Goal: Communication & Community: Answer question/provide support

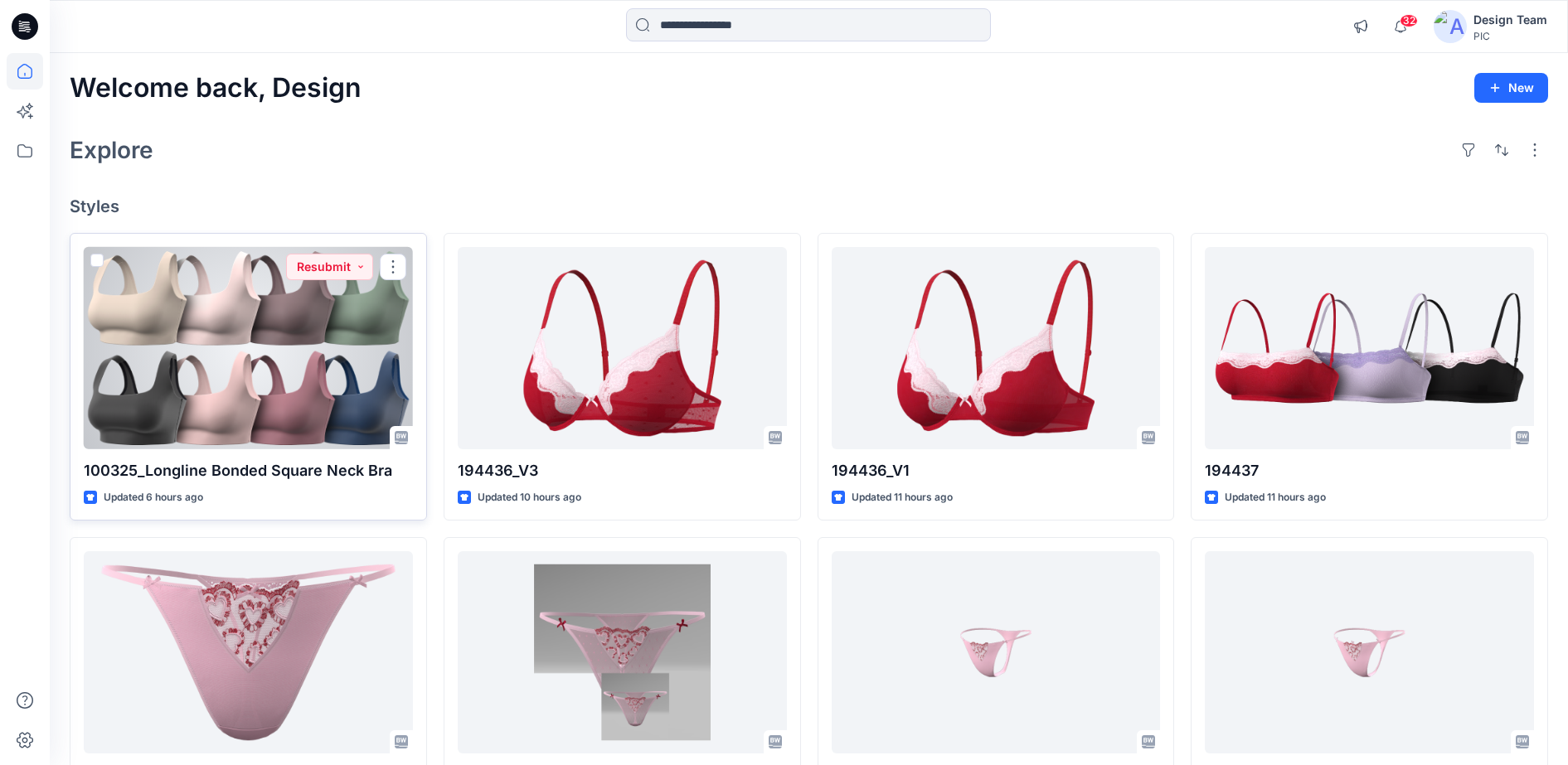
click at [343, 385] on div at bounding box center [248, 348] width 329 height 203
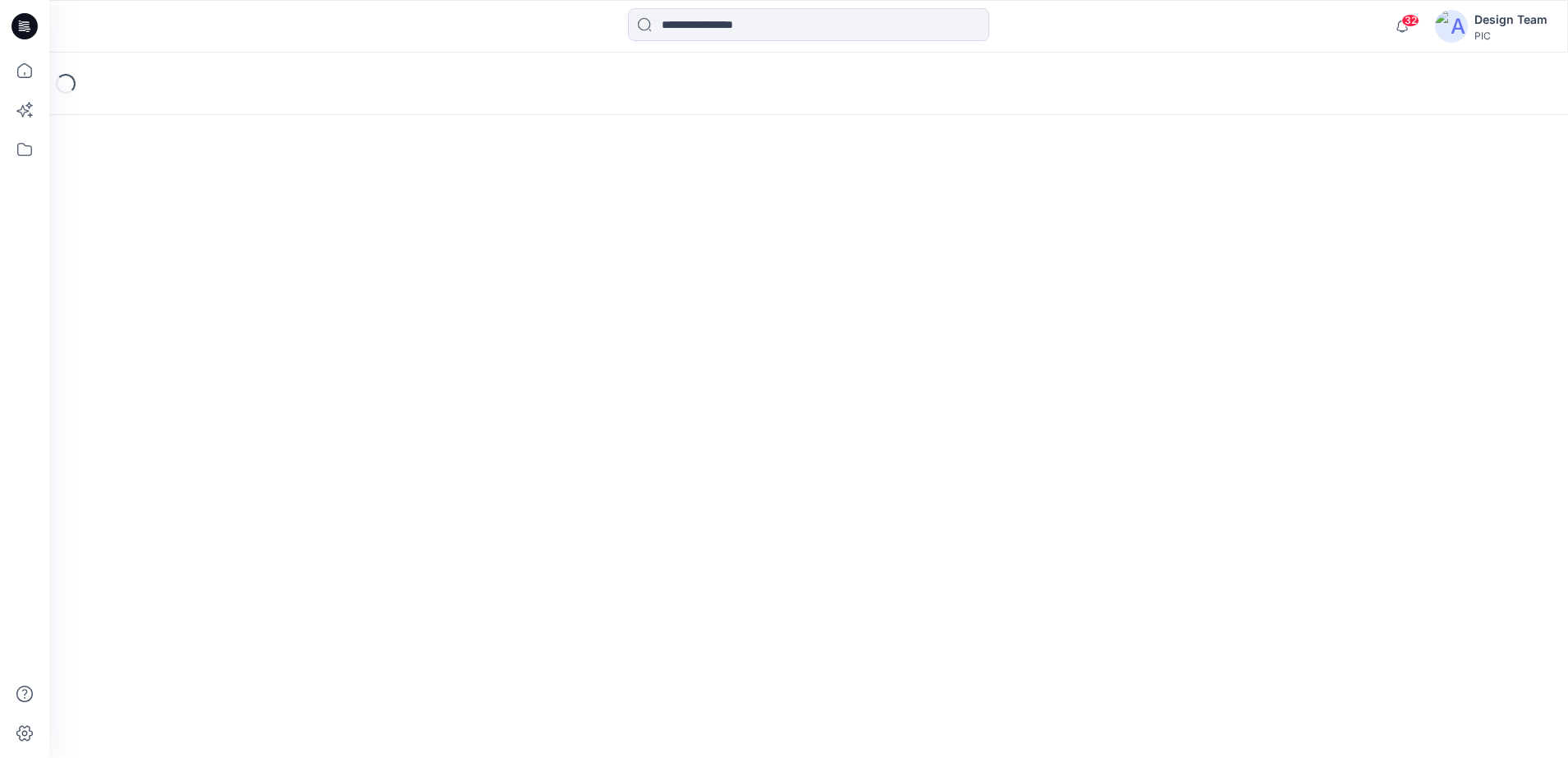
click at [339, 381] on div "Loading..." at bounding box center [808, 405] width 1519 height 705
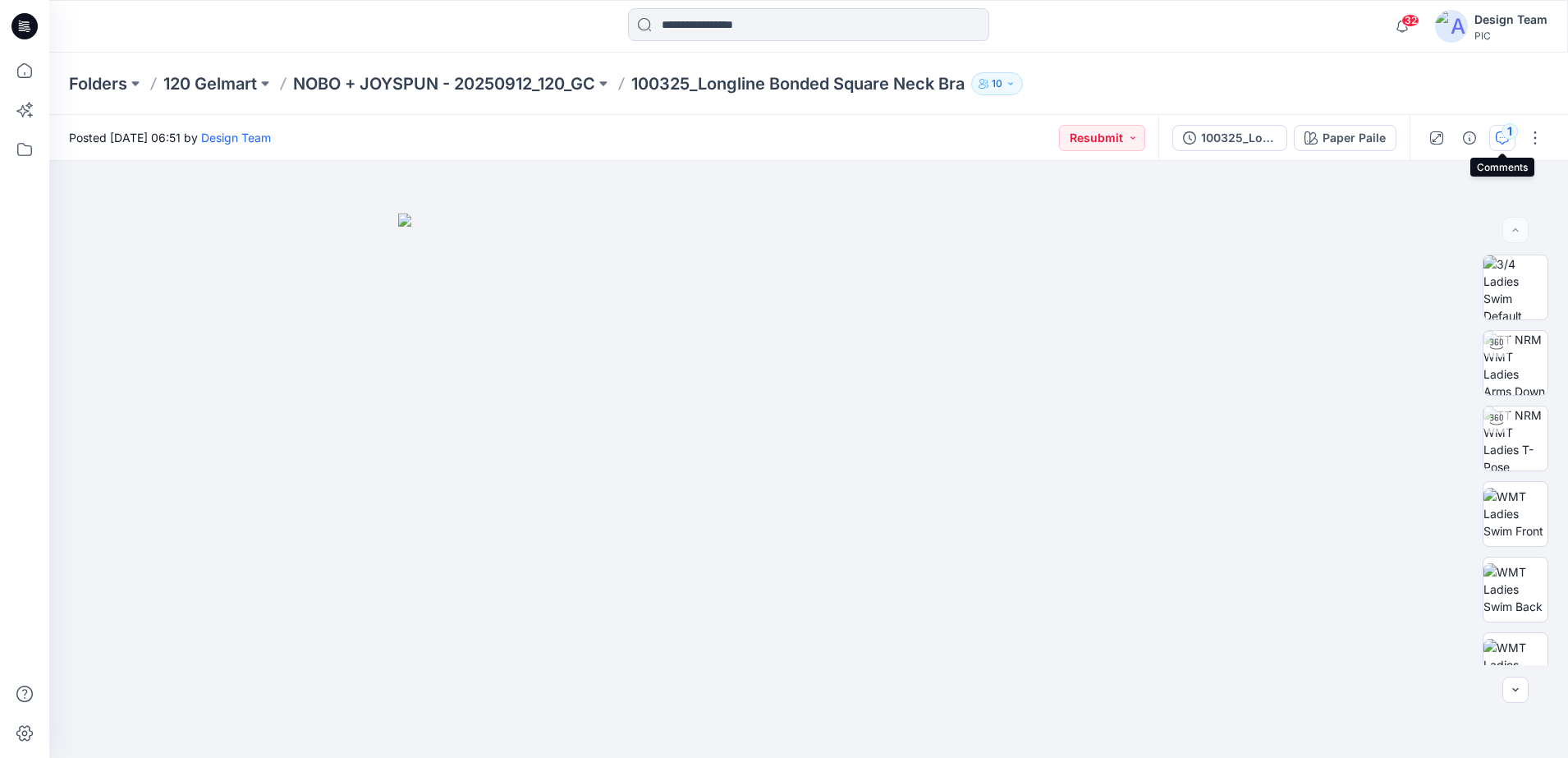
click at [1509, 131] on div "1" at bounding box center [1510, 131] width 17 height 17
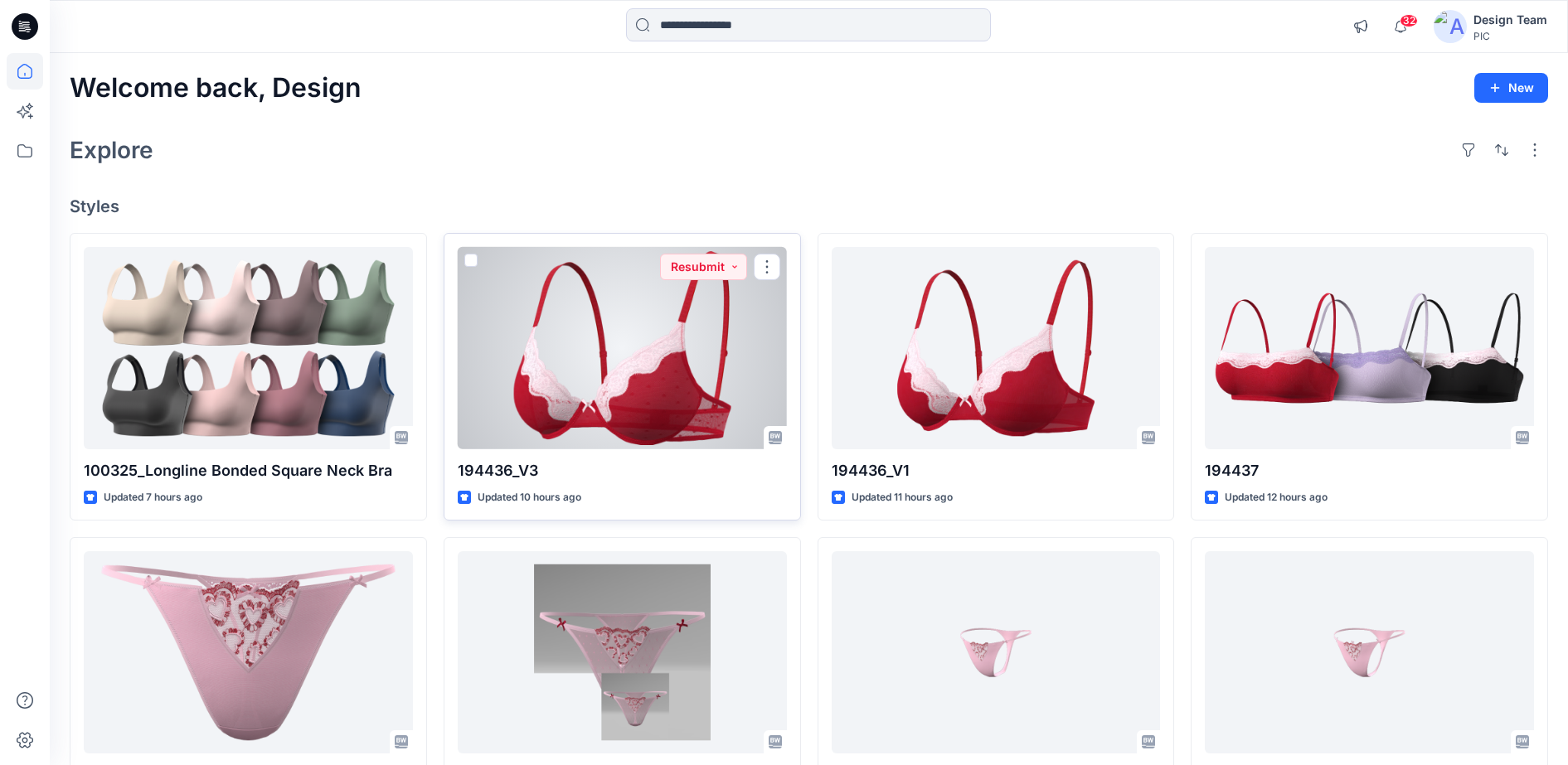
click at [688, 407] on div at bounding box center [622, 348] width 329 height 203
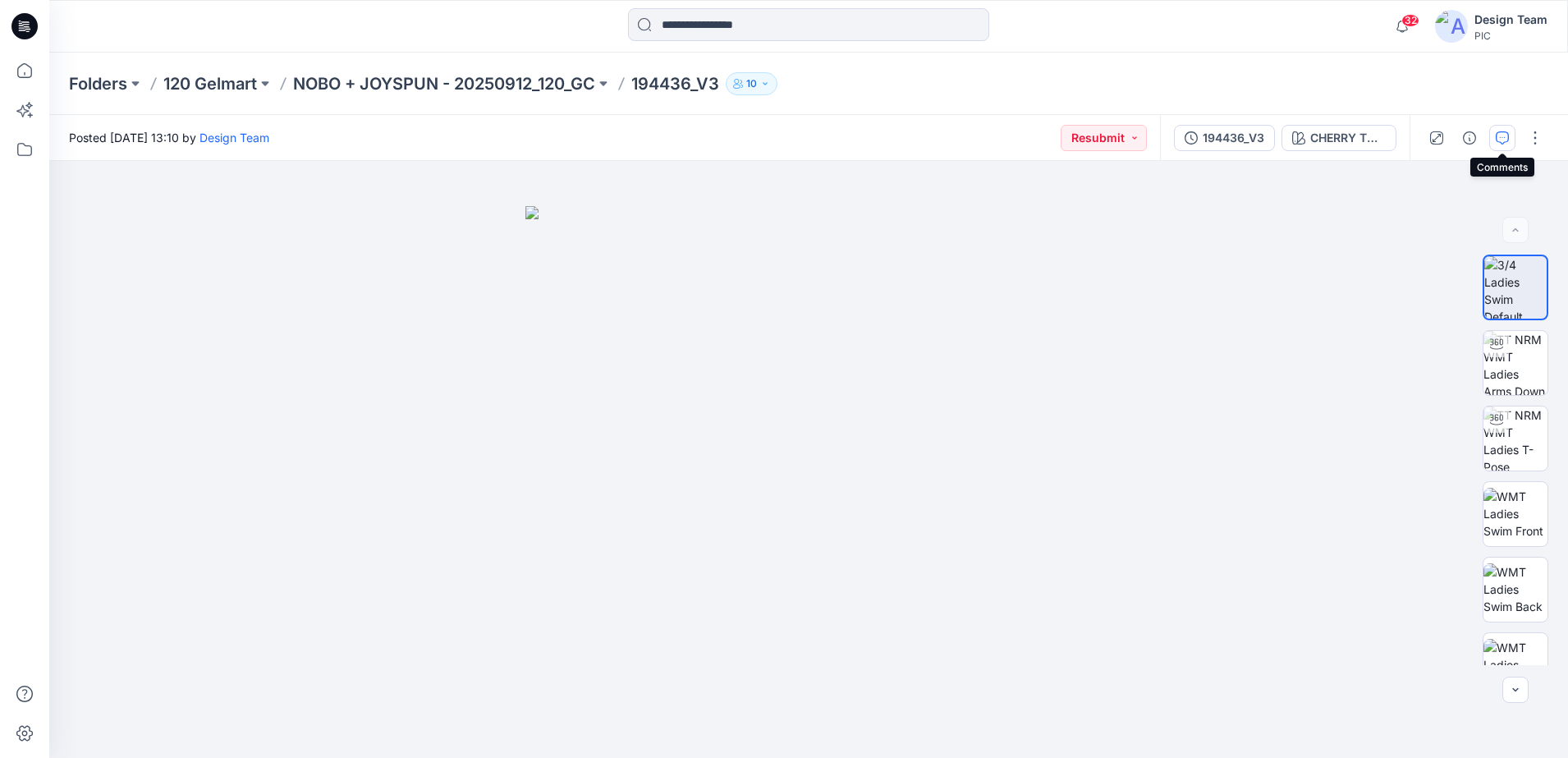
click at [1504, 142] on icon "button" at bounding box center [1503, 138] width 13 height 13
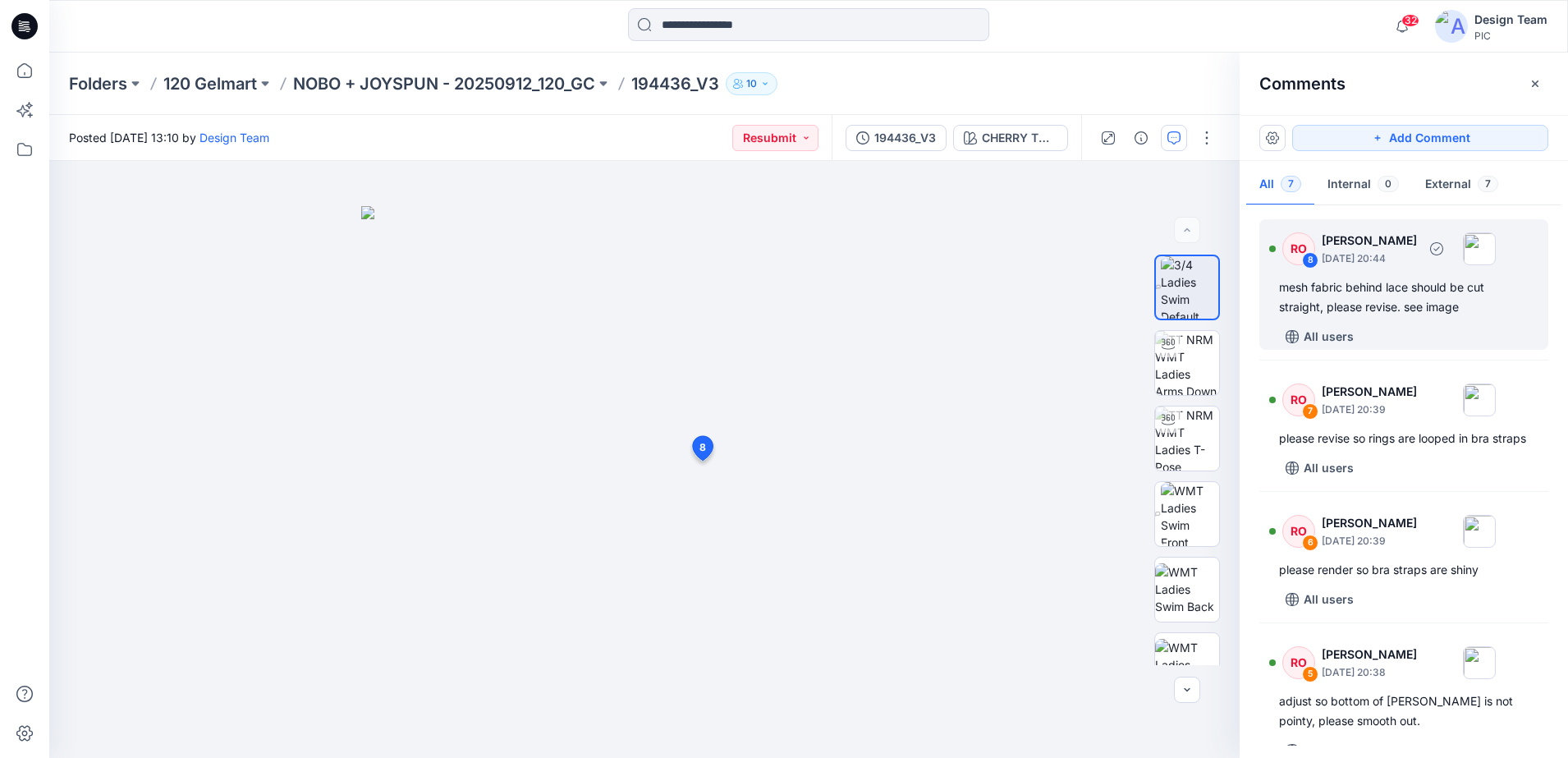
click at [1312, 268] on div "RO 8 [PERSON_NAME] [DATE] 20:44" at bounding box center [1382, 249] width 227 height 45
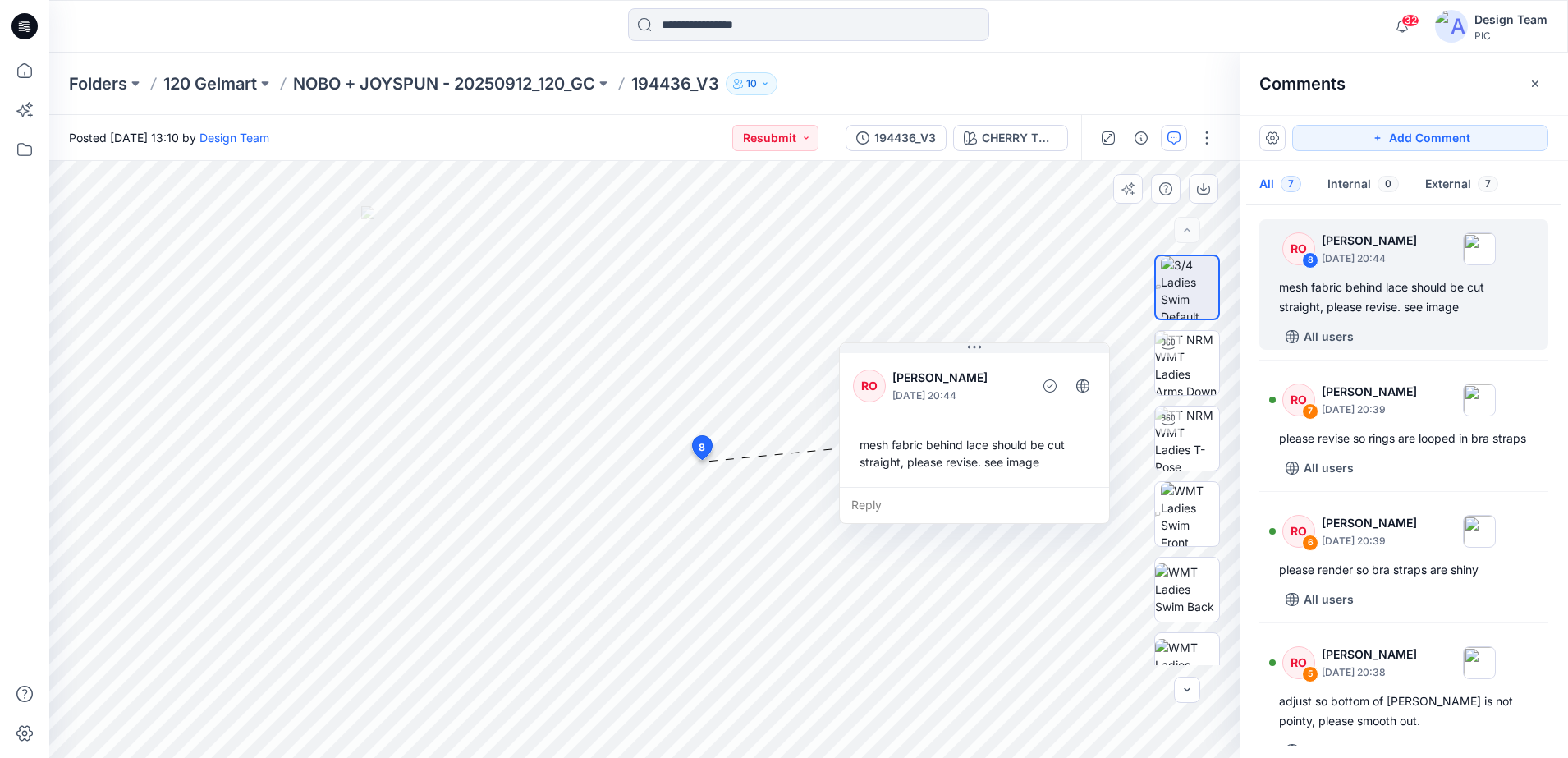
drag, startPoint x: 672, startPoint y: 456, endPoint x: 1032, endPoint y: 465, distance: 360.1
click at [1024, 487] on div "Reply" at bounding box center [975, 504] width 270 height 36
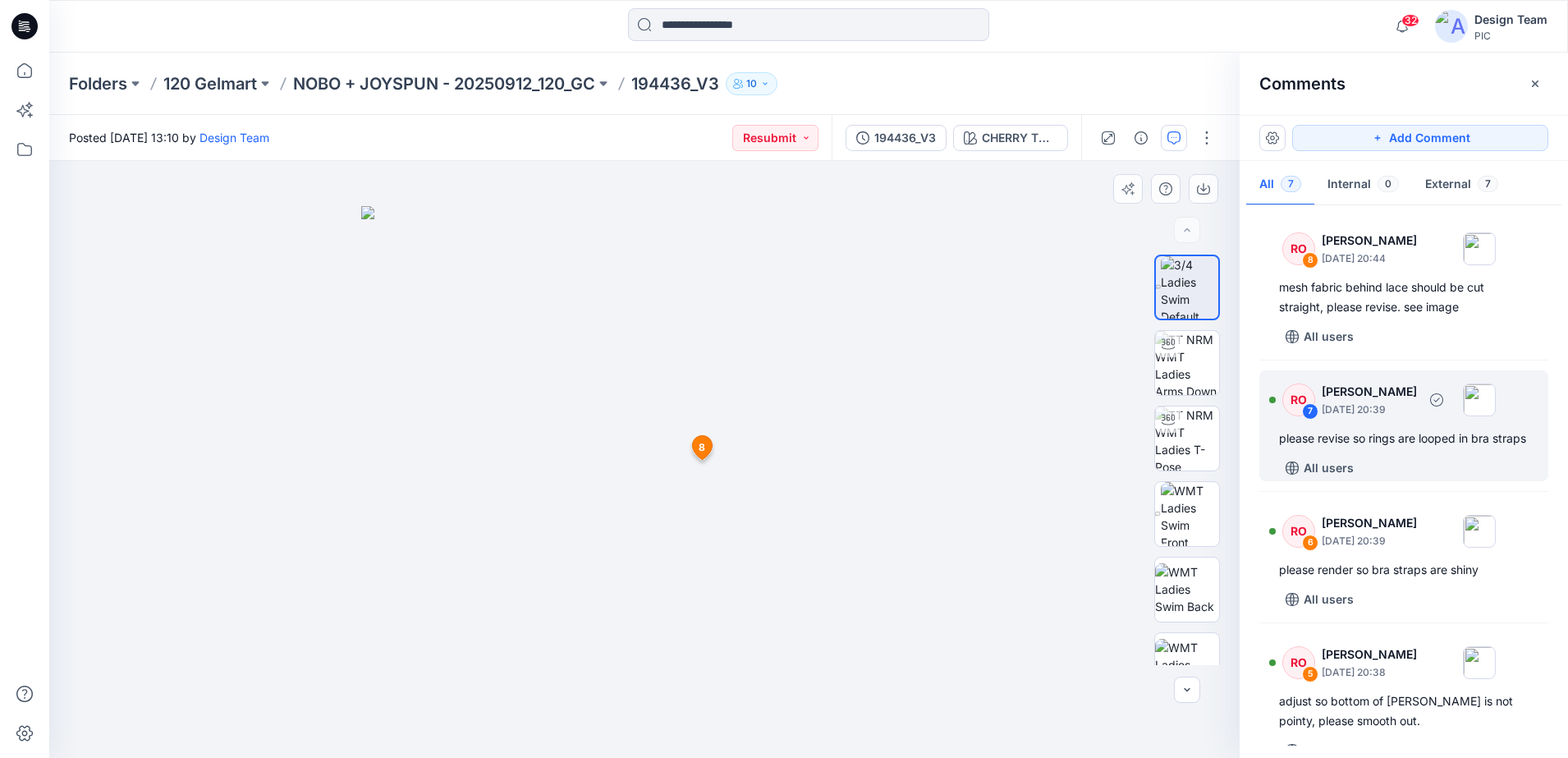
click at [1303, 407] on div "7" at bounding box center [1311, 411] width 17 height 17
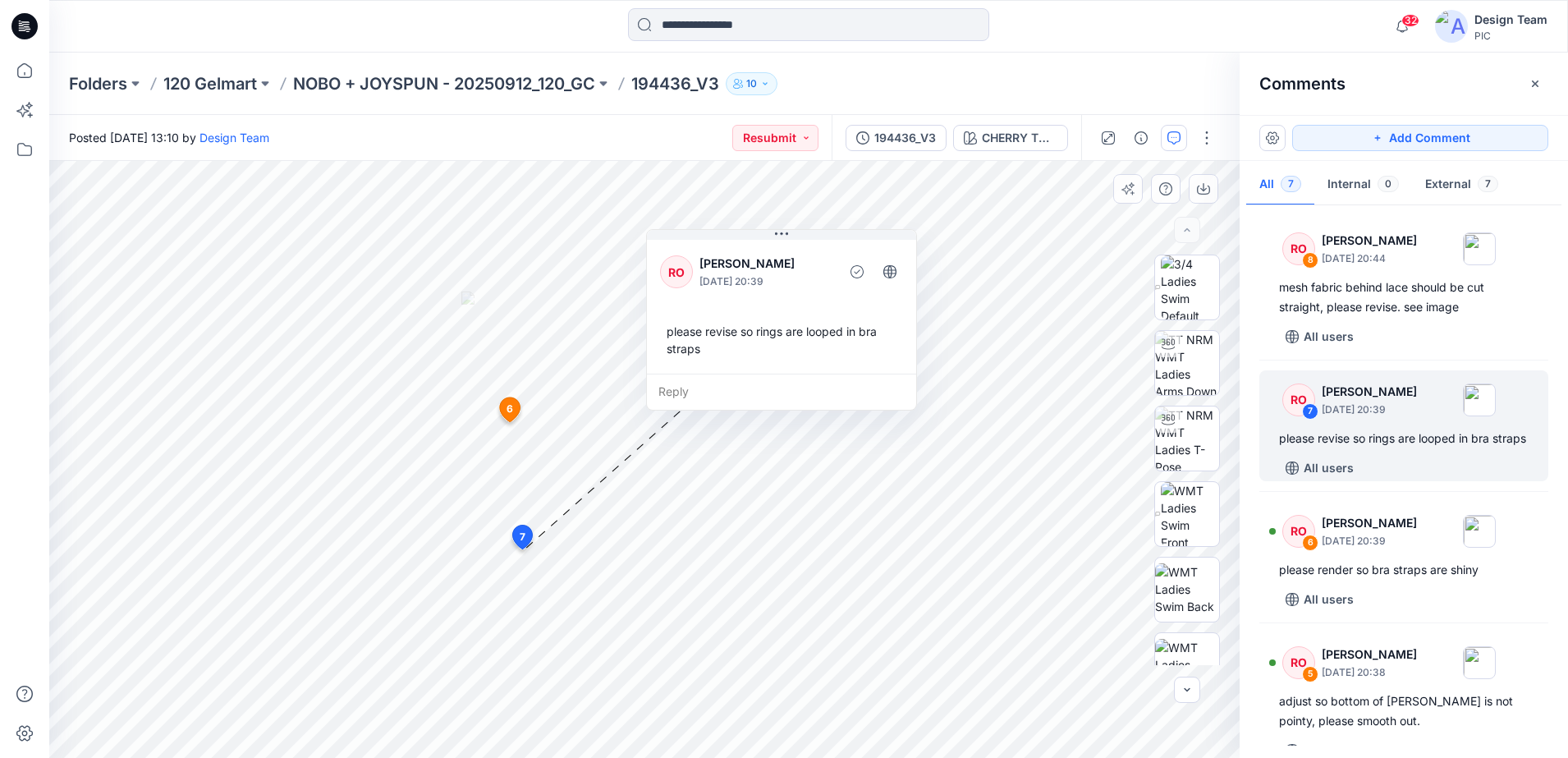
drag, startPoint x: 676, startPoint y: 529, endPoint x: 825, endPoint y: 358, distance: 226.8
click at [825, 358] on div "please revise so rings are looped in bra straps" at bounding box center [781, 339] width 243 height 48
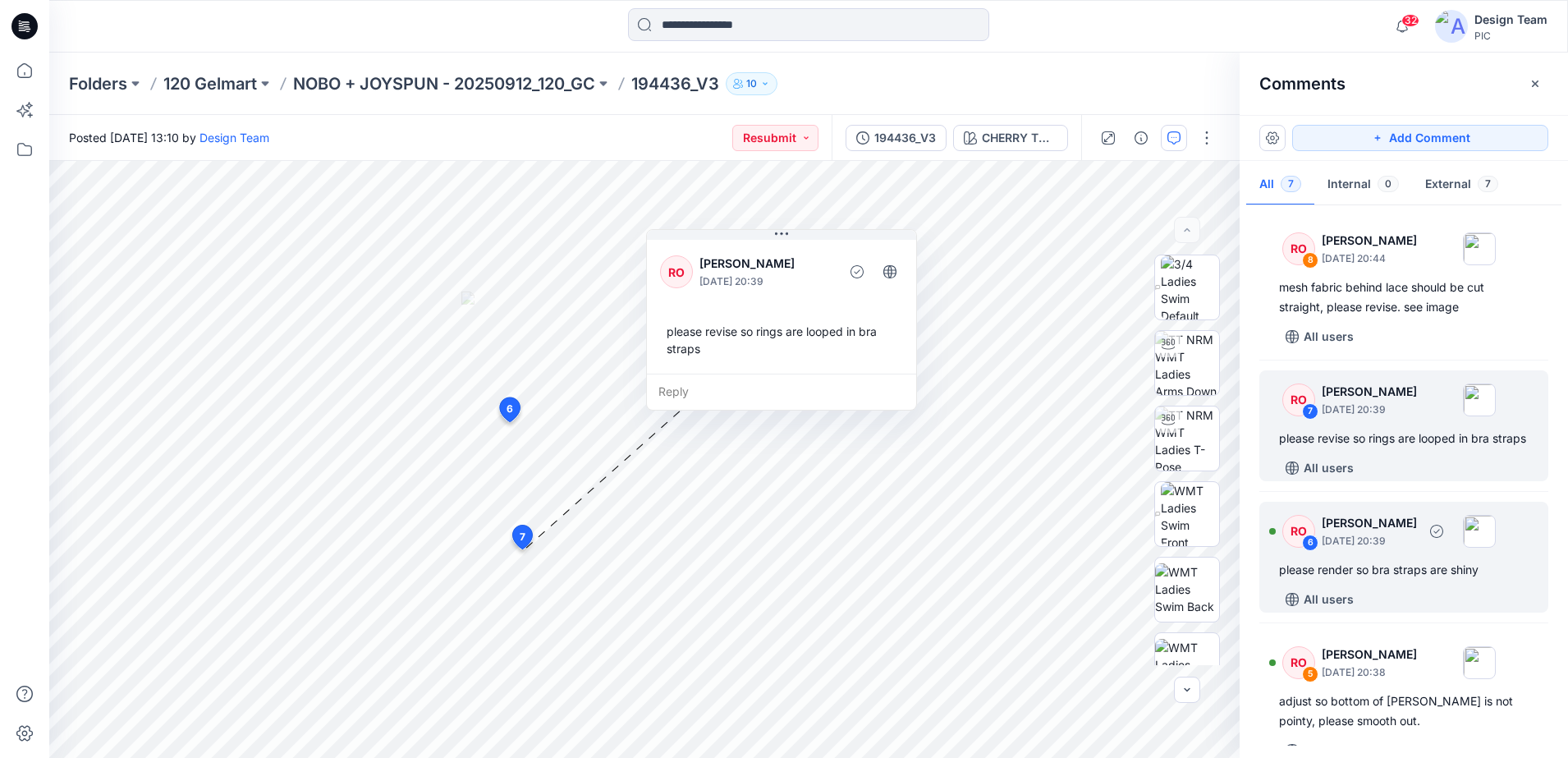
click at [1279, 547] on div "RO 6" at bounding box center [1292, 531] width 46 height 33
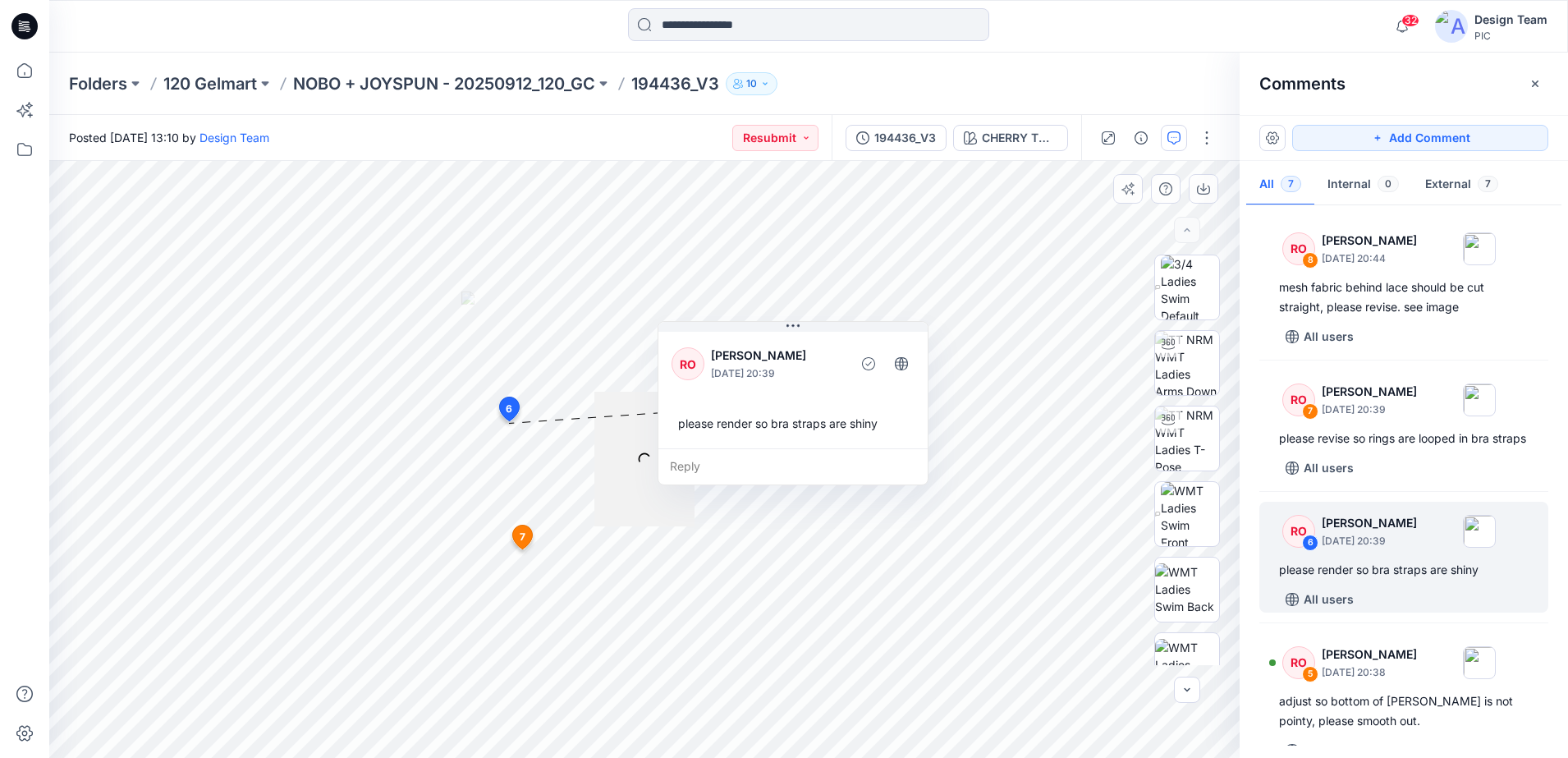
drag, startPoint x: 574, startPoint y: 583, endPoint x: 748, endPoint y: 475, distance: 204.8
click at [748, 475] on div "Reply" at bounding box center [793, 466] width 270 height 36
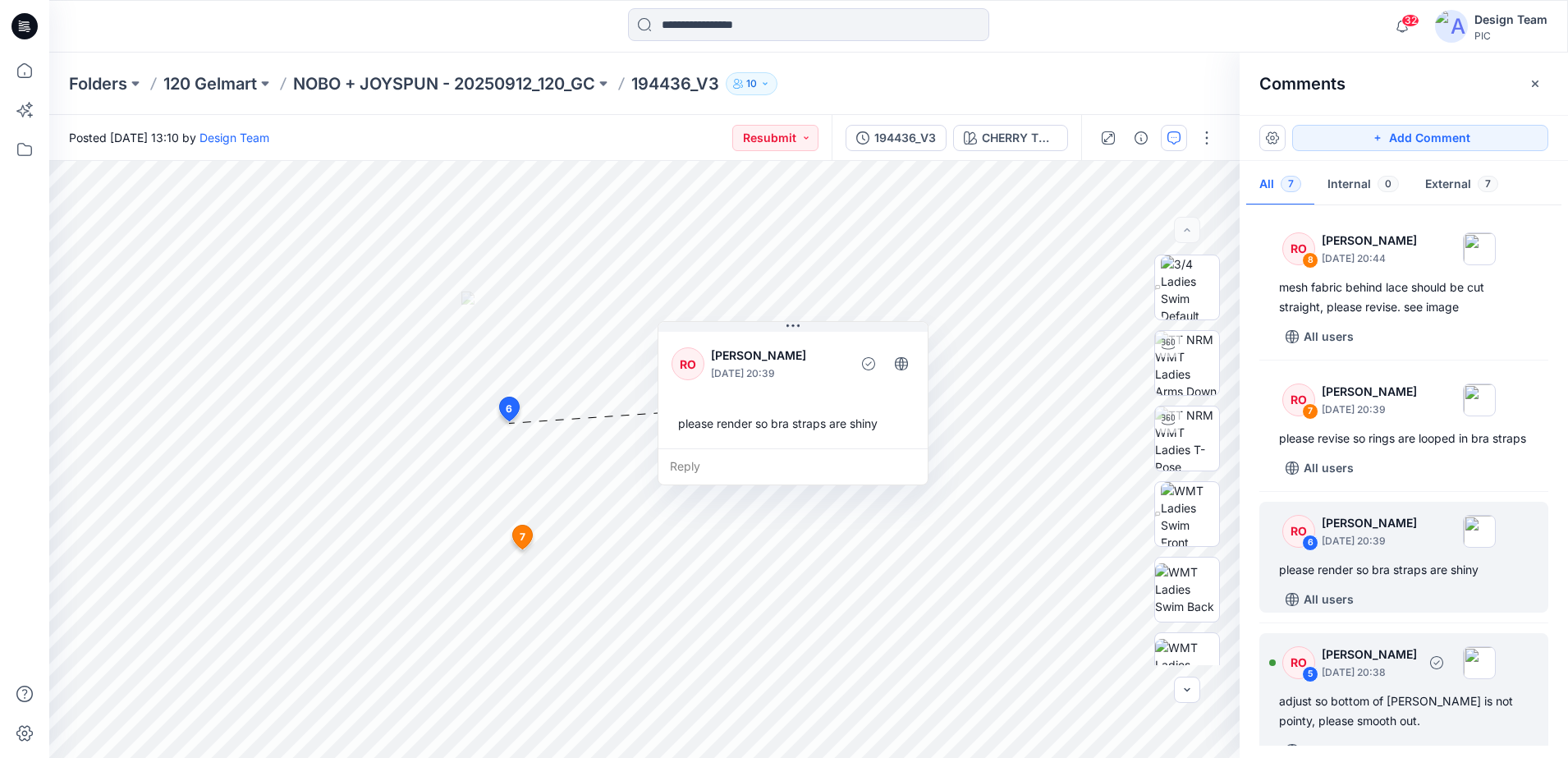
click at [1312, 683] on div "5" at bounding box center [1311, 674] width 17 height 17
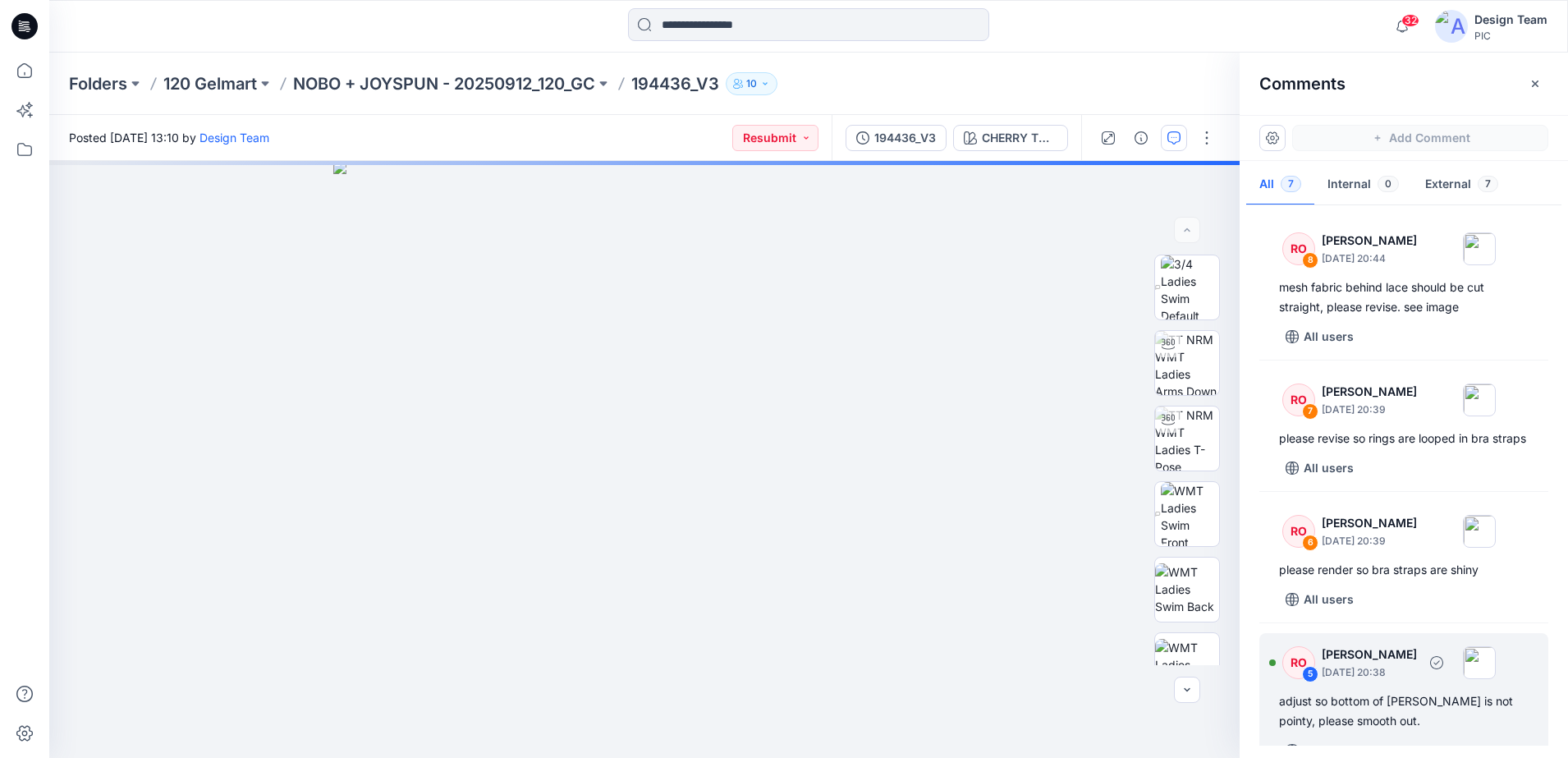
scroll to position [38, 0]
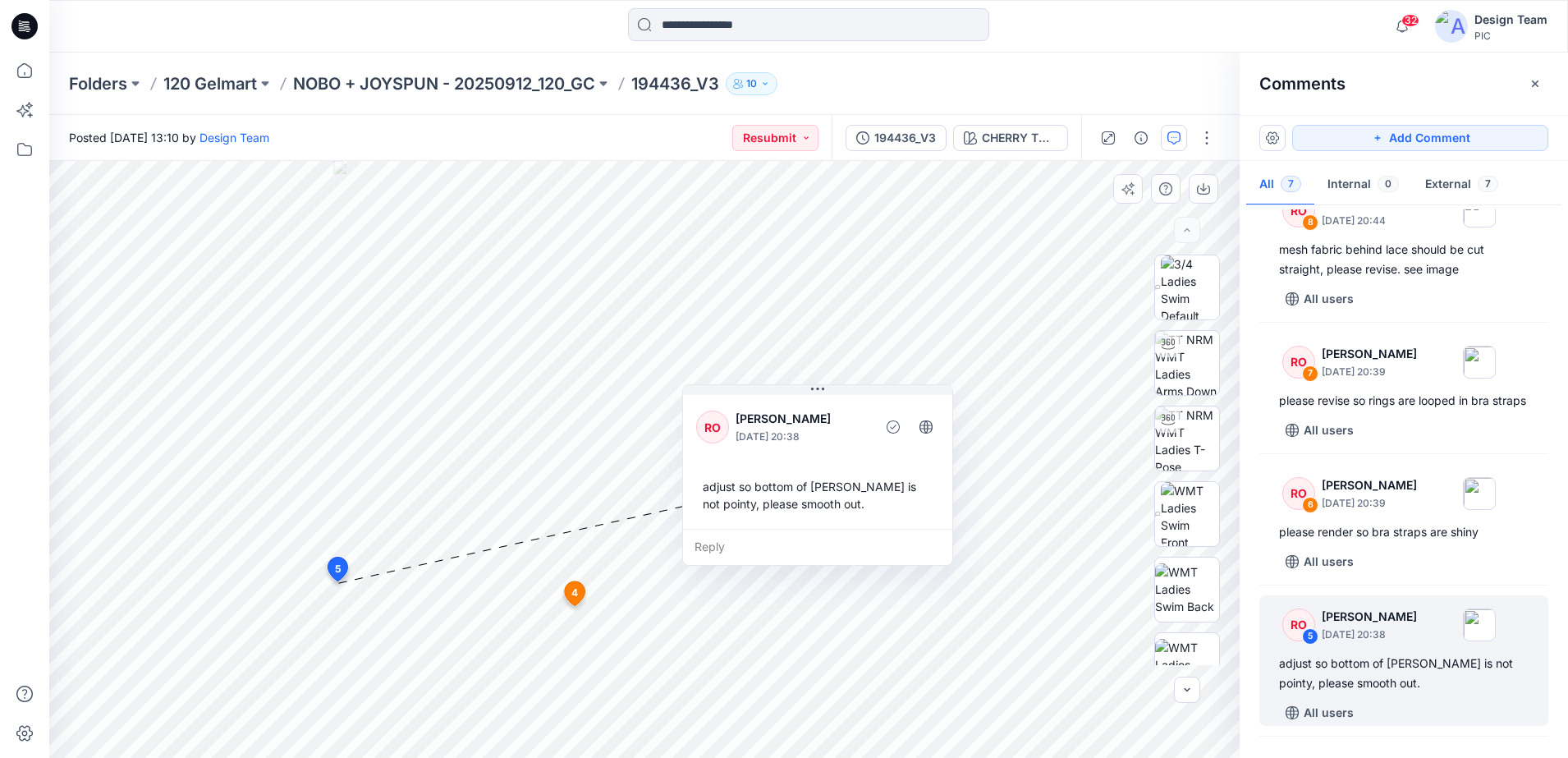
drag, startPoint x: 520, startPoint y: 498, endPoint x: 890, endPoint y: 448, distance: 373.4
click at [890, 448] on div "RO [PERSON_NAME] [DATE] 20:38" at bounding box center [818, 427] width 243 height 45
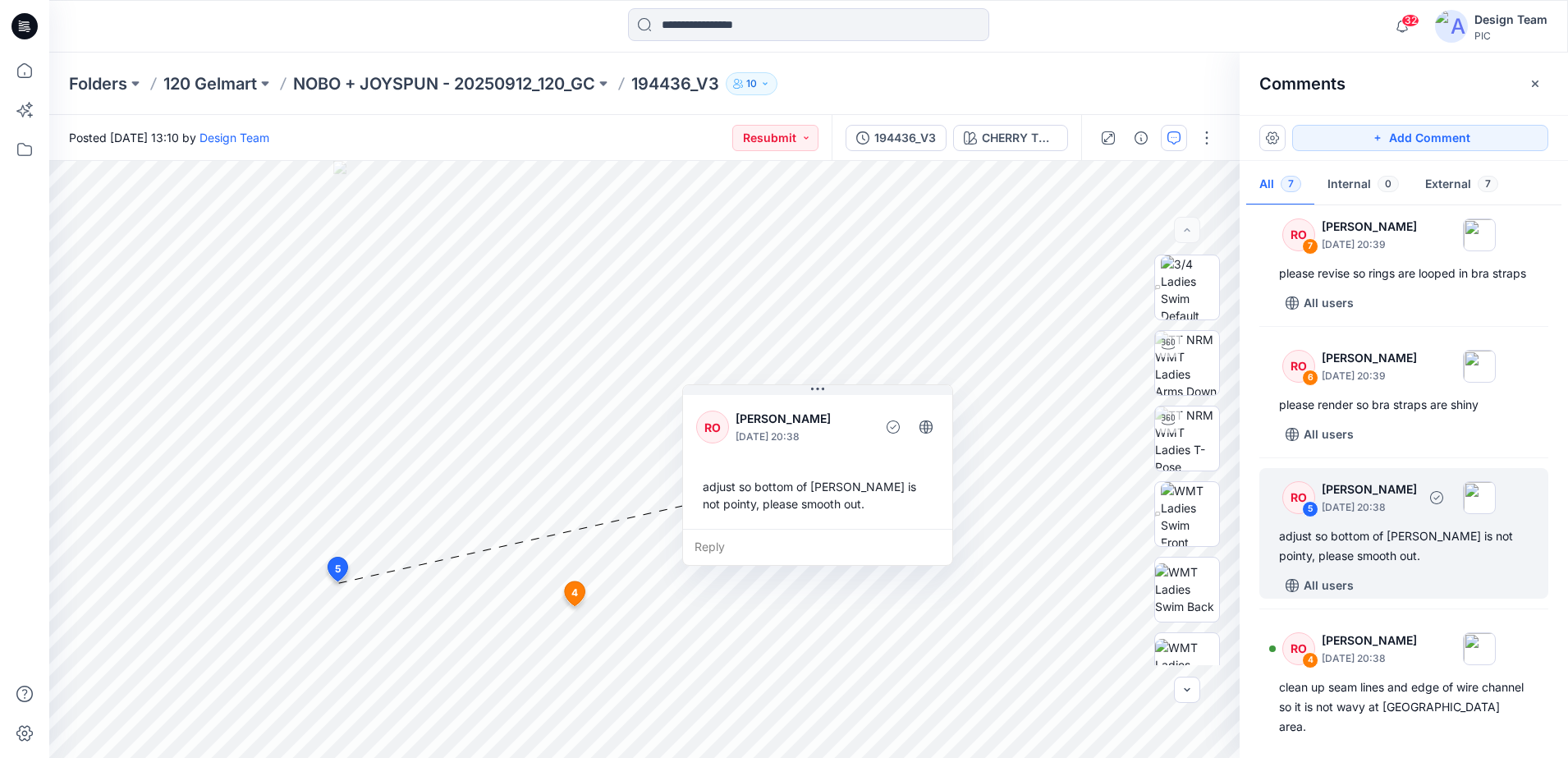
scroll to position [243, 0]
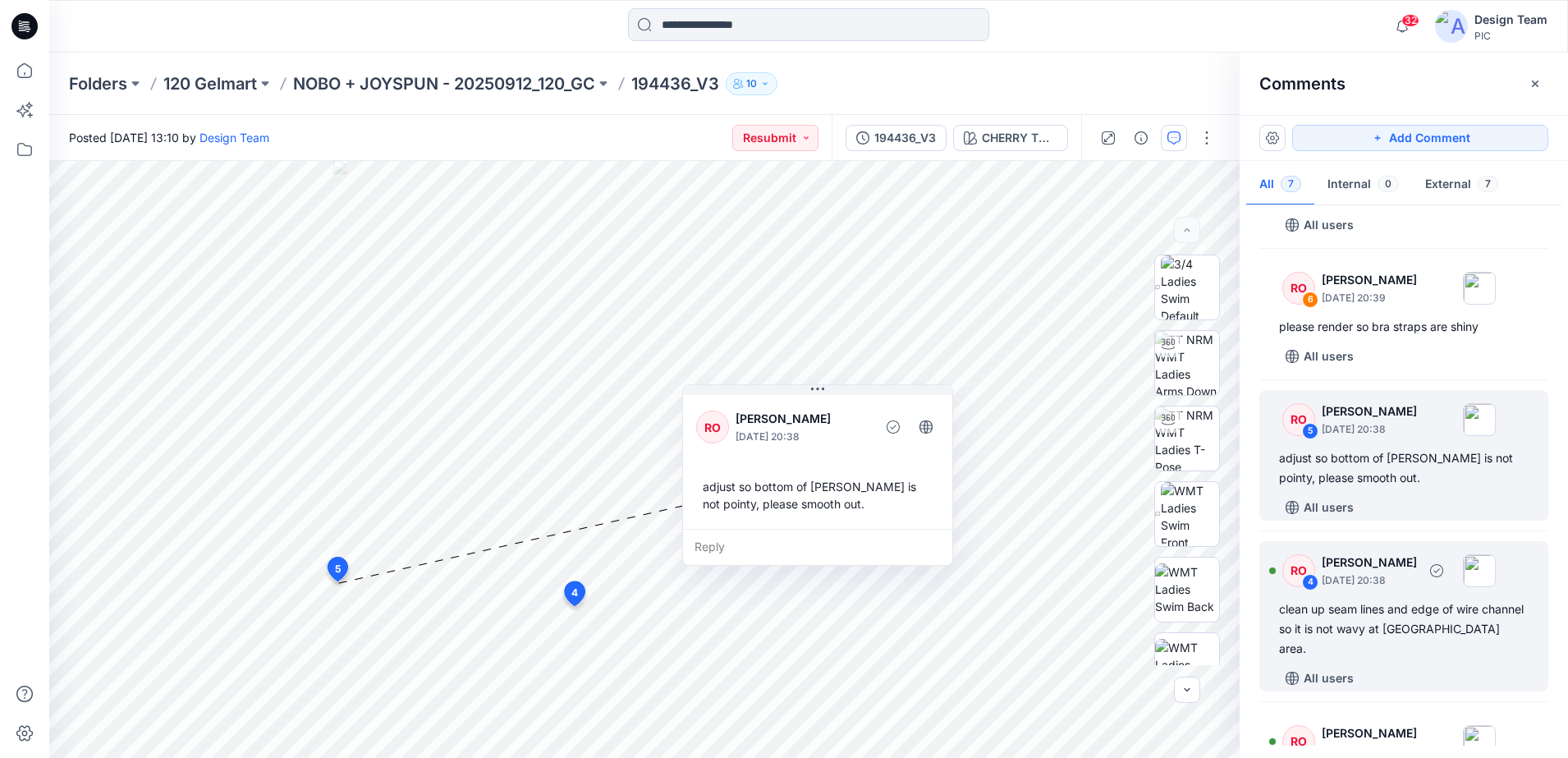
click at [1297, 593] on div "RO 4 [PERSON_NAME] [DATE] 20:38" at bounding box center [1382, 570] width 227 height 45
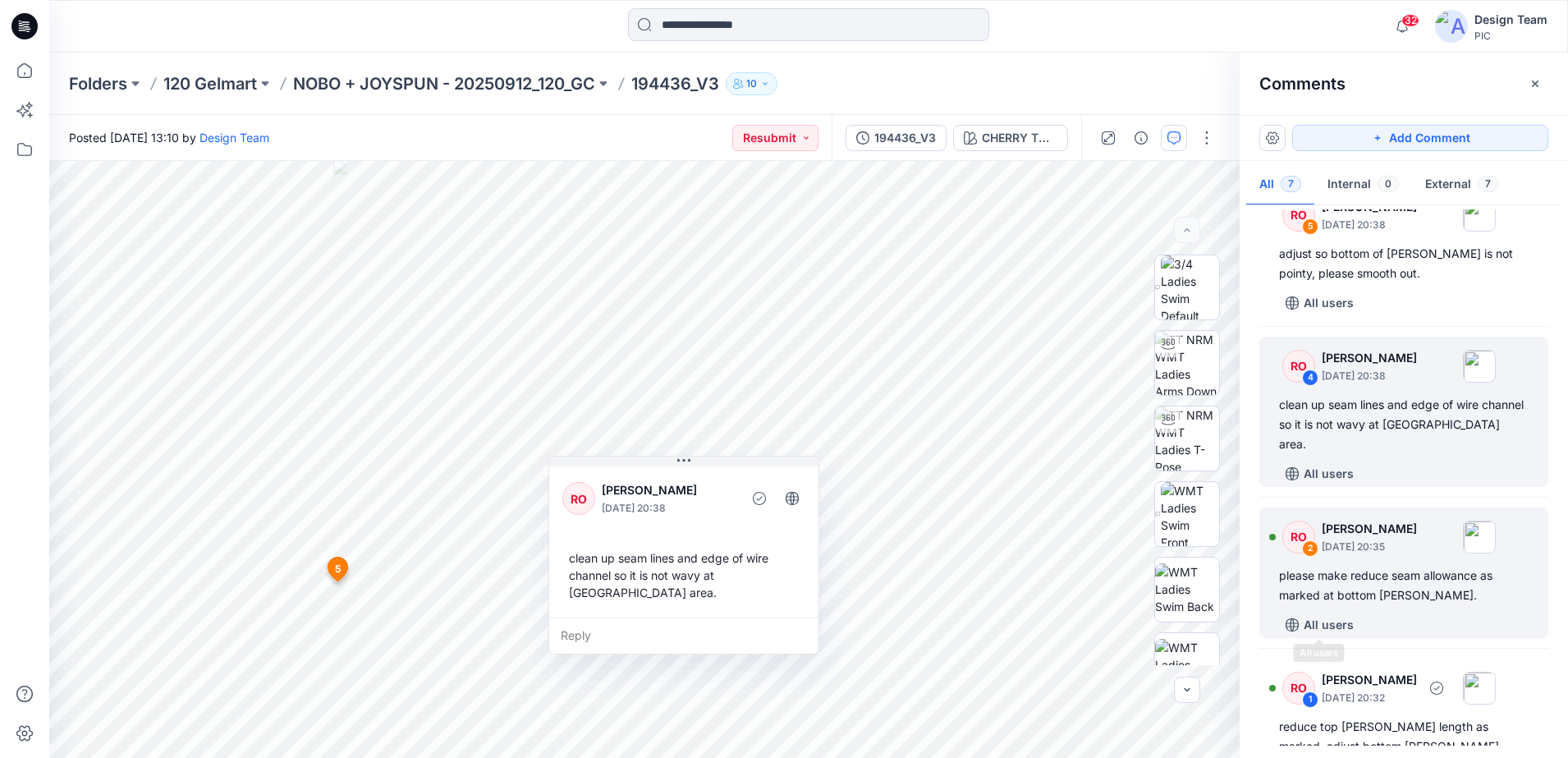
scroll to position [448, 0]
click at [1287, 559] on div "RO 2 [PERSON_NAME] [DATE] 20:35 please make reduce seam allowance as marked at …" at bounding box center [1404, 572] width 289 height 131
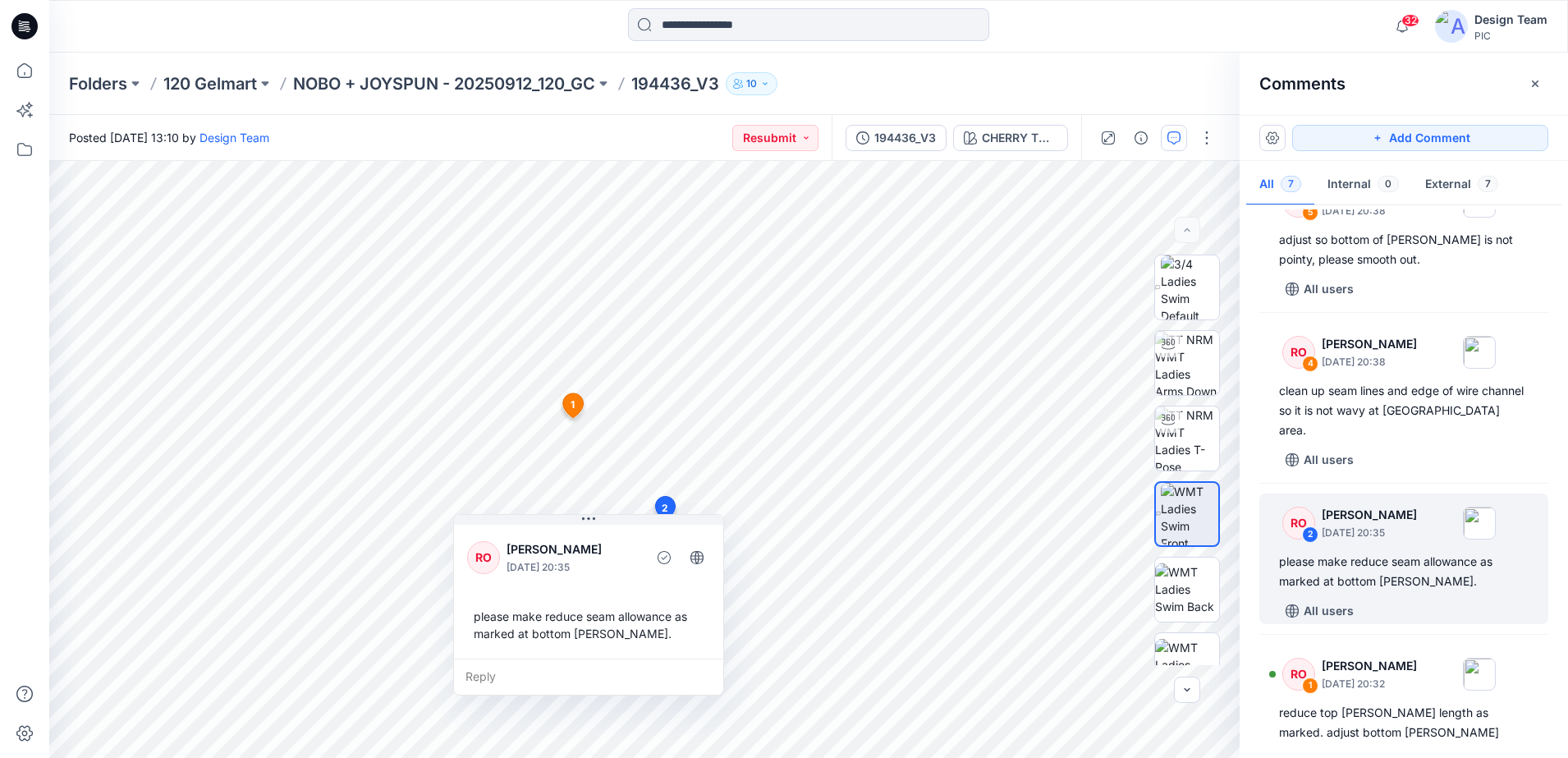
scroll to position [501, 0]
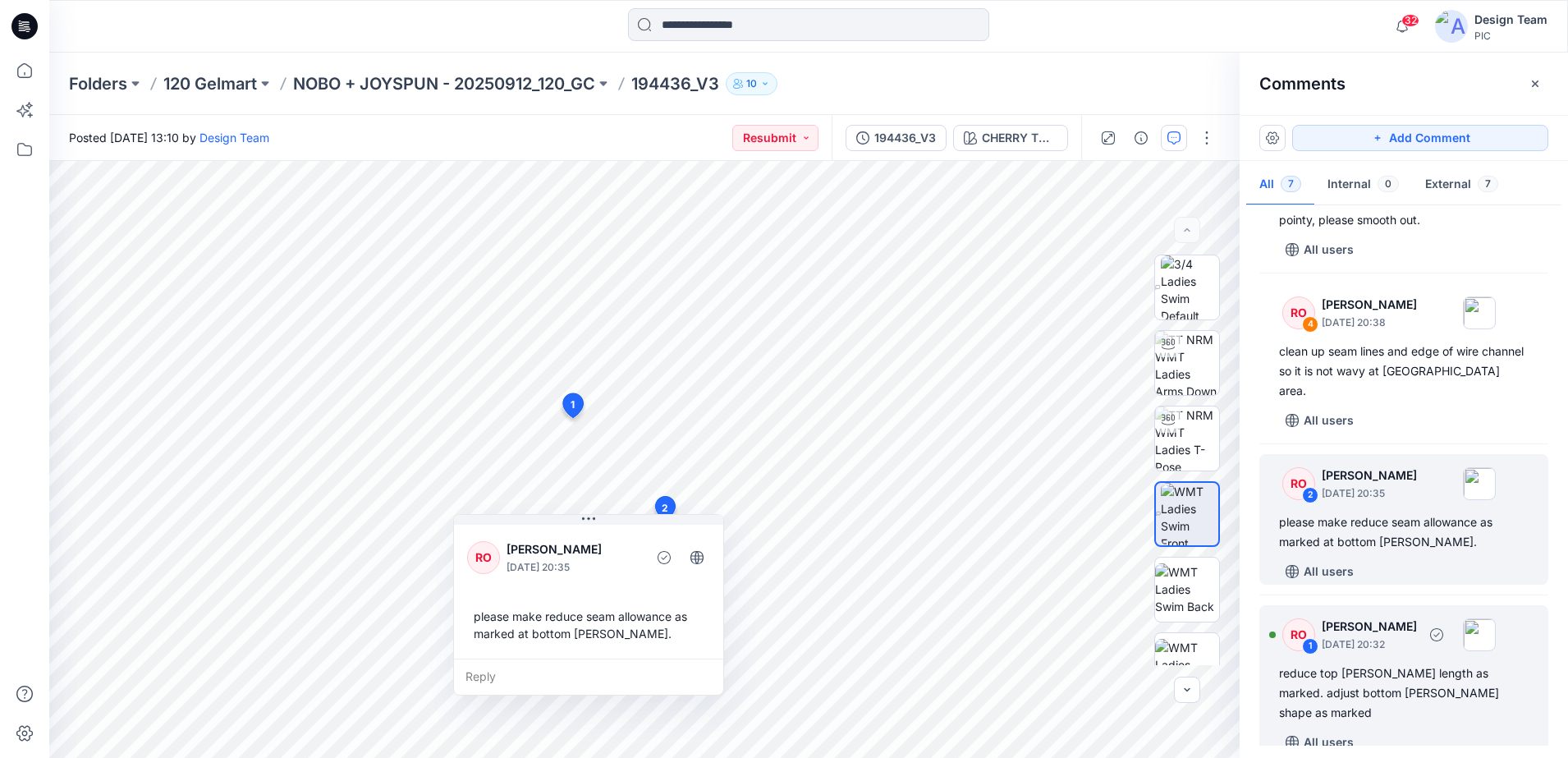
click at [1318, 637] on div "RO 1 [PERSON_NAME] [DATE] 20:32" at bounding box center [1382, 634] width 227 height 45
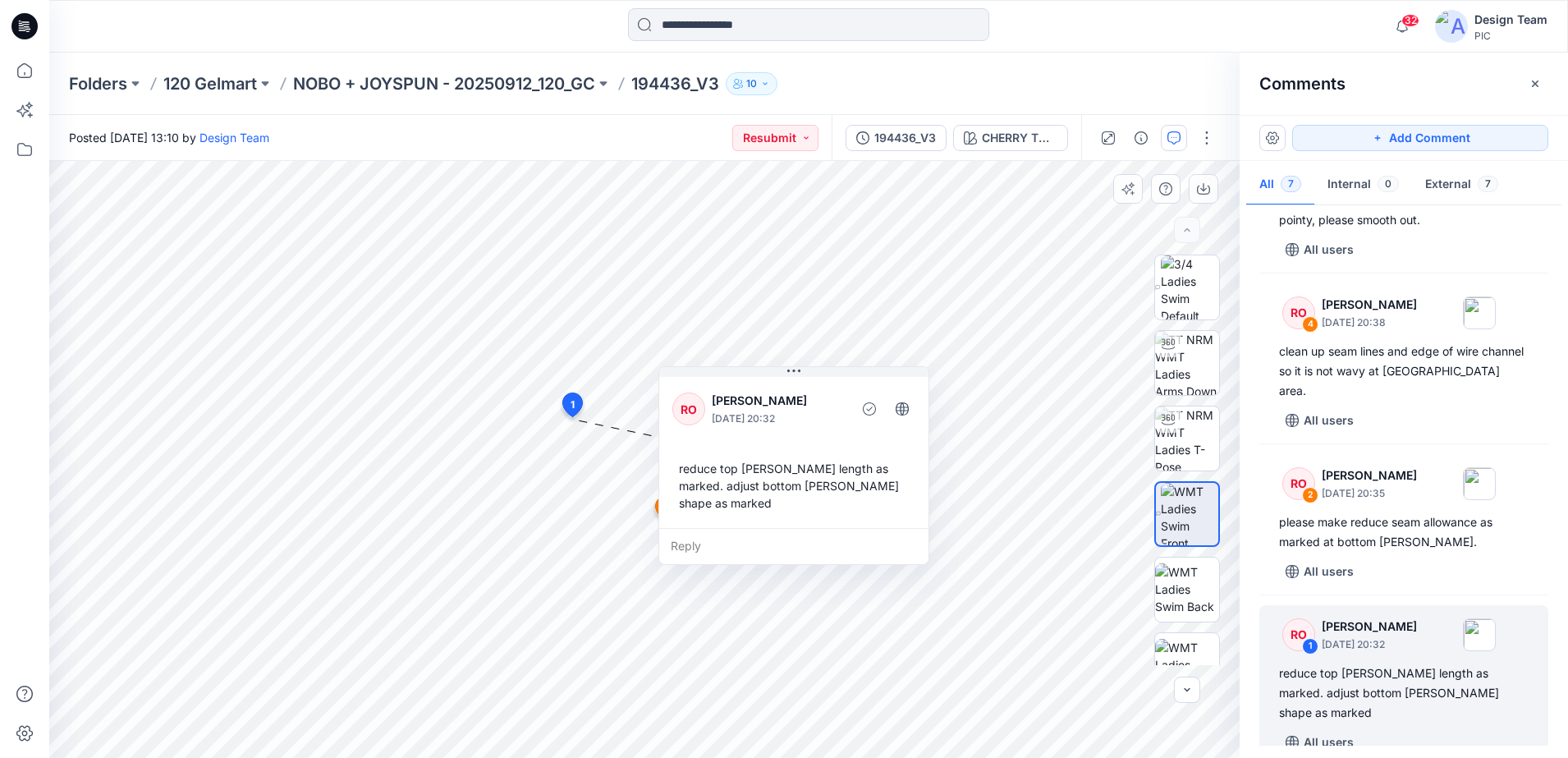
drag, startPoint x: 833, startPoint y: 668, endPoint x: 820, endPoint y: 491, distance: 177.5
click at [820, 528] on div "Reply" at bounding box center [794, 545] width 270 height 36
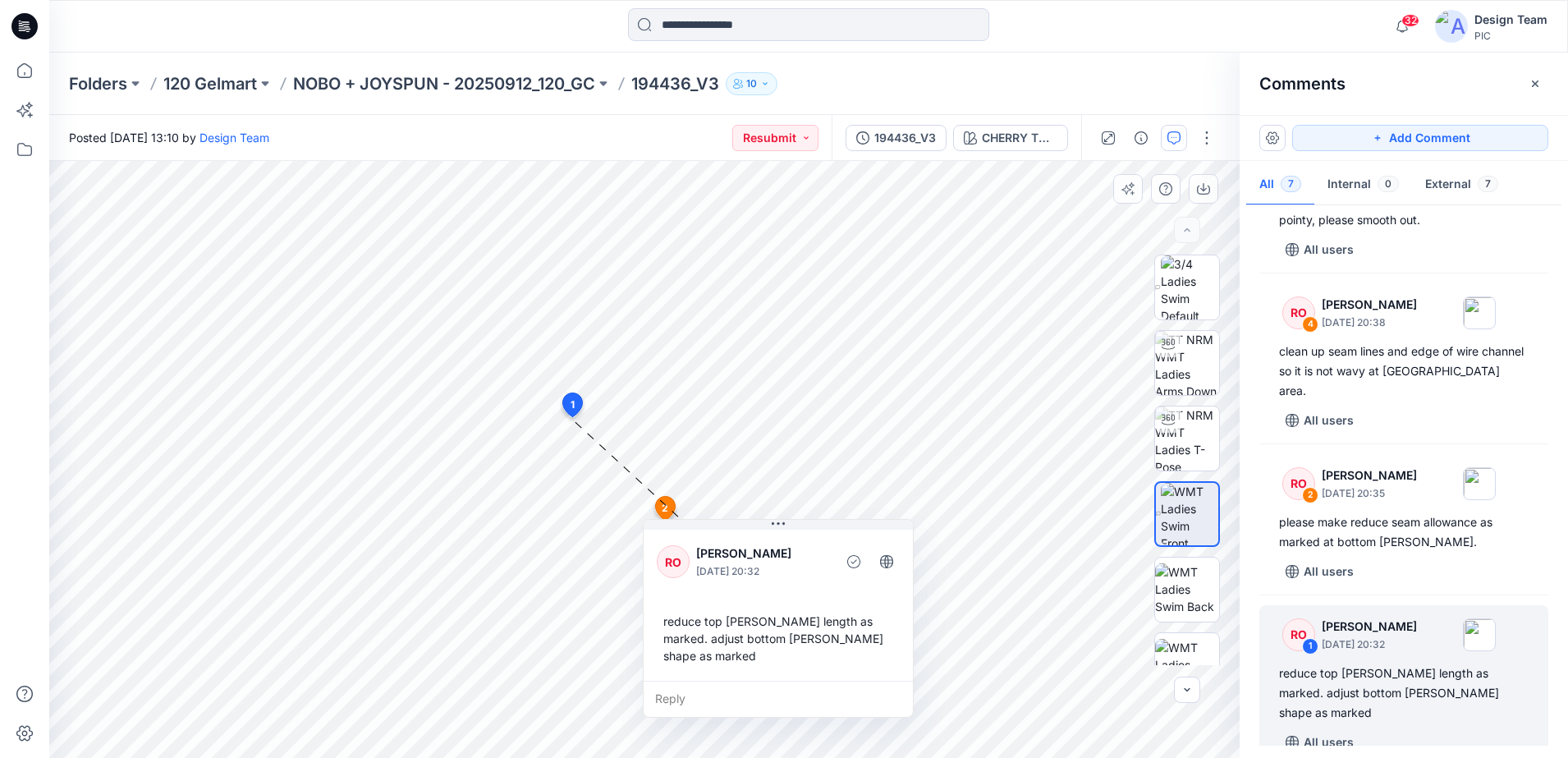
drag, startPoint x: 773, startPoint y: 509, endPoint x: 794, endPoint y: 689, distance: 181.2
click at [794, 689] on div "Reply" at bounding box center [778, 699] width 270 height 36
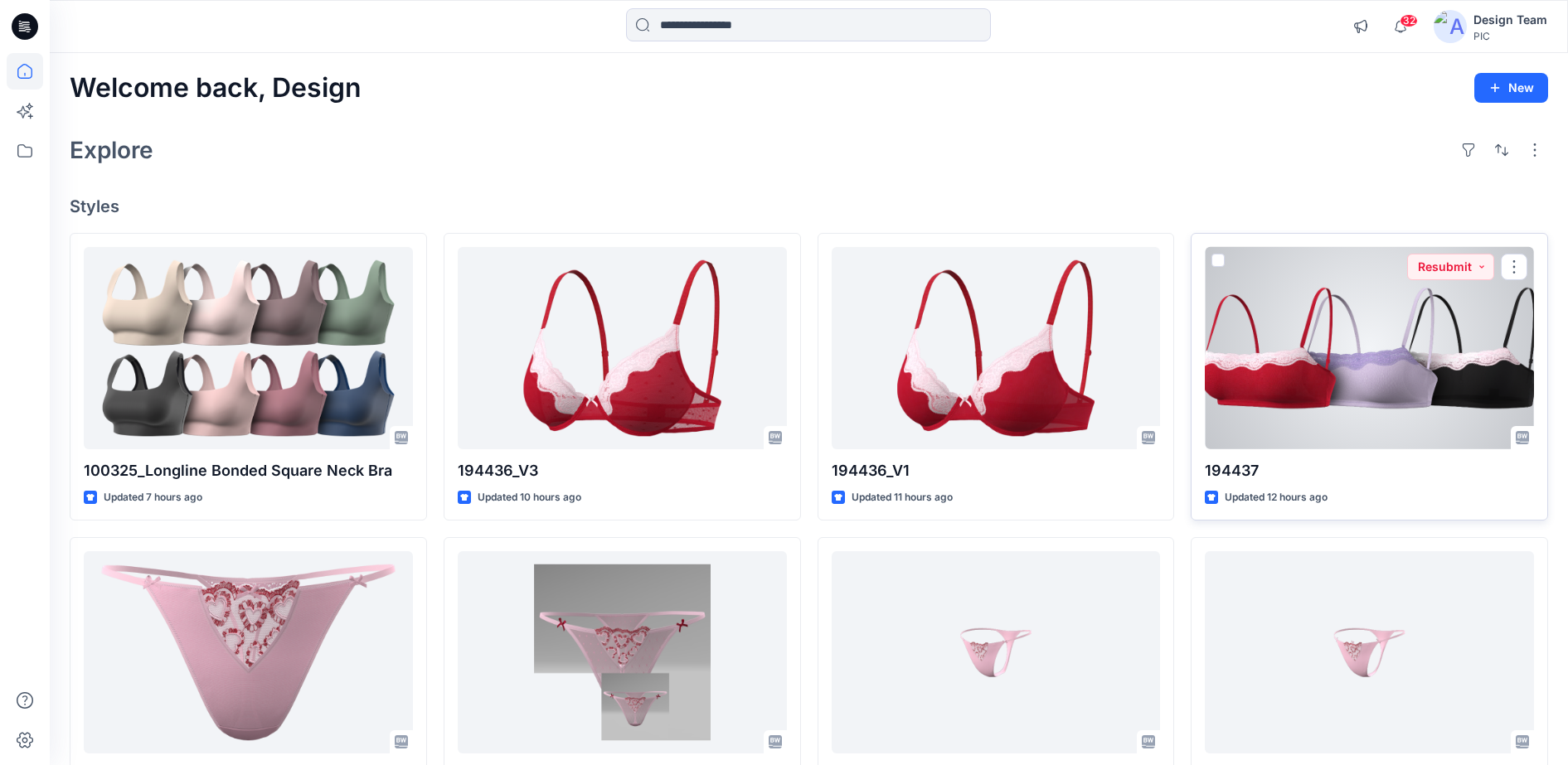
click at [1356, 413] on div at bounding box center [1368, 348] width 329 height 203
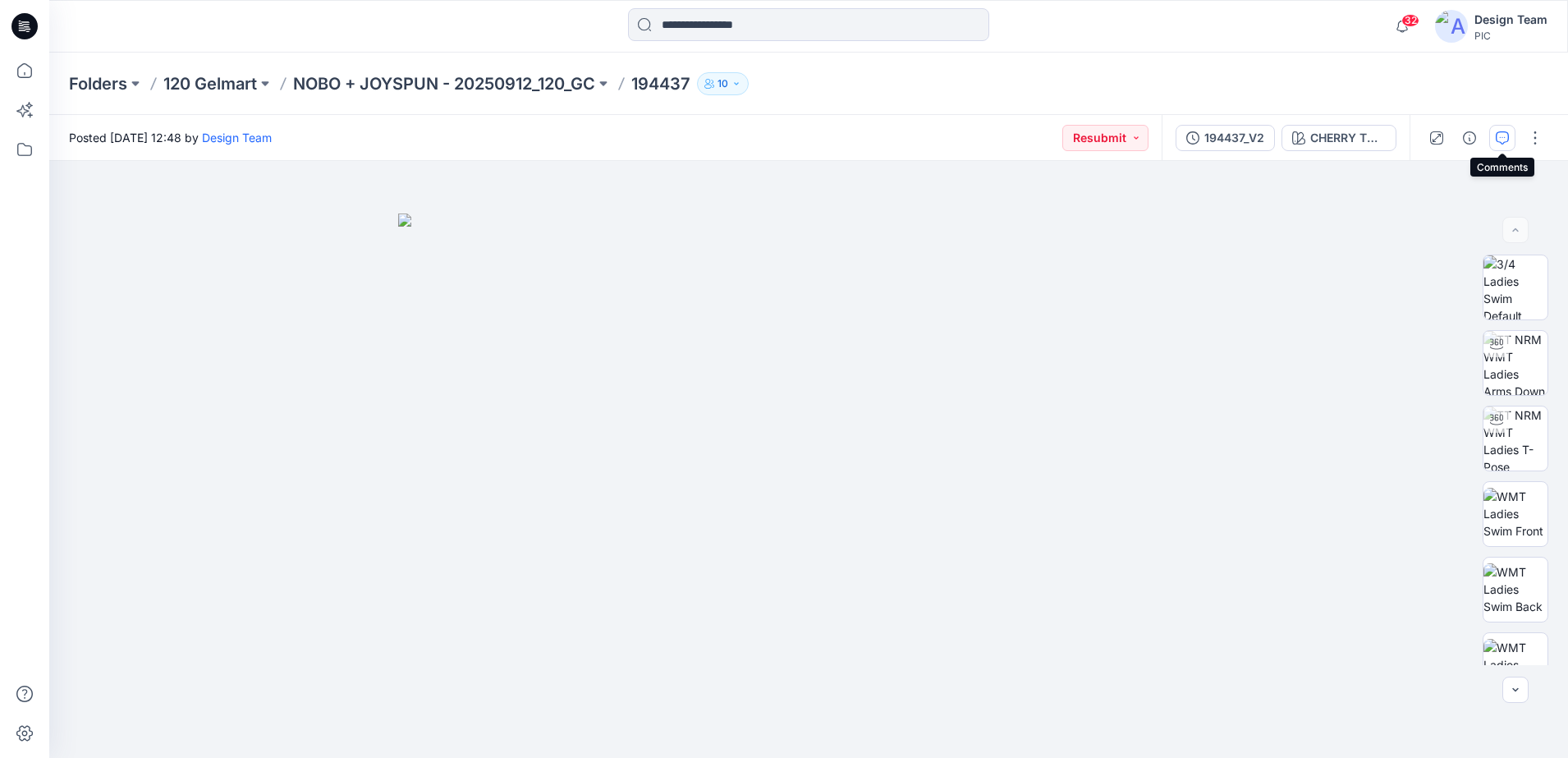
click at [1495, 133] on button "button" at bounding box center [1502, 137] width 26 height 26
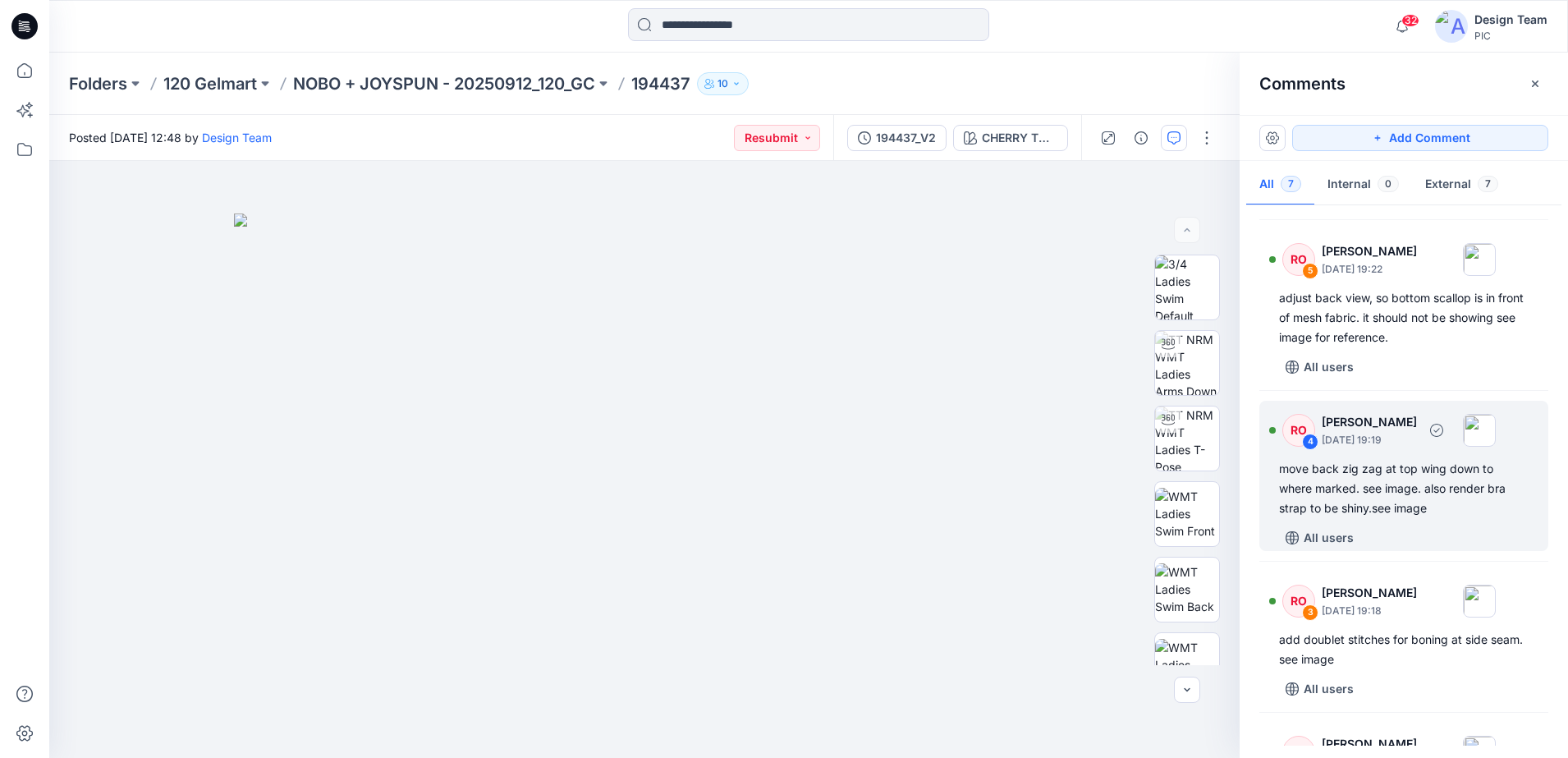
scroll to position [308, 0]
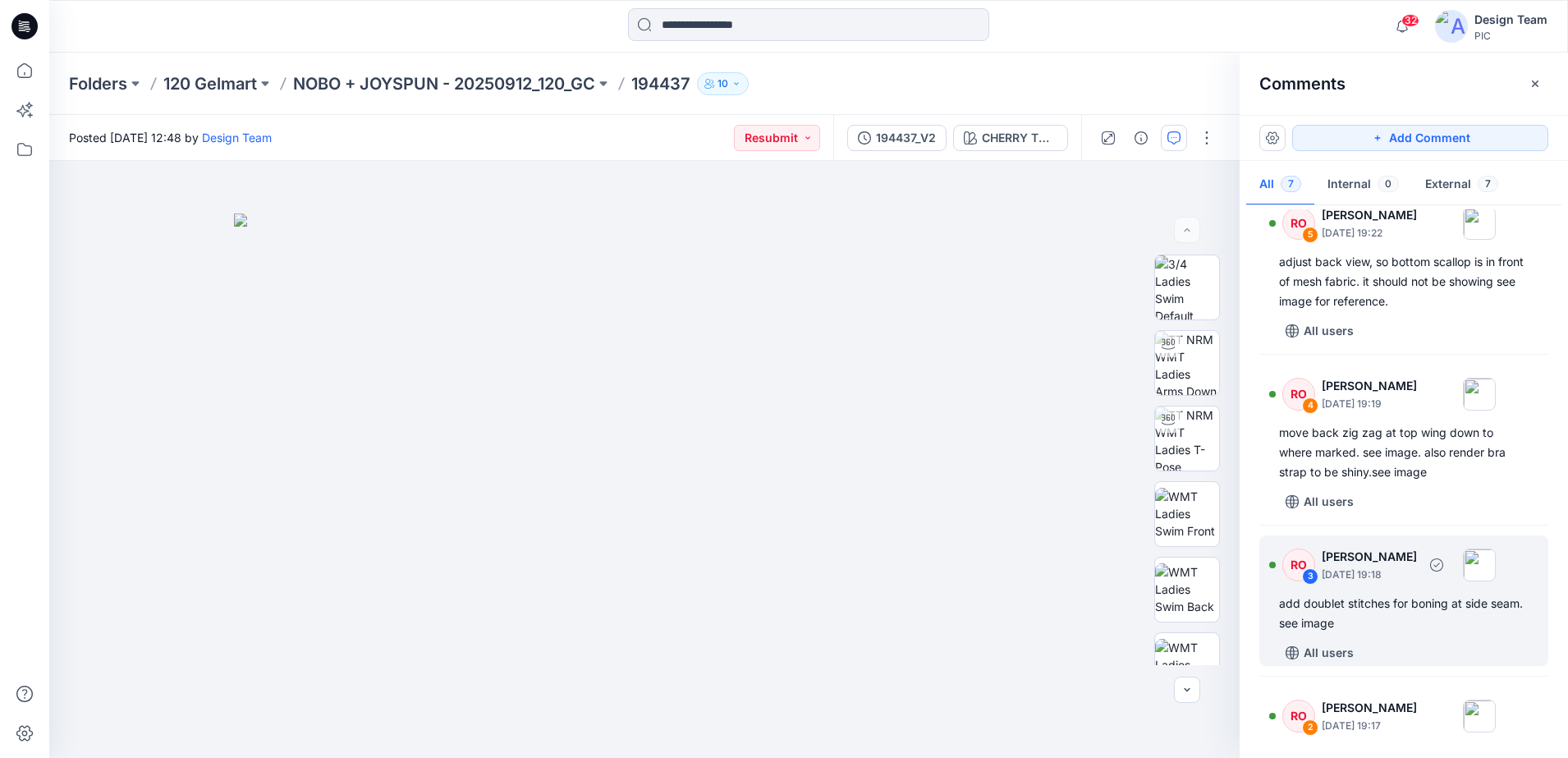
click at [1307, 562] on div "RO" at bounding box center [1298, 565] width 33 height 33
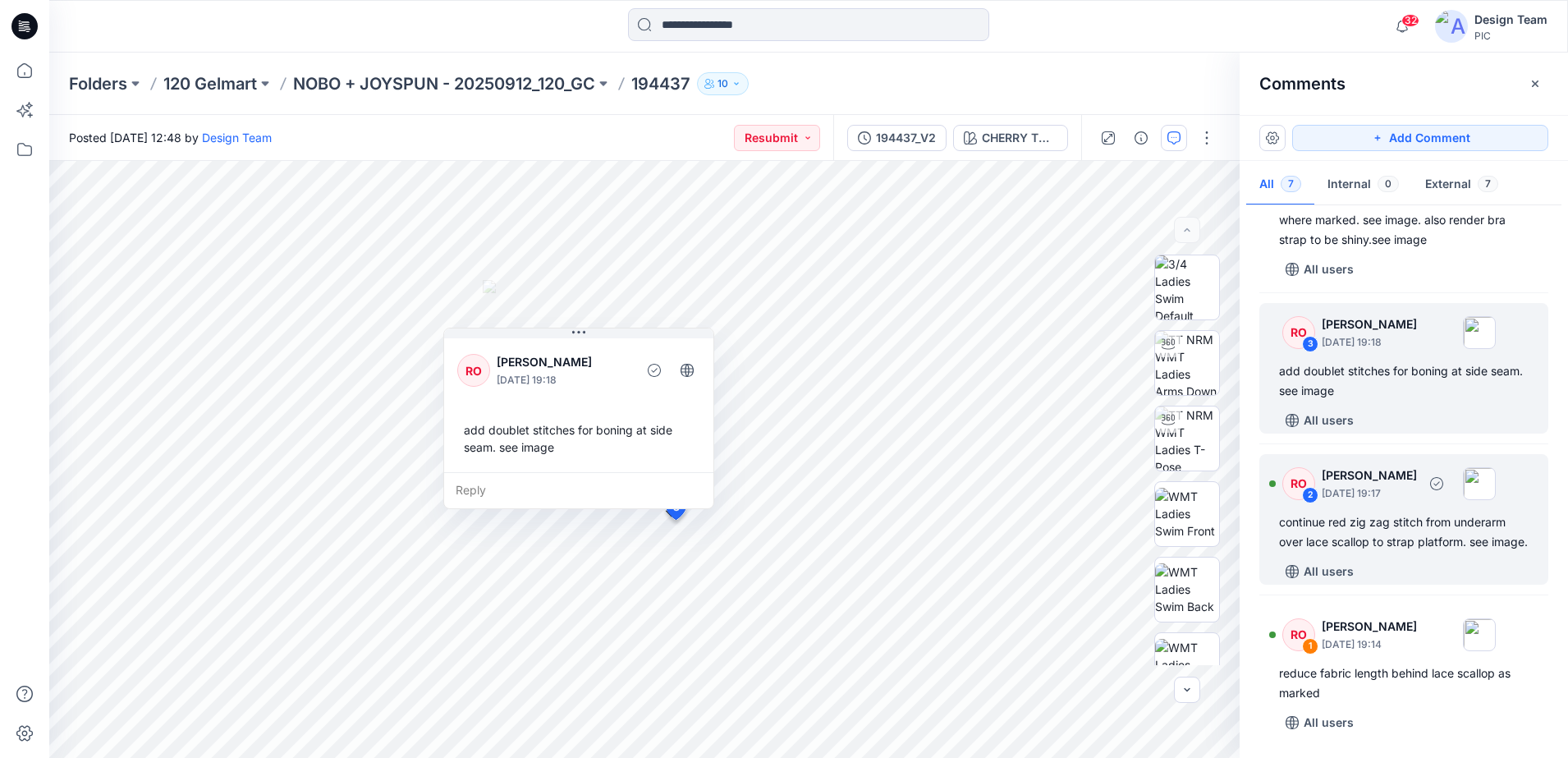
scroll to position [560, 0]
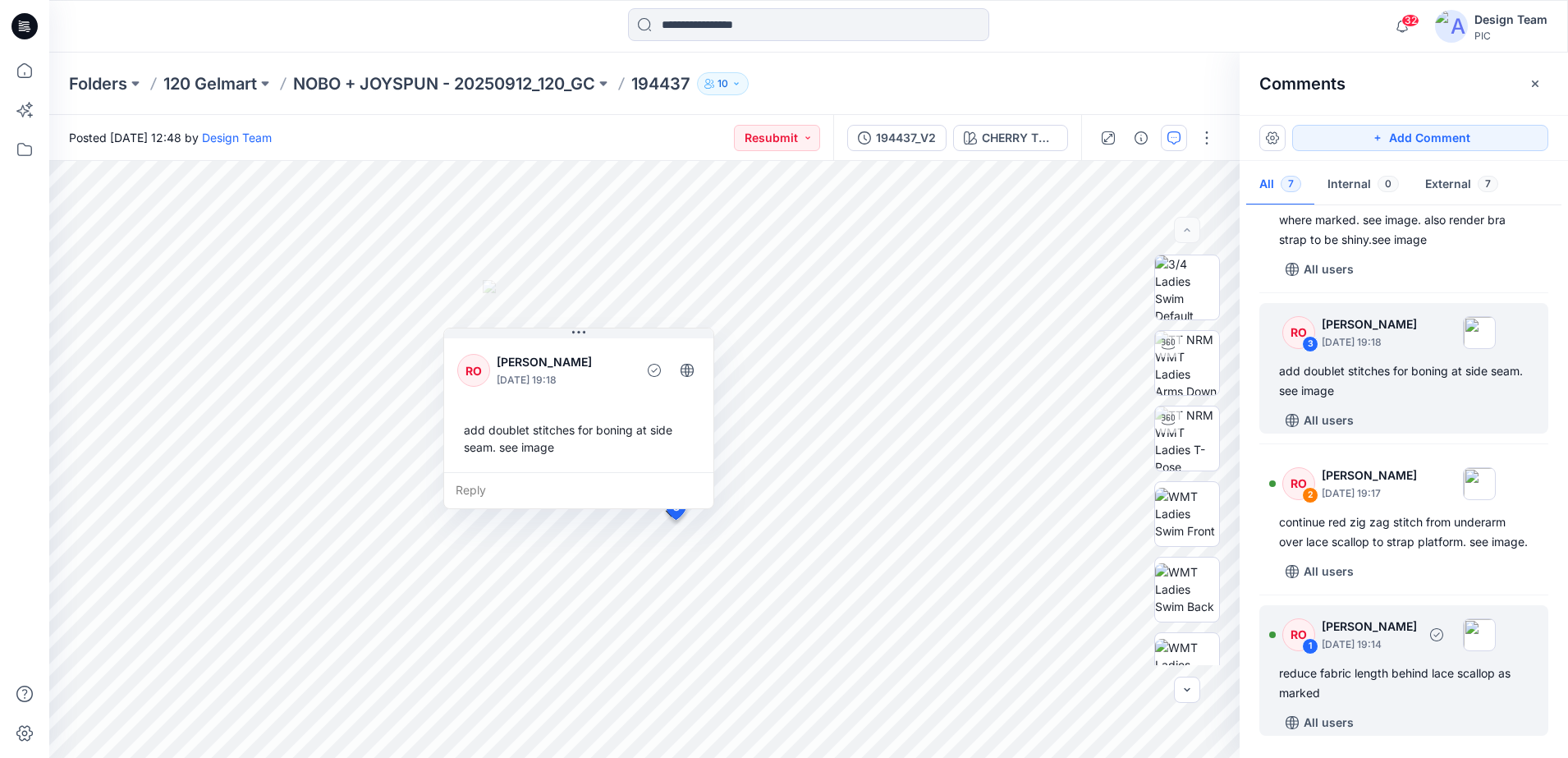
click at [1310, 627] on div "RO" at bounding box center [1298, 634] width 33 height 33
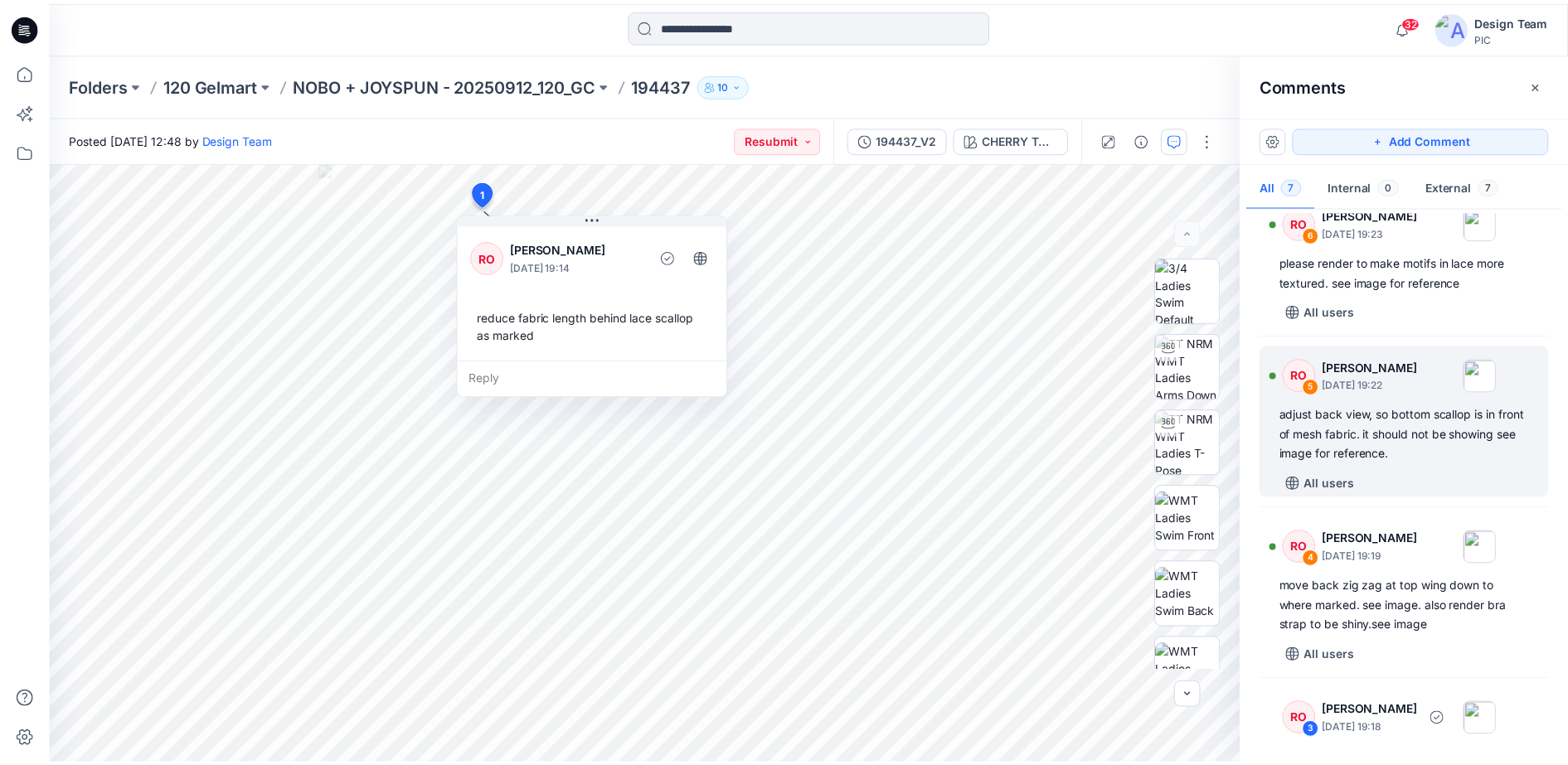
scroll to position [0, 0]
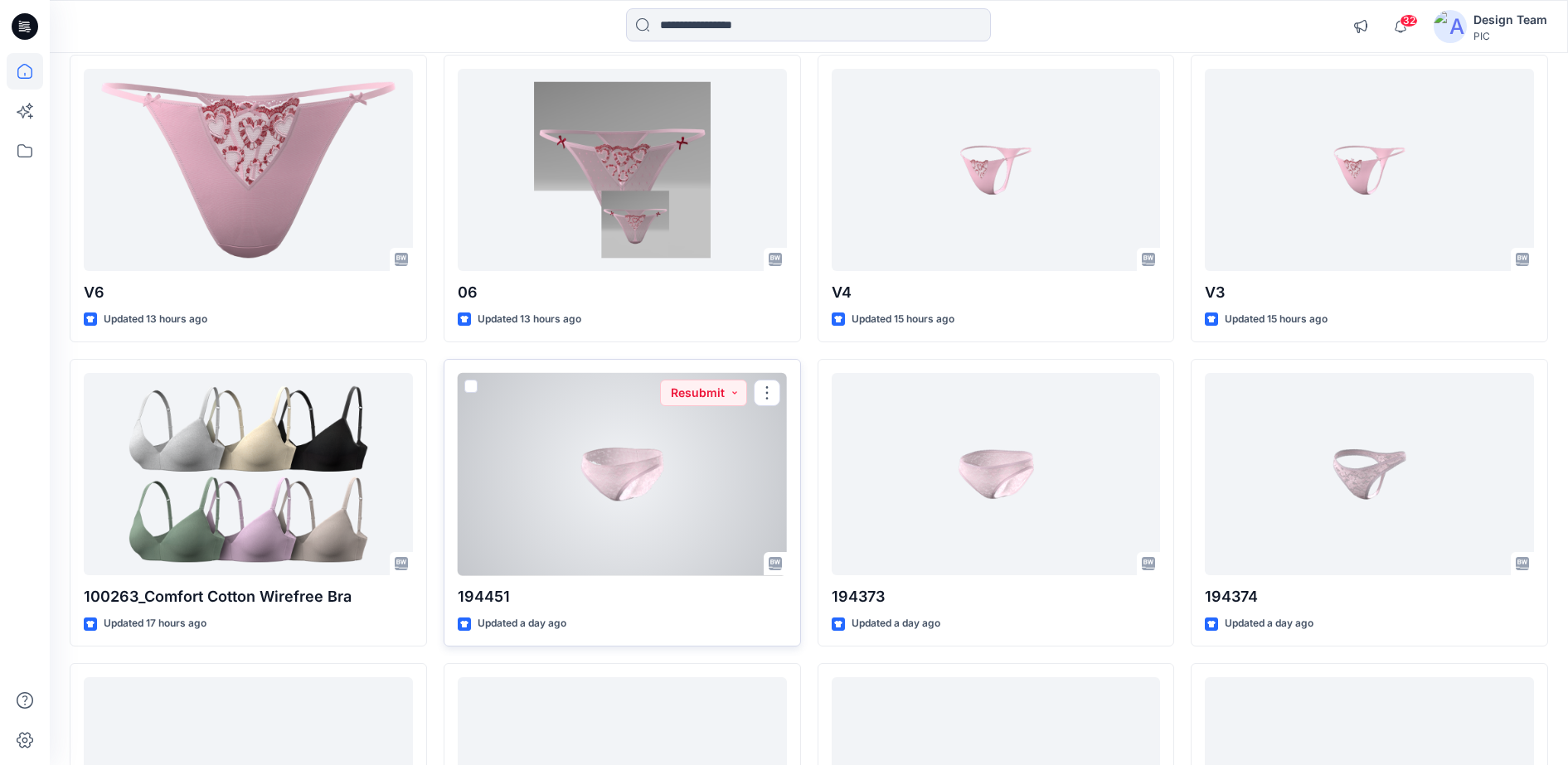
scroll to position [518, 0]
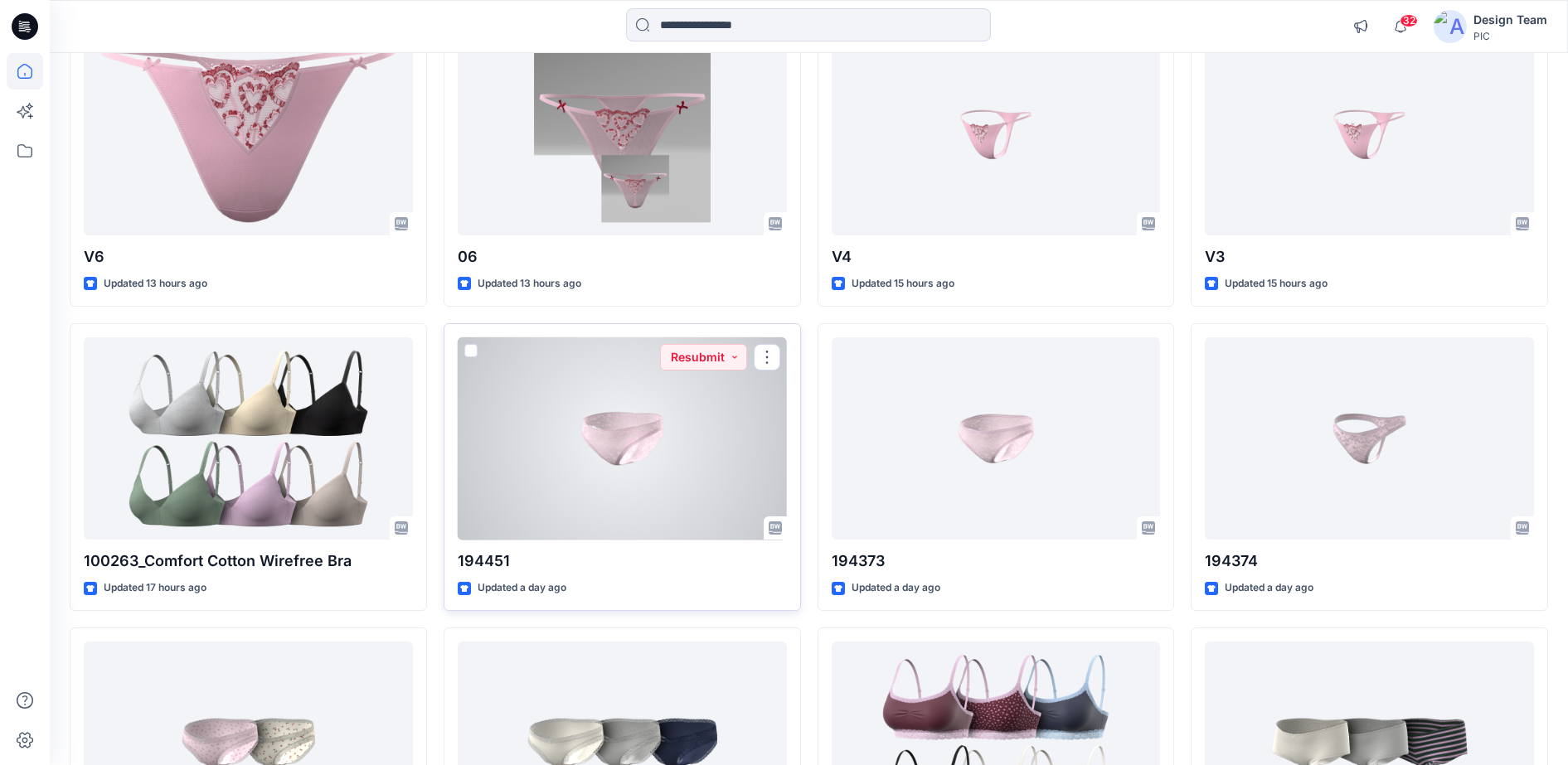
click at [711, 435] on div at bounding box center [622, 439] width 329 height 203
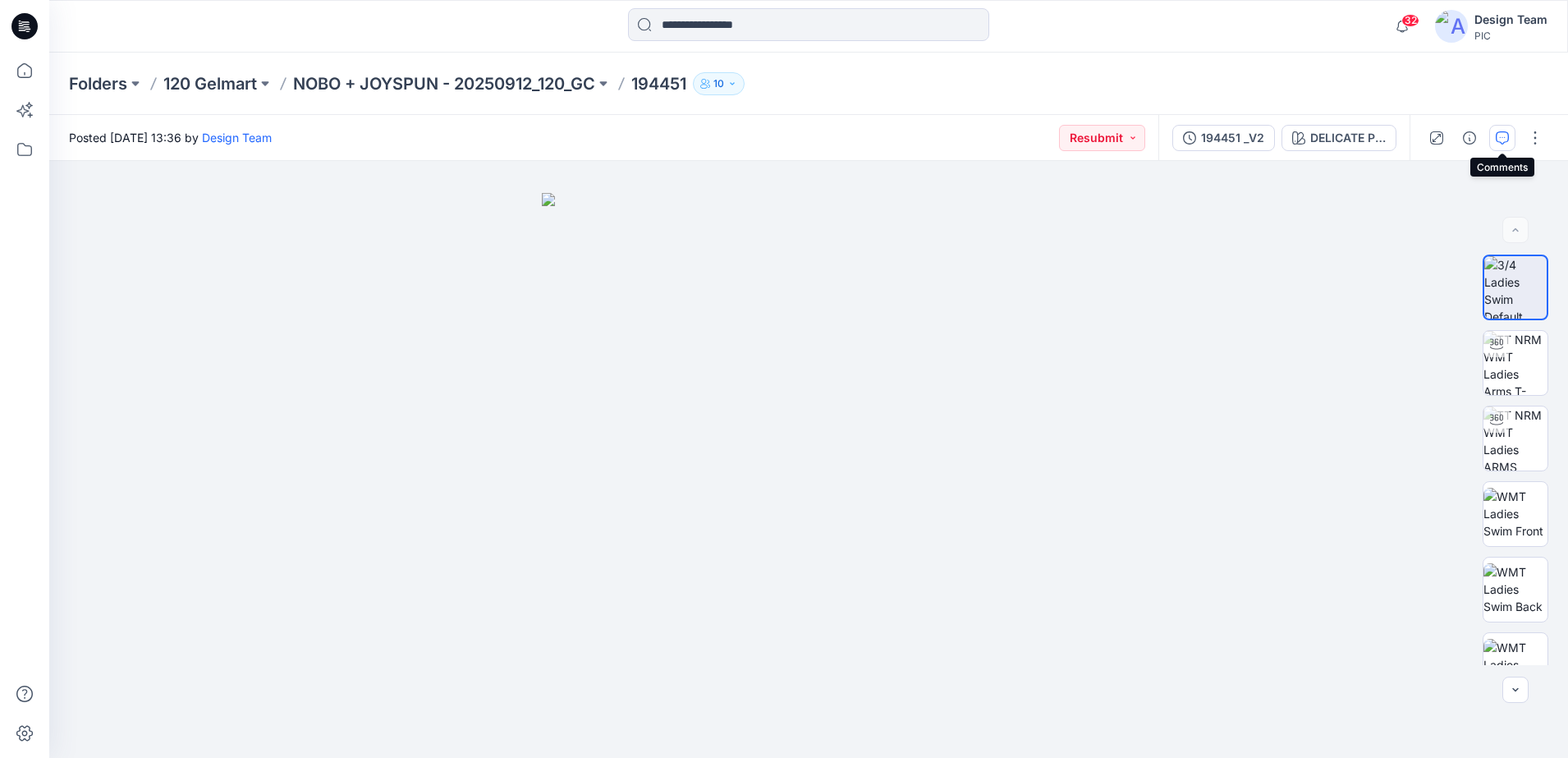
click at [1497, 136] on icon "button" at bounding box center [1503, 138] width 13 height 13
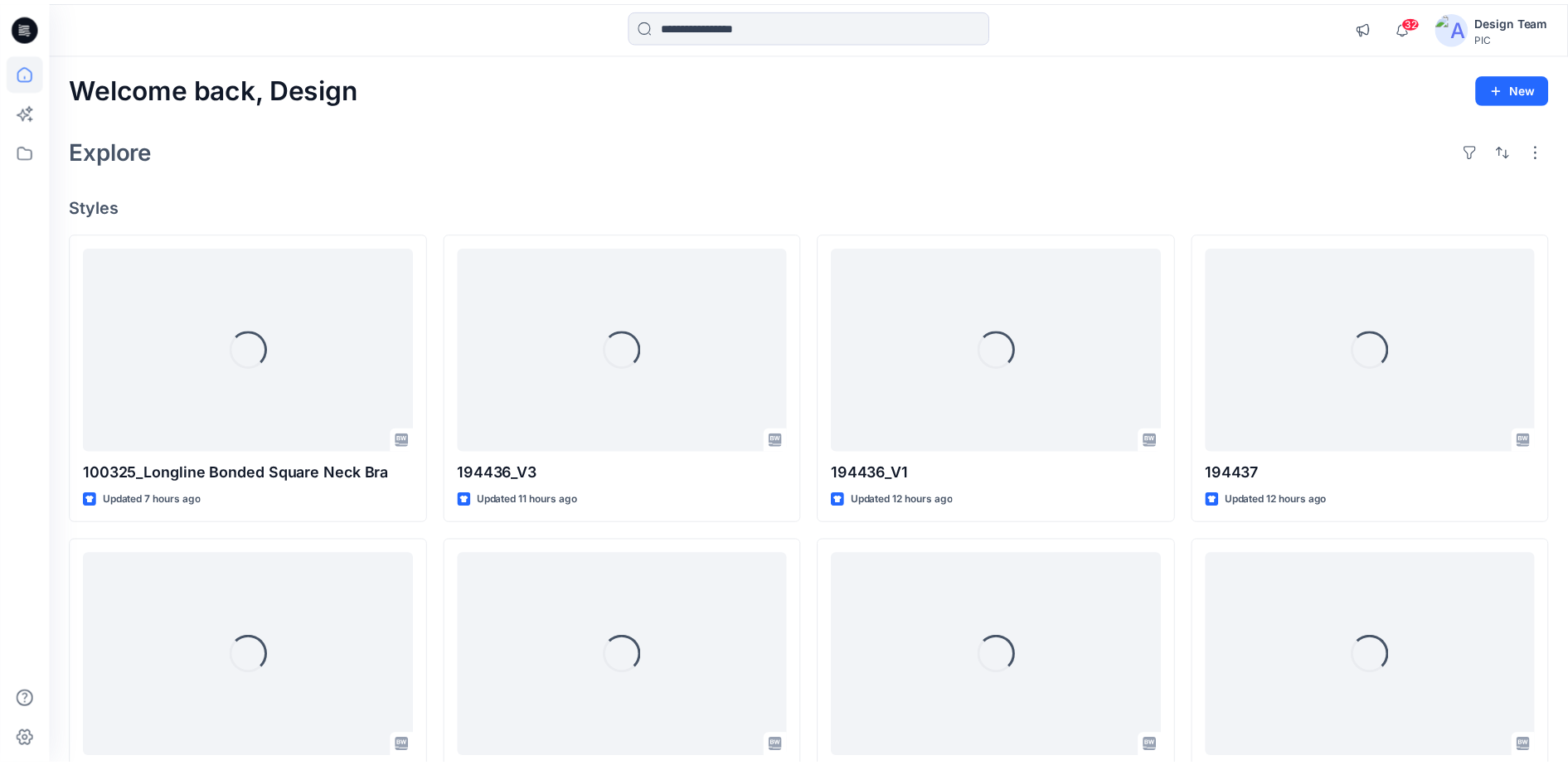
scroll to position [518, 0]
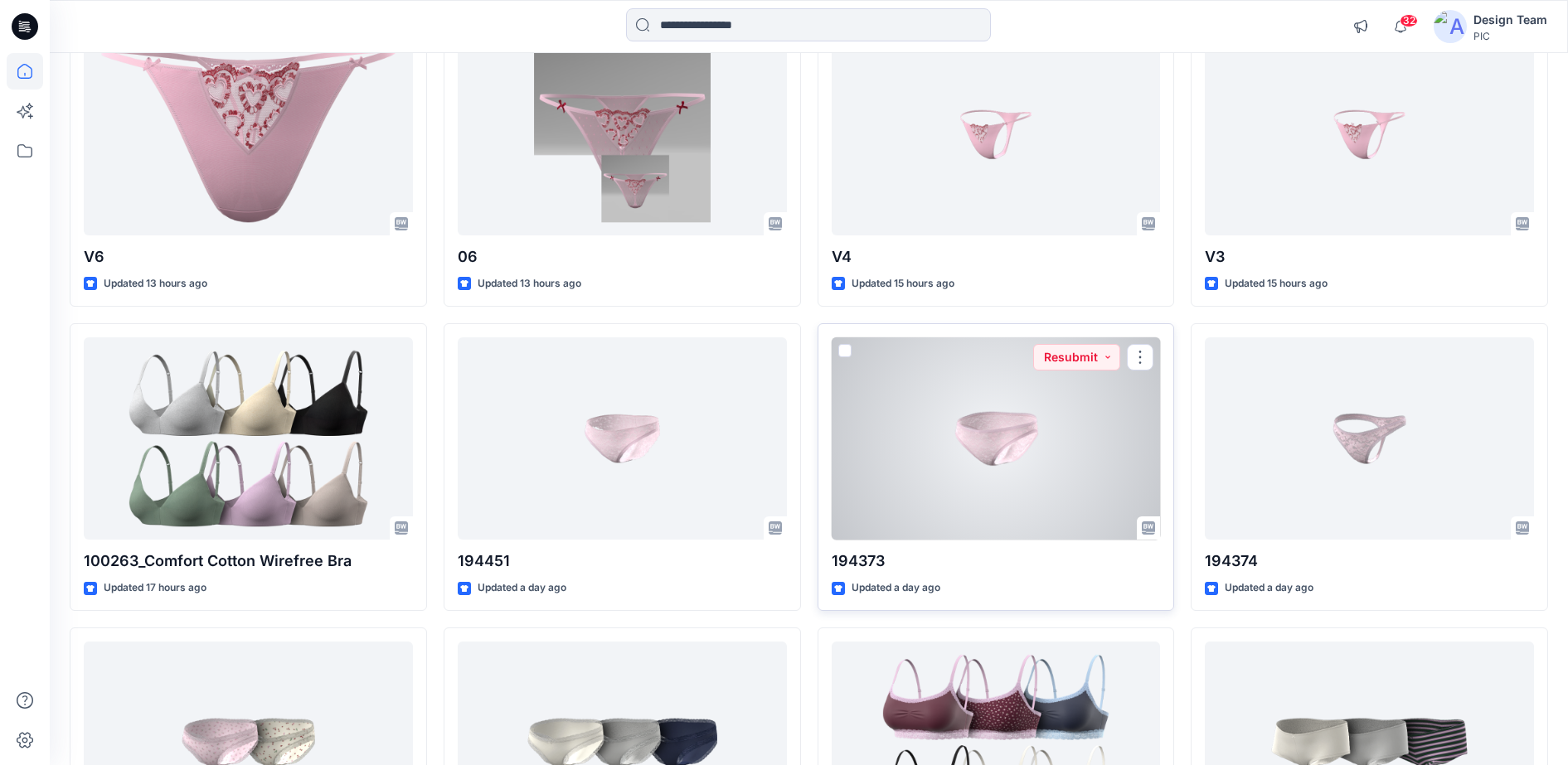
click at [916, 471] on div at bounding box center [995, 439] width 329 height 203
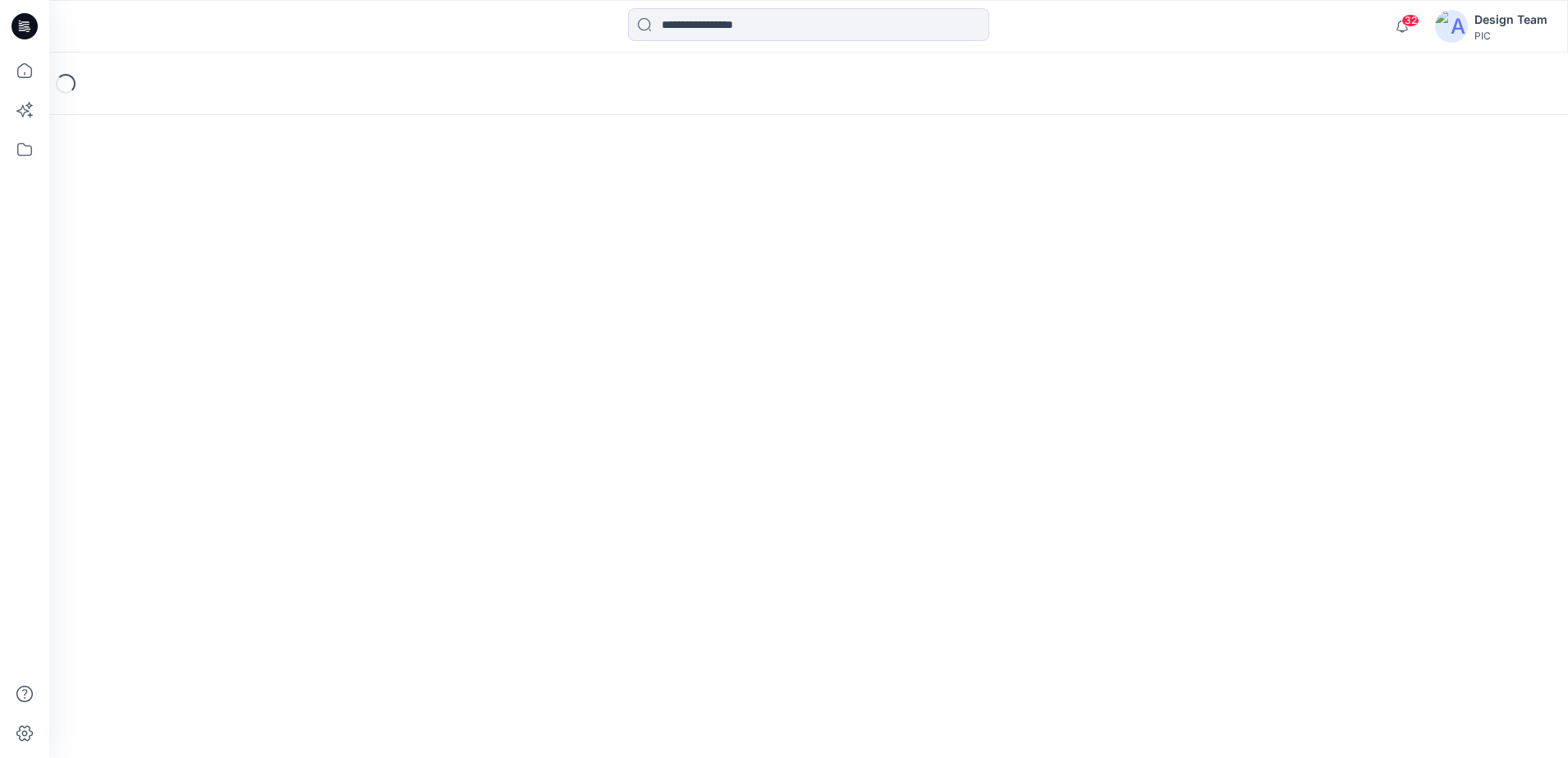
click at [907, 467] on div "Loading..." at bounding box center [808, 405] width 1519 height 705
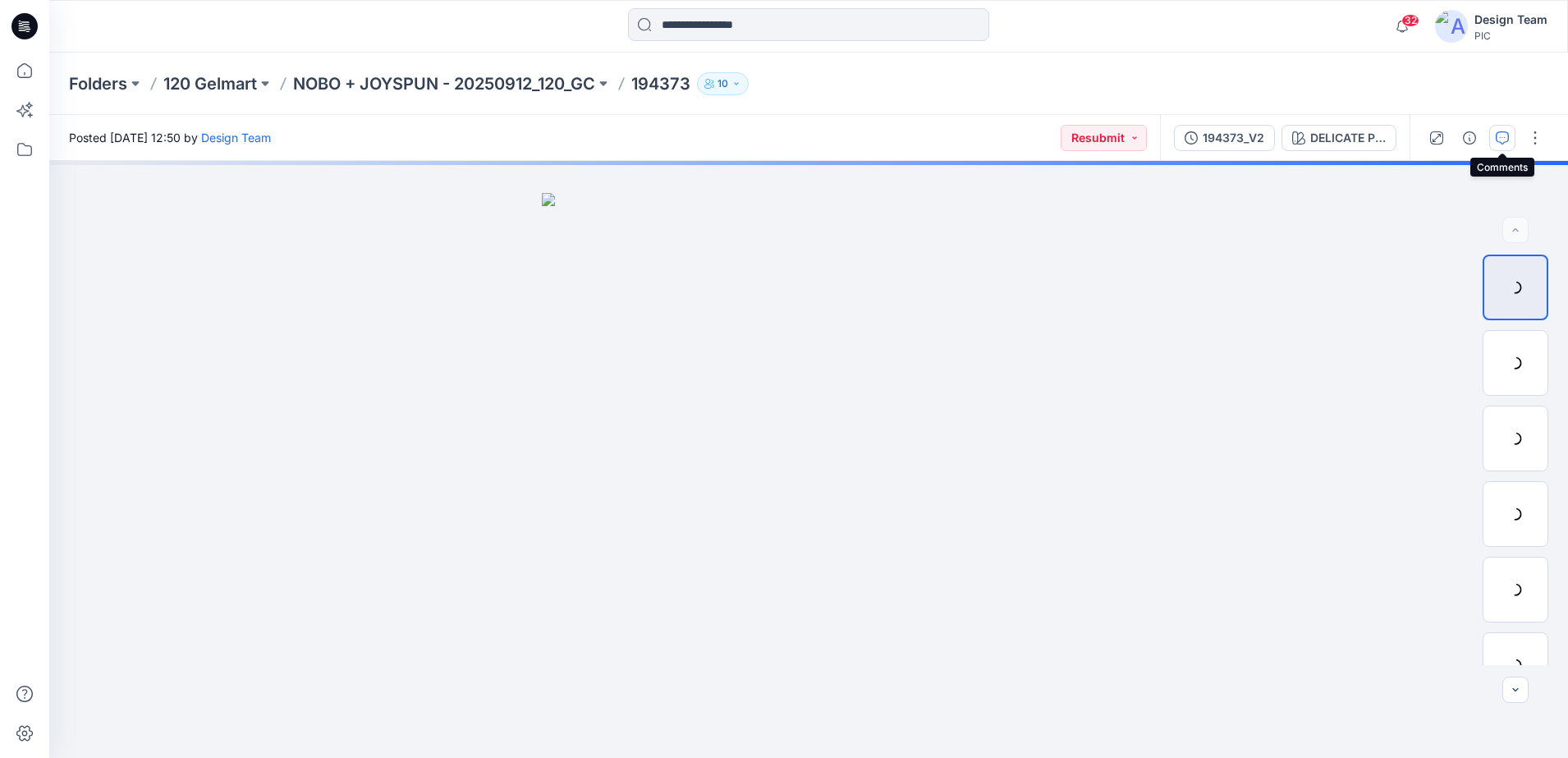
click at [1504, 131] on icon "button" at bounding box center [1503, 138] width 13 height 13
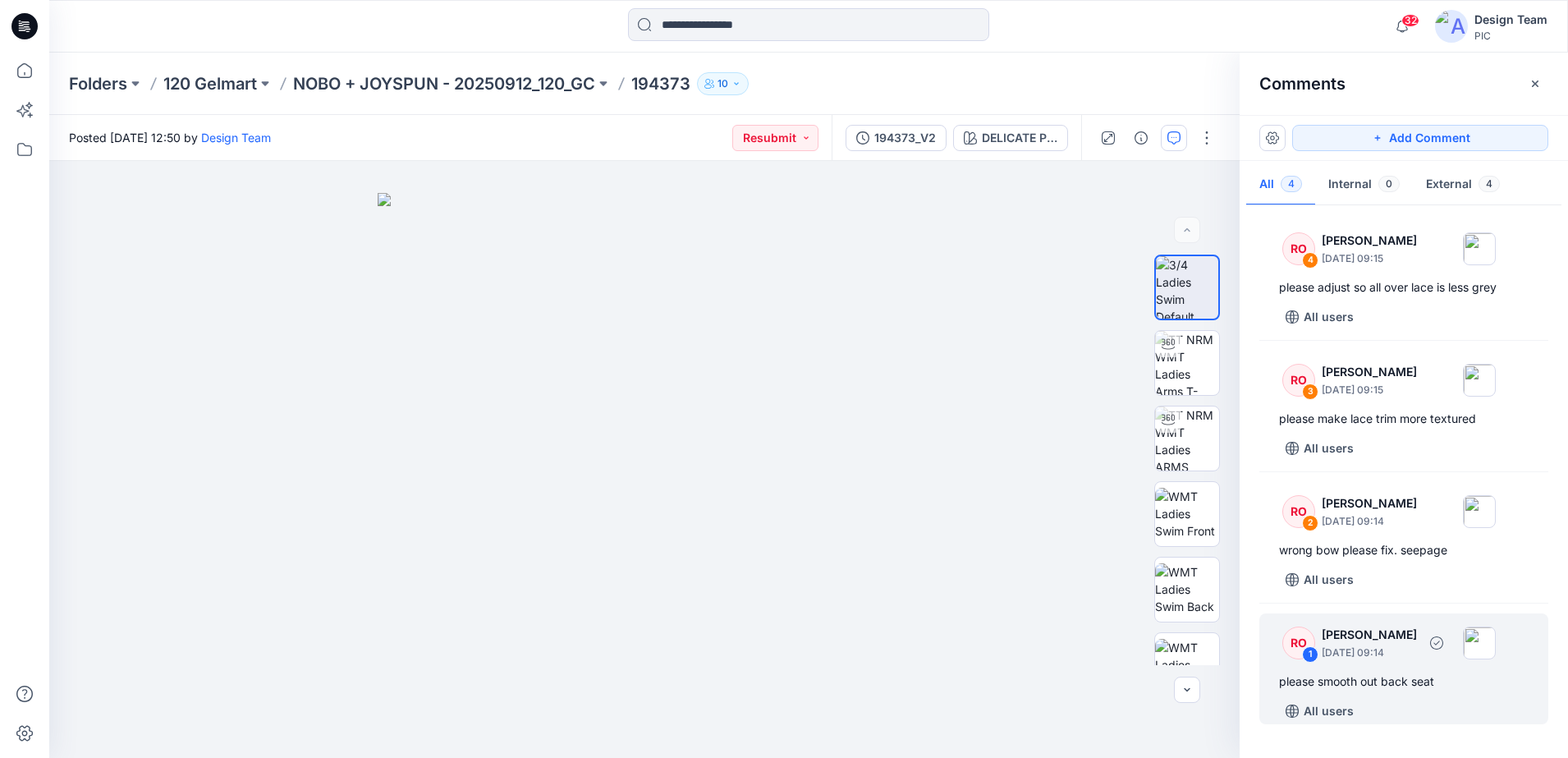
click at [1323, 643] on p "[PERSON_NAME]" at bounding box center [1369, 635] width 95 height 20
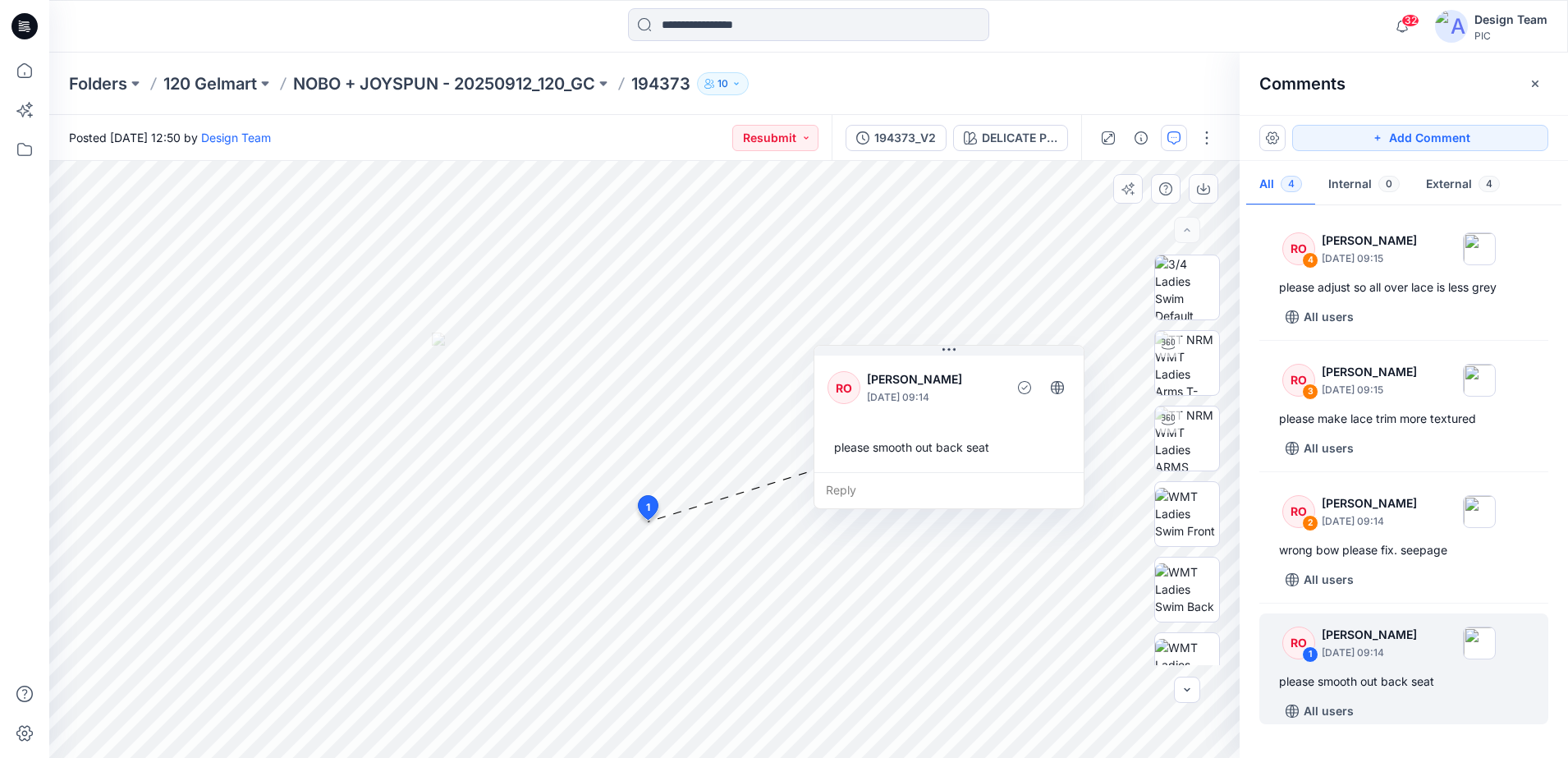
drag, startPoint x: 825, startPoint y: 539, endPoint x: 953, endPoint y: 374, distance: 208.8
click at [953, 374] on p "[PERSON_NAME]" at bounding box center [934, 379] width 134 height 20
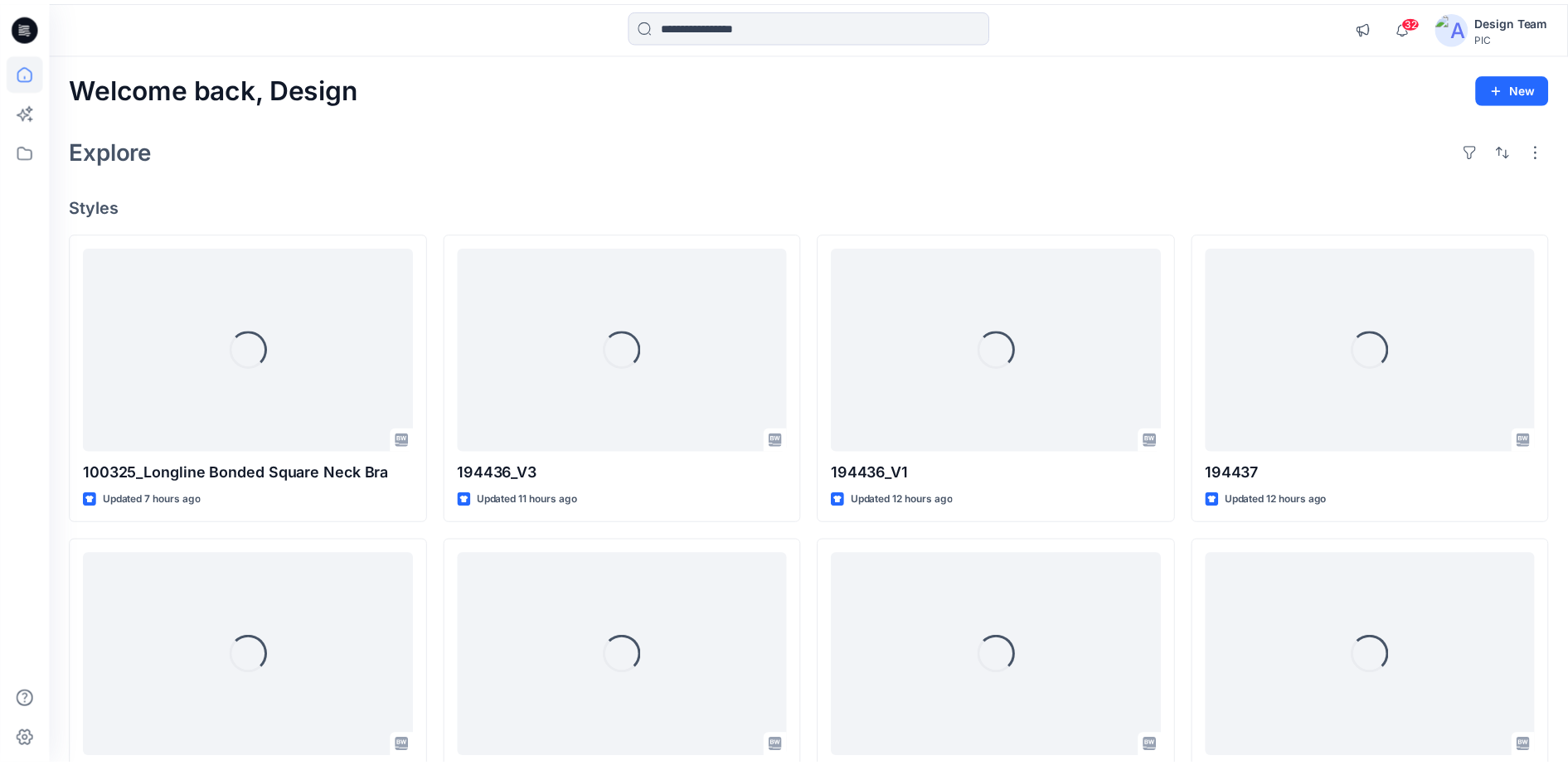
scroll to position [518, 0]
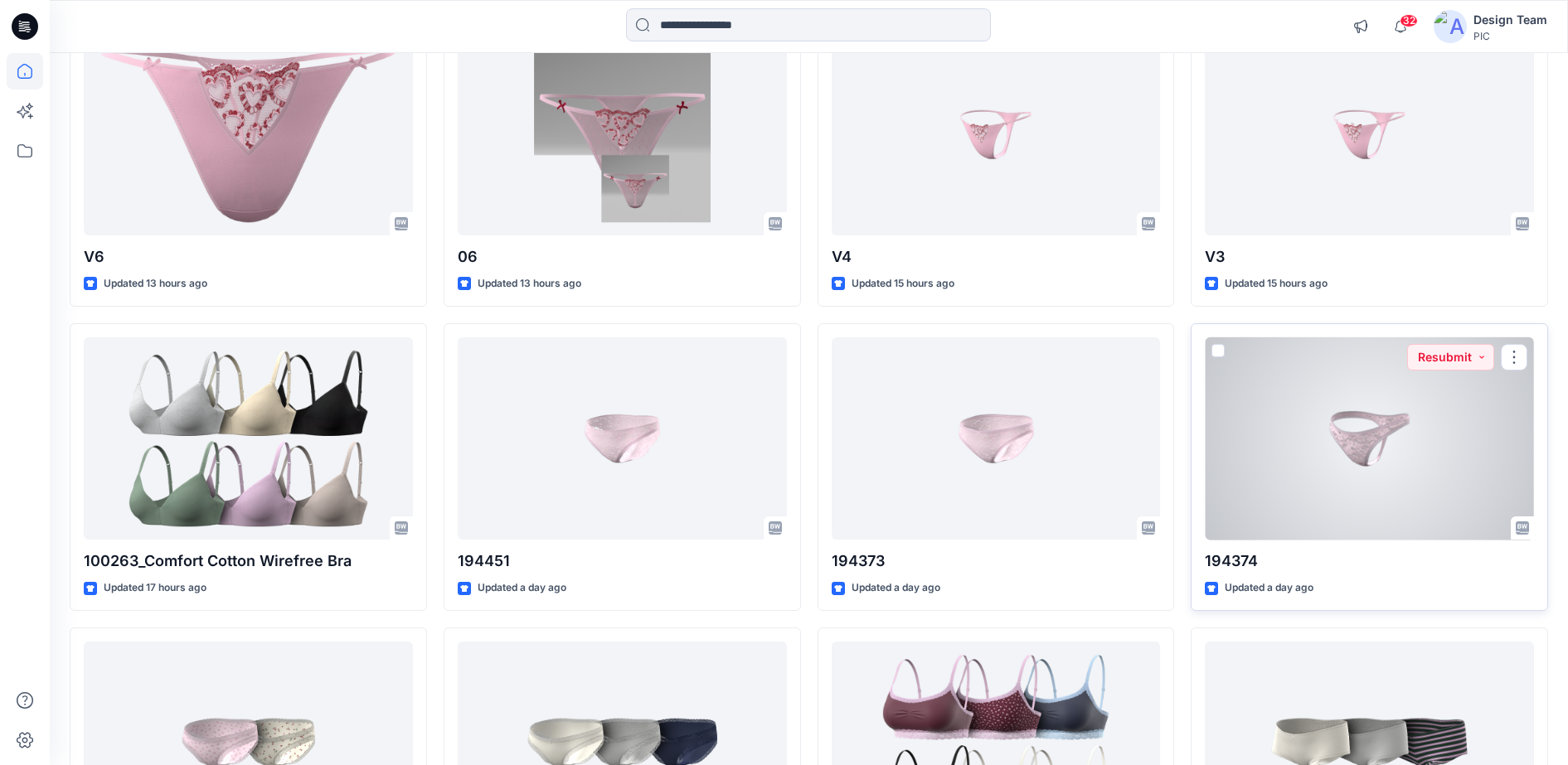
click at [1313, 470] on div at bounding box center [1368, 439] width 329 height 203
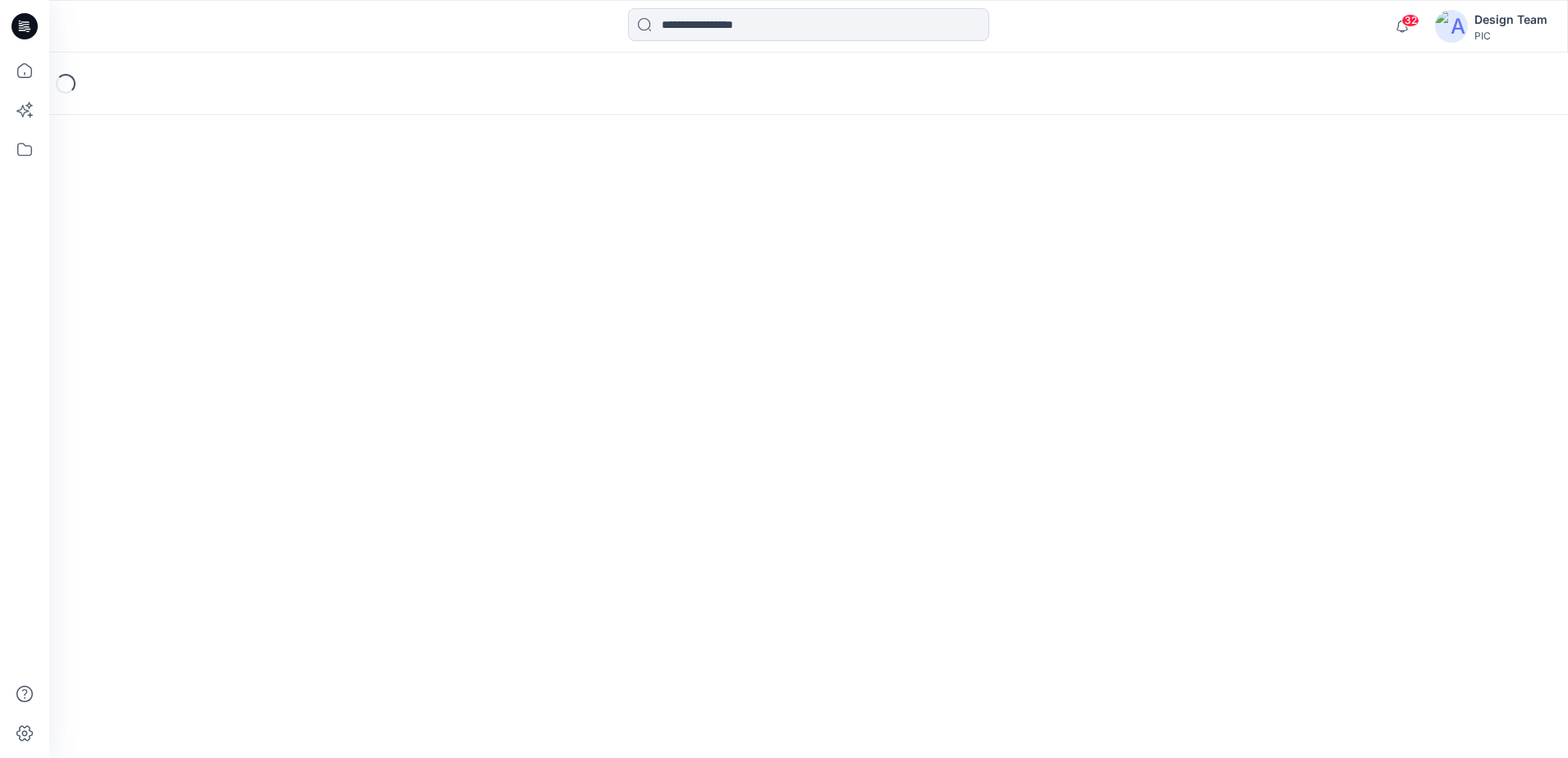
click at [1300, 466] on div "Loading..." at bounding box center [808, 405] width 1519 height 705
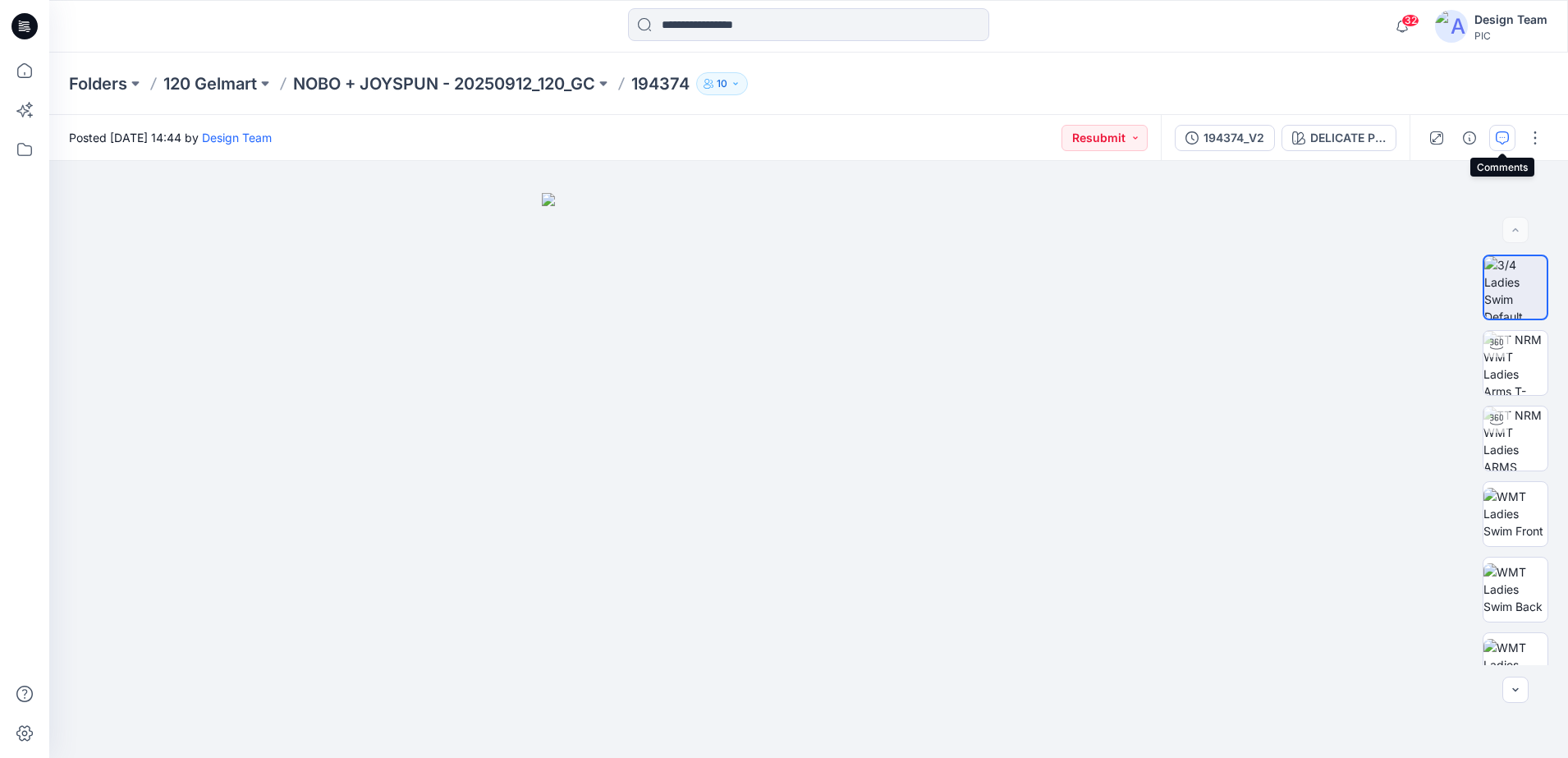
click at [1501, 126] on button "button" at bounding box center [1502, 137] width 26 height 26
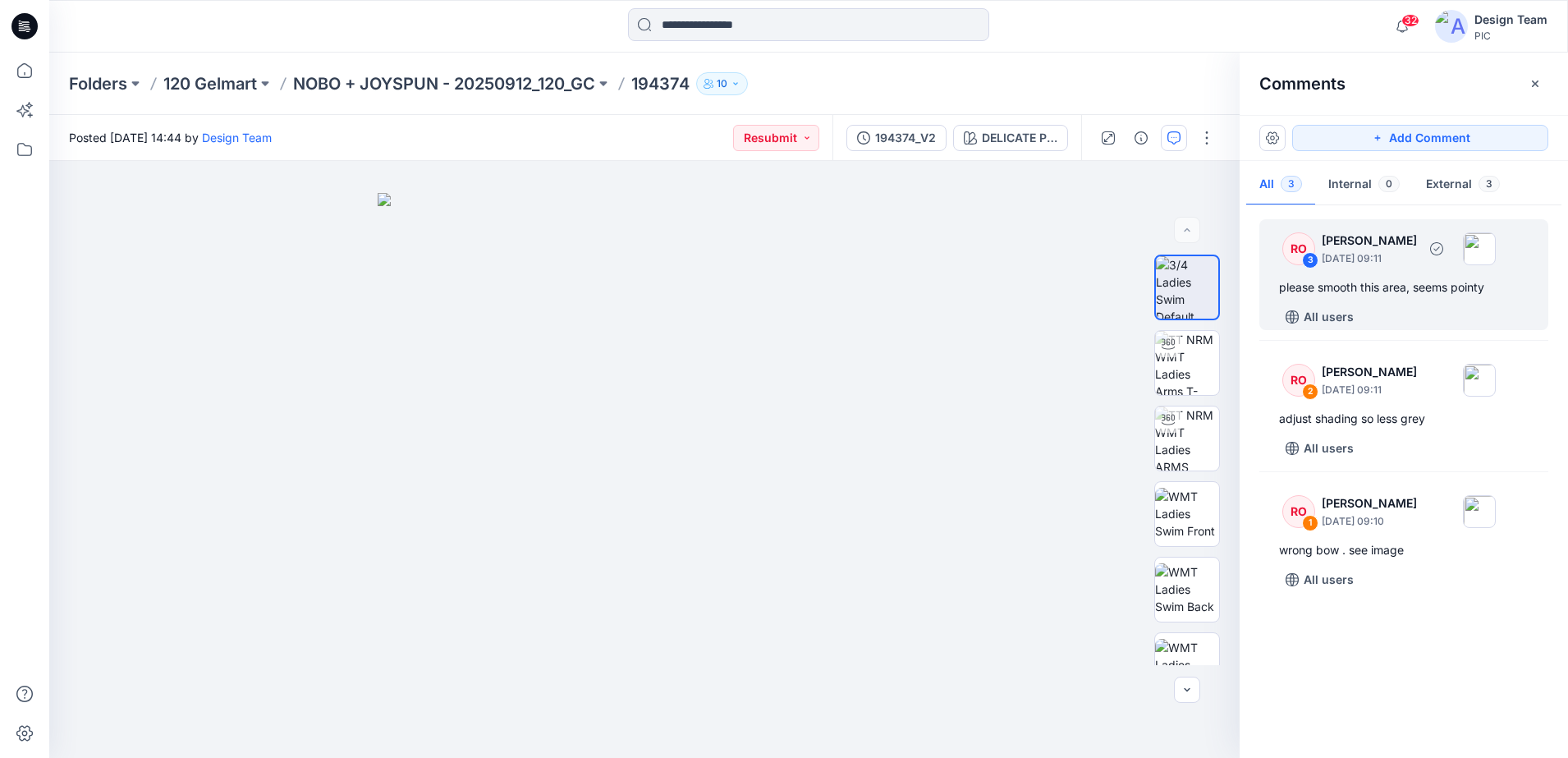
click at [1333, 294] on div "please smooth this area, seems pointy" at bounding box center [1404, 287] width 250 height 20
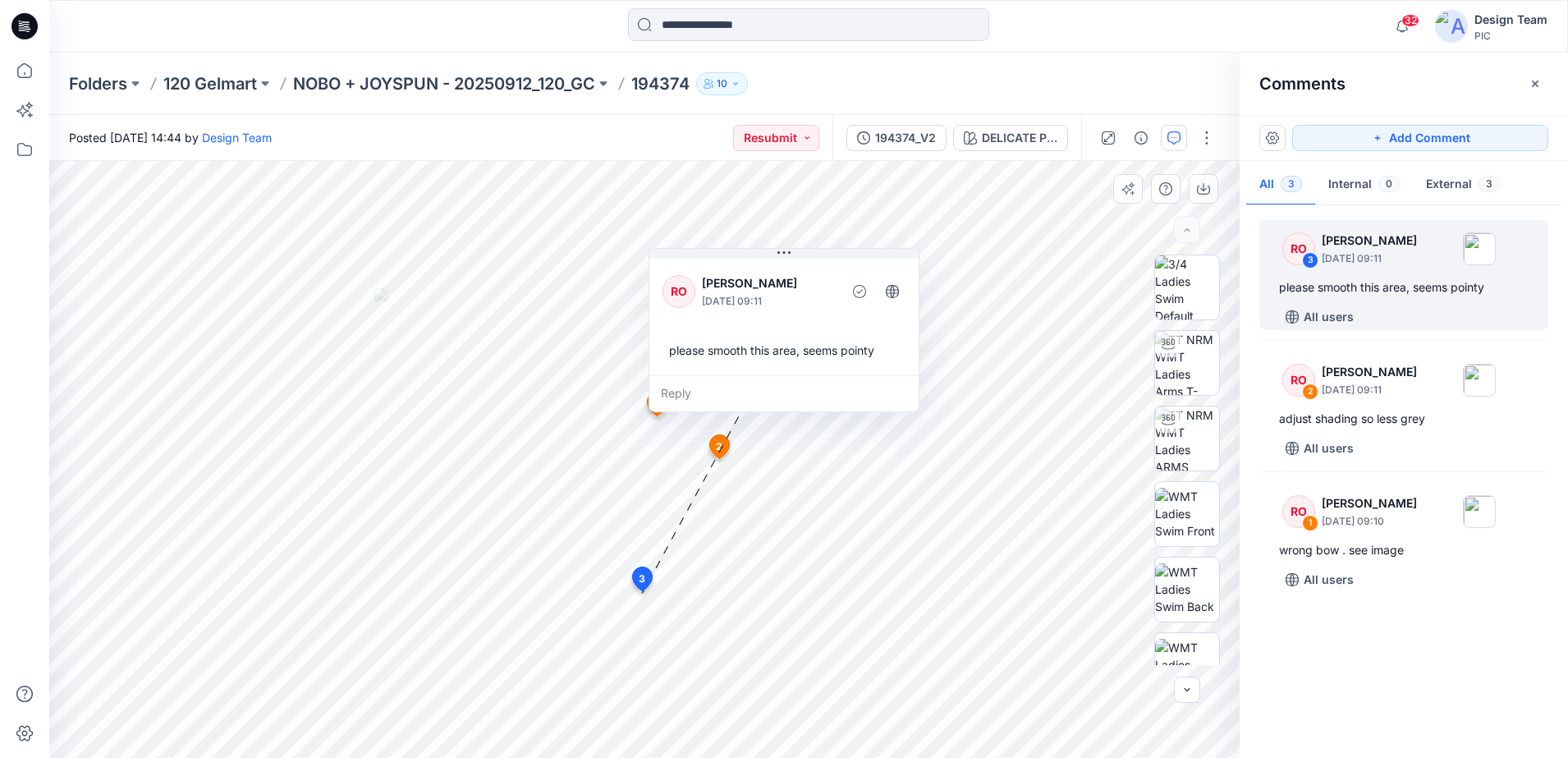
drag, startPoint x: 695, startPoint y: 440, endPoint x: 888, endPoint y: 310, distance: 232.7
click at [888, 310] on div "RO [PERSON_NAME] [DATE] 09:11" at bounding box center [784, 291] width 243 height 45
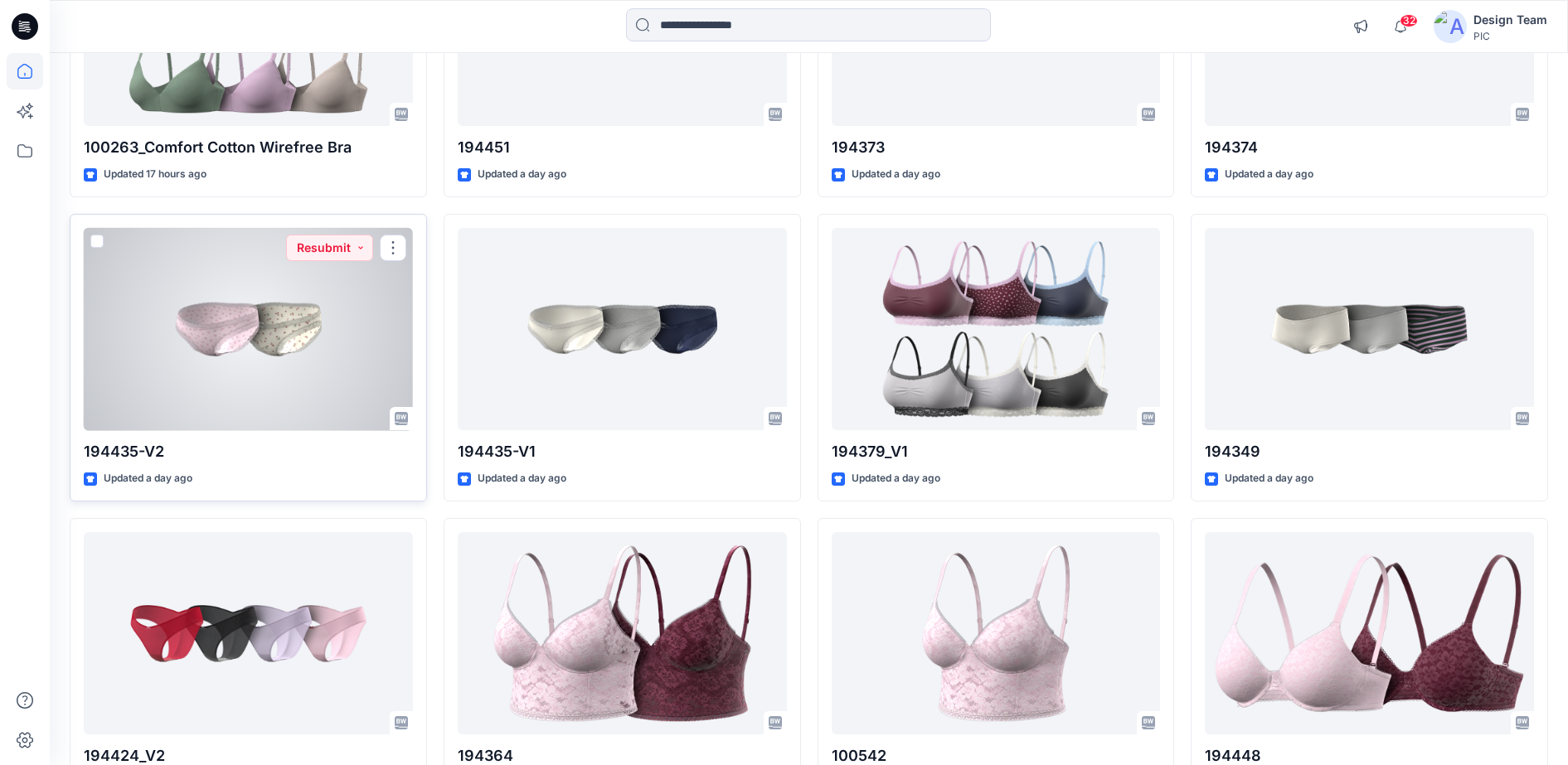
scroll to position [932, 0]
click at [255, 348] on div at bounding box center [248, 329] width 329 height 203
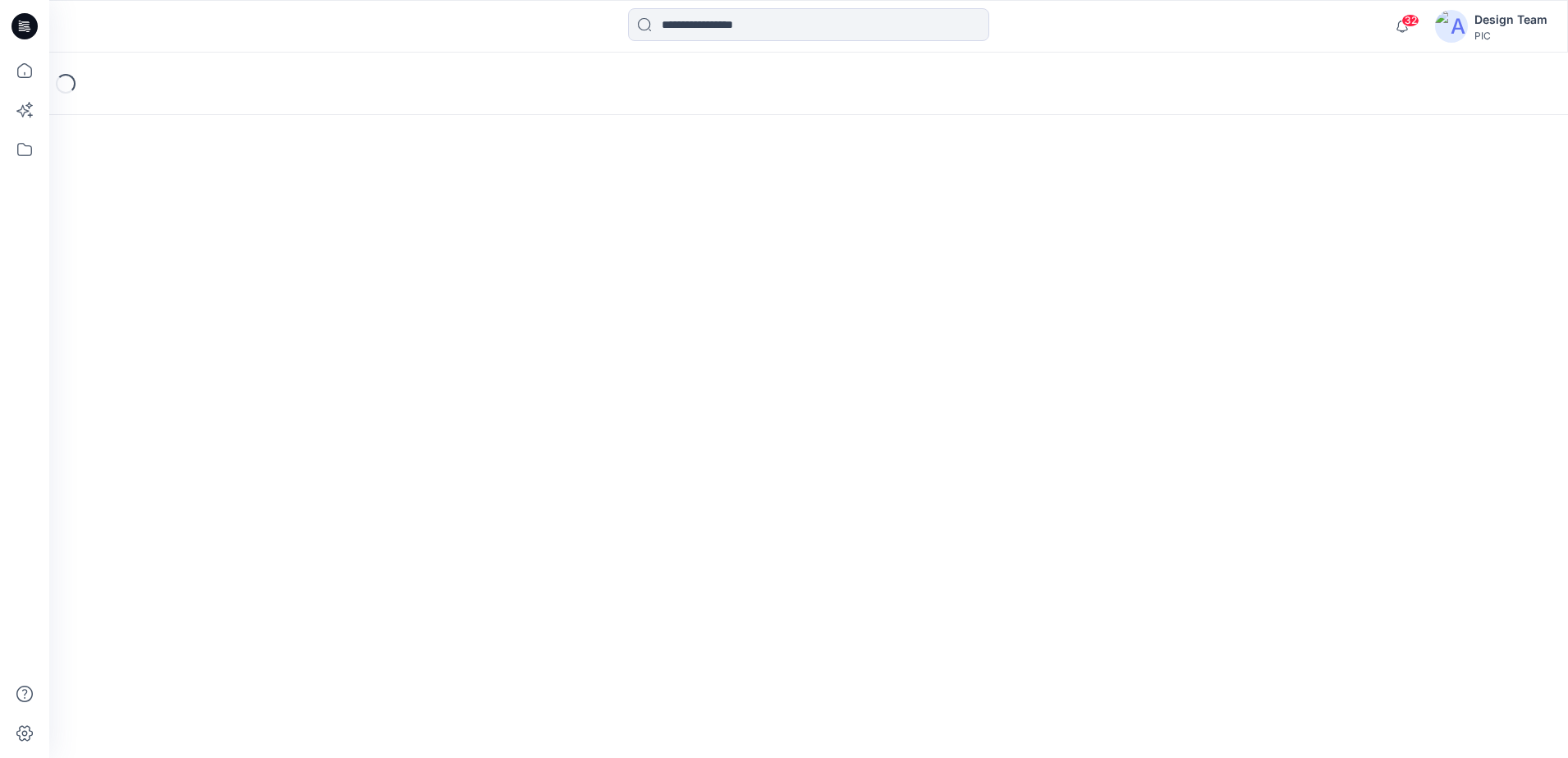
click at [252, 345] on div "Loading..." at bounding box center [808, 405] width 1519 height 705
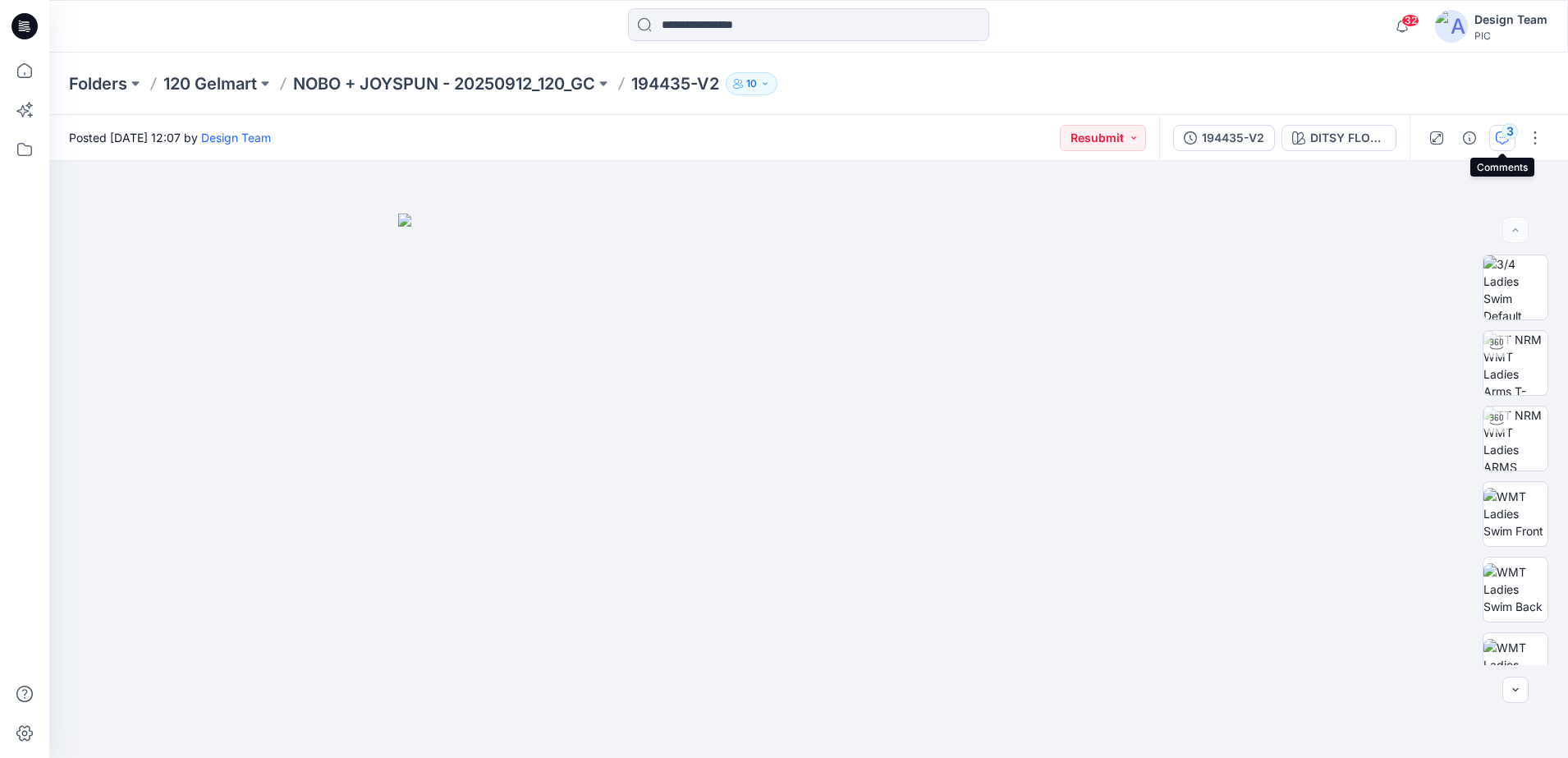
click at [1506, 134] on div "3" at bounding box center [1510, 131] width 17 height 17
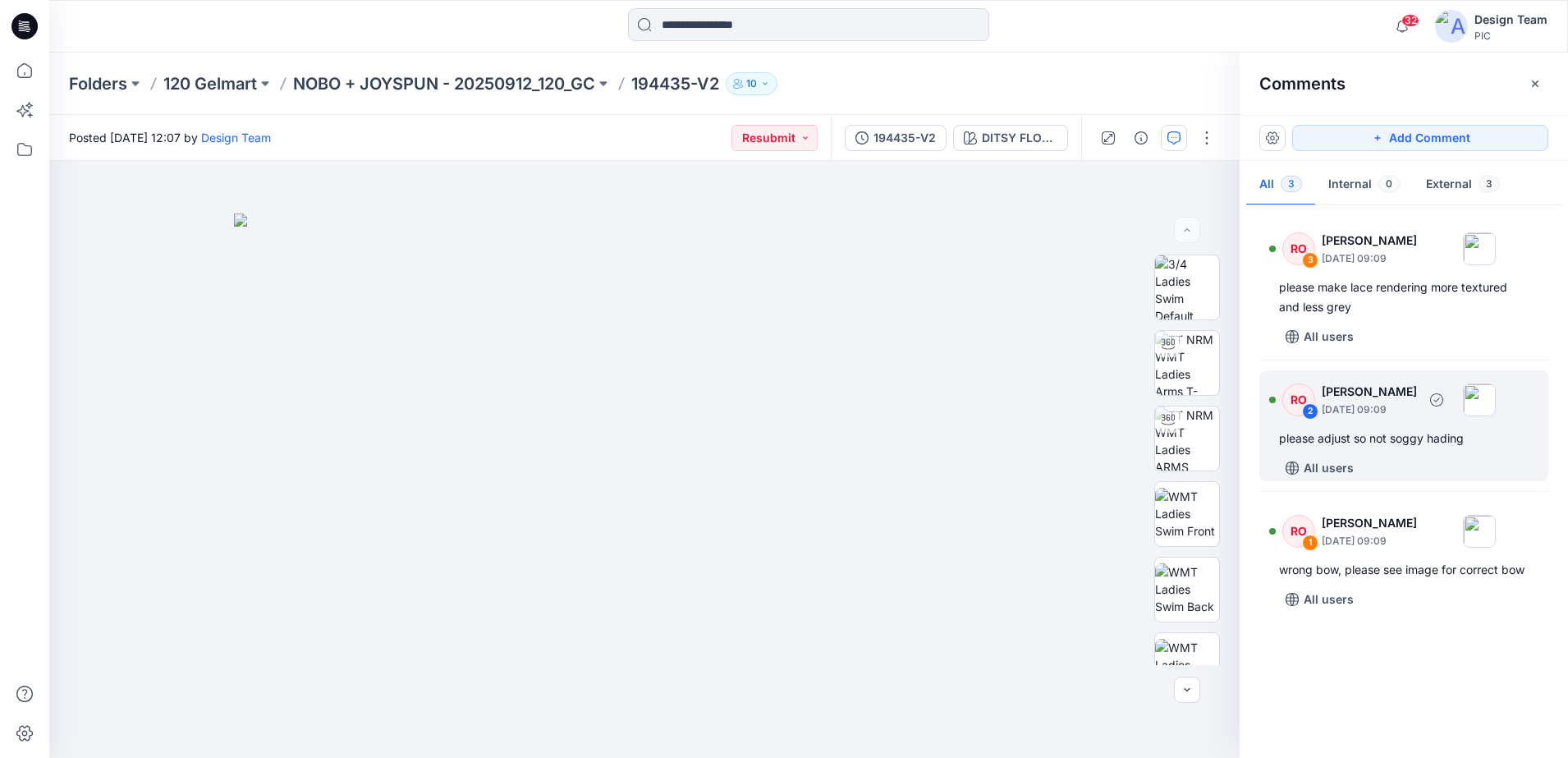
click at [1321, 410] on div "RO 2 [PERSON_NAME] [DATE] 09:09" at bounding box center [1382, 400] width 227 height 45
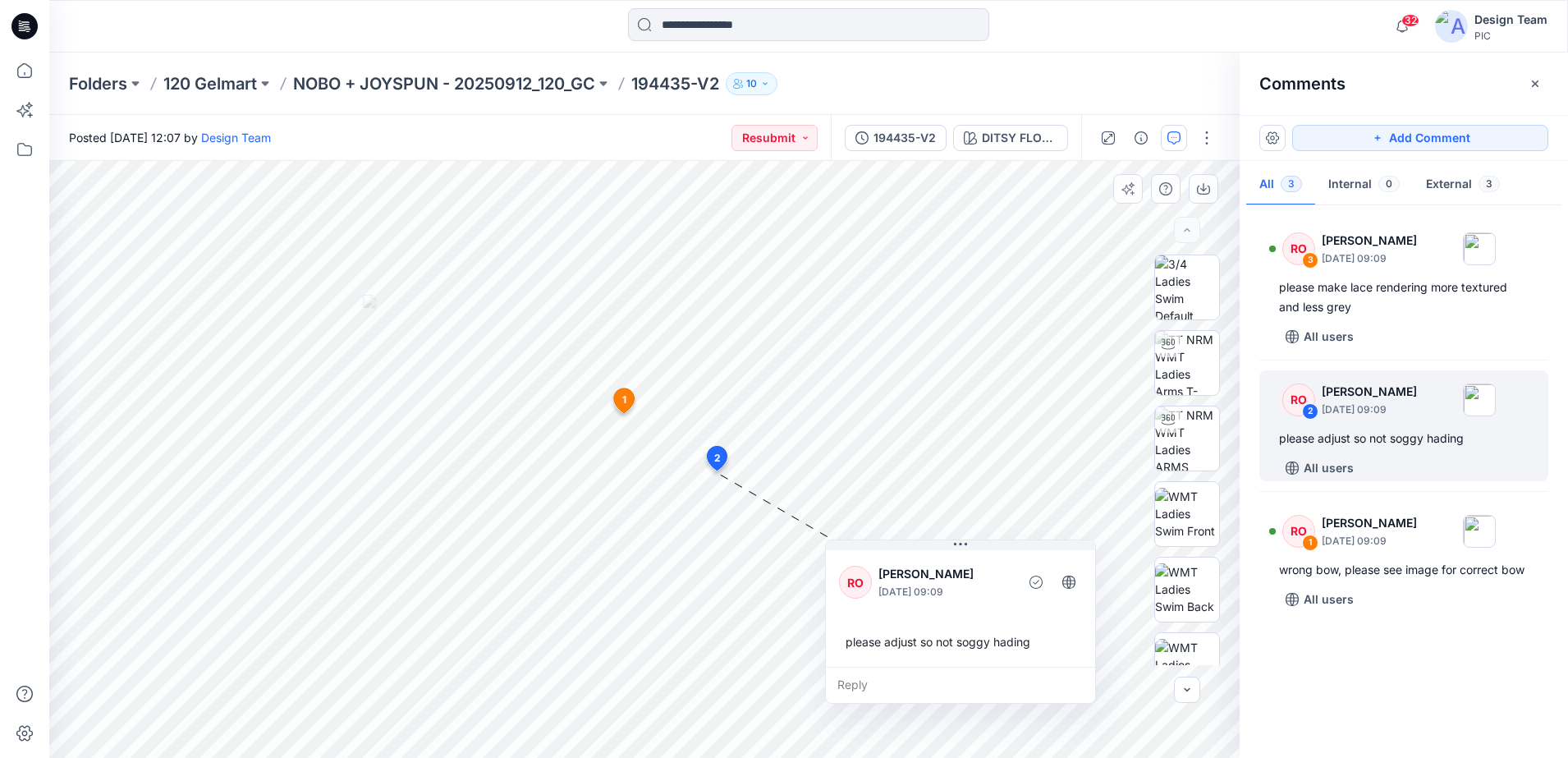
drag, startPoint x: 833, startPoint y: 609, endPoint x: 926, endPoint y: 708, distance: 135.8
click at [927, 667] on div "RO [PERSON_NAME] [DATE] 09:09 please adjust so not soggy hading" at bounding box center [961, 606] width 270 height 120
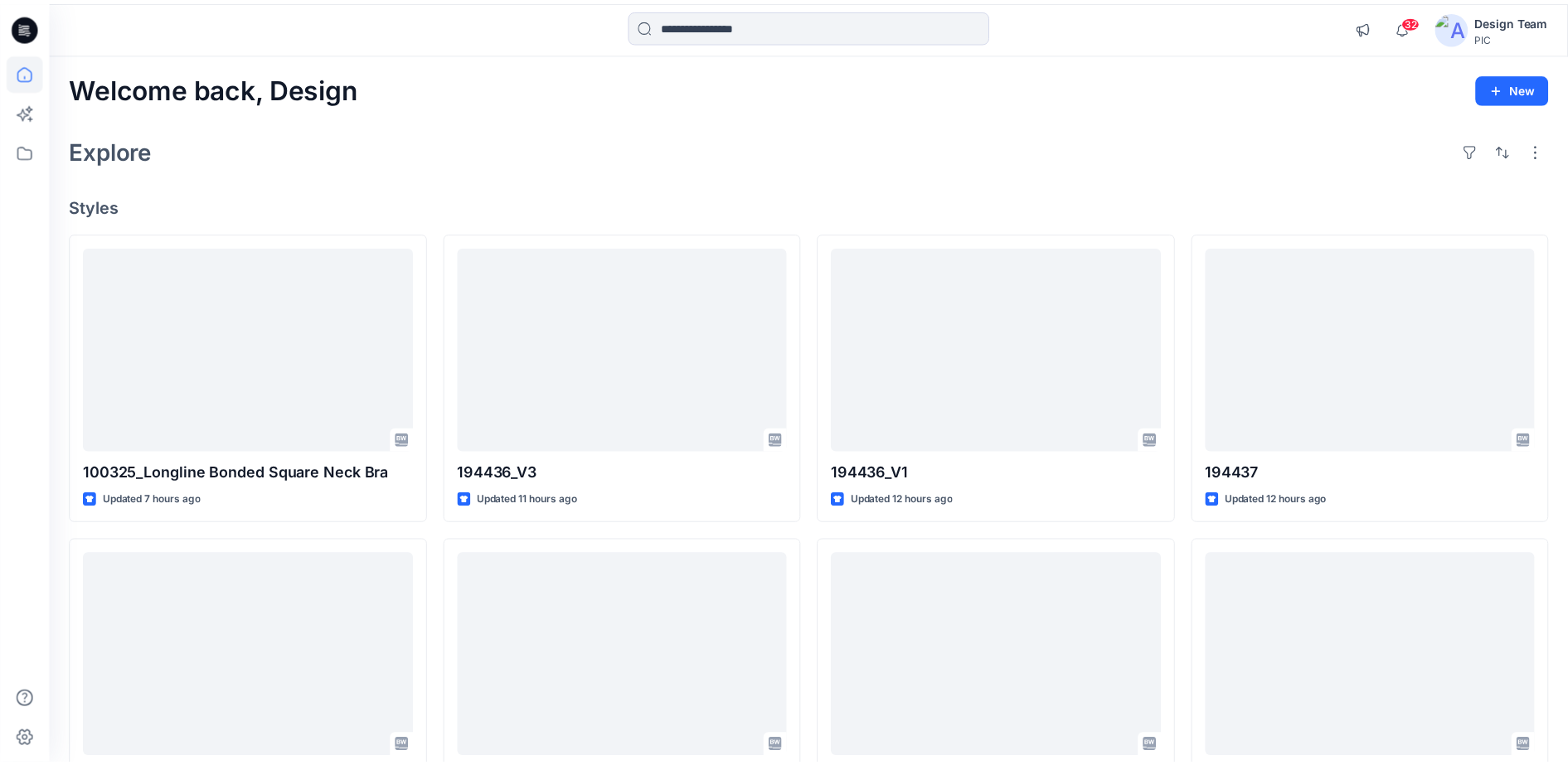
scroll to position [932, 0]
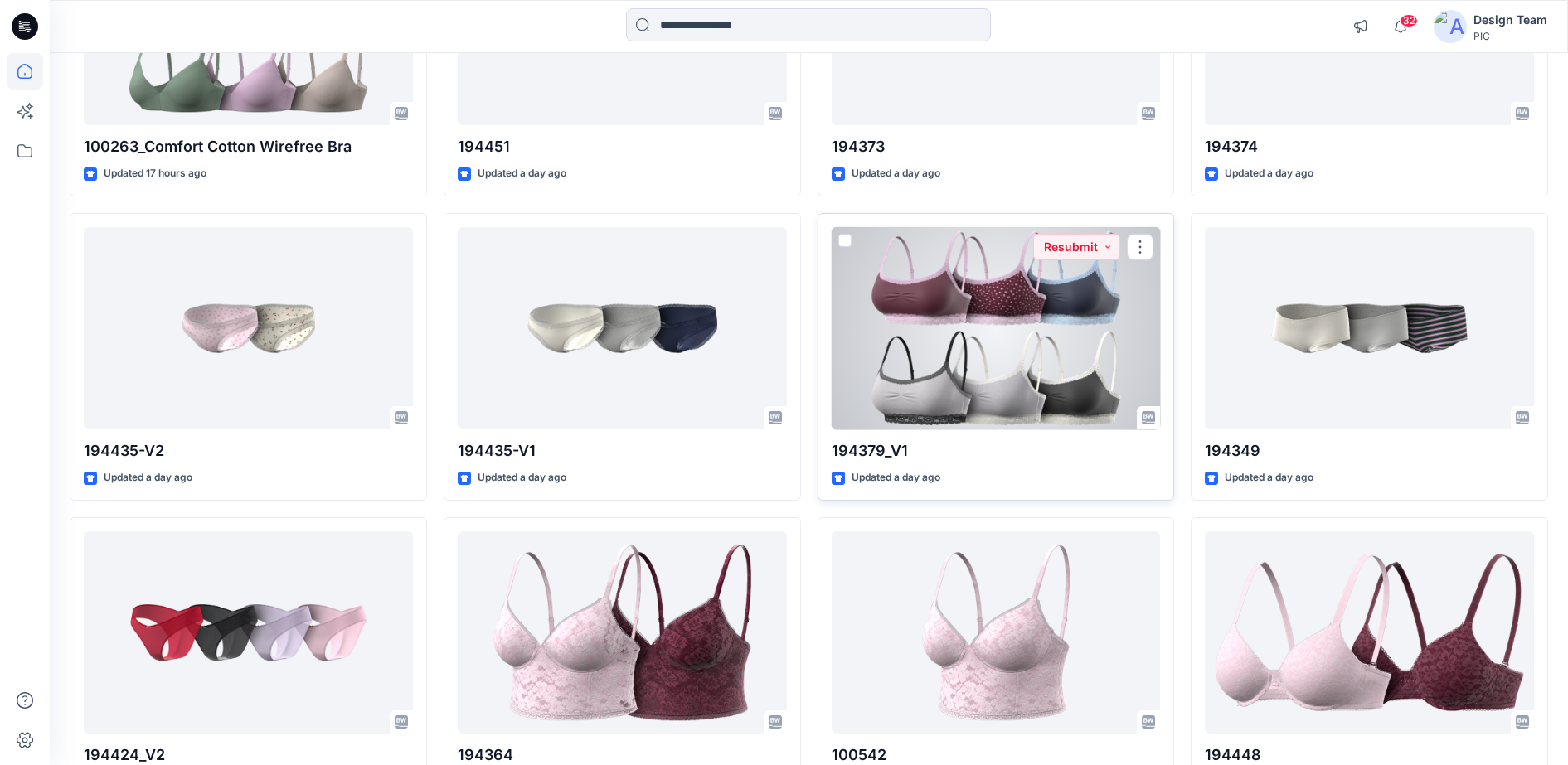
click at [997, 359] on div at bounding box center [995, 329] width 329 height 203
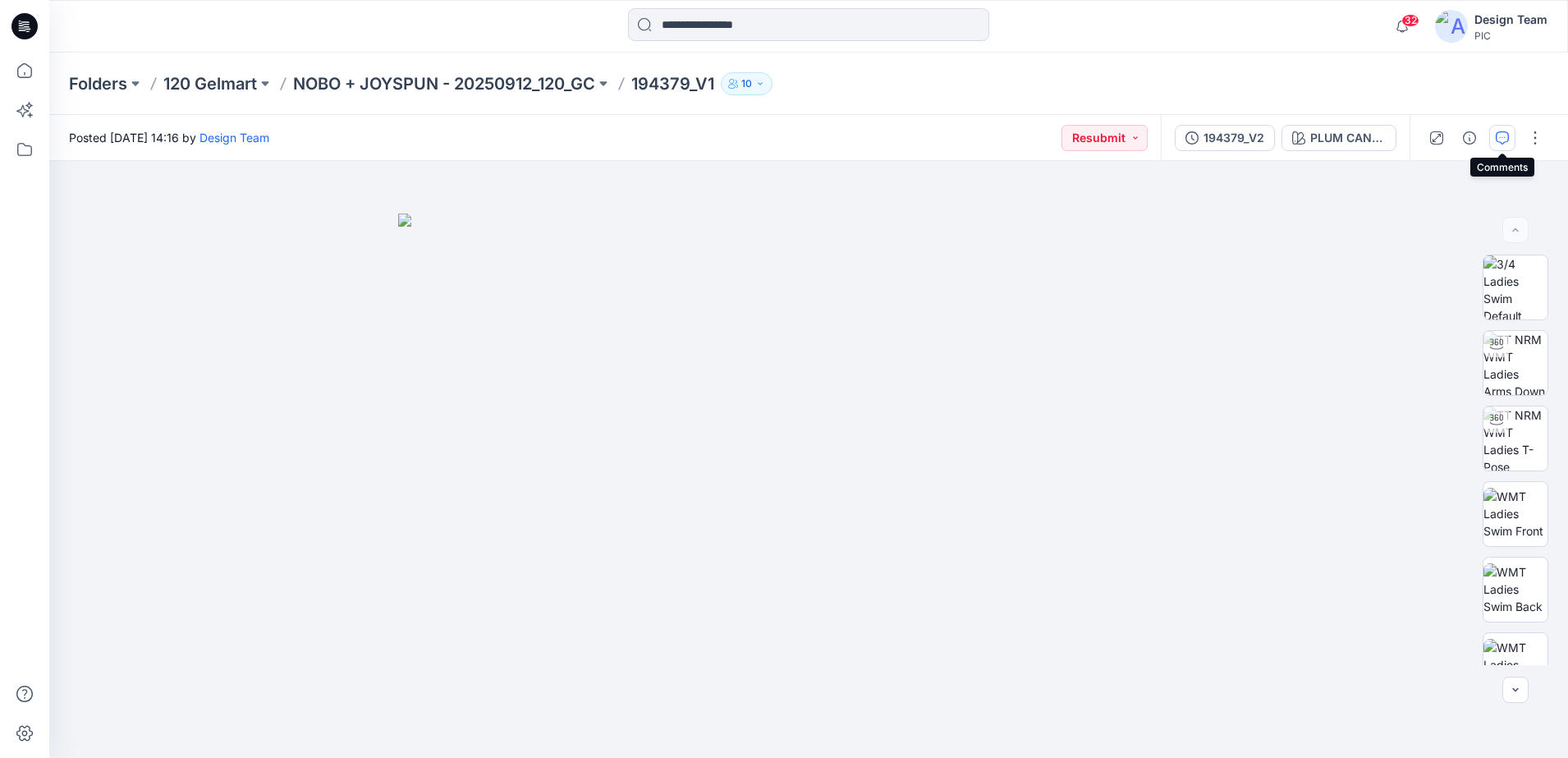
click at [1495, 137] on button "button" at bounding box center [1502, 137] width 26 height 26
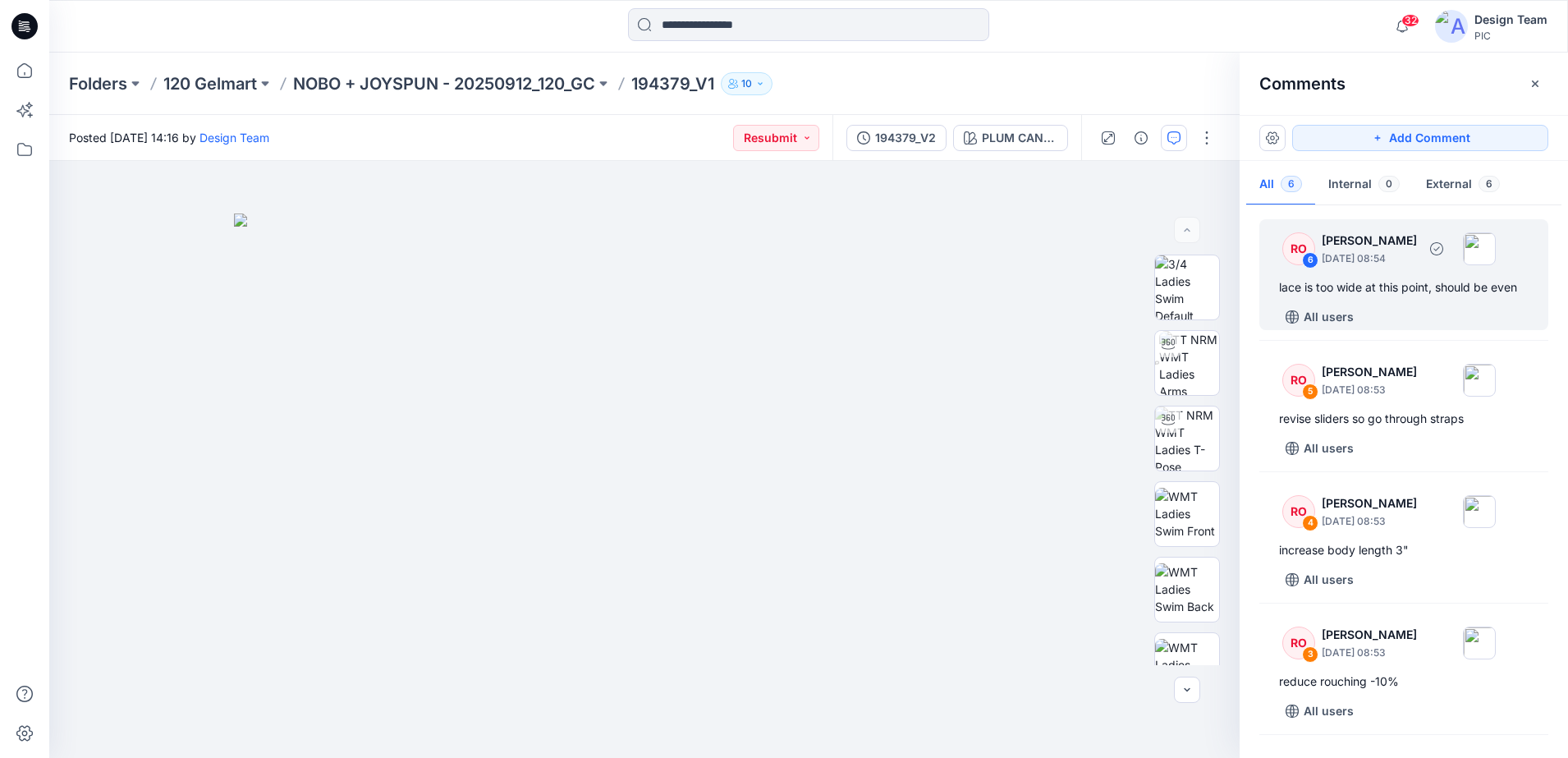
click at [1456, 291] on div "lace is too wide at this point, should be even" at bounding box center [1404, 287] width 250 height 20
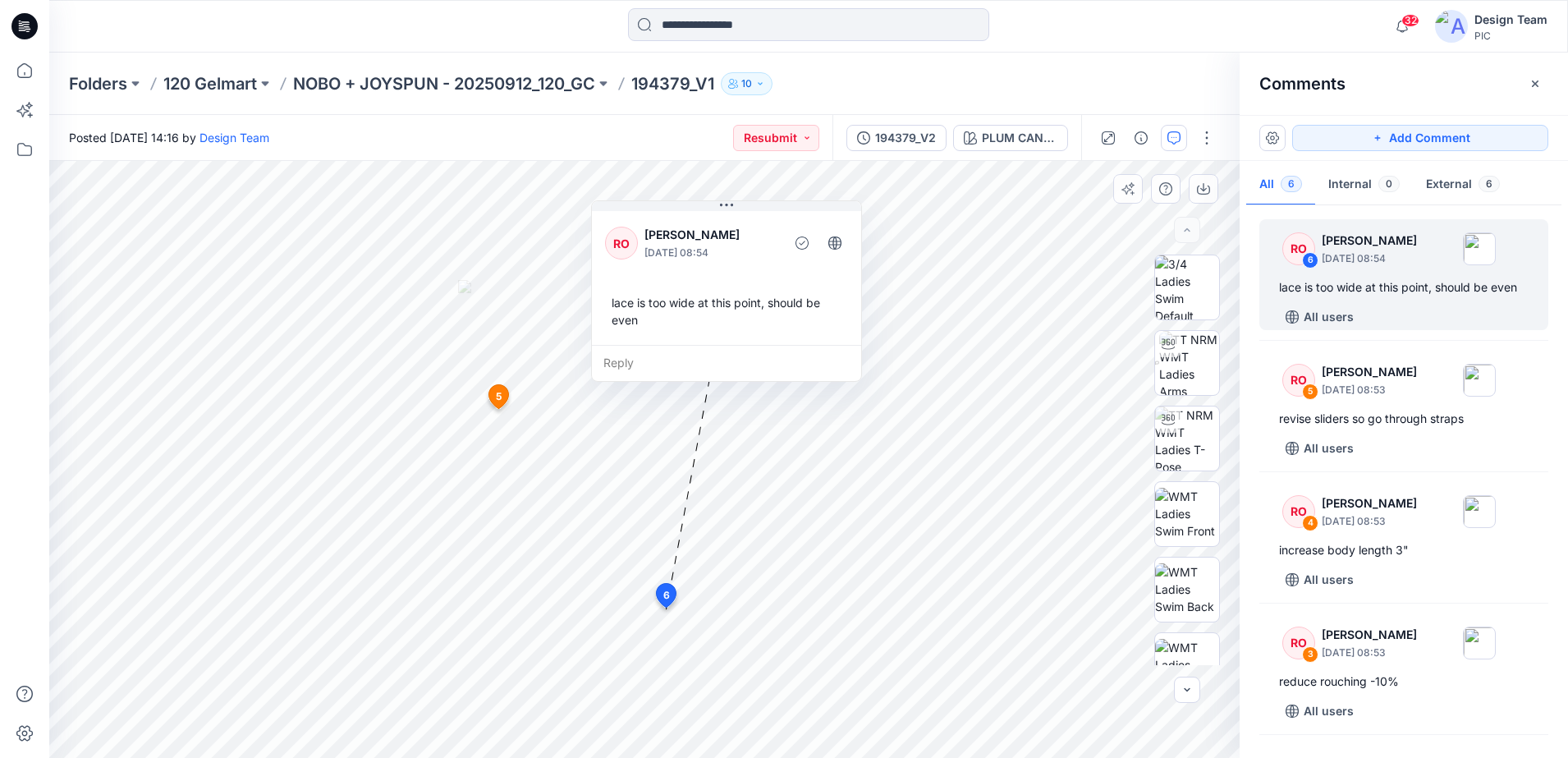
drag, startPoint x: 633, startPoint y: 397, endPoint x: 797, endPoint y: 304, distance: 188.5
click at [797, 304] on div "lace is too wide at this point, should be even" at bounding box center [726, 311] width 243 height 48
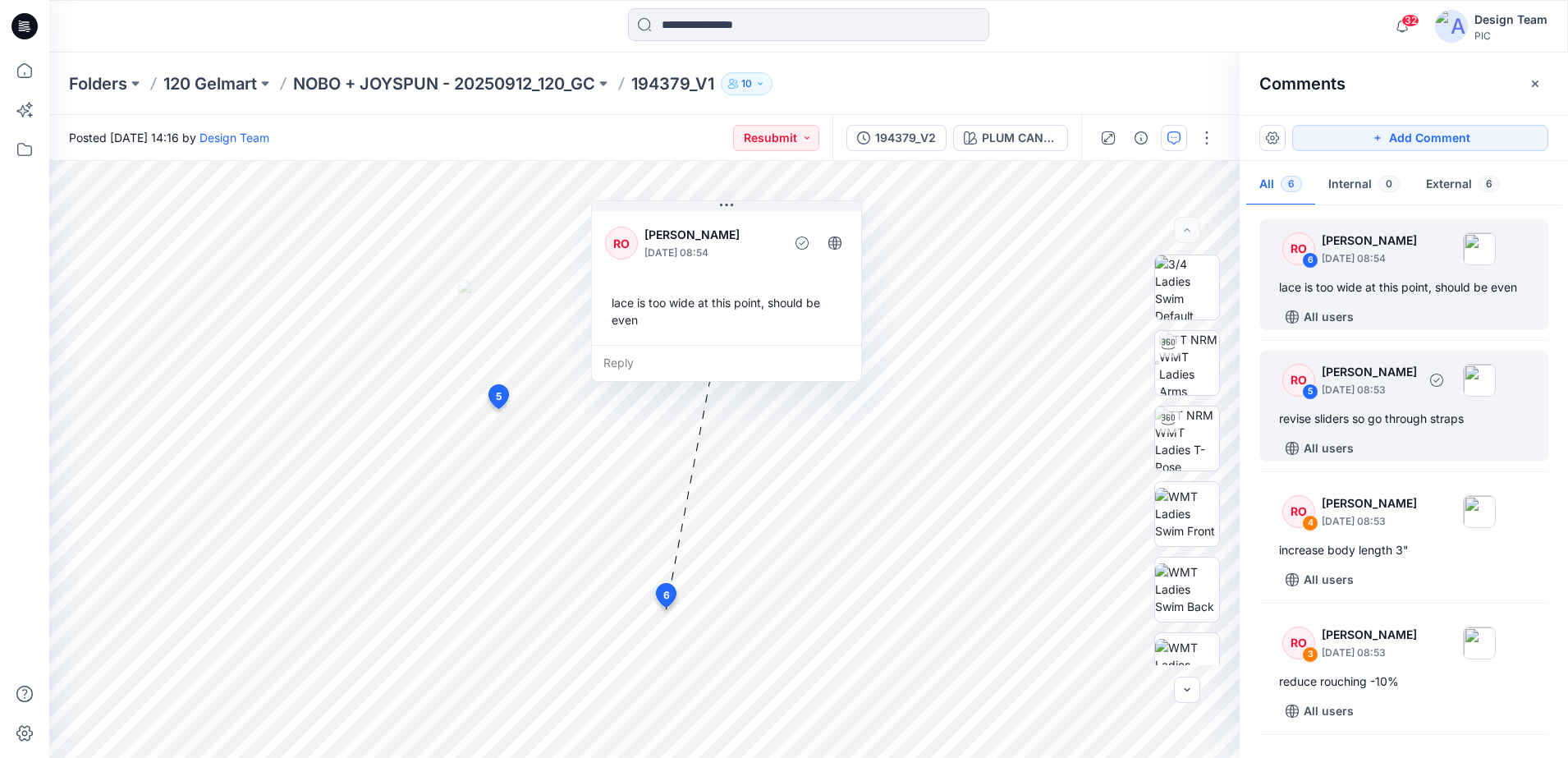
click at [1302, 396] on div "RO" at bounding box center [1298, 379] width 33 height 33
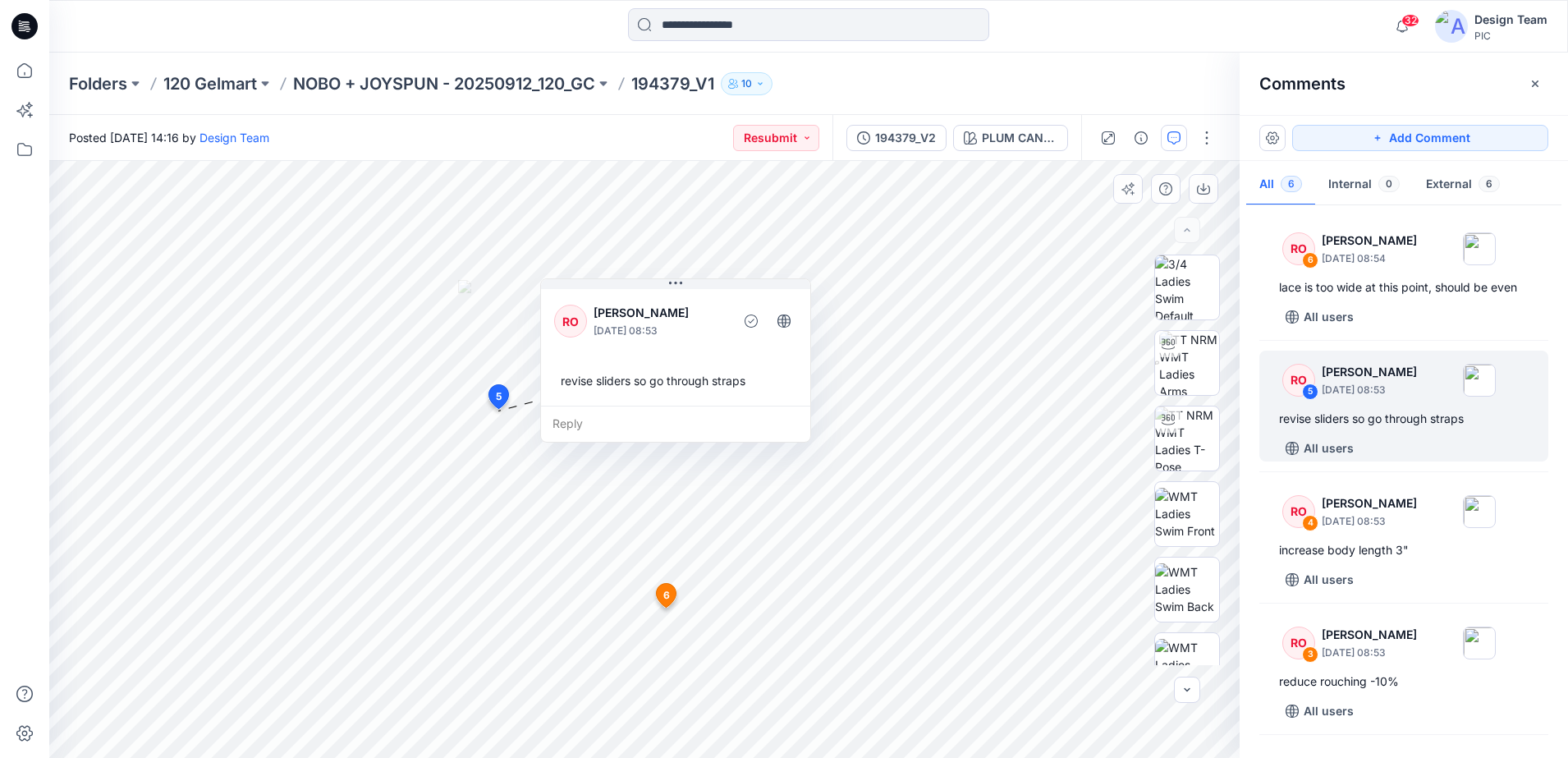
drag, startPoint x: 676, startPoint y: 565, endPoint x: 746, endPoint y: 431, distance: 151.2
click at [742, 427] on div "Reply" at bounding box center [676, 423] width 270 height 36
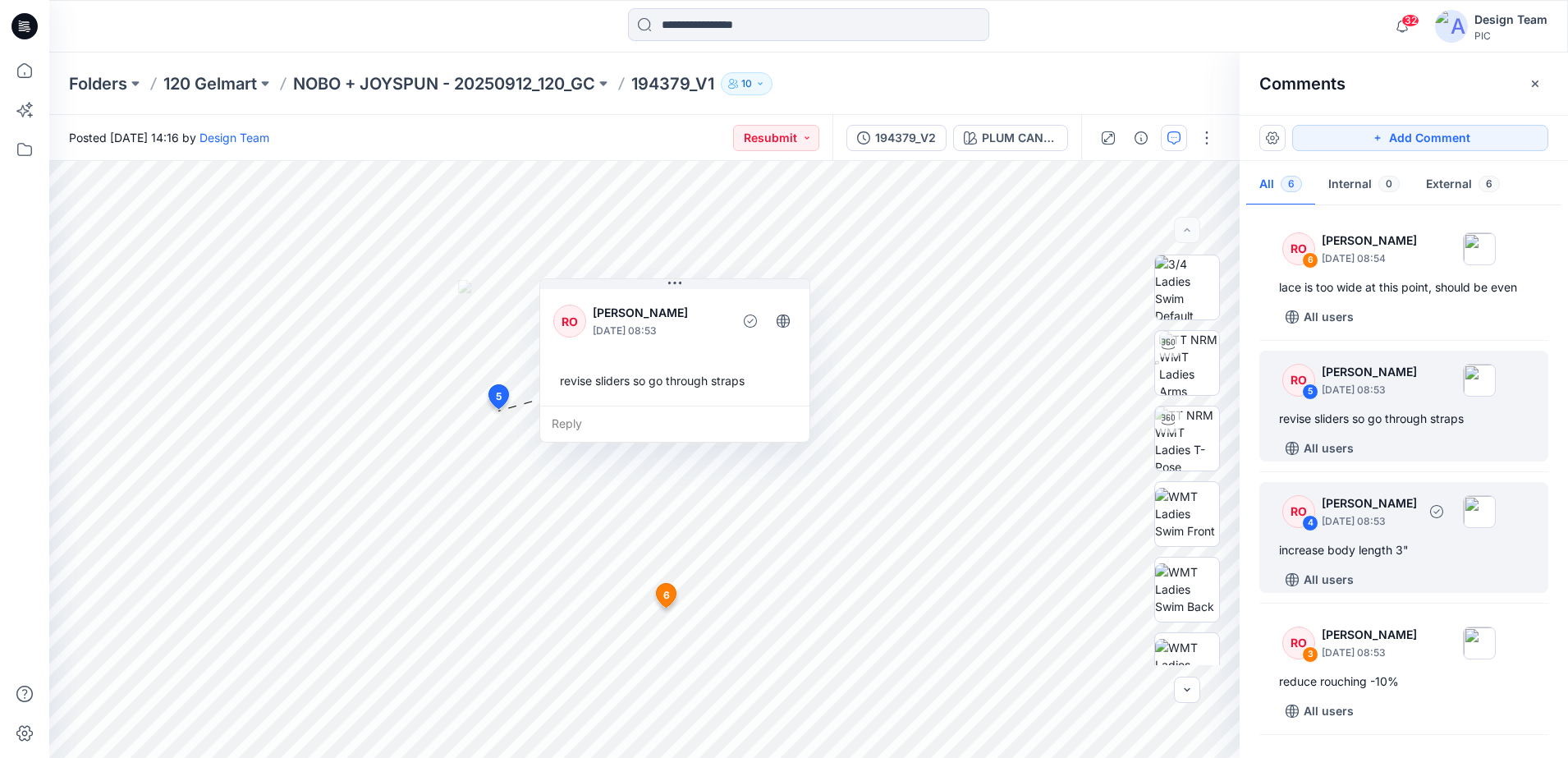
click at [1287, 528] on div "RO" at bounding box center [1298, 511] width 33 height 33
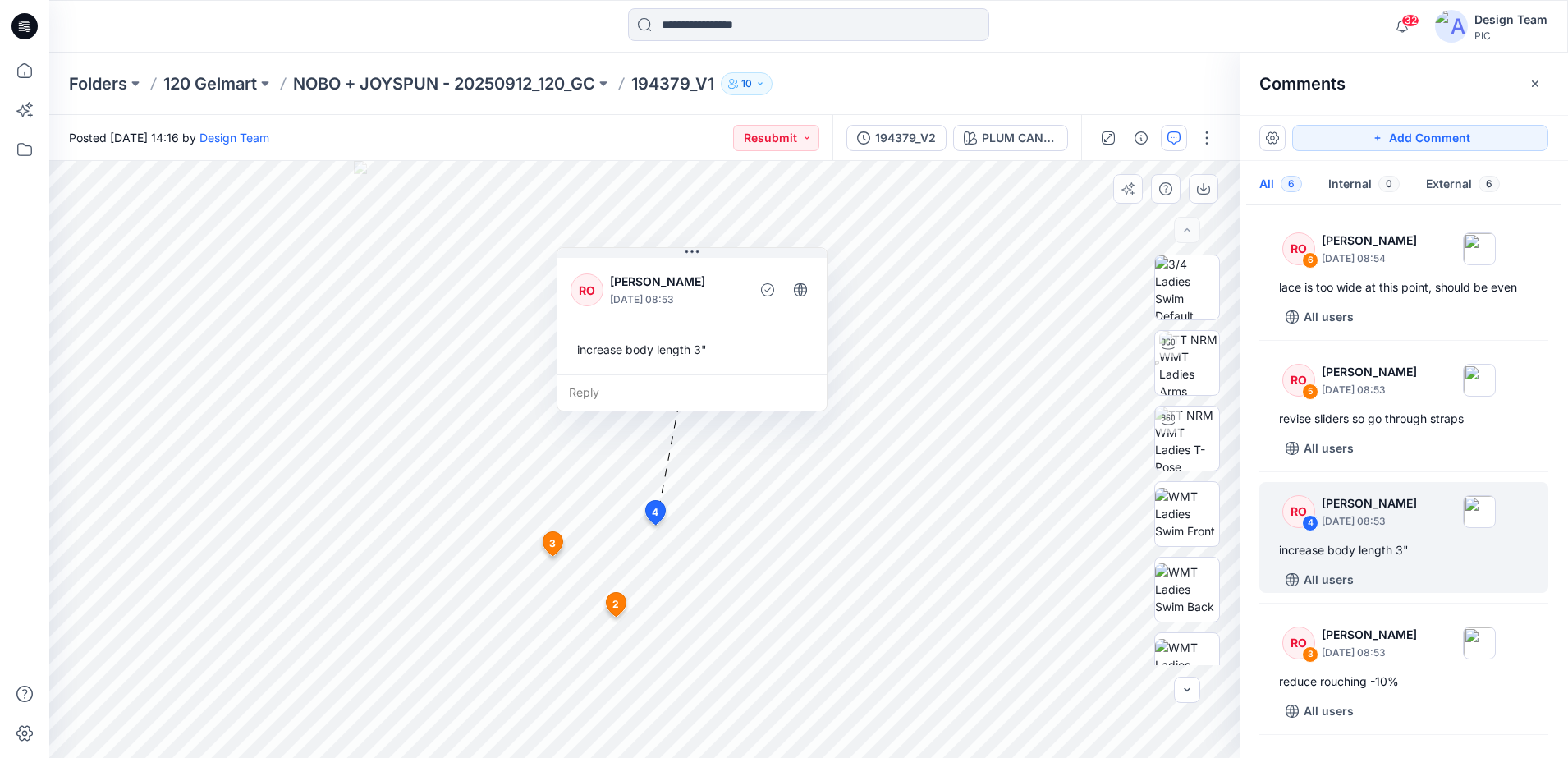
drag, startPoint x: 675, startPoint y: 538, endPoint x: 763, endPoint y: 313, distance: 241.6
click at [763, 313] on div "RO [PERSON_NAME] [DATE] 08:53 increase body length 3"" at bounding box center [693, 314] width 270 height 120
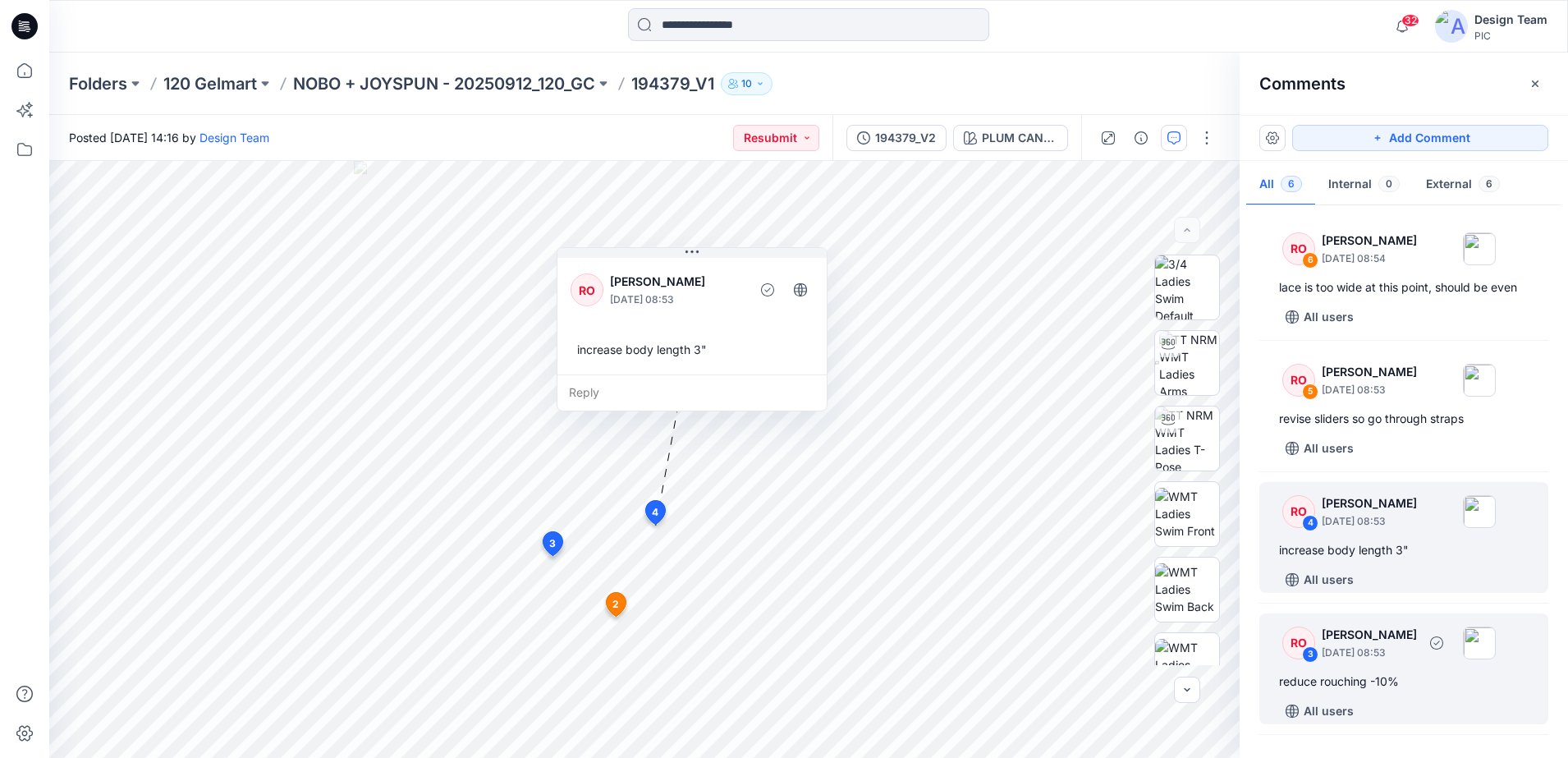
click at [1318, 658] on div "RO 3 [PERSON_NAME] [DATE] 08:53" at bounding box center [1382, 642] width 227 height 45
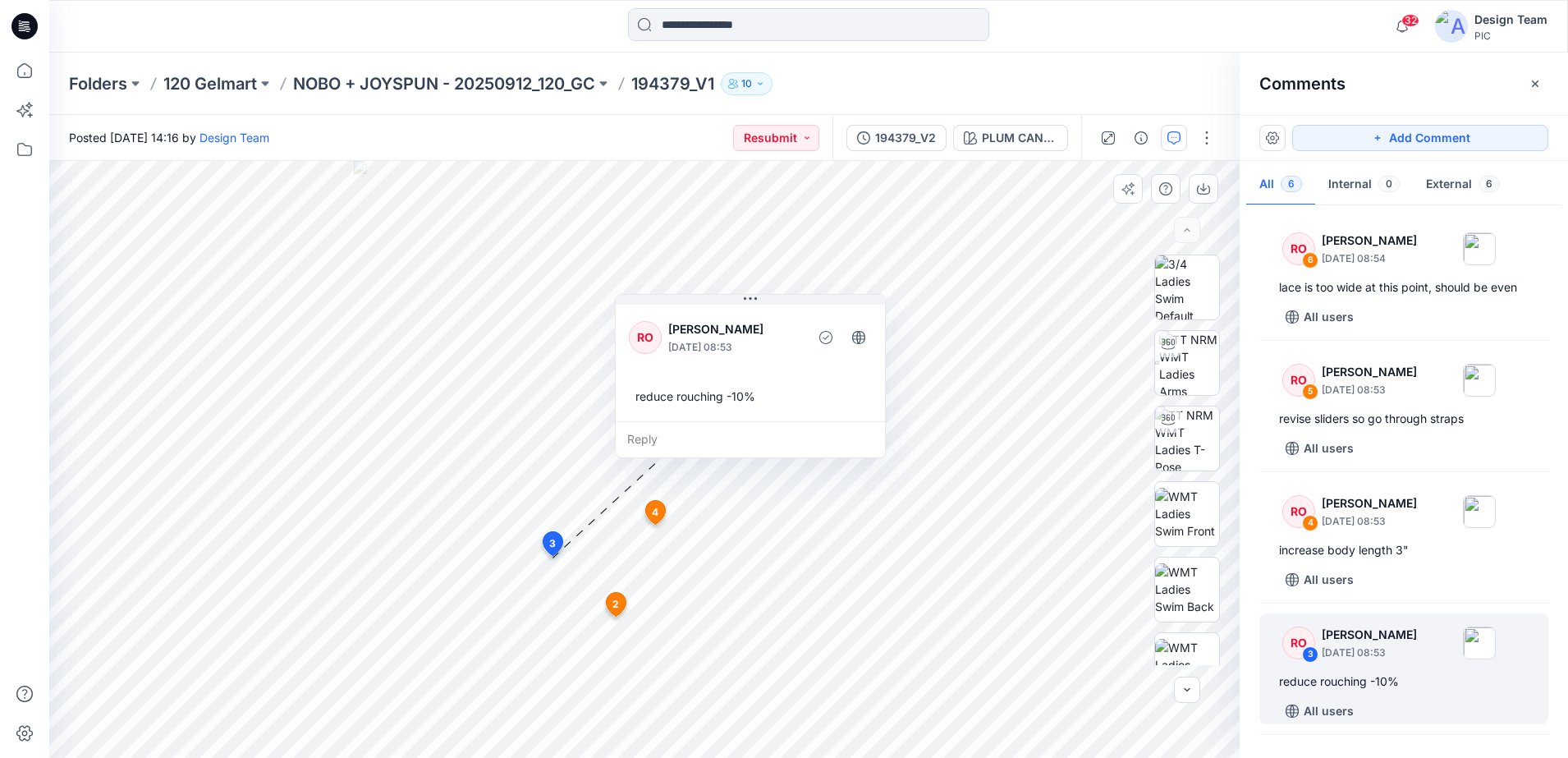
drag, startPoint x: 709, startPoint y: 513, endPoint x: 828, endPoint y: 430, distance: 145.1
click at [828, 430] on div "Reply" at bounding box center [750, 439] width 270 height 36
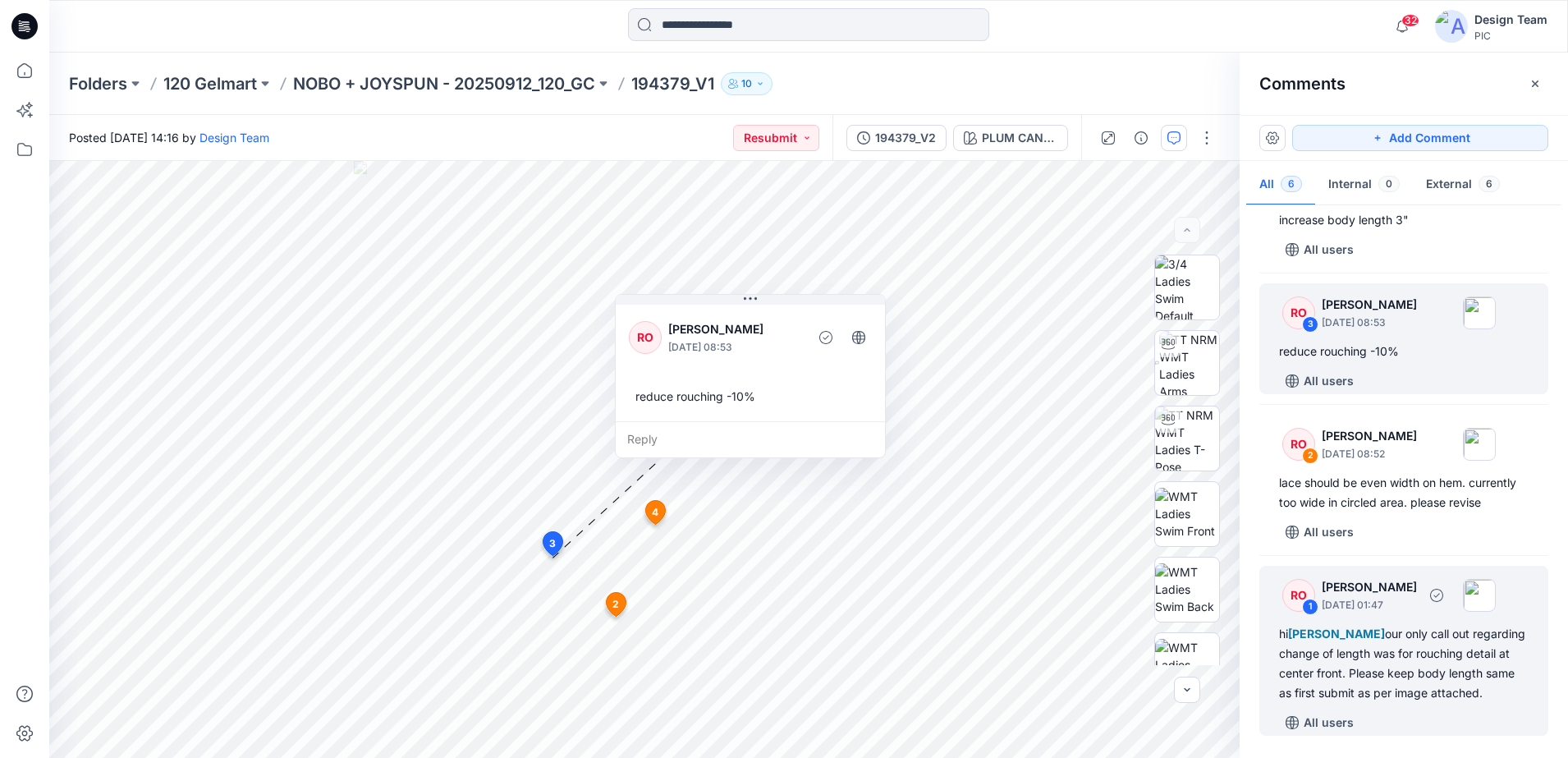
scroll to position [286, 0]
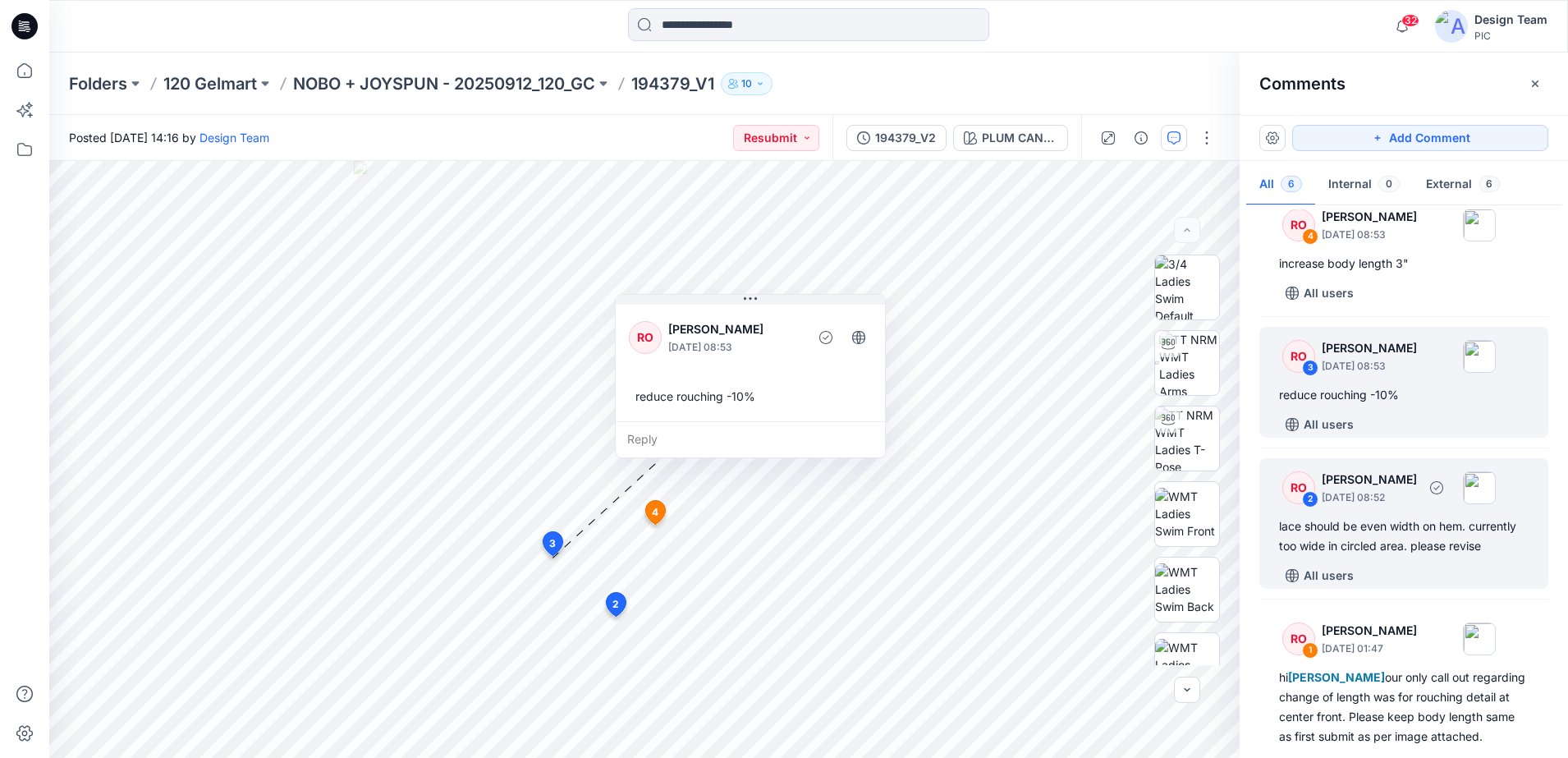
click at [1308, 492] on div "RO 2" at bounding box center [1298, 487] width 33 height 33
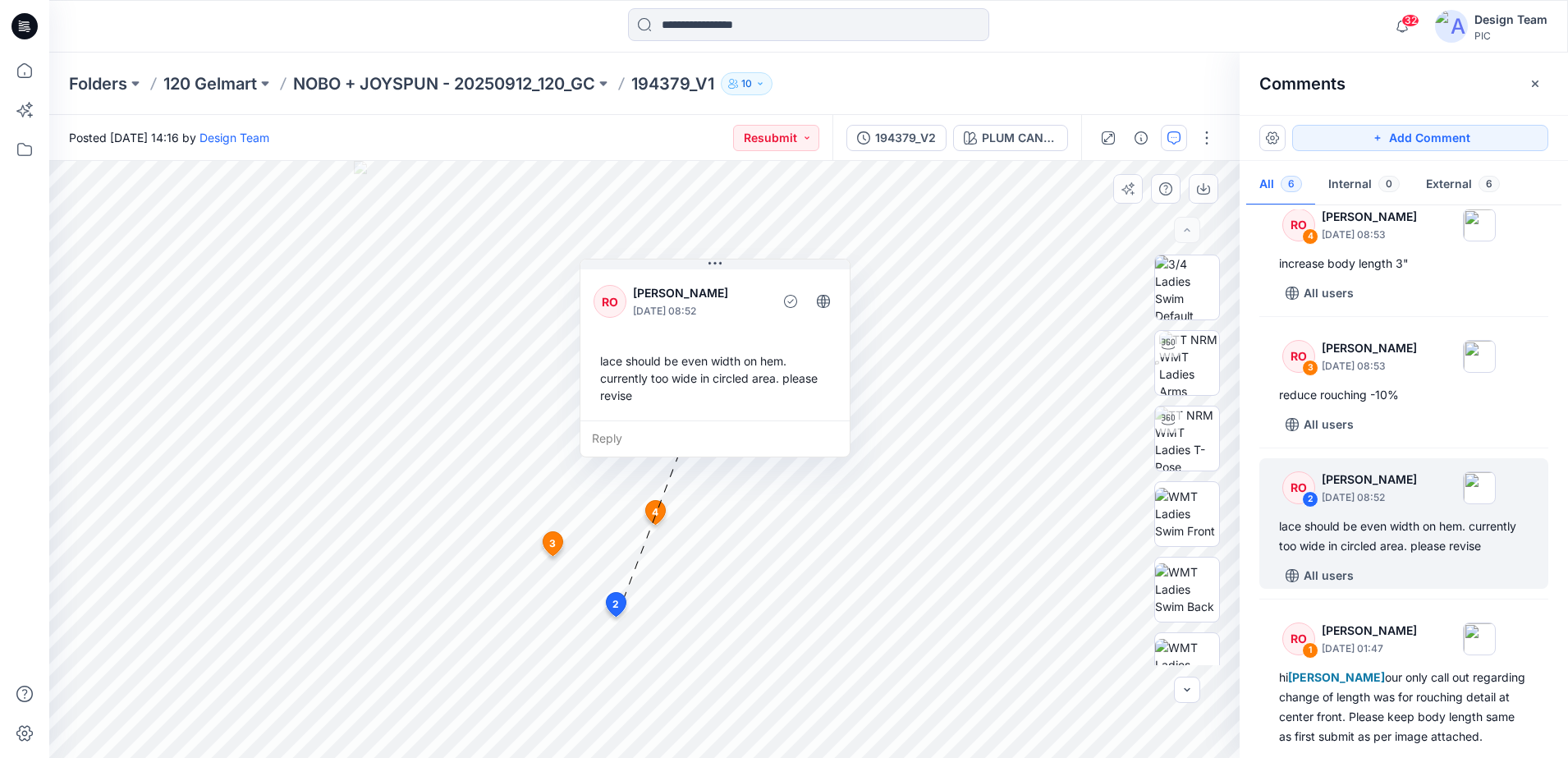
drag, startPoint x: 601, startPoint y: 510, endPoint x: 765, endPoint y: 433, distance: 181.2
click at [765, 433] on div "Reply" at bounding box center [715, 438] width 270 height 36
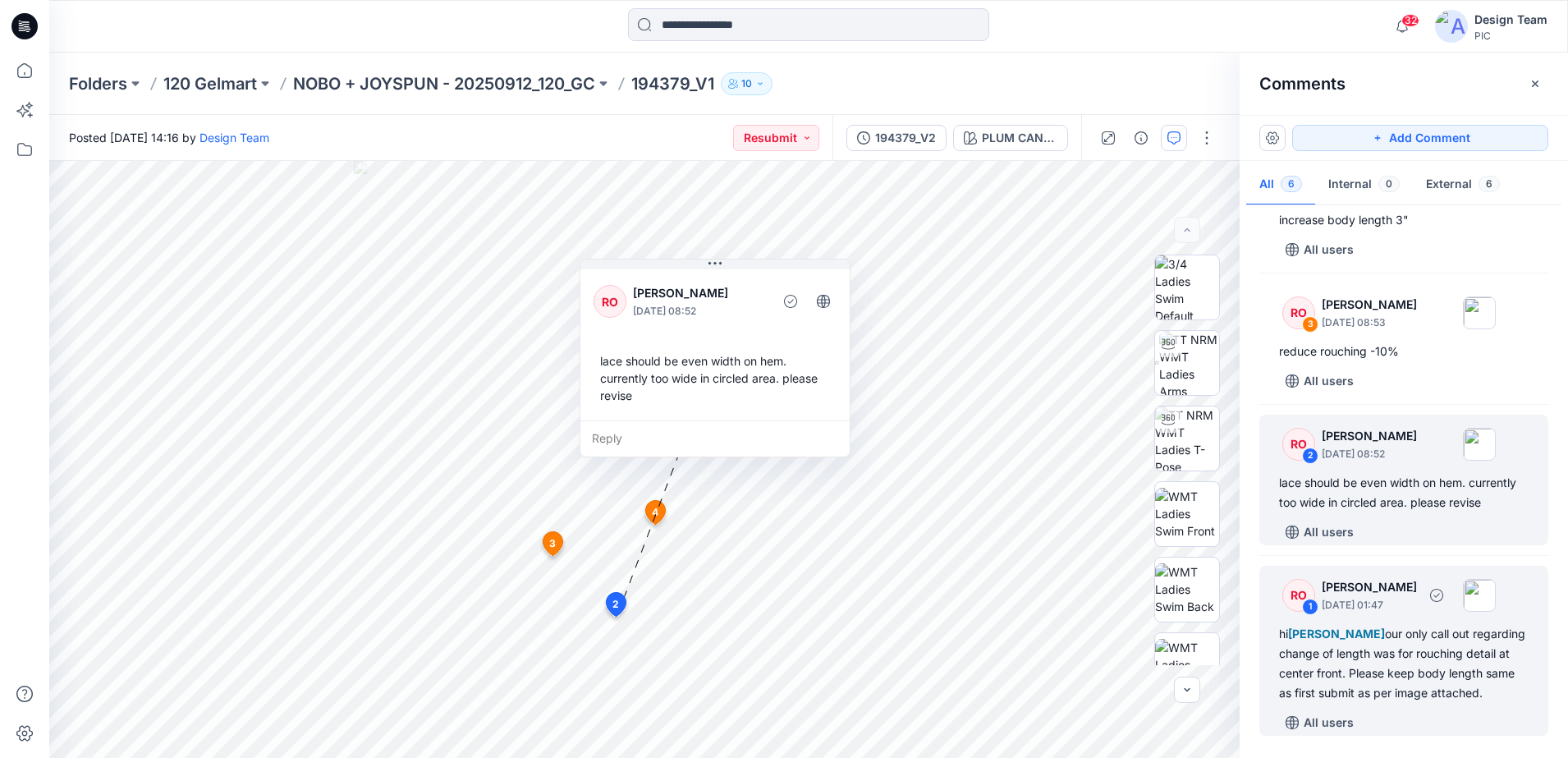
scroll to position [389, 0]
click at [1295, 590] on div "RO" at bounding box center [1298, 595] width 33 height 33
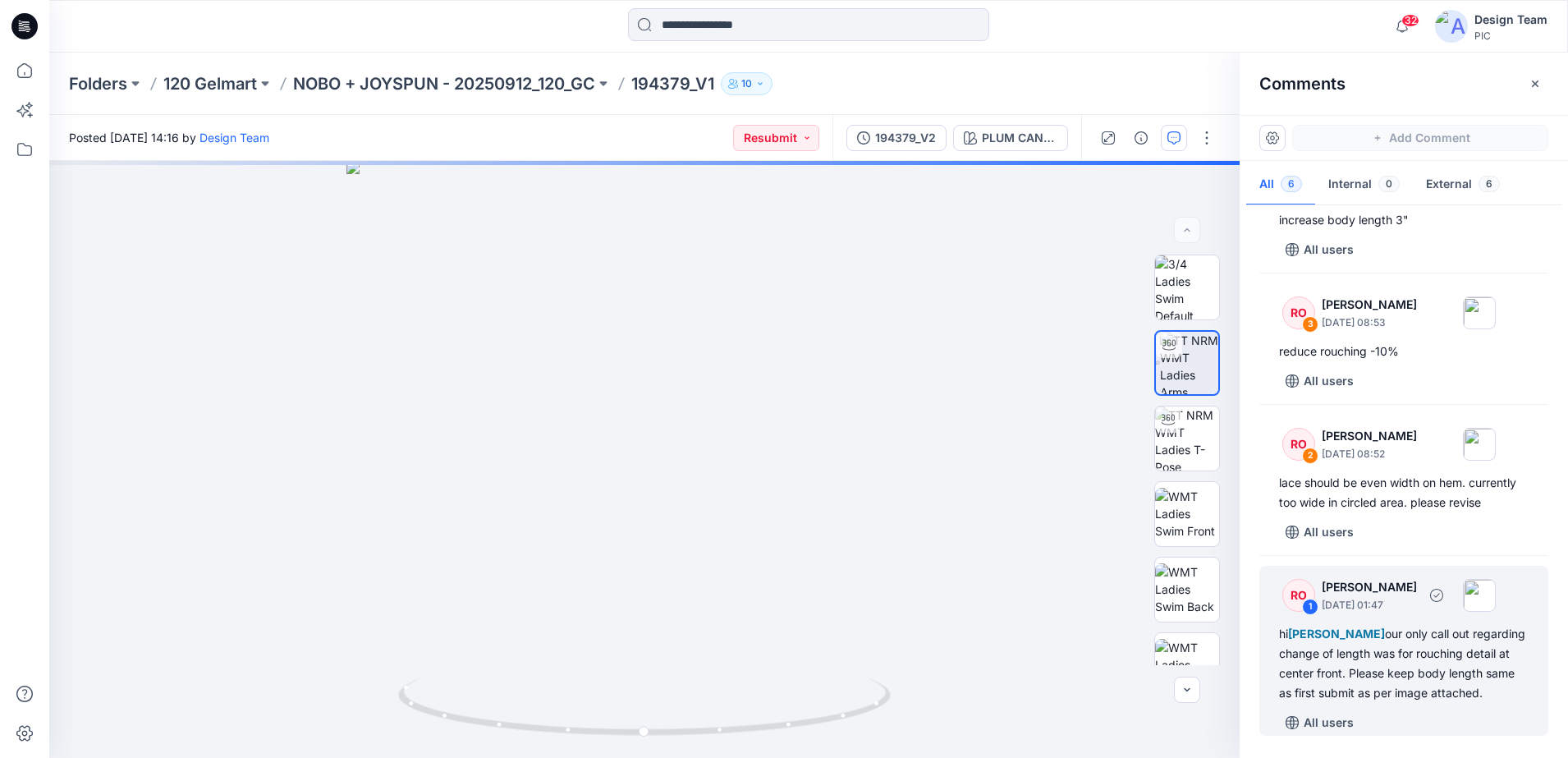
click at [1329, 602] on div "RO 1 [PERSON_NAME] [DATE] 01:47 hi [PERSON_NAME] our only call out regarding ch…" at bounding box center [1404, 650] width 289 height 170
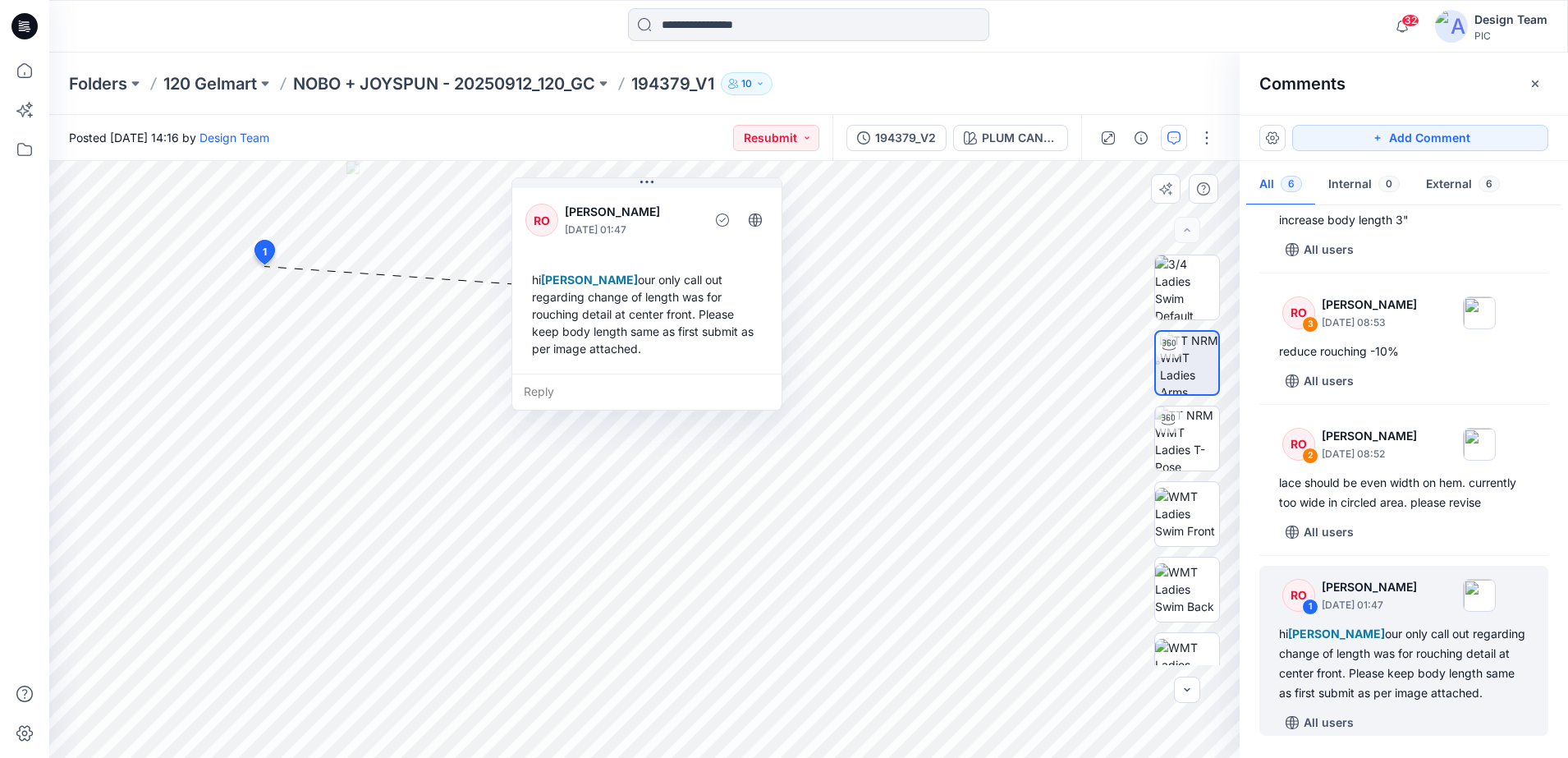
drag, startPoint x: 393, startPoint y: 477, endPoint x: 665, endPoint y: 382, distance: 288.1
click at [665, 382] on div "Reply" at bounding box center [647, 391] width 270 height 36
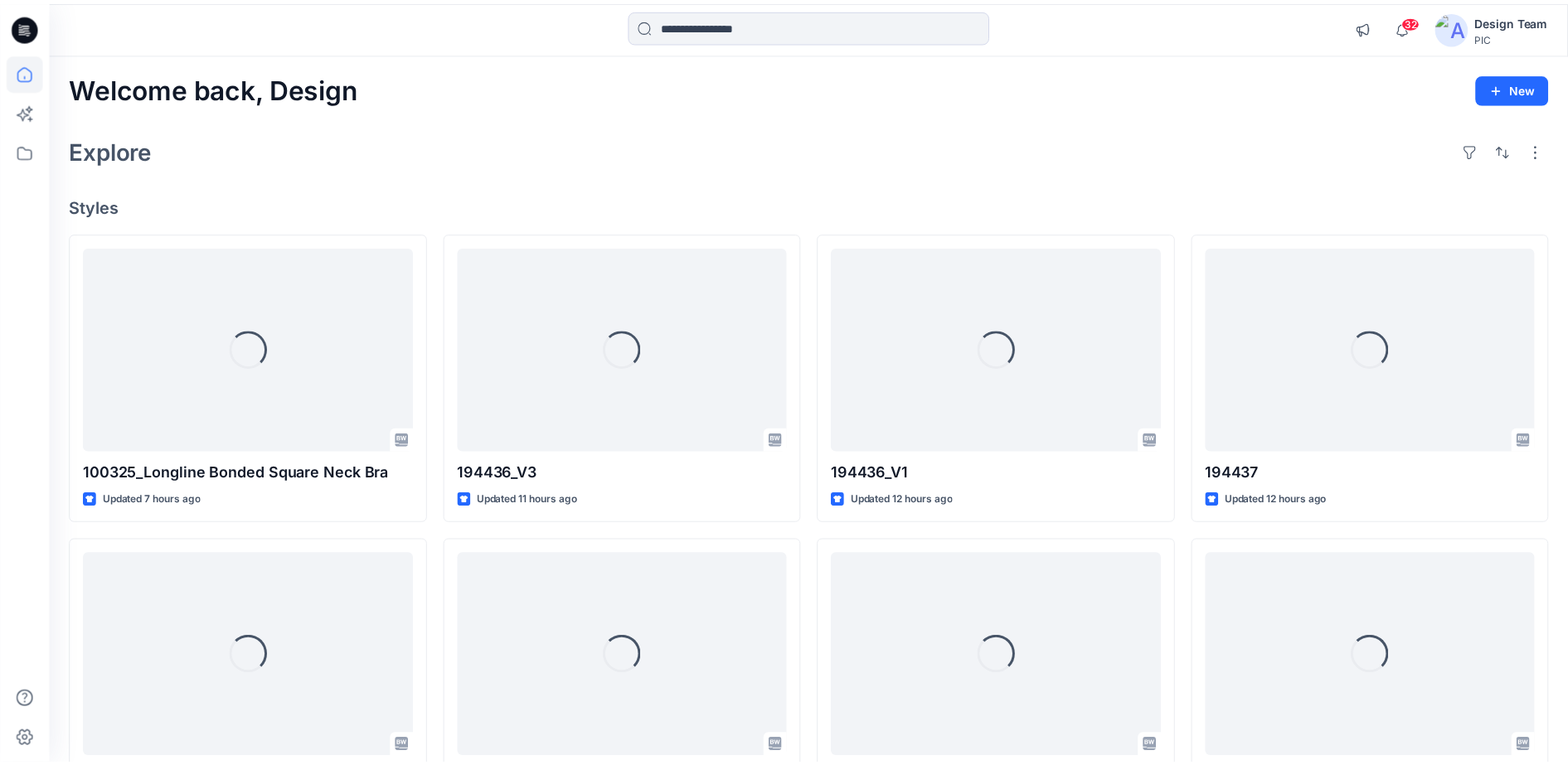
scroll to position [932, 0]
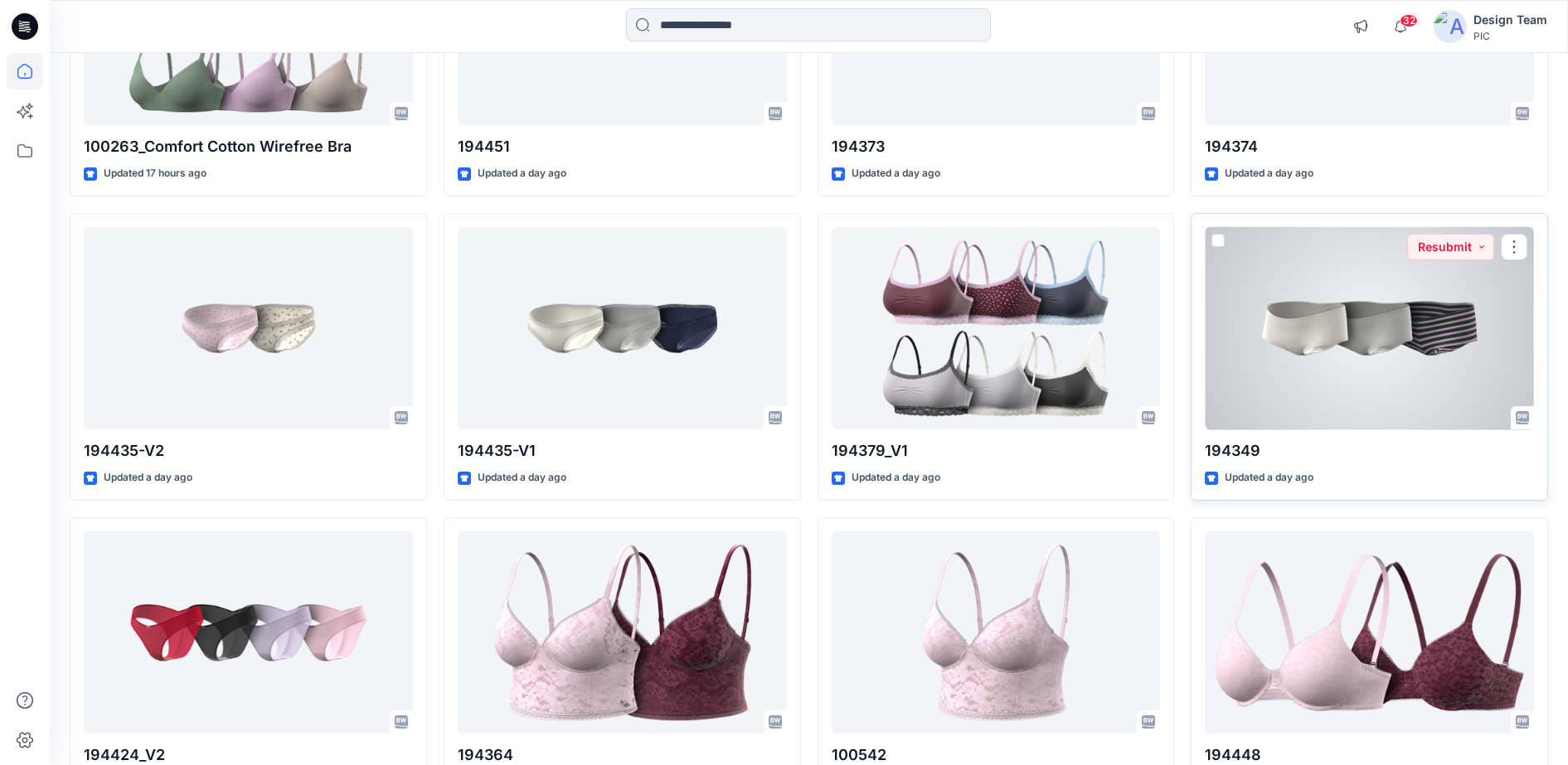
click at [1391, 351] on div at bounding box center [1368, 329] width 329 height 203
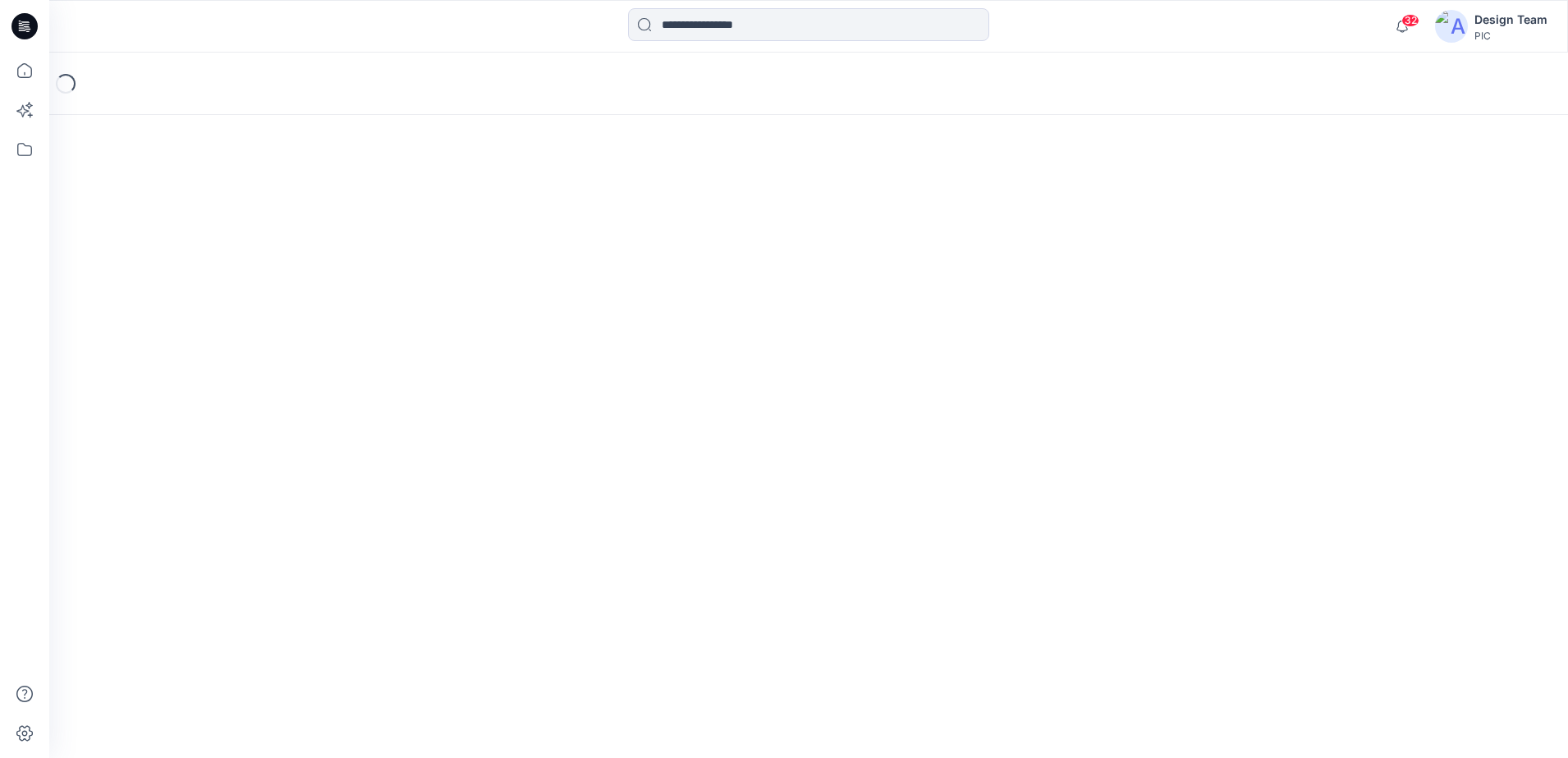
click at [1378, 348] on div "Loading..." at bounding box center [808, 405] width 1519 height 705
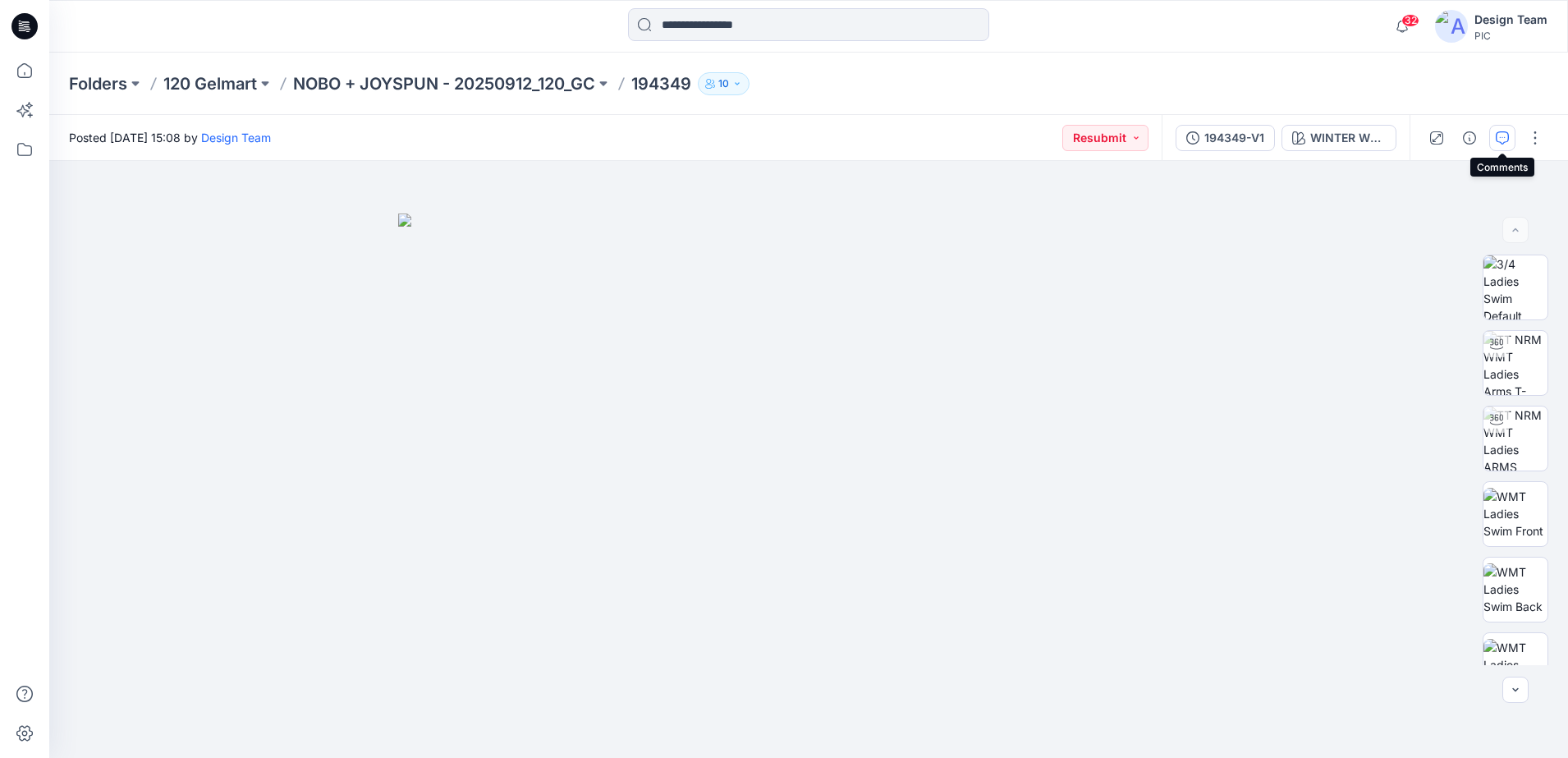
click at [1498, 139] on icon "button" at bounding box center [1503, 138] width 13 height 13
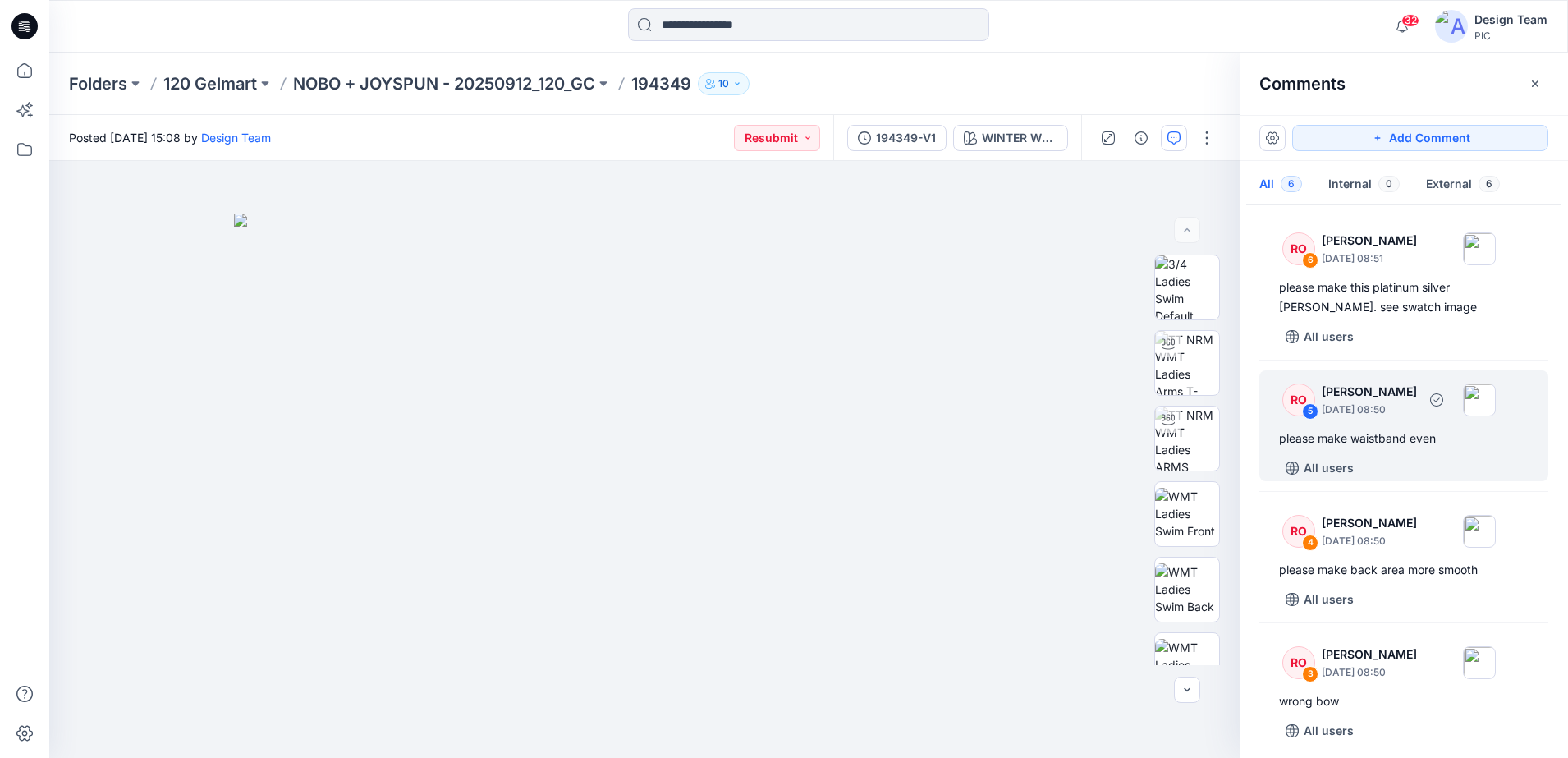
click at [1390, 446] on div "please make waistband even" at bounding box center [1404, 439] width 250 height 20
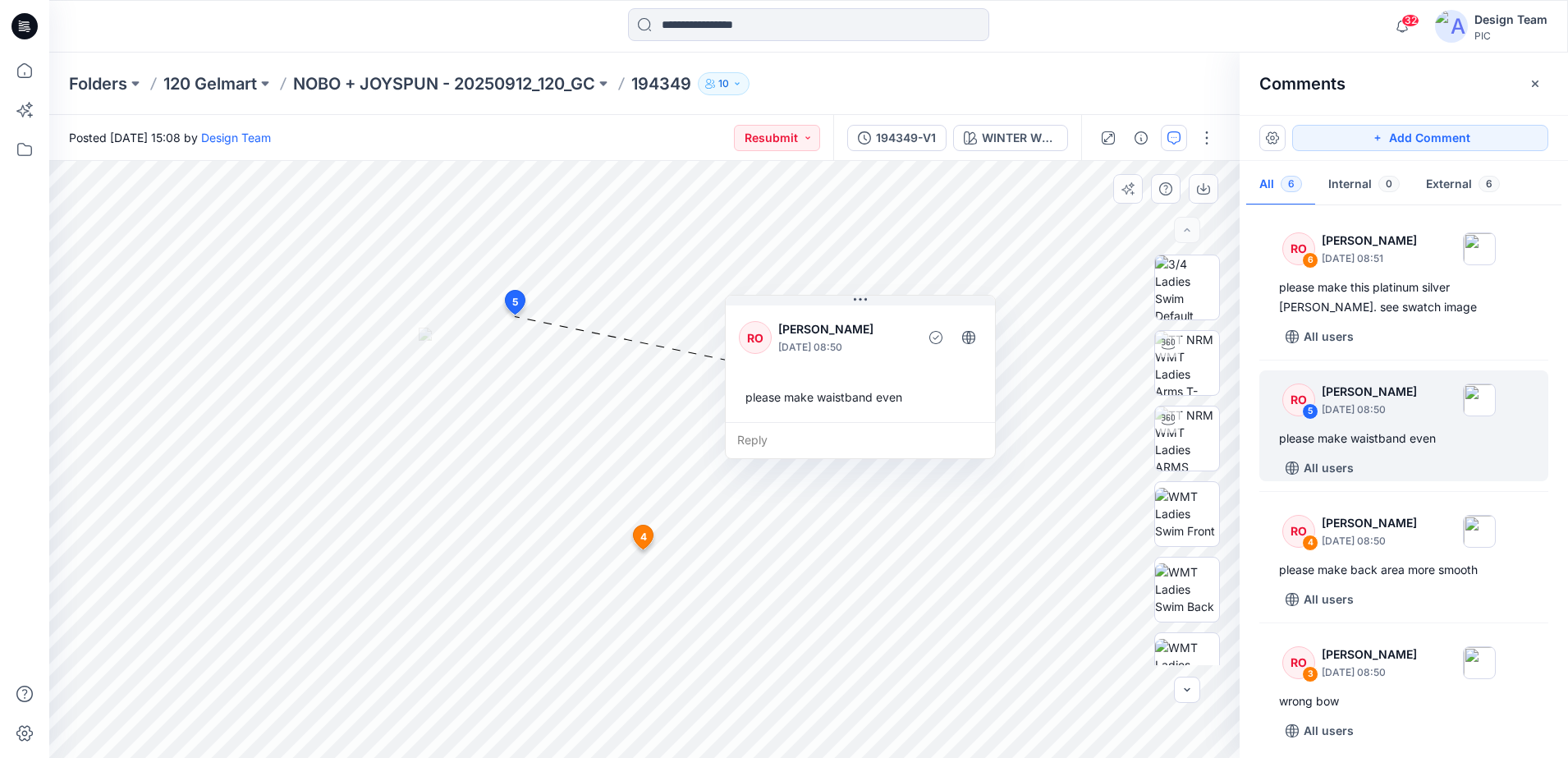
drag, startPoint x: 778, startPoint y: 446, endPoint x: 972, endPoint y: 309, distance: 237.5
click at [972, 382] on div "please make waistband even" at bounding box center [860, 397] width 243 height 30
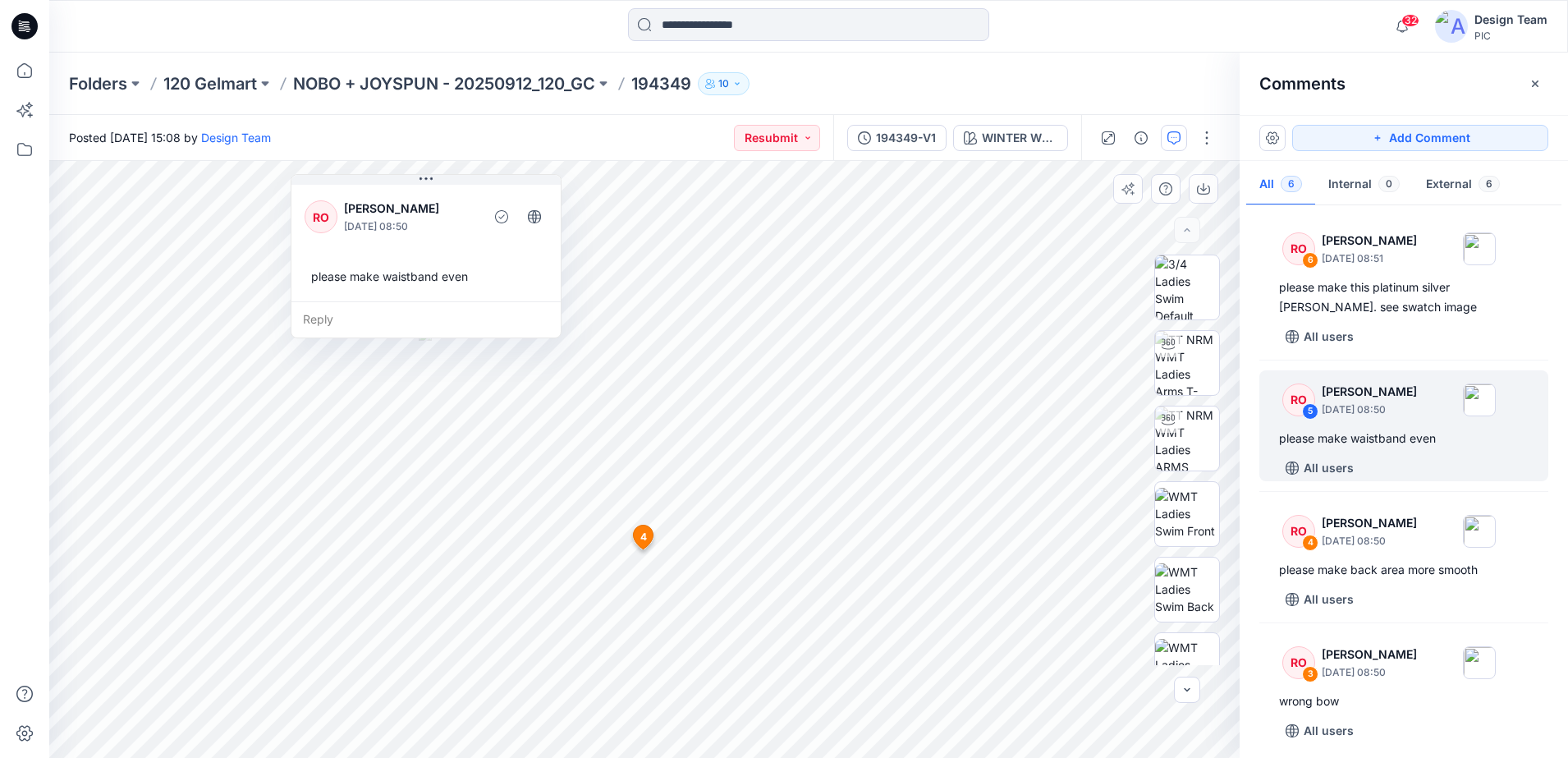
drag, startPoint x: 968, startPoint y: 321, endPoint x: 528, endPoint y: 292, distance: 441.0
click at [528, 292] on div "RO [PERSON_NAME] [DATE] 08:50 please make waistband even" at bounding box center [426, 241] width 270 height 120
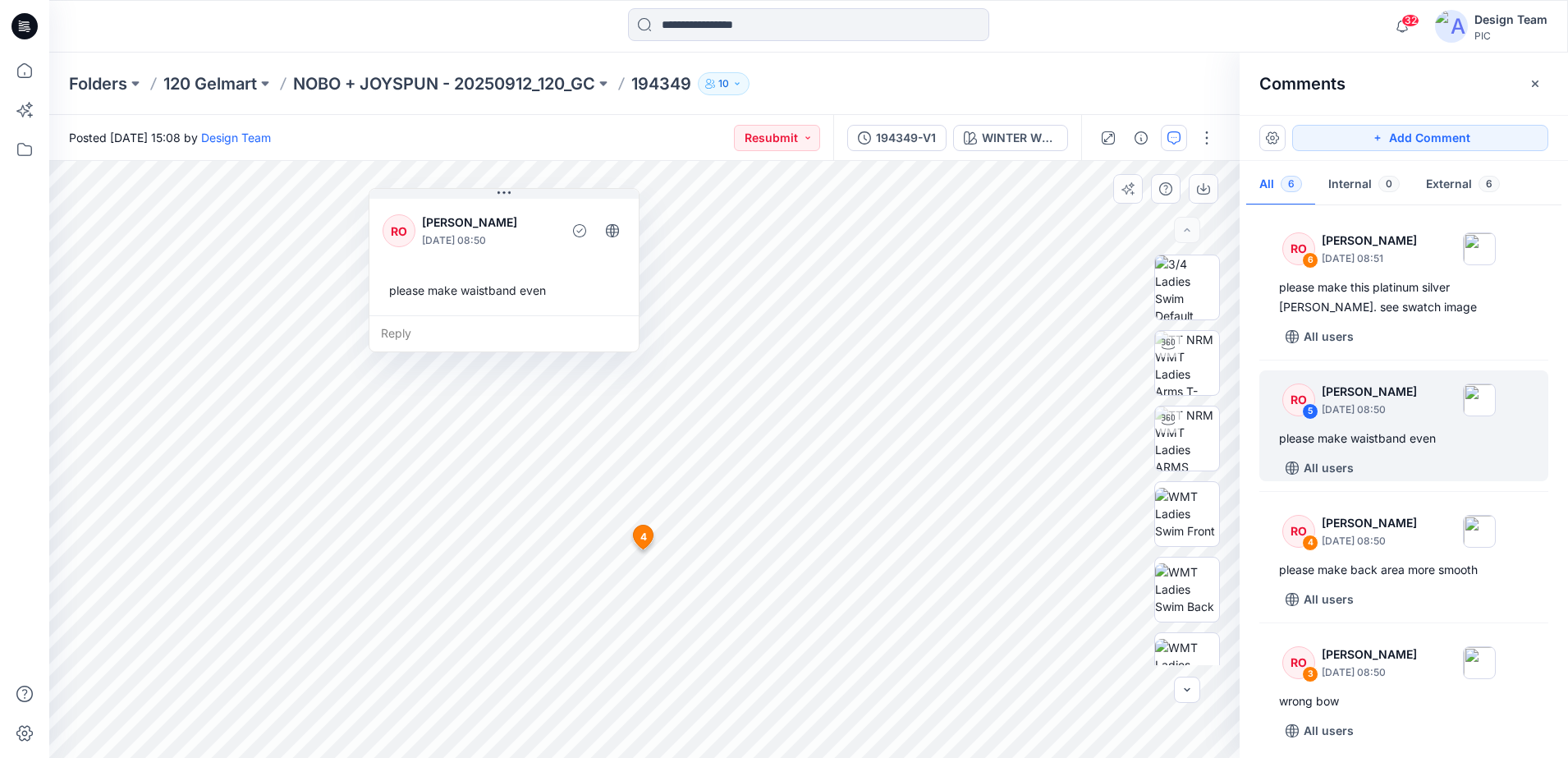
drag, startPoint x: 431, startPoint y: 257, endPoint x: 535, endPoint y: 276, distance: 105.7
click at [530, 276] on div "RO [PERSON_NAME] [DATE] 08:50 please make waistband even" at bounding box center [504, 255] width 270 height 120
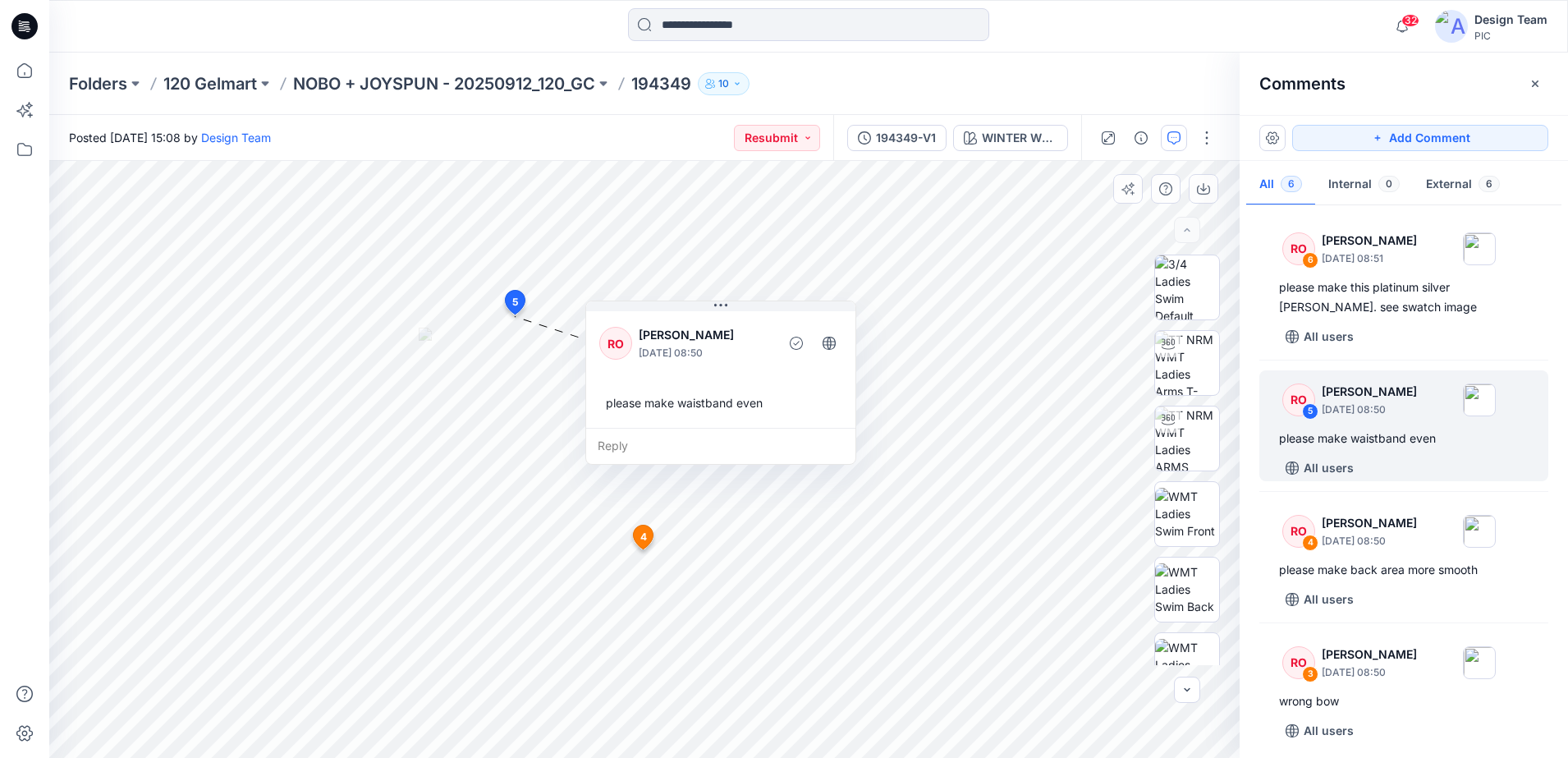
drag, startPoint x: 600, startPoint y: 301, endPoint x: 795, endPoint y: 408, distance: 222.4
click at [795, 408] on div "please make waistband even" at bounding box center [721, 403] width 243 height 30
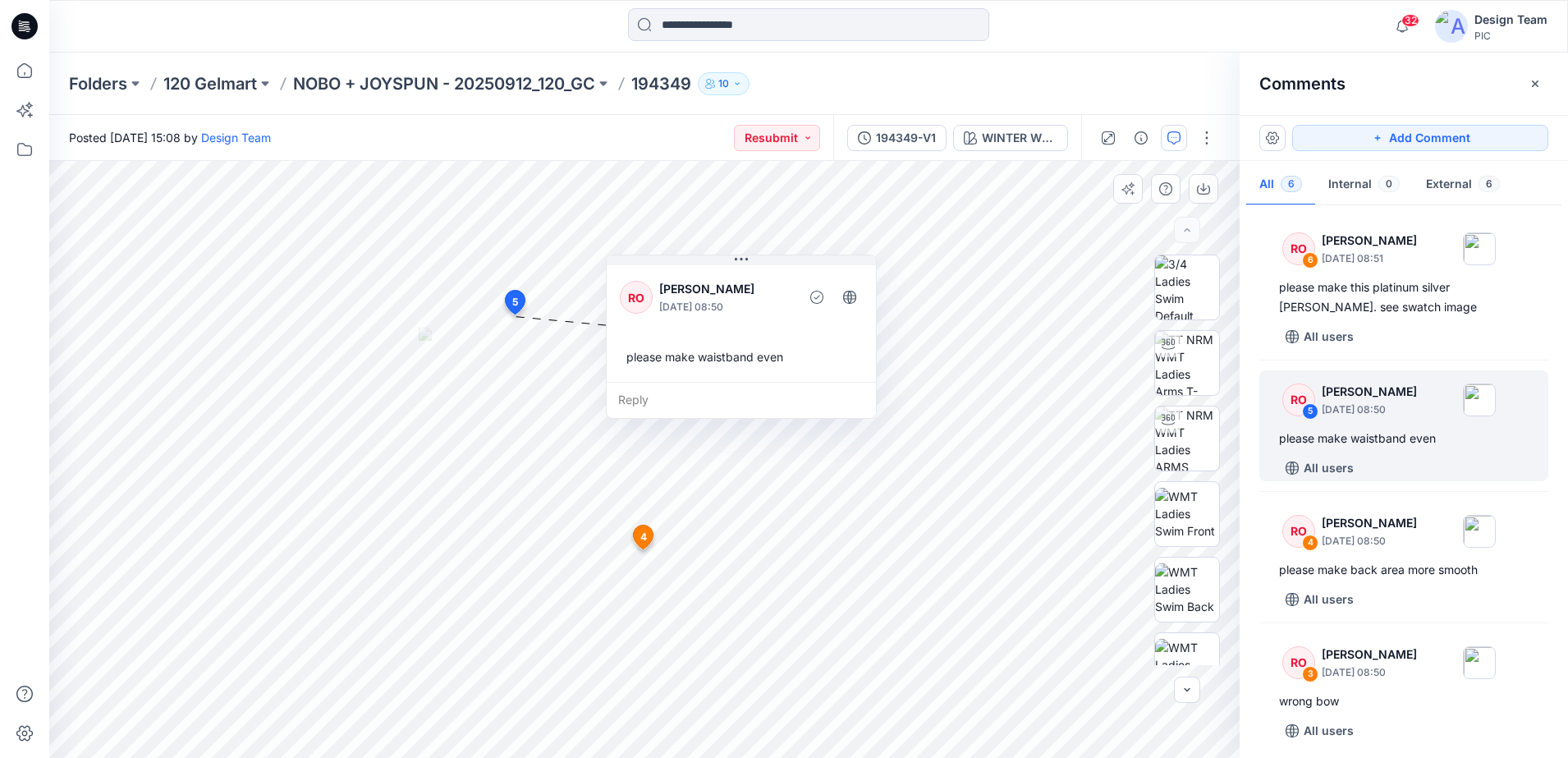
drag, startPoint x: 815, startPoint y: 434, endPoint x: 838, endPoint y: 385, distance: 54.1
click at [838, 385] on div "Reply" at bounding box center [741, 400] width 270 height 36
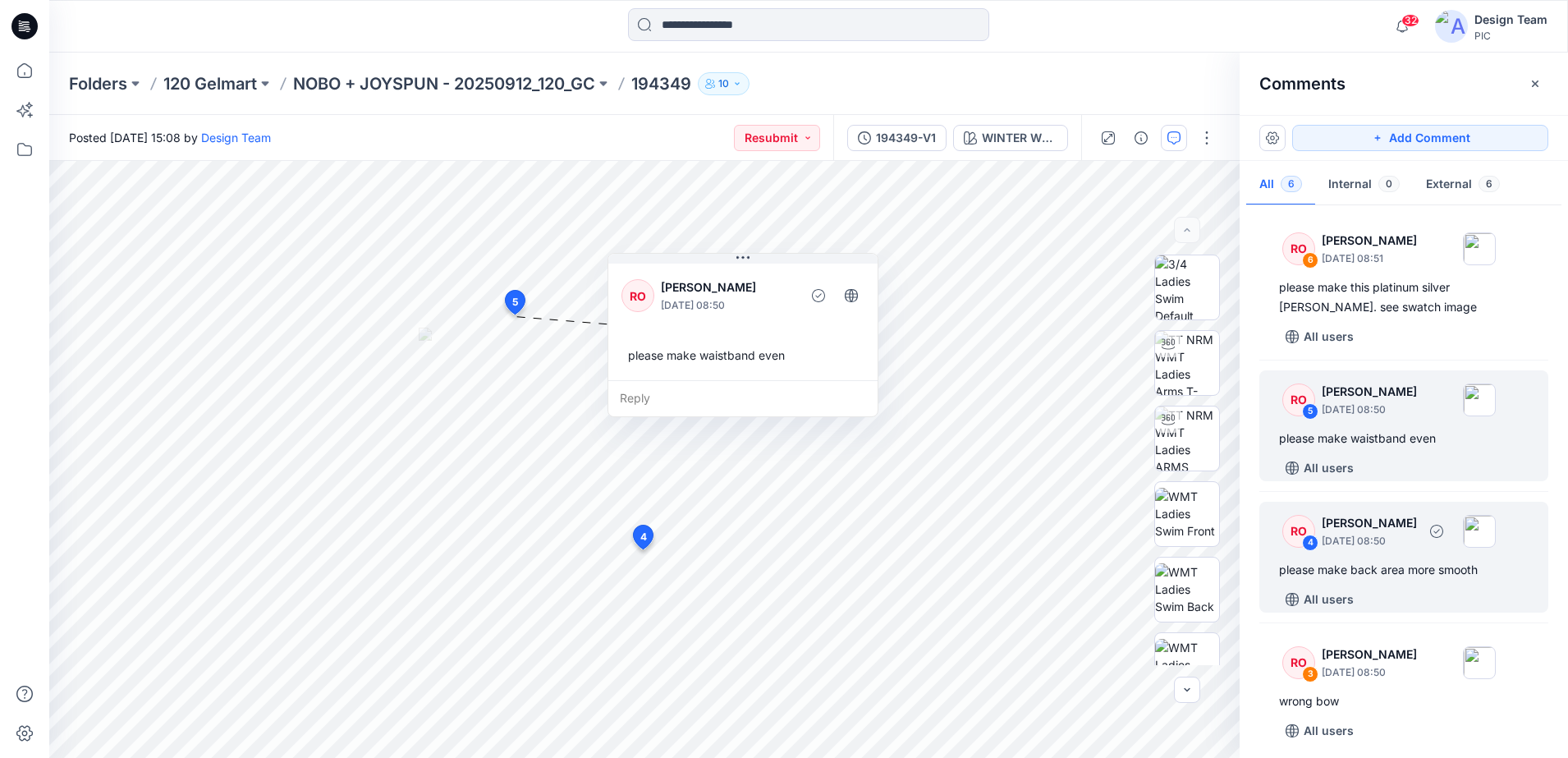
click at [1297, 539] on div "RO" at bounding box center [1298, 531] width 33 height 33
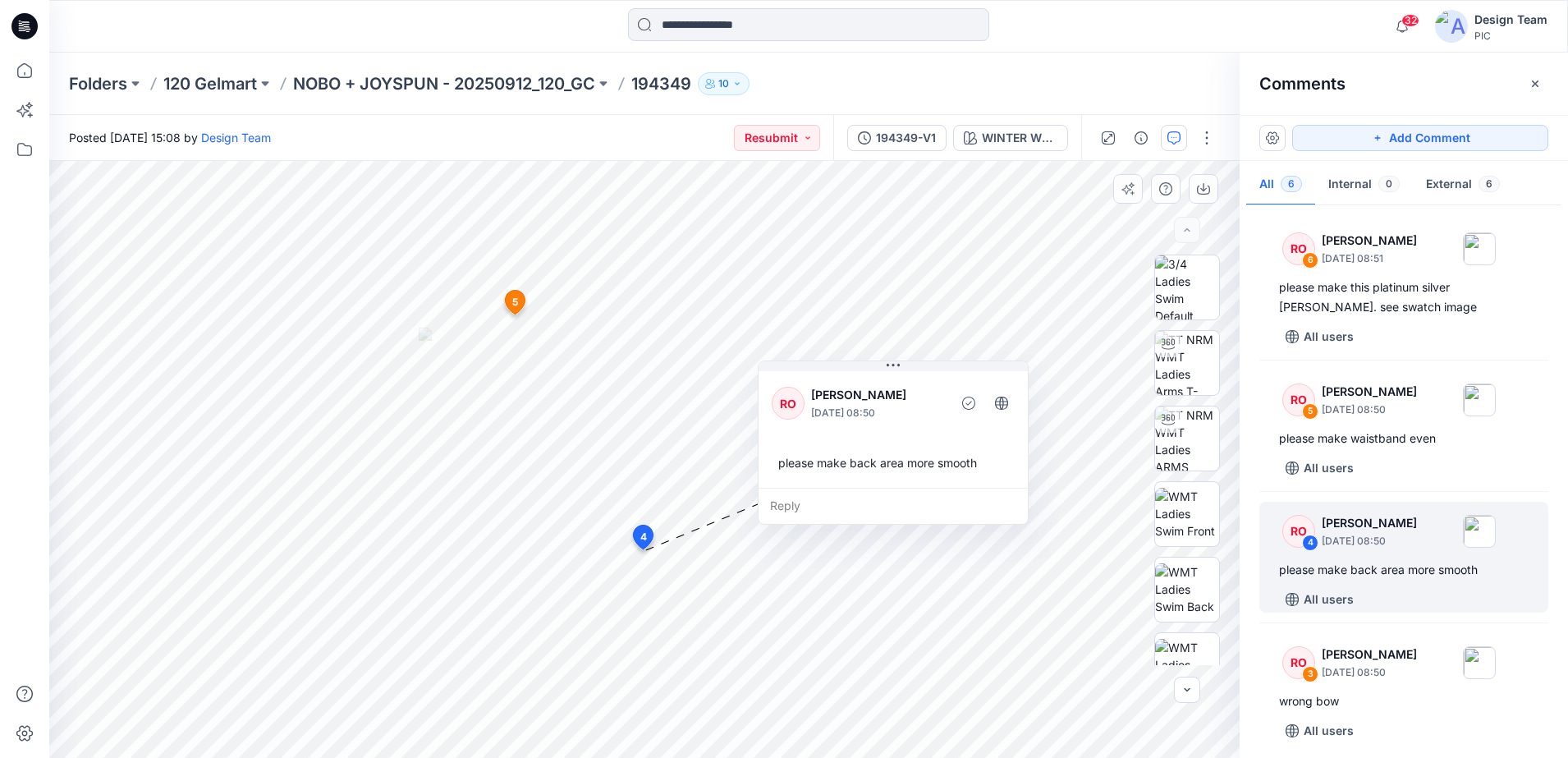
drag, startPoint x: 627, startPoint y: 558, endPoint x: 949, endPoint y: 472, distance: 333.3
click at [949, 487] on div "Reply" at bounding box center [894, 505] width 270 height 36
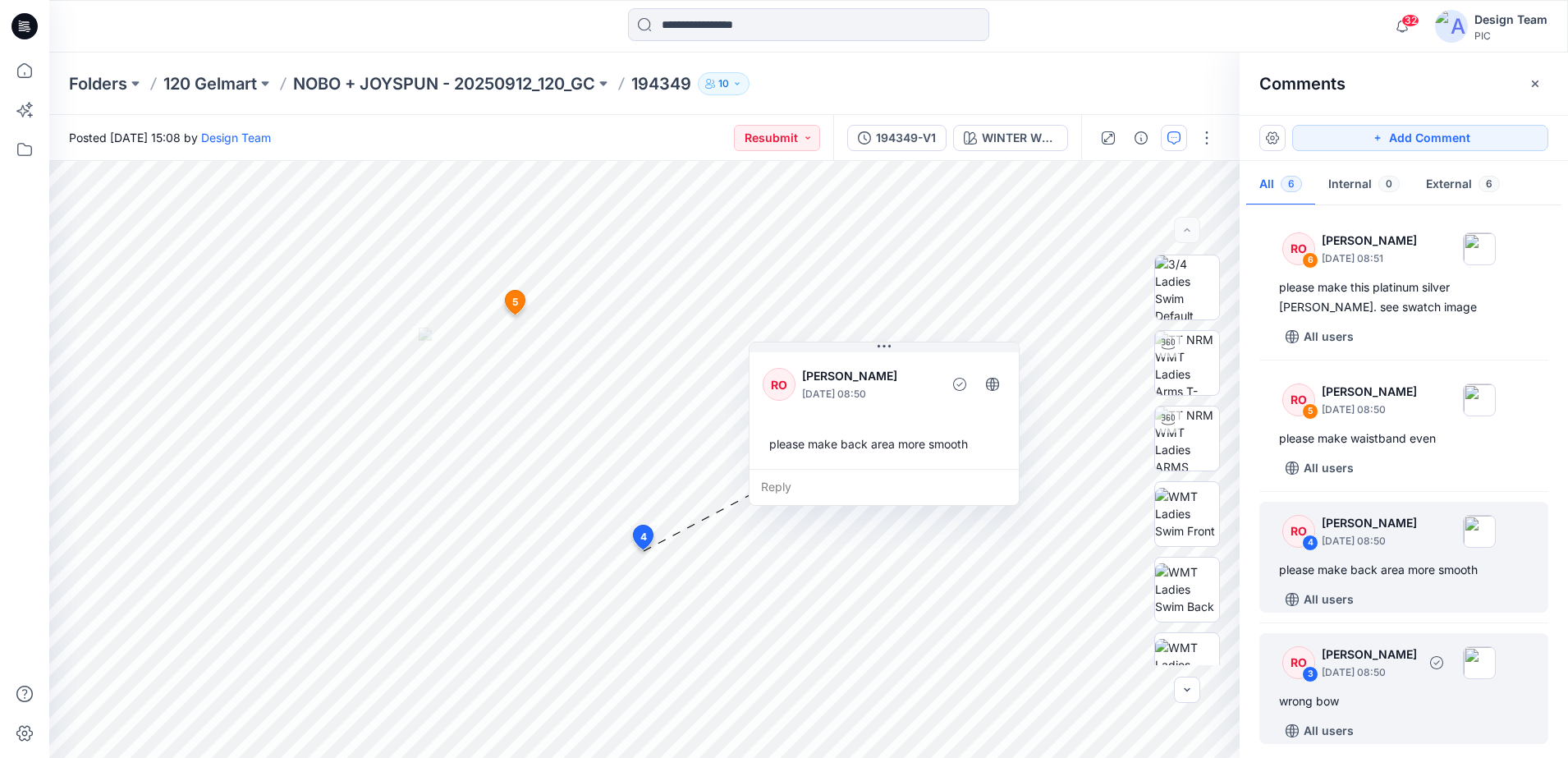
click at [1293, 655] on div "RO" at bounding box center [1298, 662] width 33 height 33
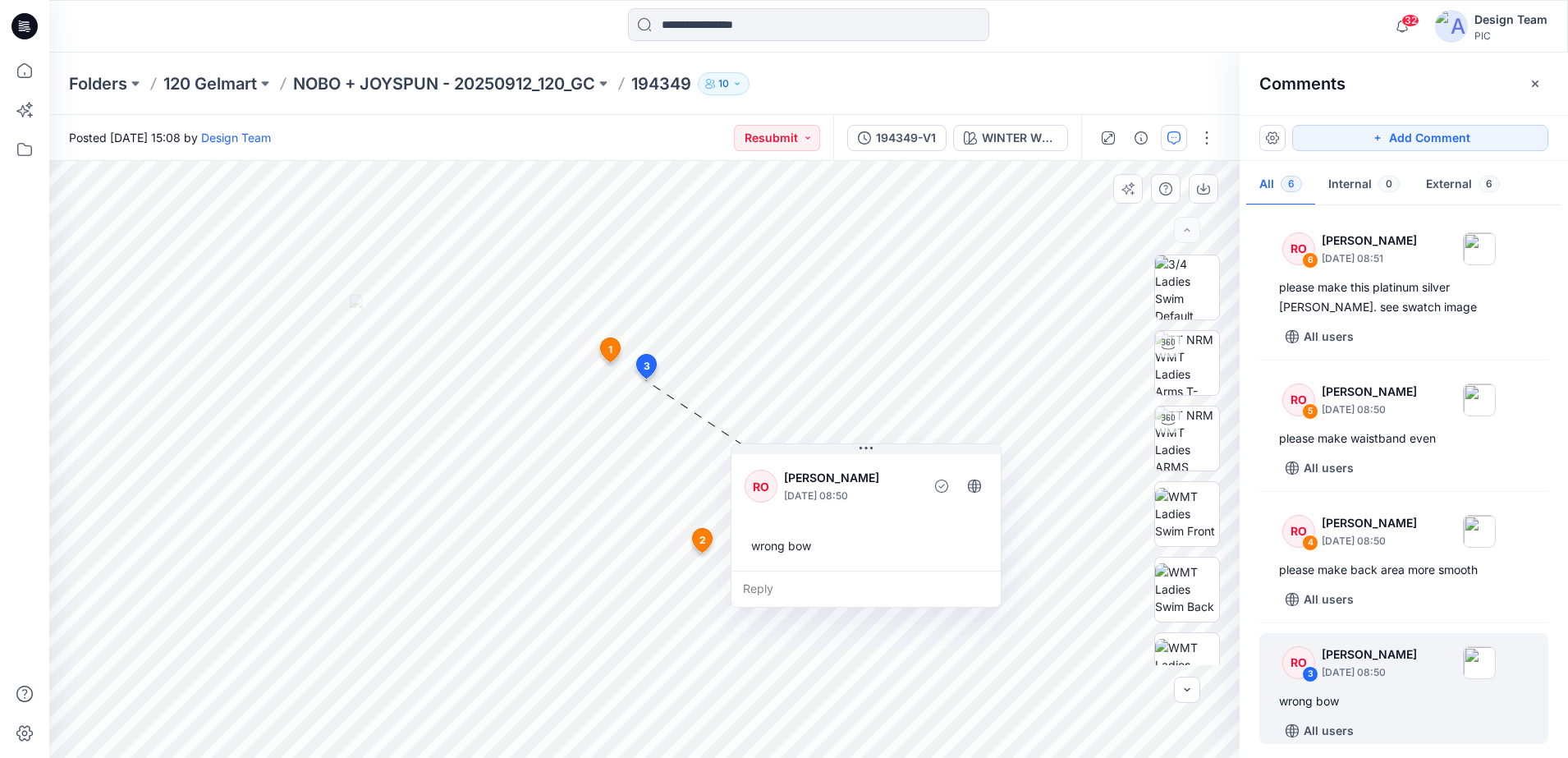
drag, startPoint x: 715, startPoint y: 529, endPoint x: 974, endPoint y: 580, distance: 264.0
click at [974, 580] on div "Reply" at bounding box center [866, 588] width 270 height 36
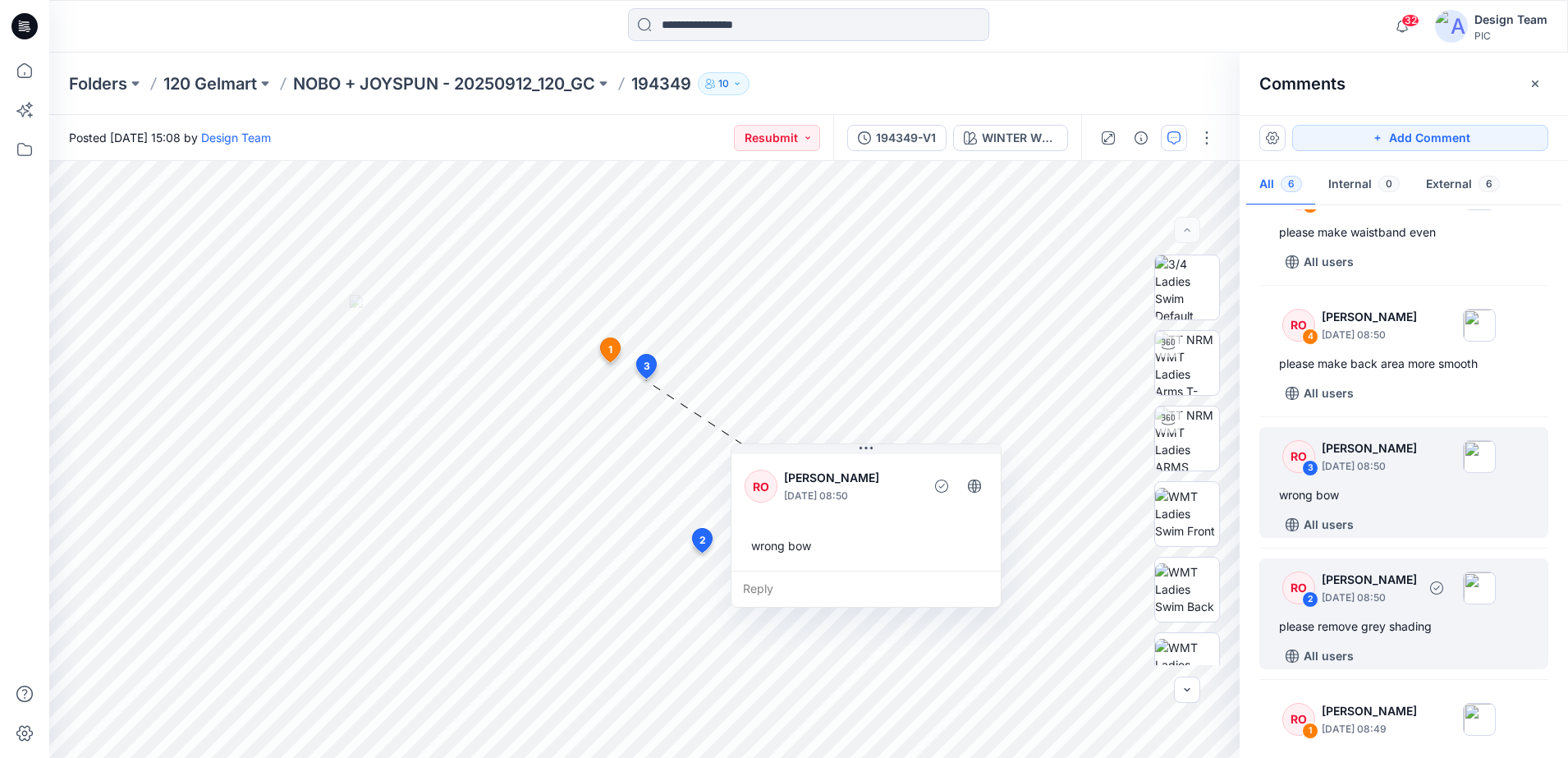
scroll to position [291, 0]
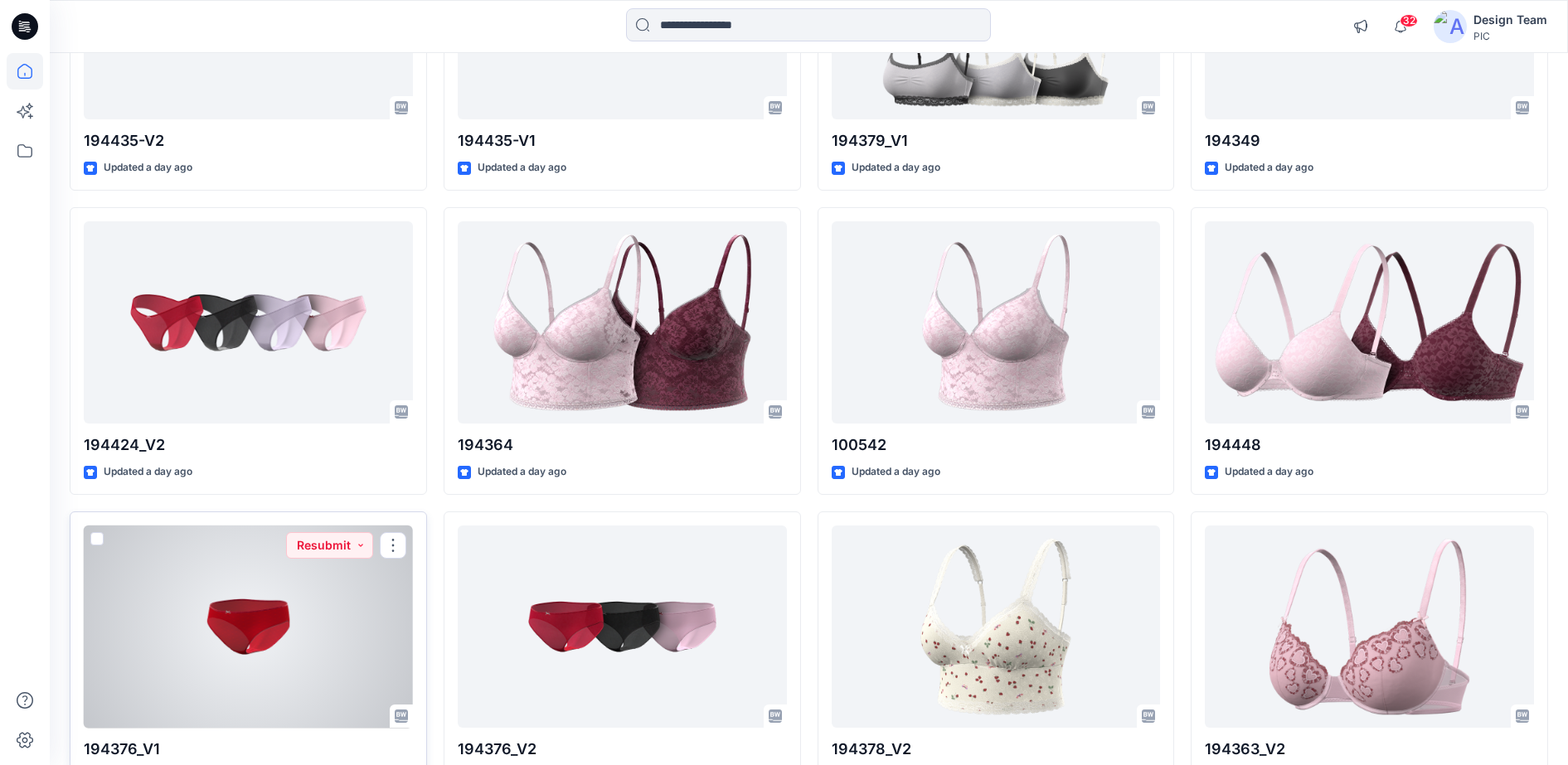
scroll to position [1243, 0]
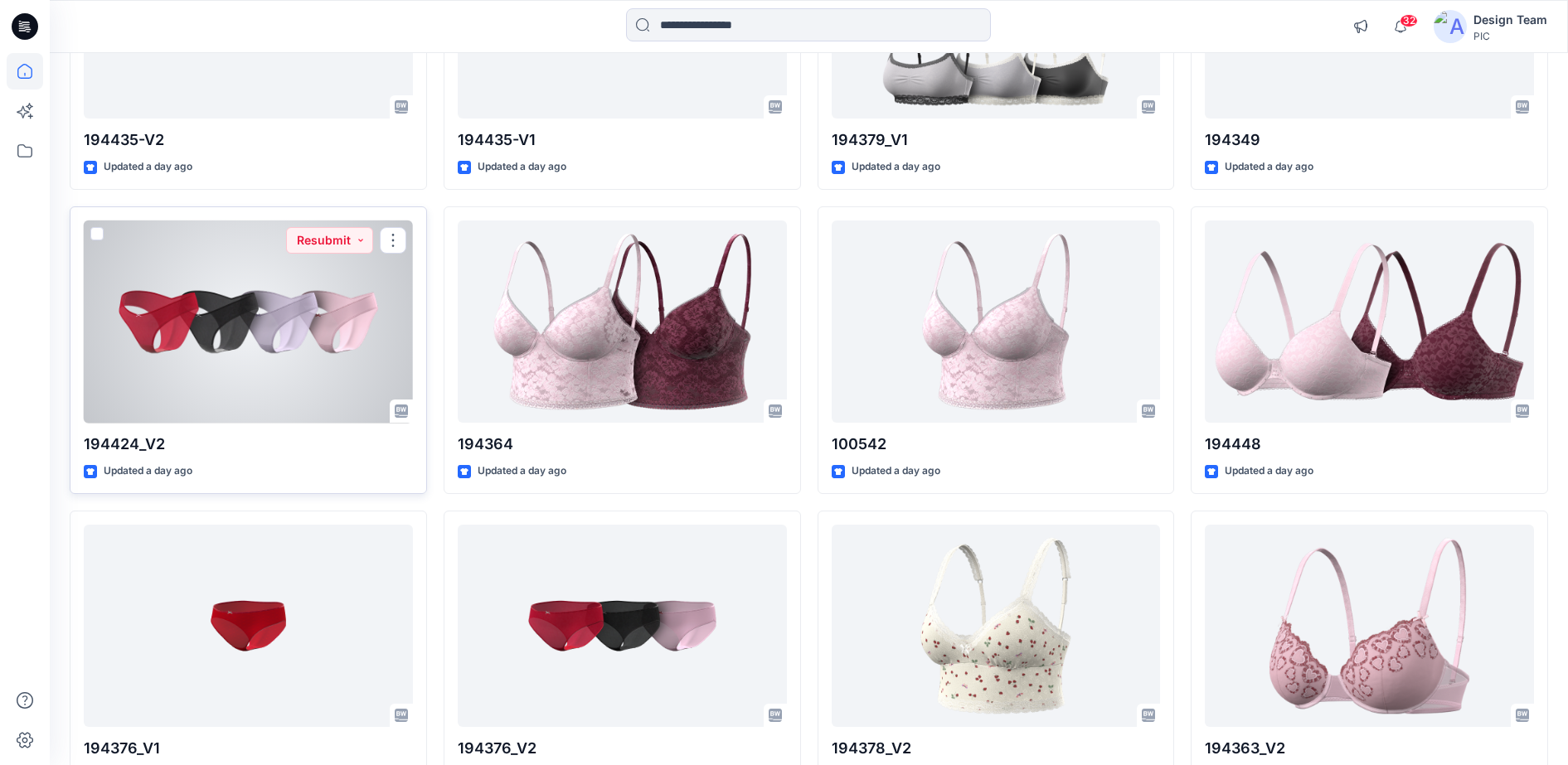
click at [306, 384] on div at bounding box center [248, 322] width 329 height 203
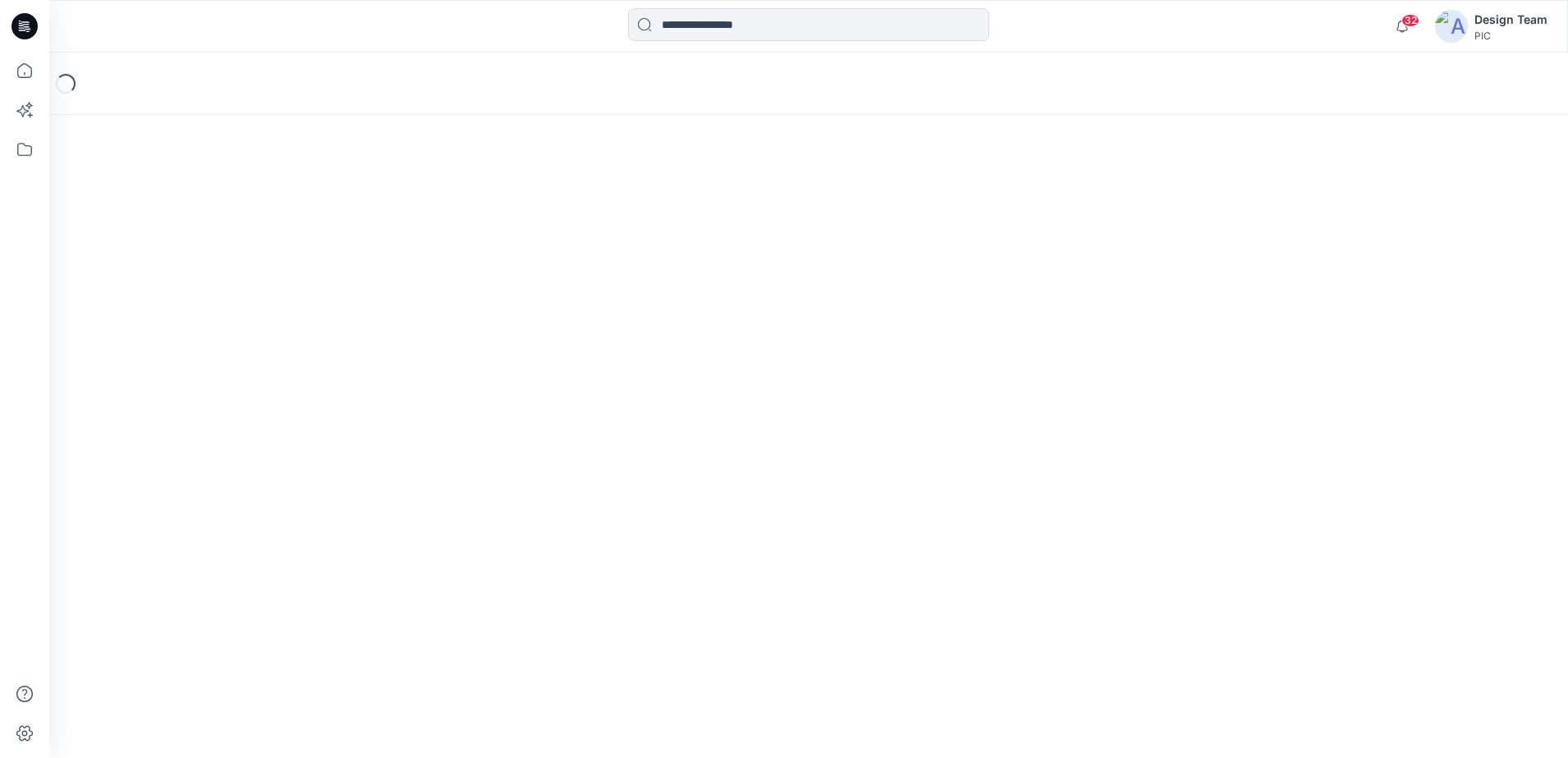
click at [303, 380] on div "Loading..." at bounding box center [808, 405] width 1519 height 705
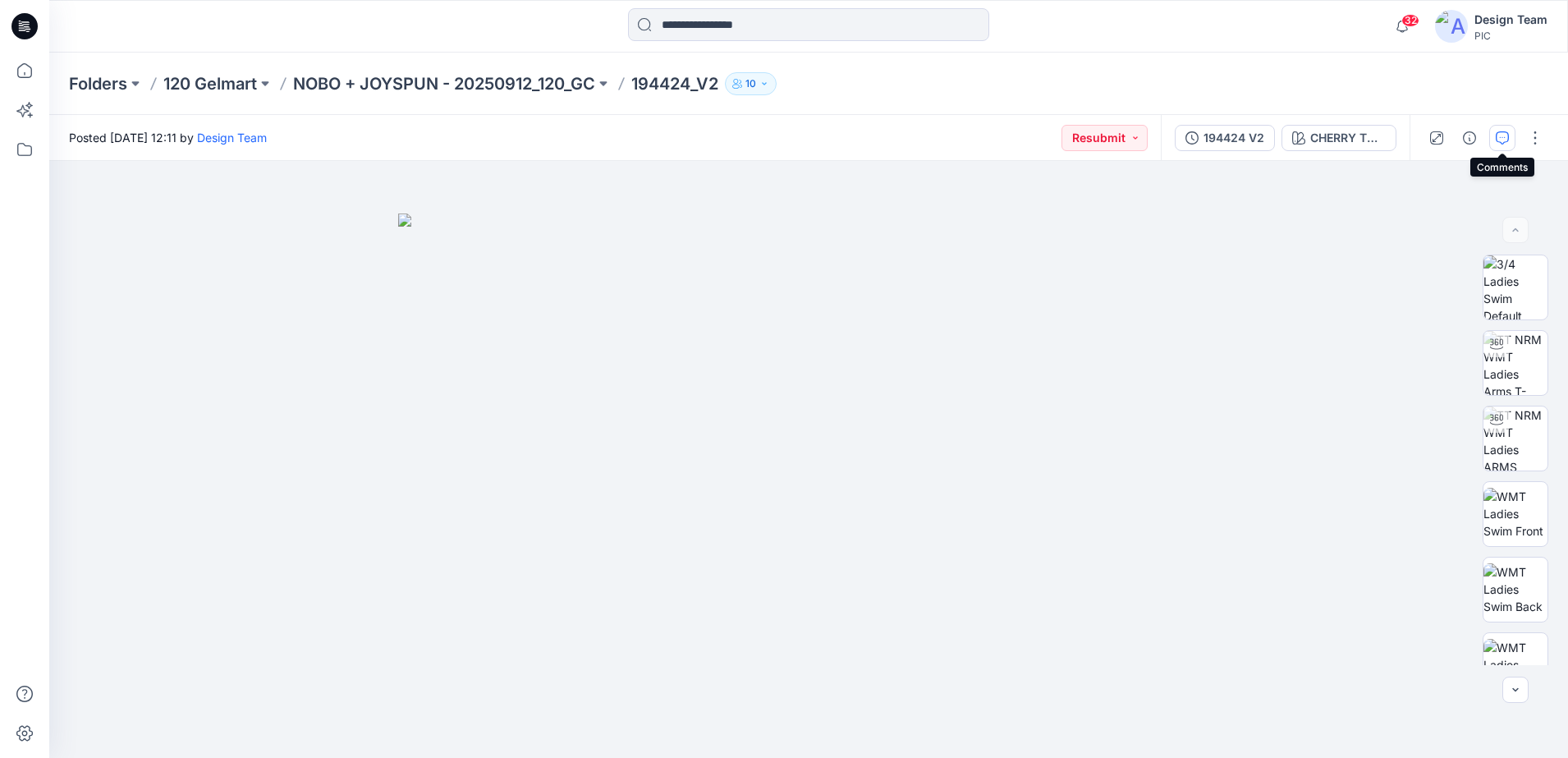
click at [1506, 145] on button "button" at bounding box center [1502, 137] width 26 height 26
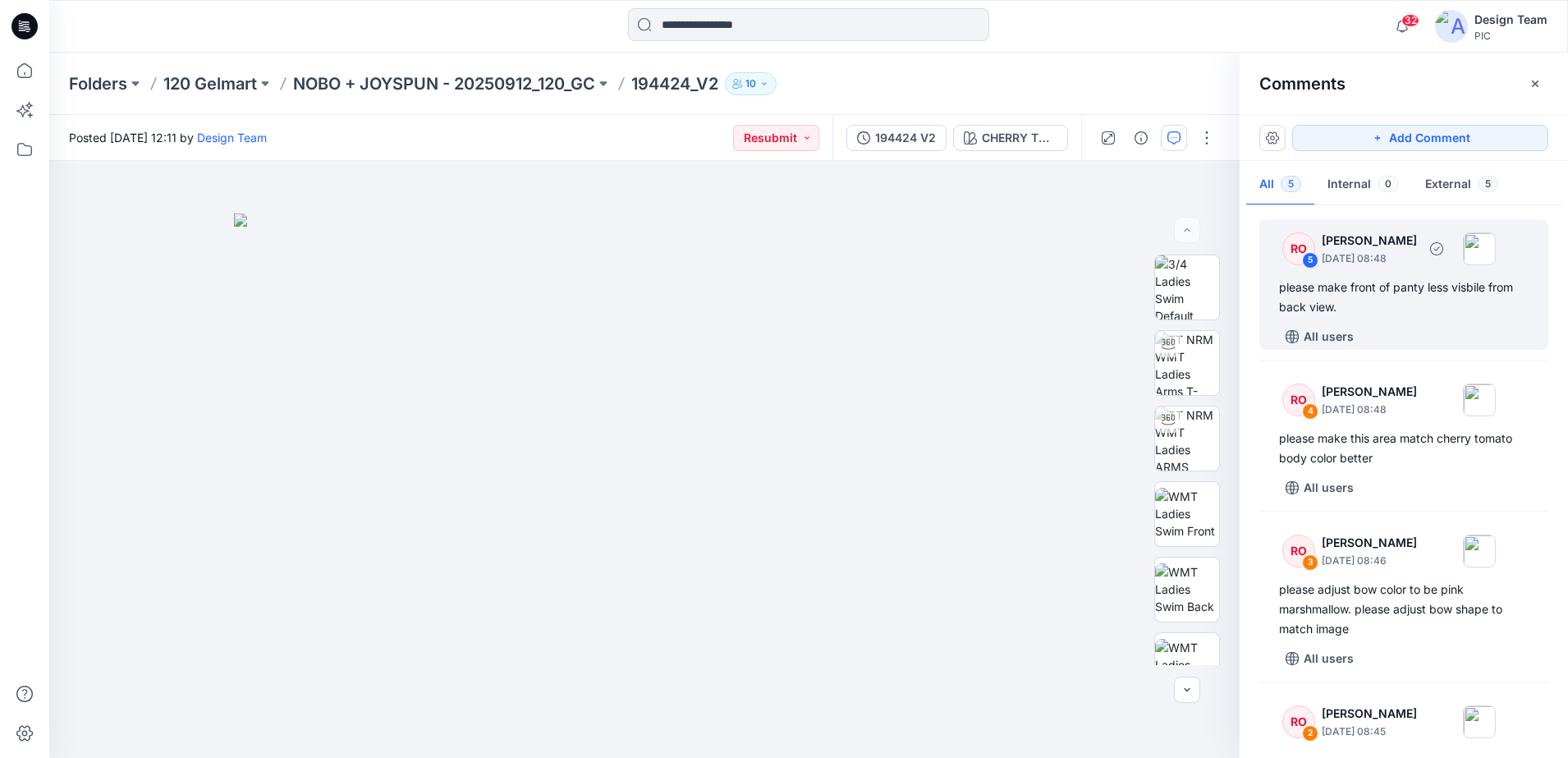
click at [1349, 260] on p "[DATE] 08:48" at bounding box center [1369, 259] width 95 height 17
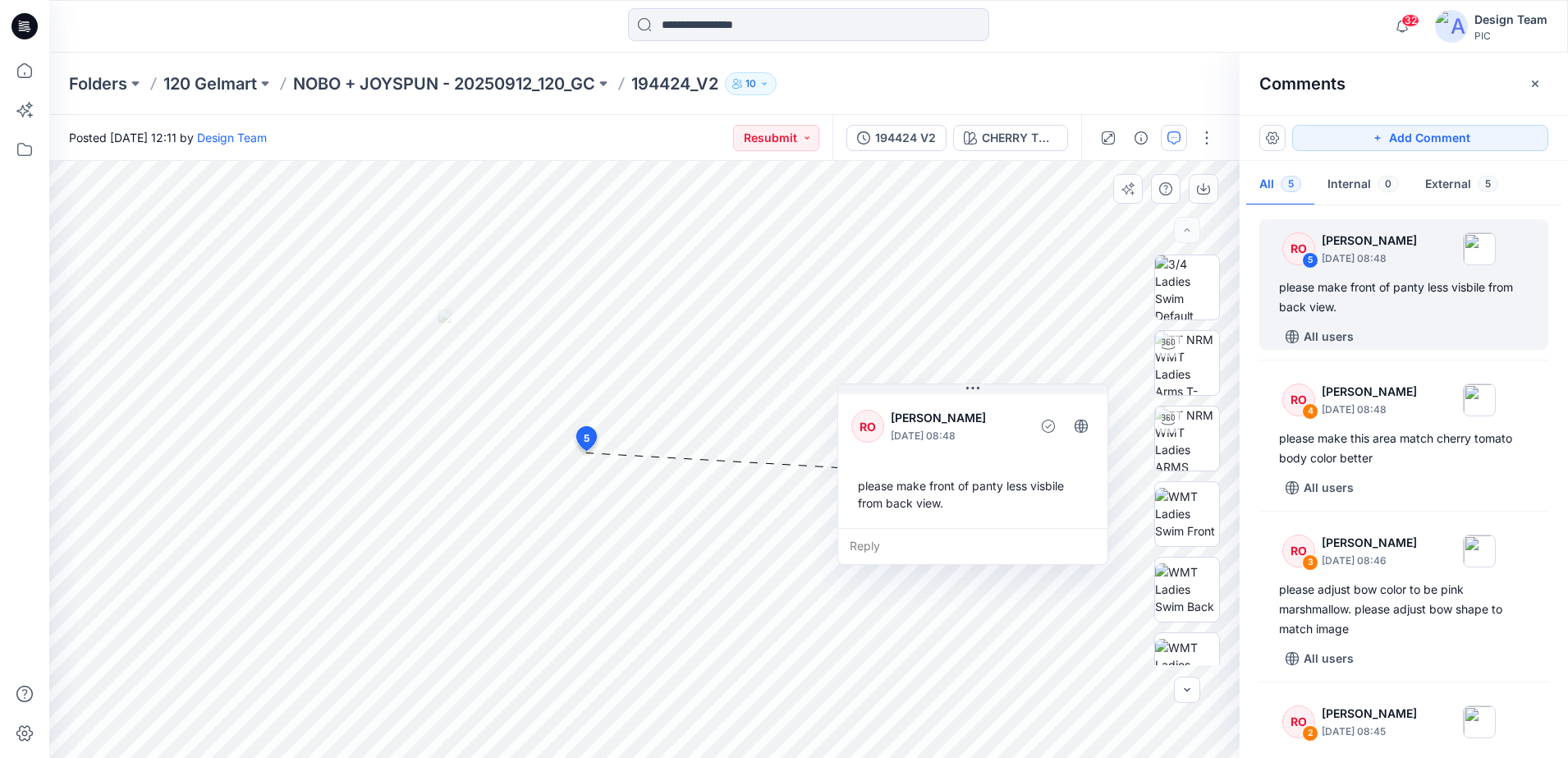
drag, startPoint x: 756, startPoint y: 631, endPoint x: 1033, endPoint y: 555, distance: 287.2
click at [1033, 555] on div "Reply" at bounding box center [973, 545] width 270 height 36
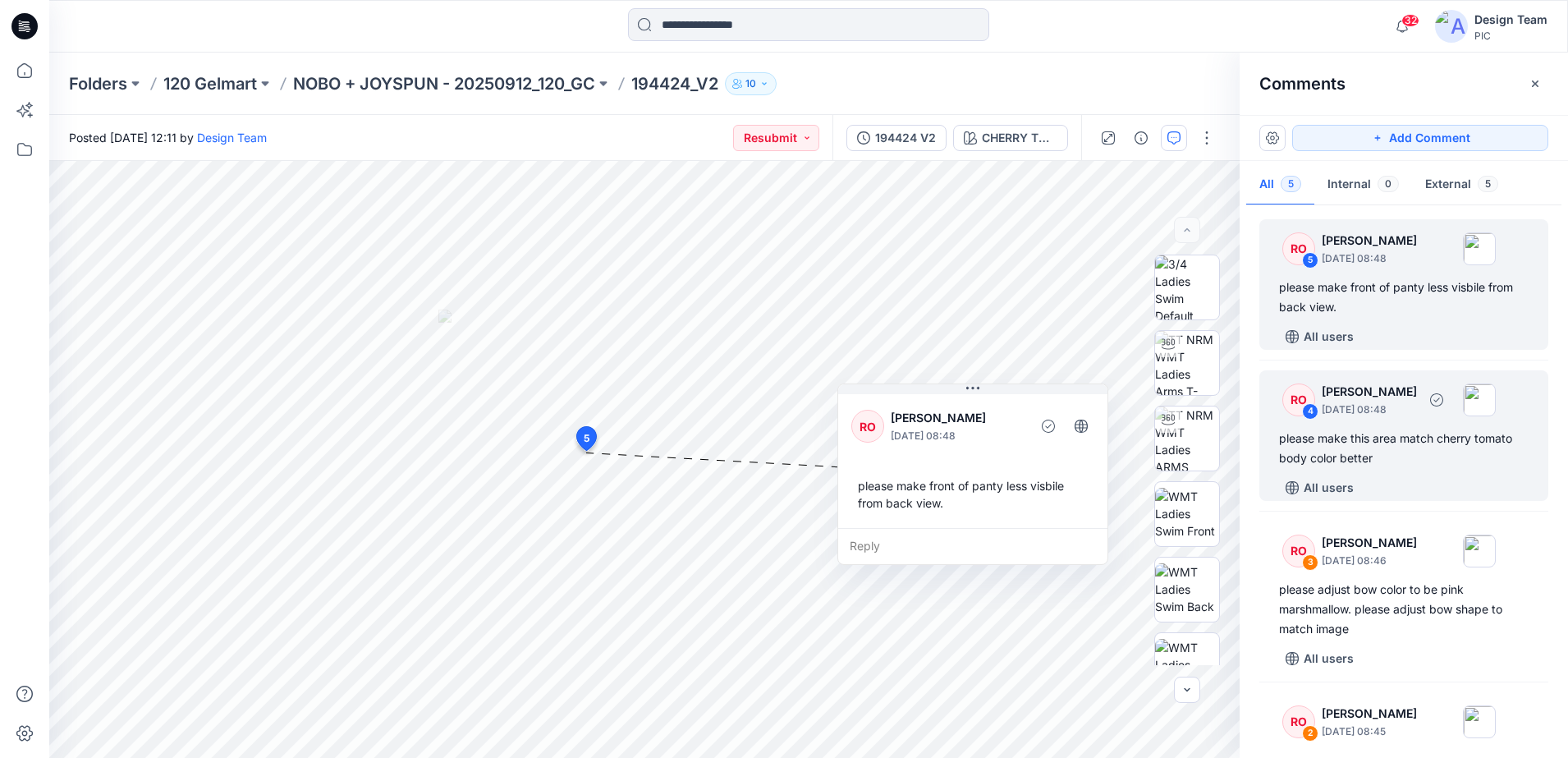
click at [1318, 402] on div "RO 4 [PERSON_NAME] [DATE] 08:48" at bounding box center [1382, 400] width 227 height 45
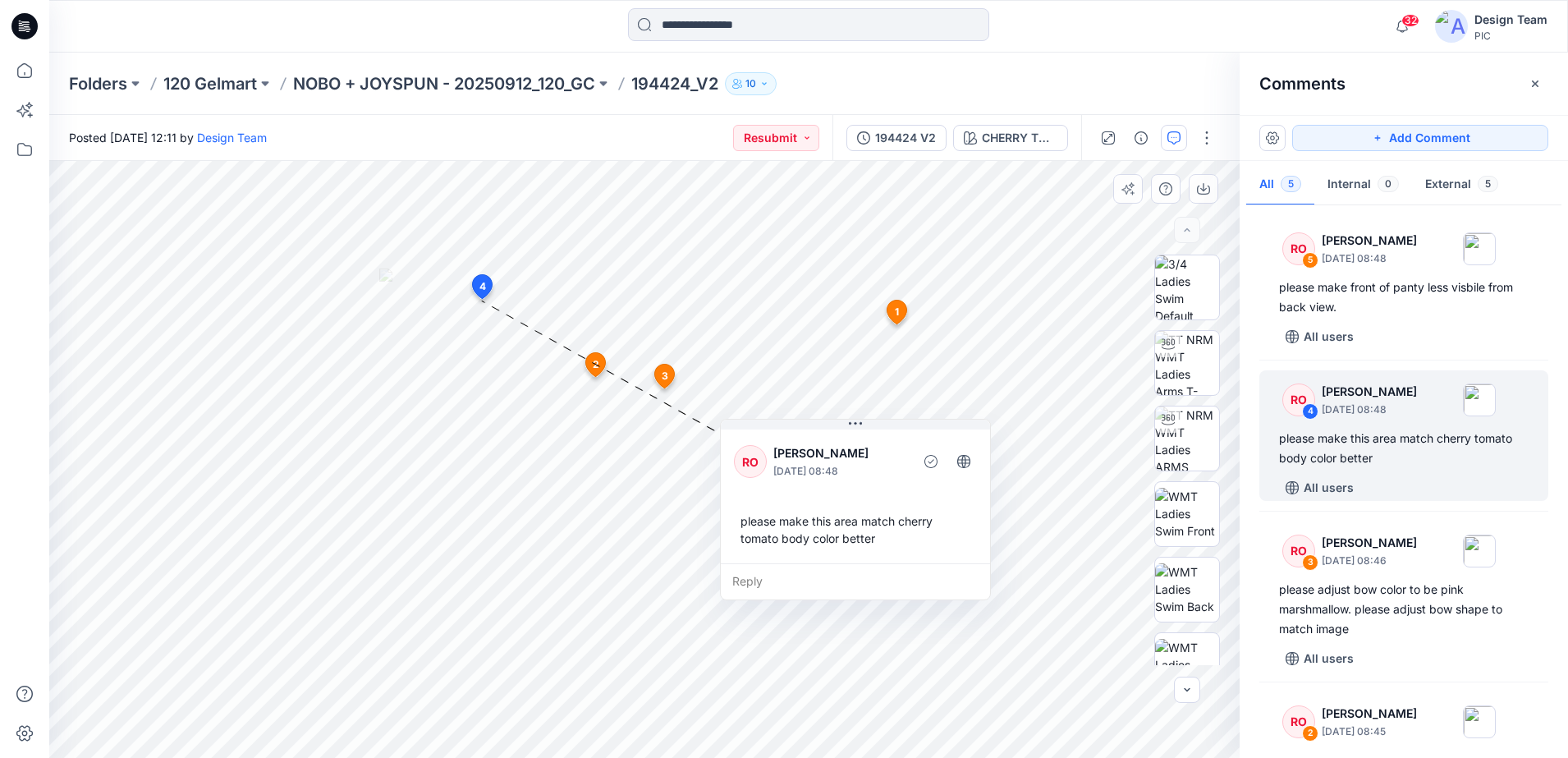
drag, startPoint x: 750, startPoint y: 456, endPoint x: 953, endPoint y: 548, distance: 222.9
click at [953, 548] on div "please make this area match cherry tomato body color better" at bounding box center [855, 529] width 243 height 48
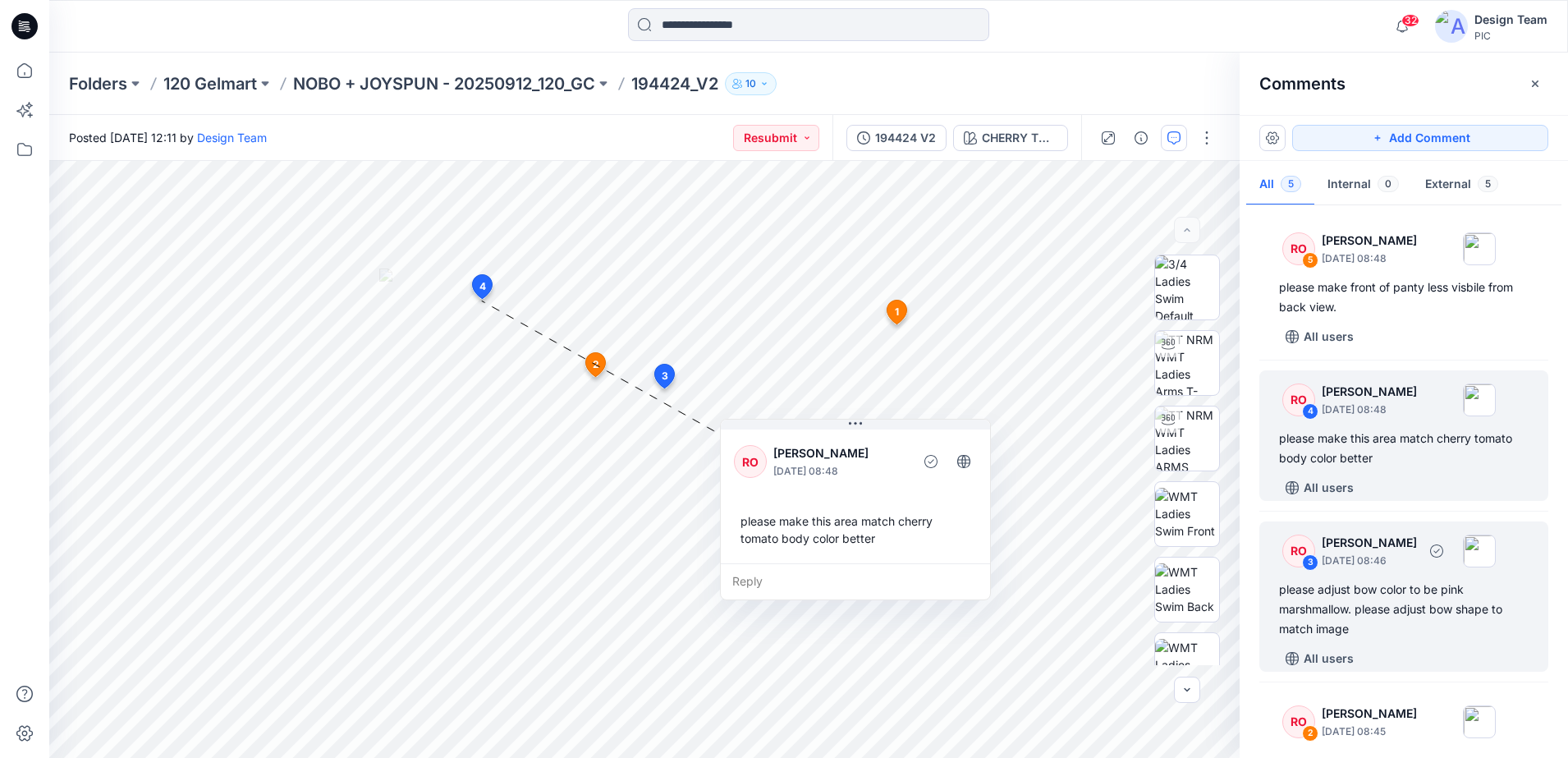
click at [1296, 554] on div "RO" at bounding box center [1298, 550] width 33 height 33
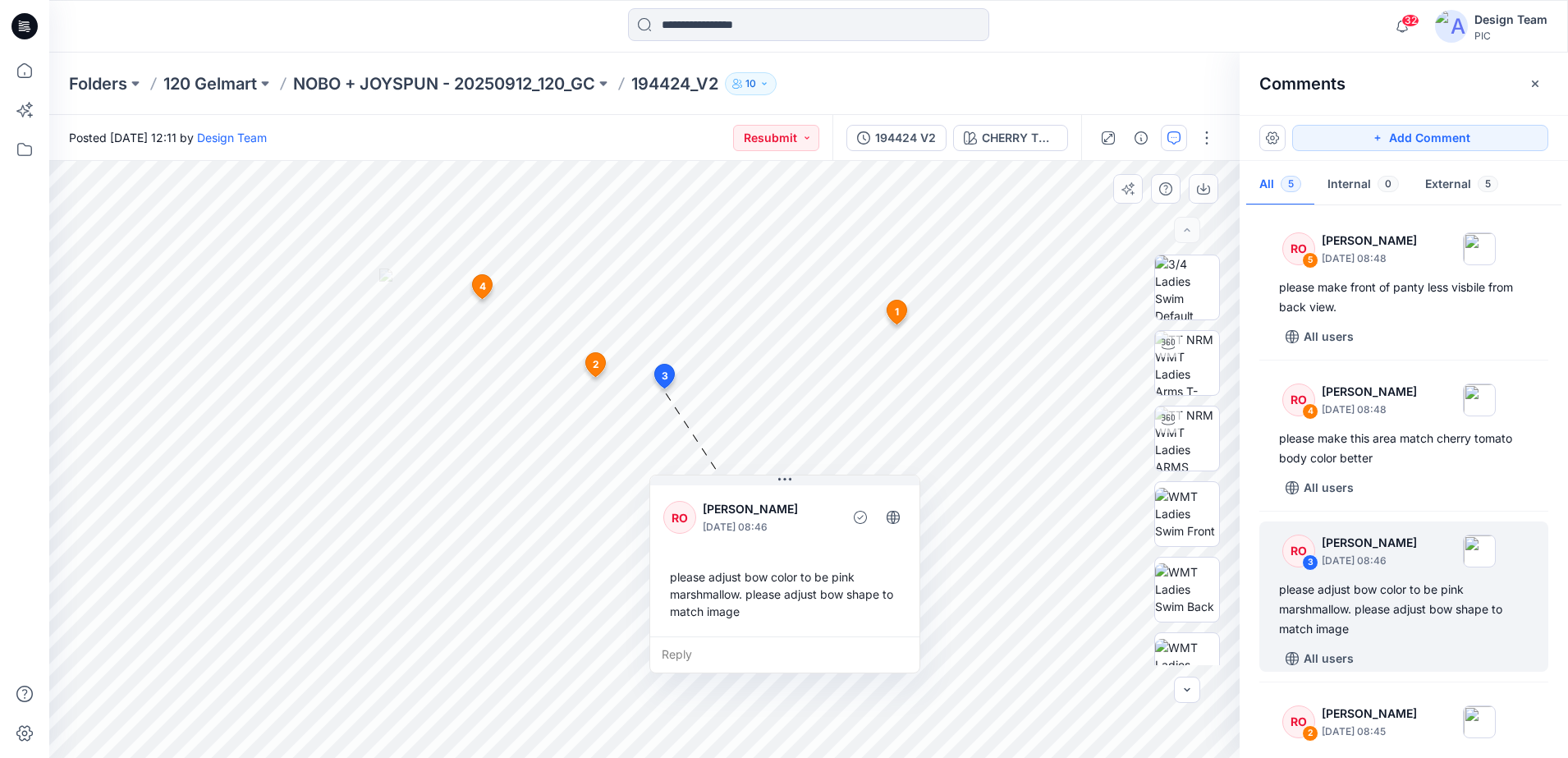
drag, startPoint x: 575, startPoint y: 475, endPoint x: 797, endPoint y: 617, distance: 263.5
click at [797, 617] on div "please adjust bow color to be pink marshmallow. please adjust bow shape to matc…" at bounding box center [785, 593] width 243 height 64
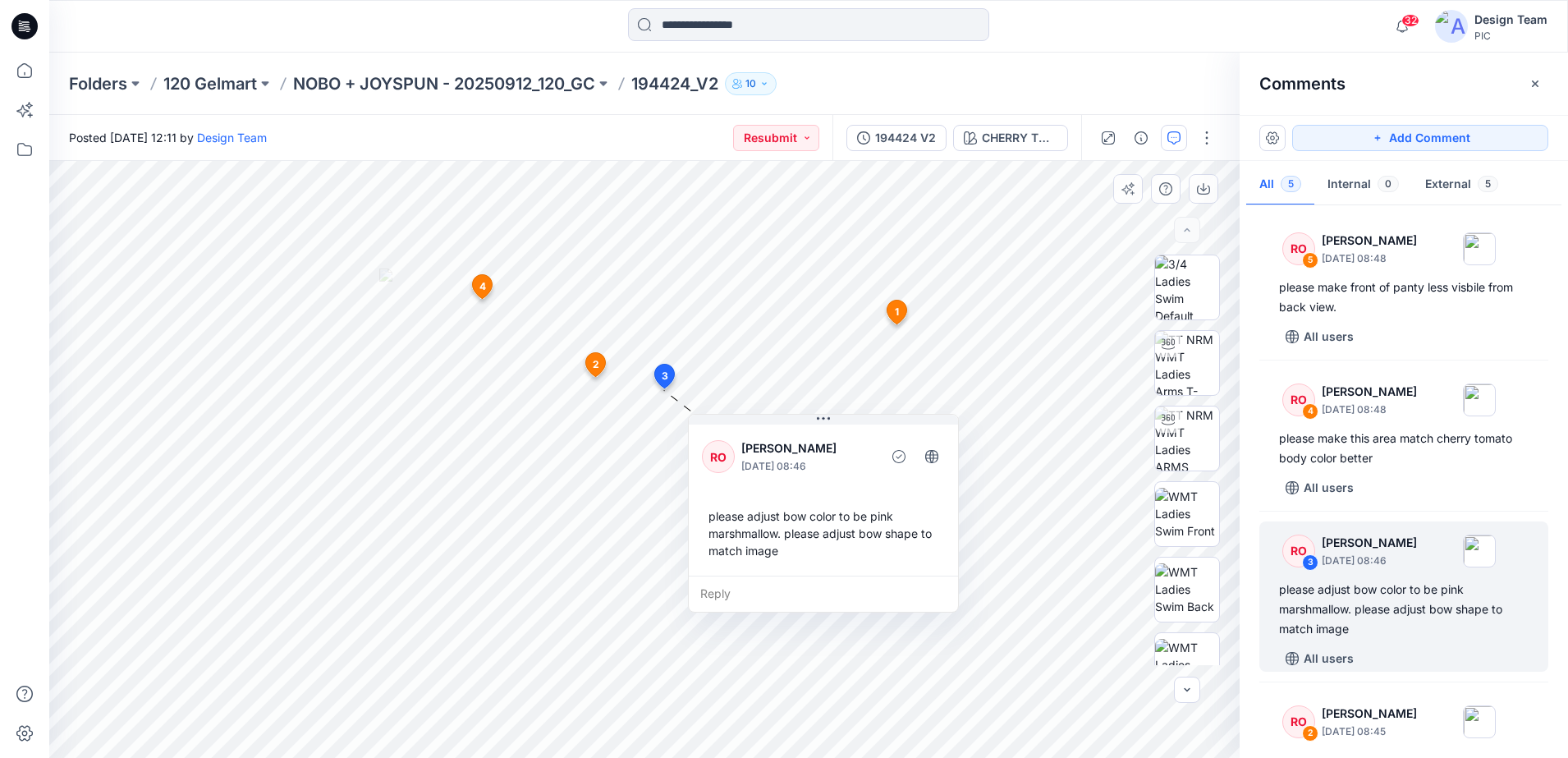
drag, startPoint x: 821, startPoint y: 622, endPoint x: 861, endPoint y: 561, distance: 72.9
click at [861, 561] on div "please adjust bow color to be pink marshmallow. please adjust bow shape to matc…" at bounding box center [823, 533] width 243 height 64
click at [1310, 703] on div "RO 2 [PERSON_NAME] [DATE] 08:45" at bounding box center [1382, 721] width 227 height 45
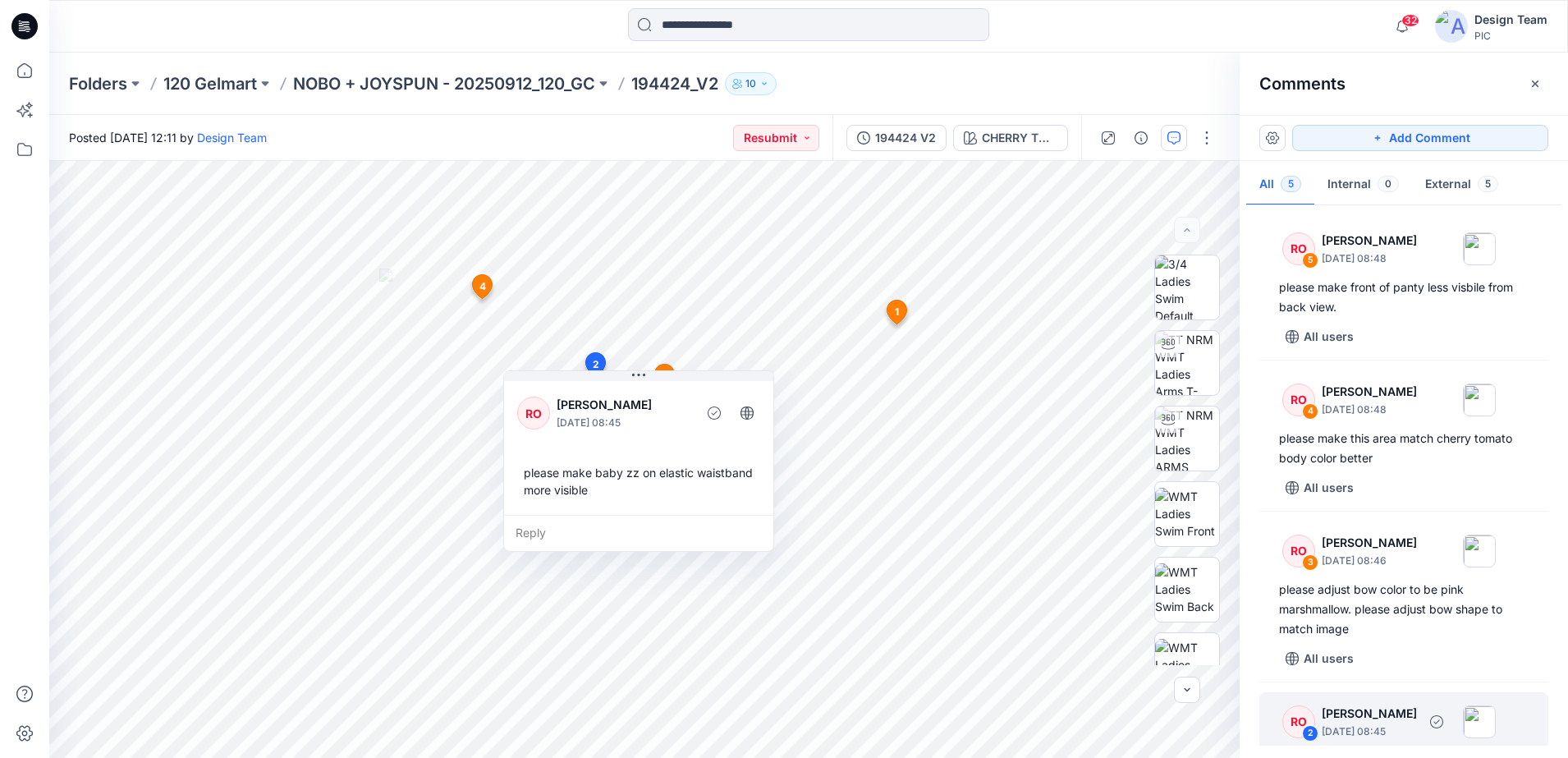
scroll to position [77, 0]
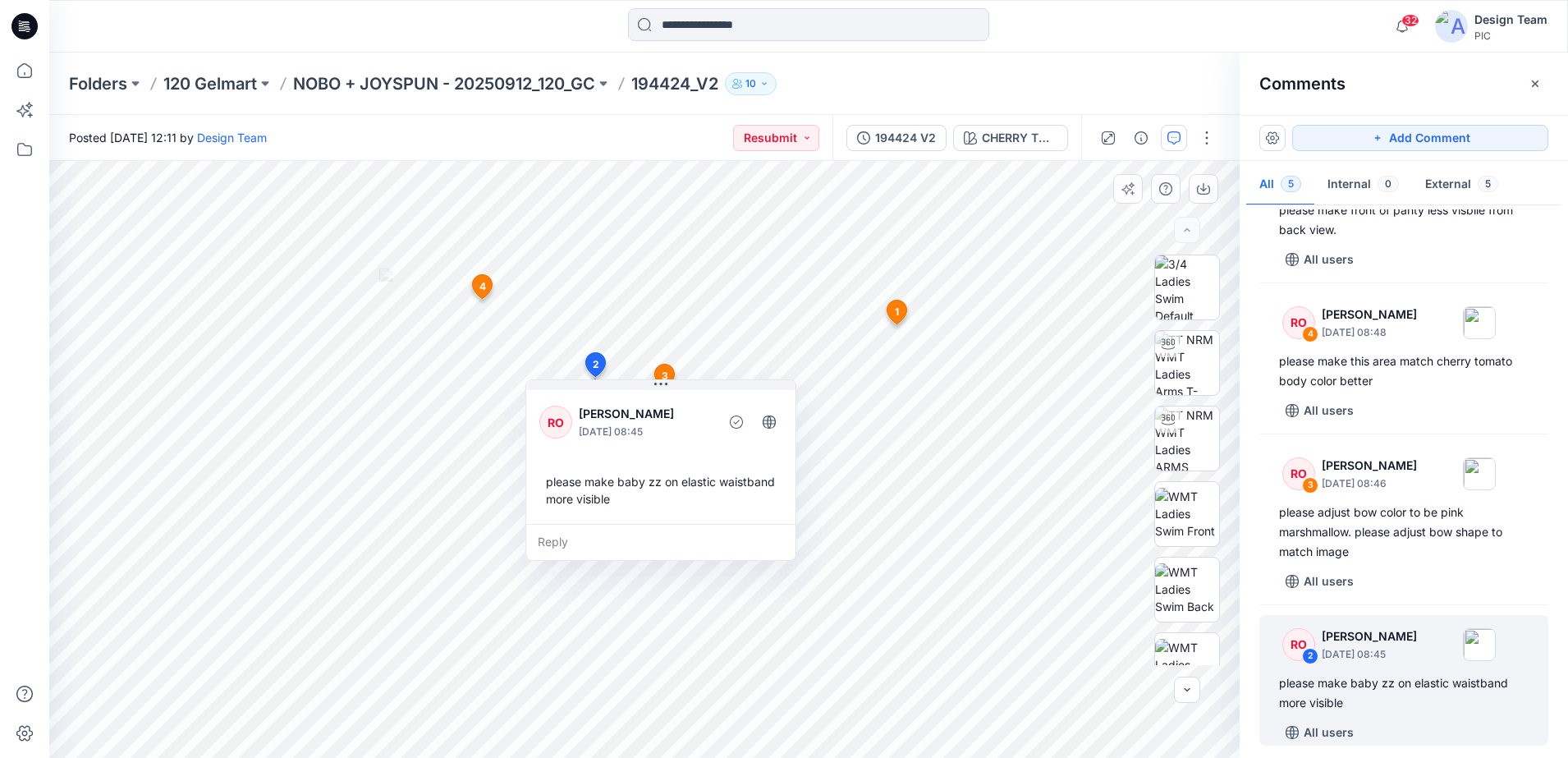
drag, startPoint x: 729, startPoint y: 525, endPoint x: 751, endPoint y: 534, distance: 23.8
click at [751, 534] on div "Reply" at bounding box center [661, 541] width 270 height 36
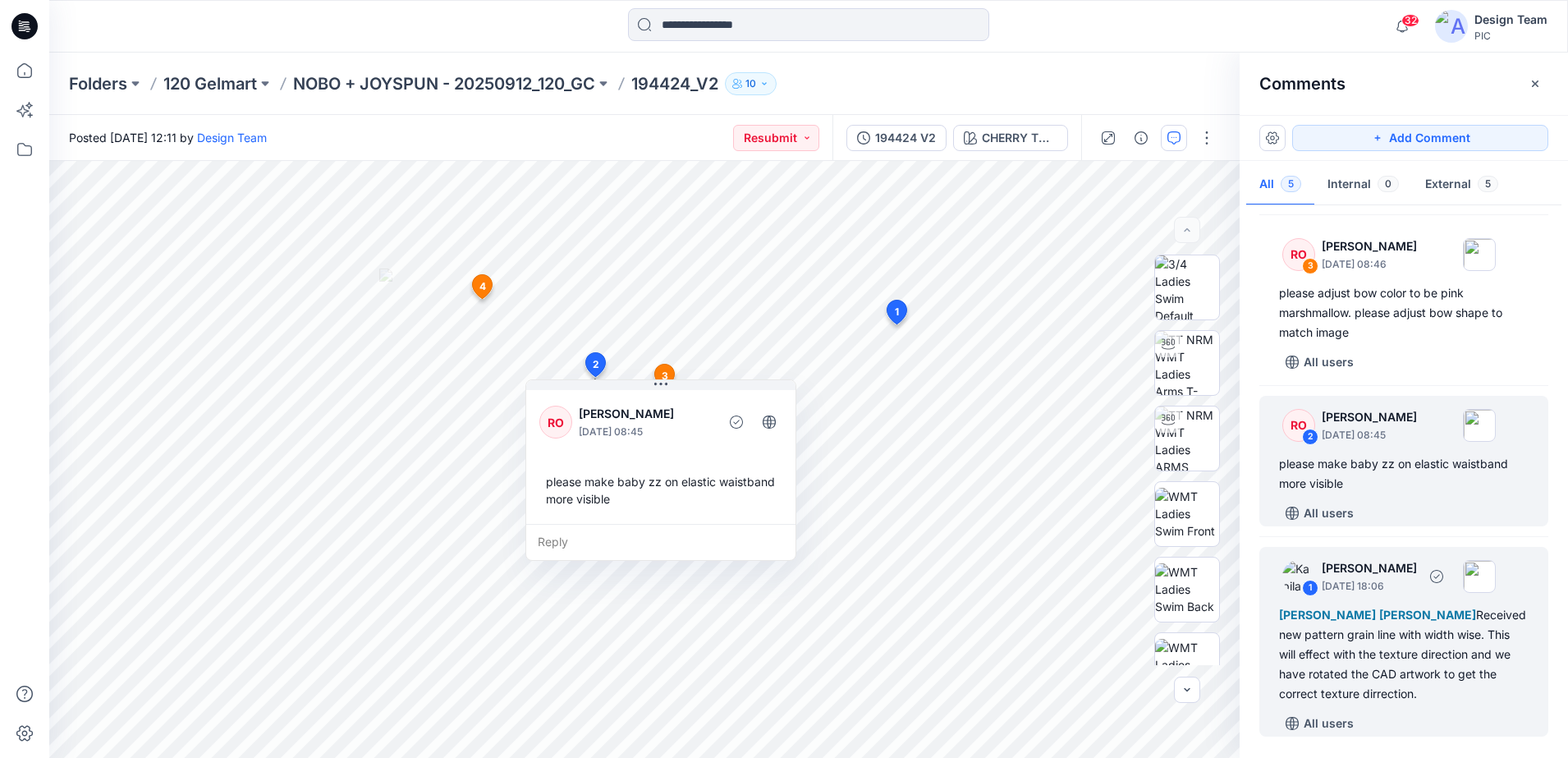
scroll to position [297, 0]
click at [1345, 658] on div "[PERSON_NAME] [PERSON_NAME] Received new pattern grain line with width wise. Th…" at bounding box center [1404, 653] width 250 height 99
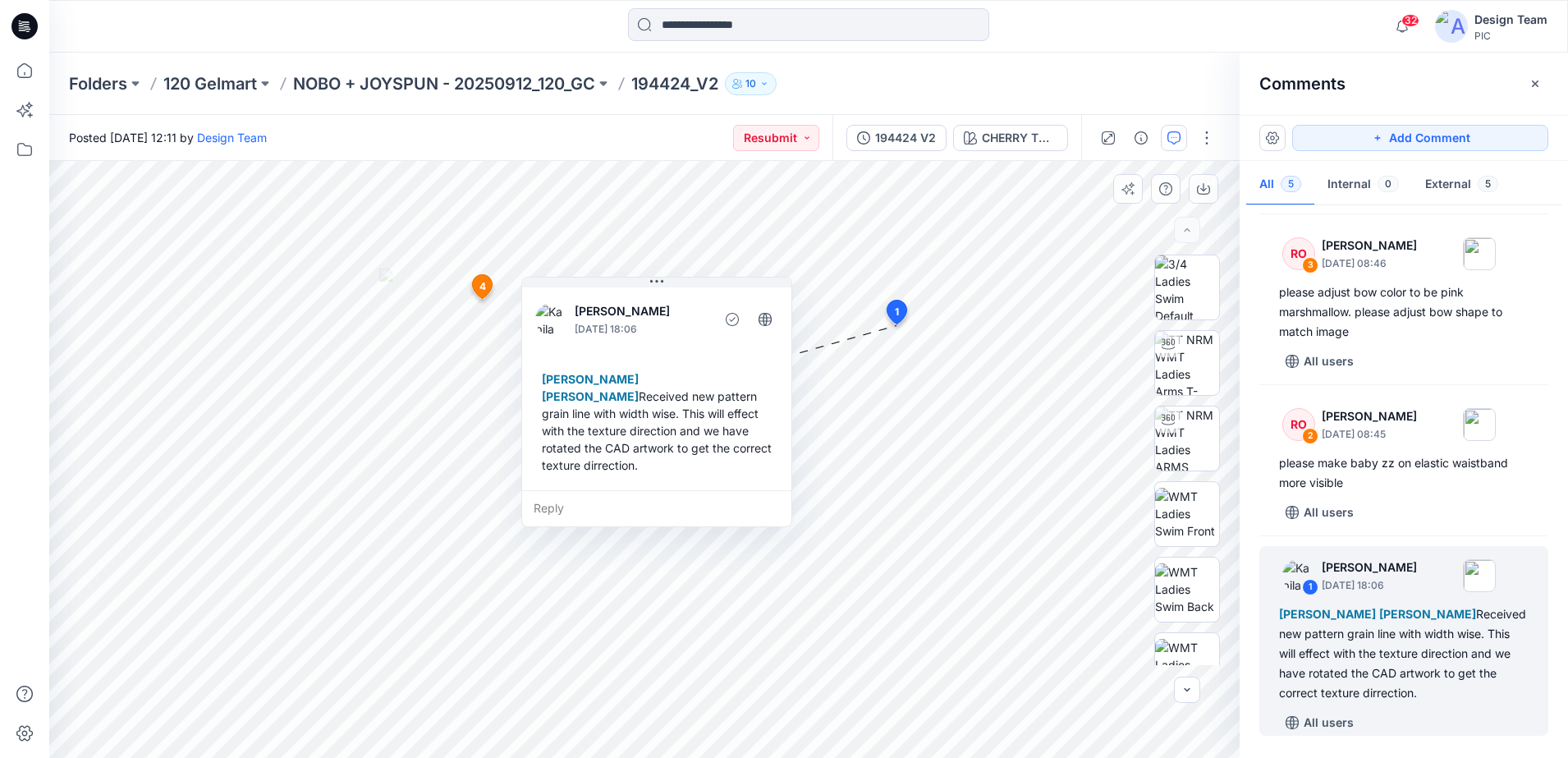
drag, startPoint x: 1042, startPoint y: 545, endPoint x: 692, endPoint y: 489, distance: 354.5
click at [692, 490] on div "Reply" at bounding box center [657, 508] width 270 height 36
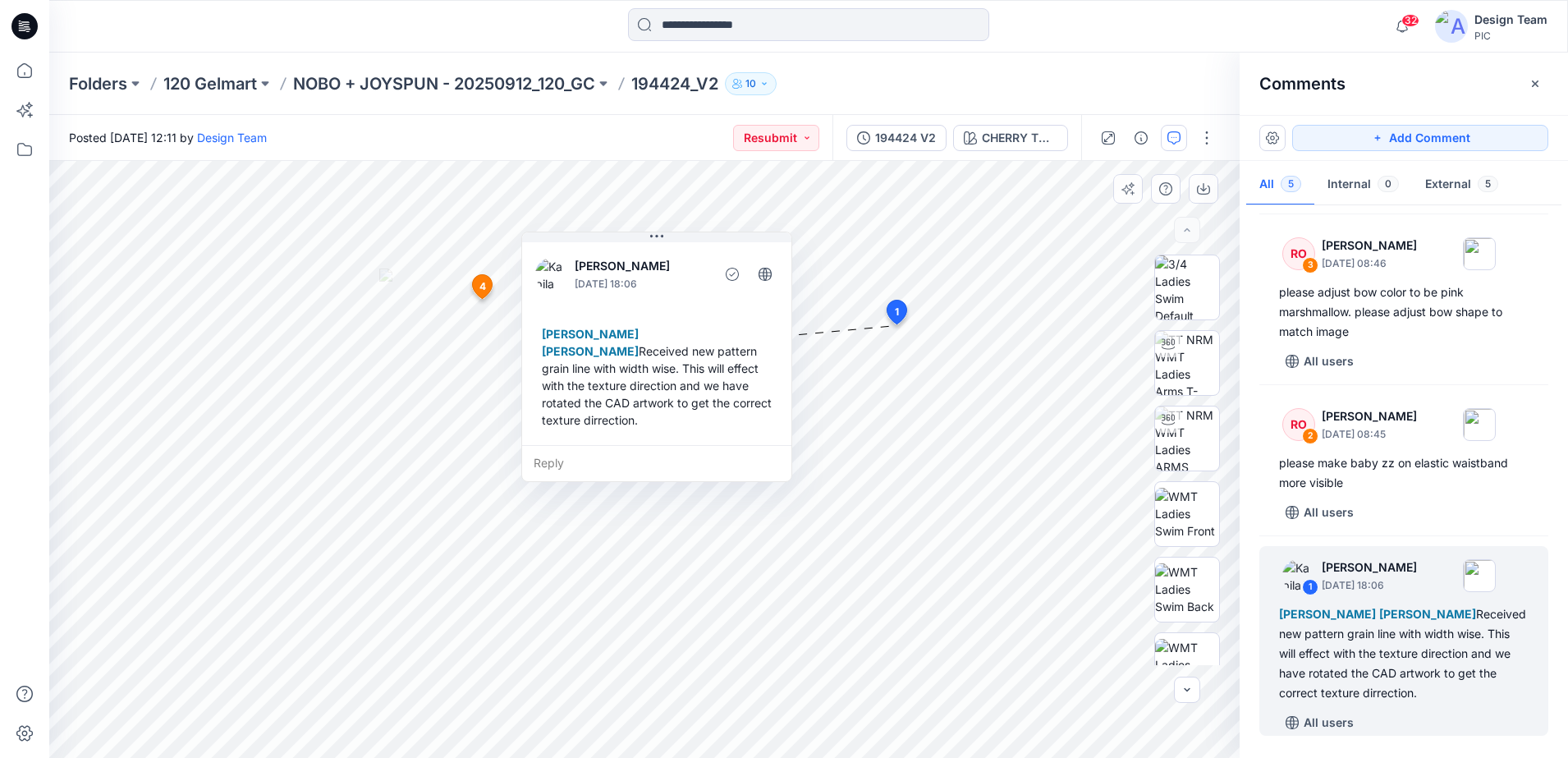
drag, startPoint x: 753, startPoint y: 477, endPoint x: 753, endPoint y: 432, distance: 45.0
click at [753, 445] on div "Reply" at bounding box center [657, 462] width 270 height 36
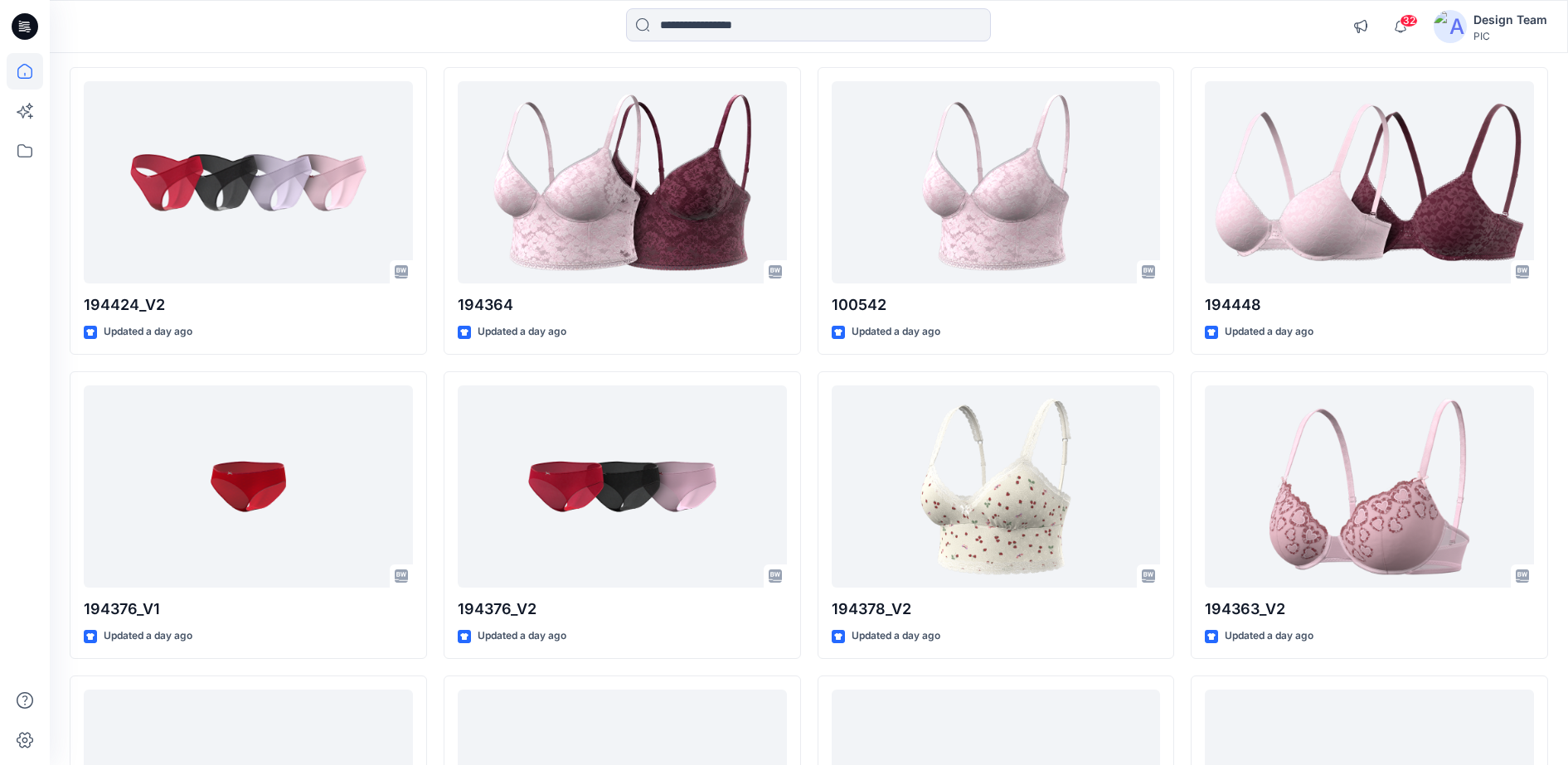
scroll to position [1243, 0]
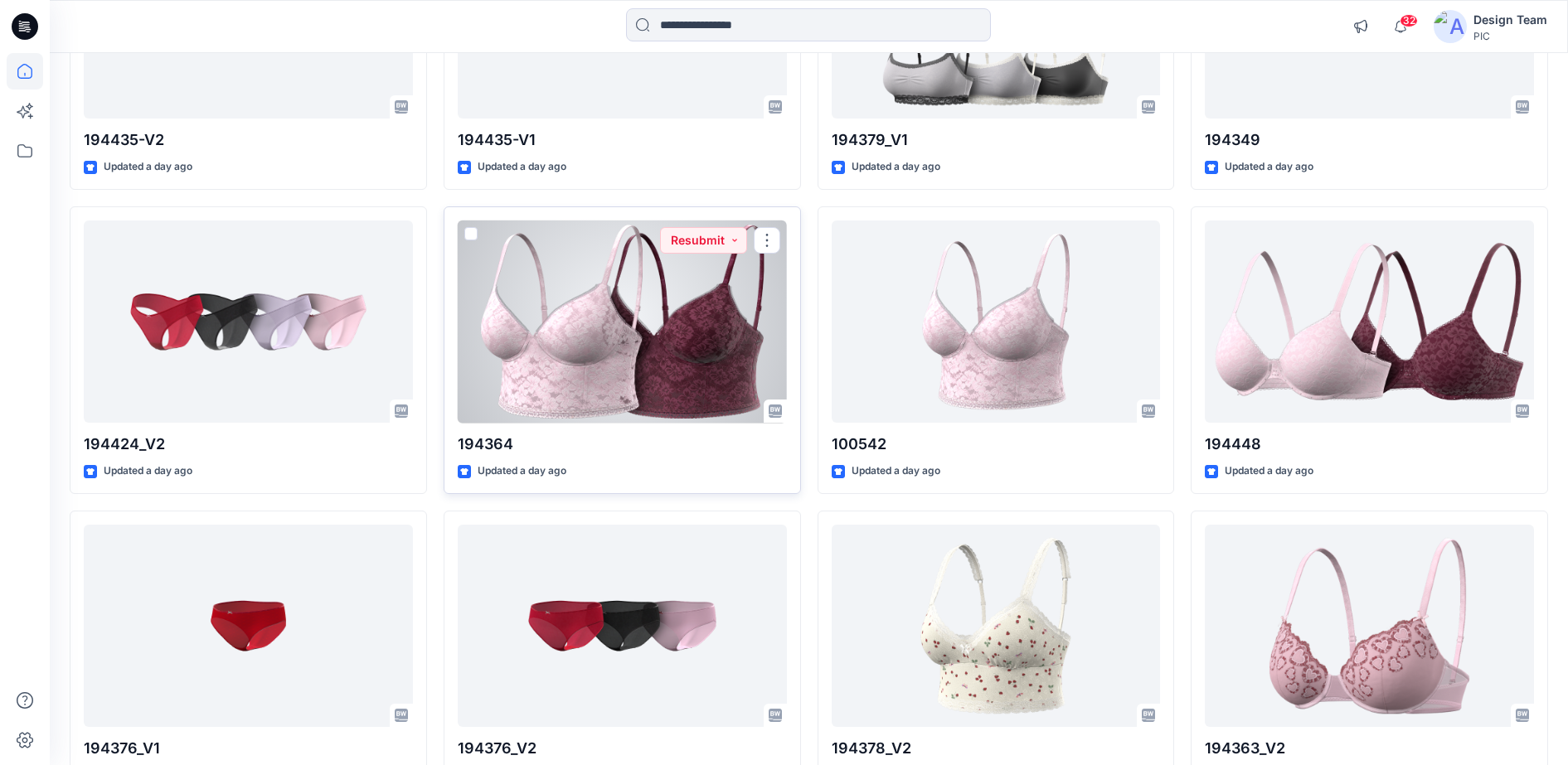
click at [656, 352] on div at bounding box center [622, 322] width 329 height 203
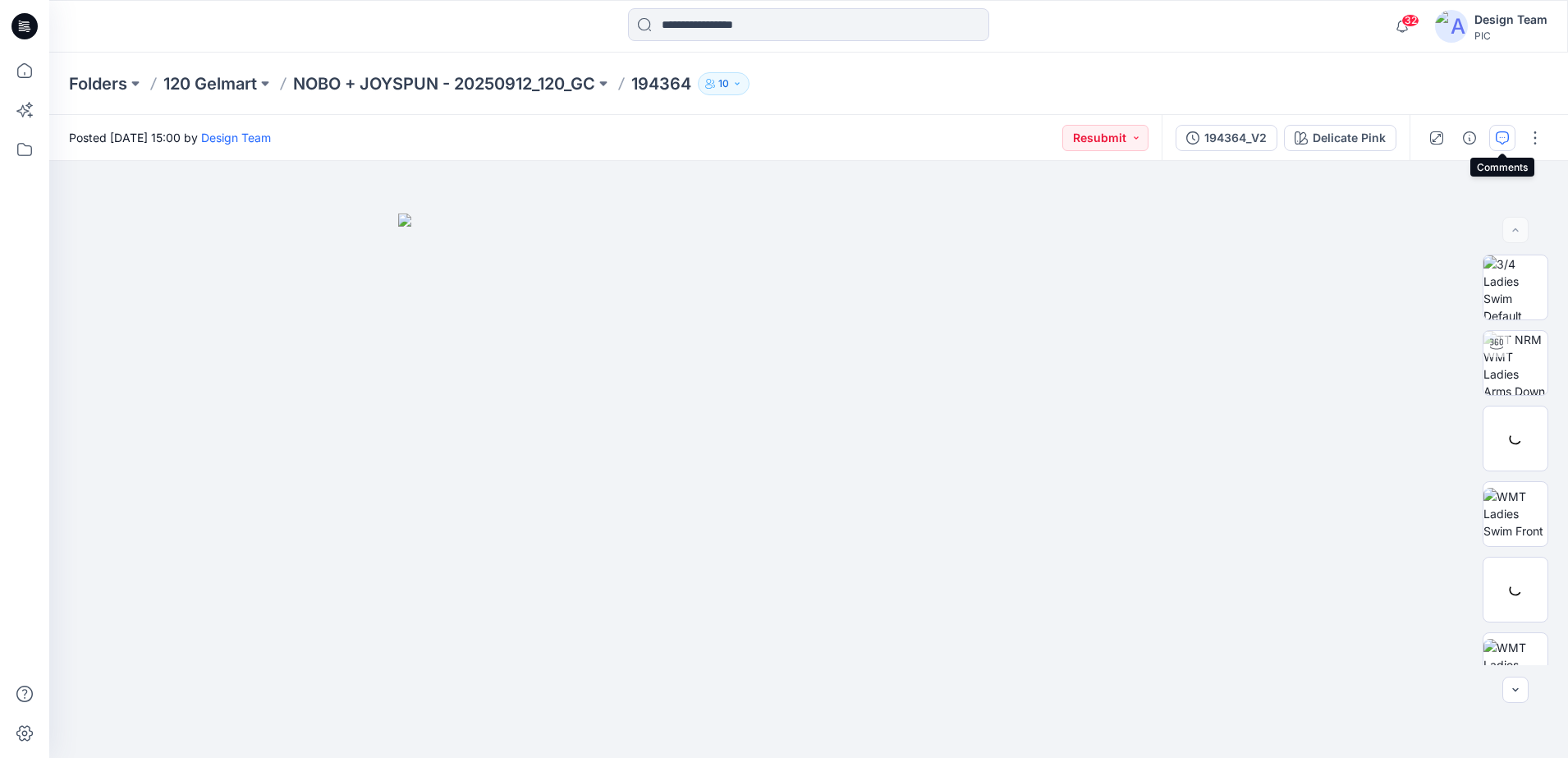
click at [1501, 147] on button "button" at bounding box center [1502, 137] width 26 height 26
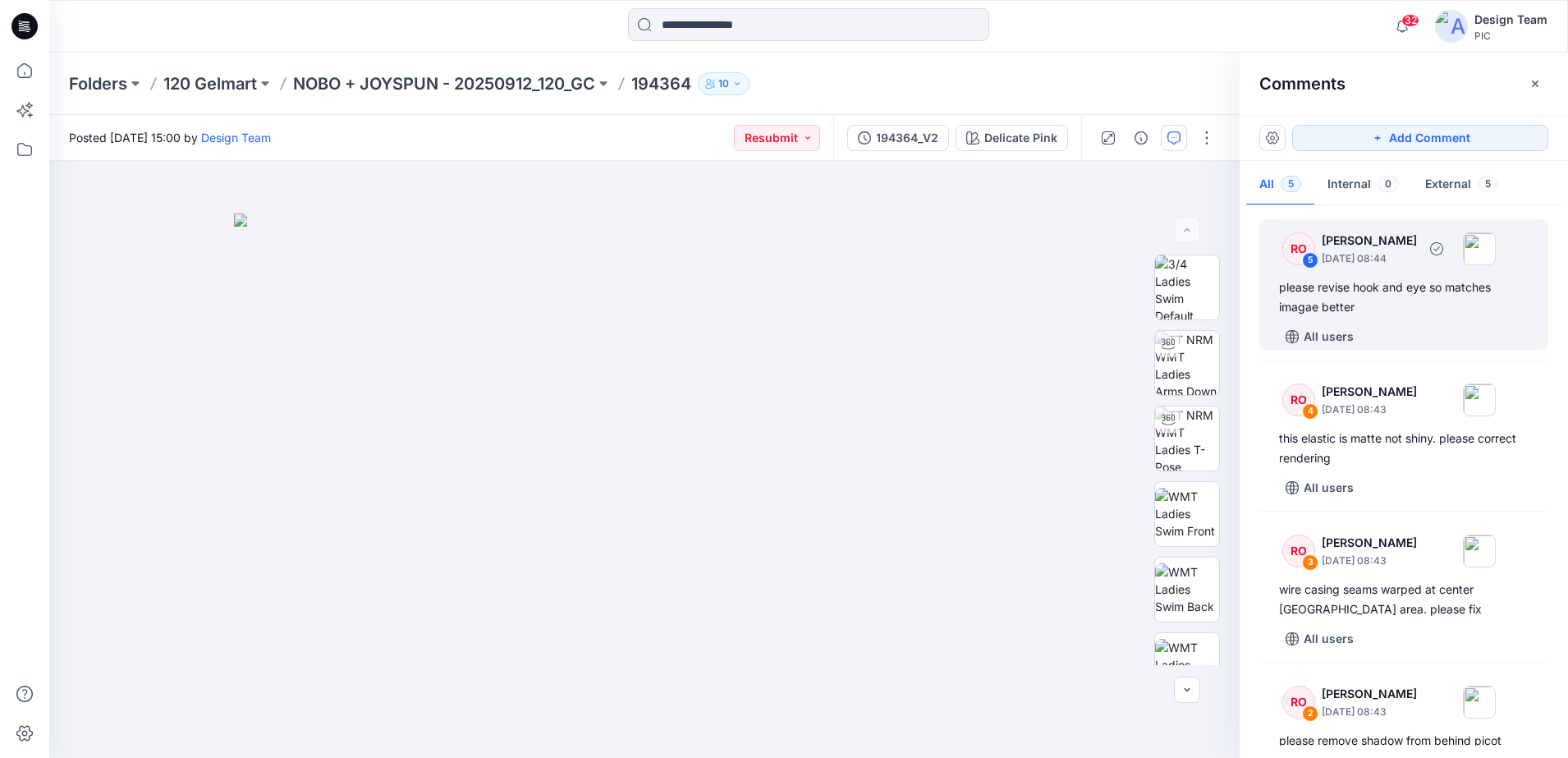
click at [1444, 315] on div "please revise hook and eye so matches imagae better" at bounding box center [1404, 296] width 250 height 39
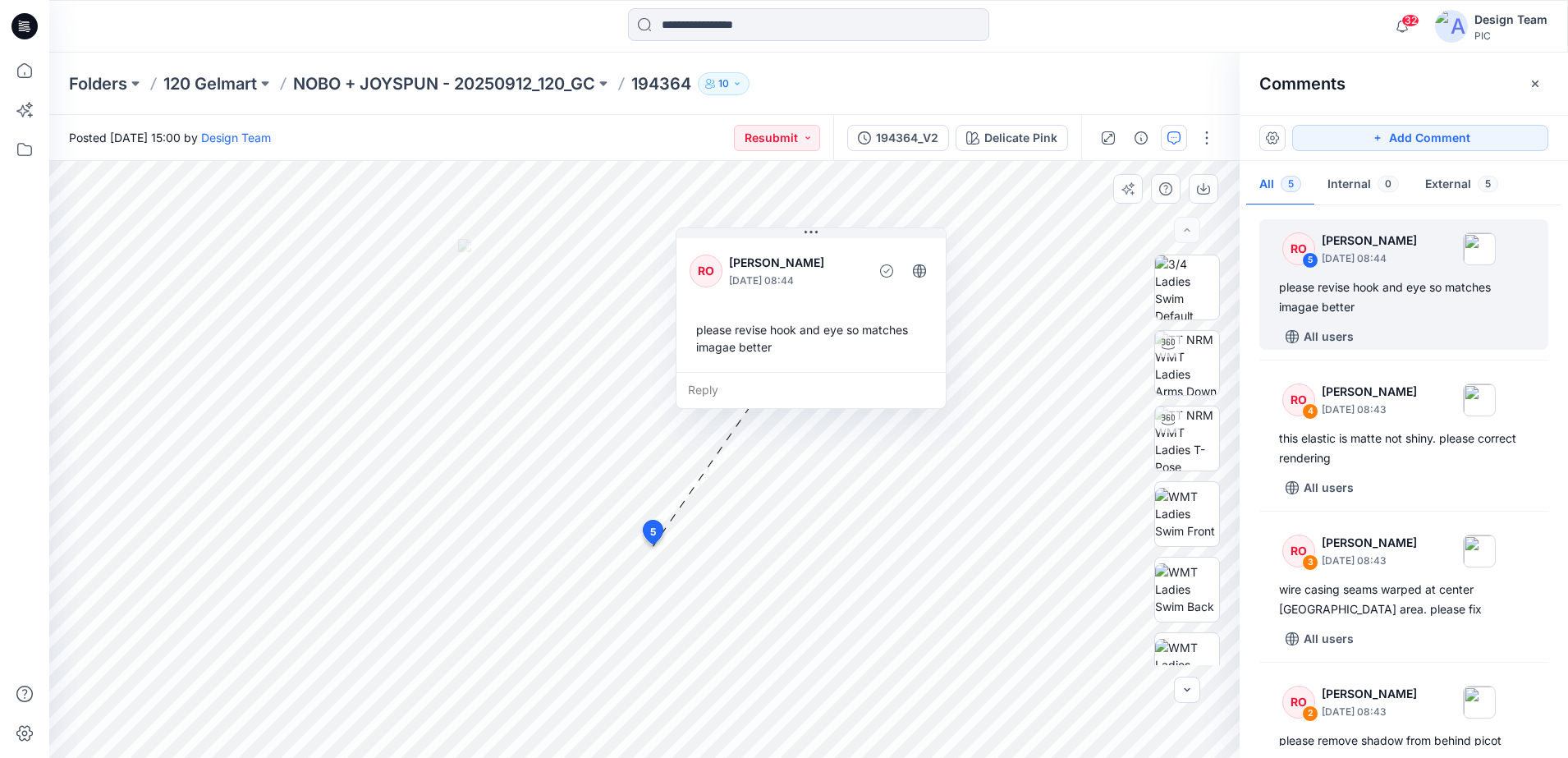
drag, startPoint x: 719, startPoint y: 477, endPoint x: 929, endPoint y: 358, distance: 241.4
click at [929, 358] on div "please revise hook and eye so matches imagae better" at bounding box center [811, 338] width 243 height 48
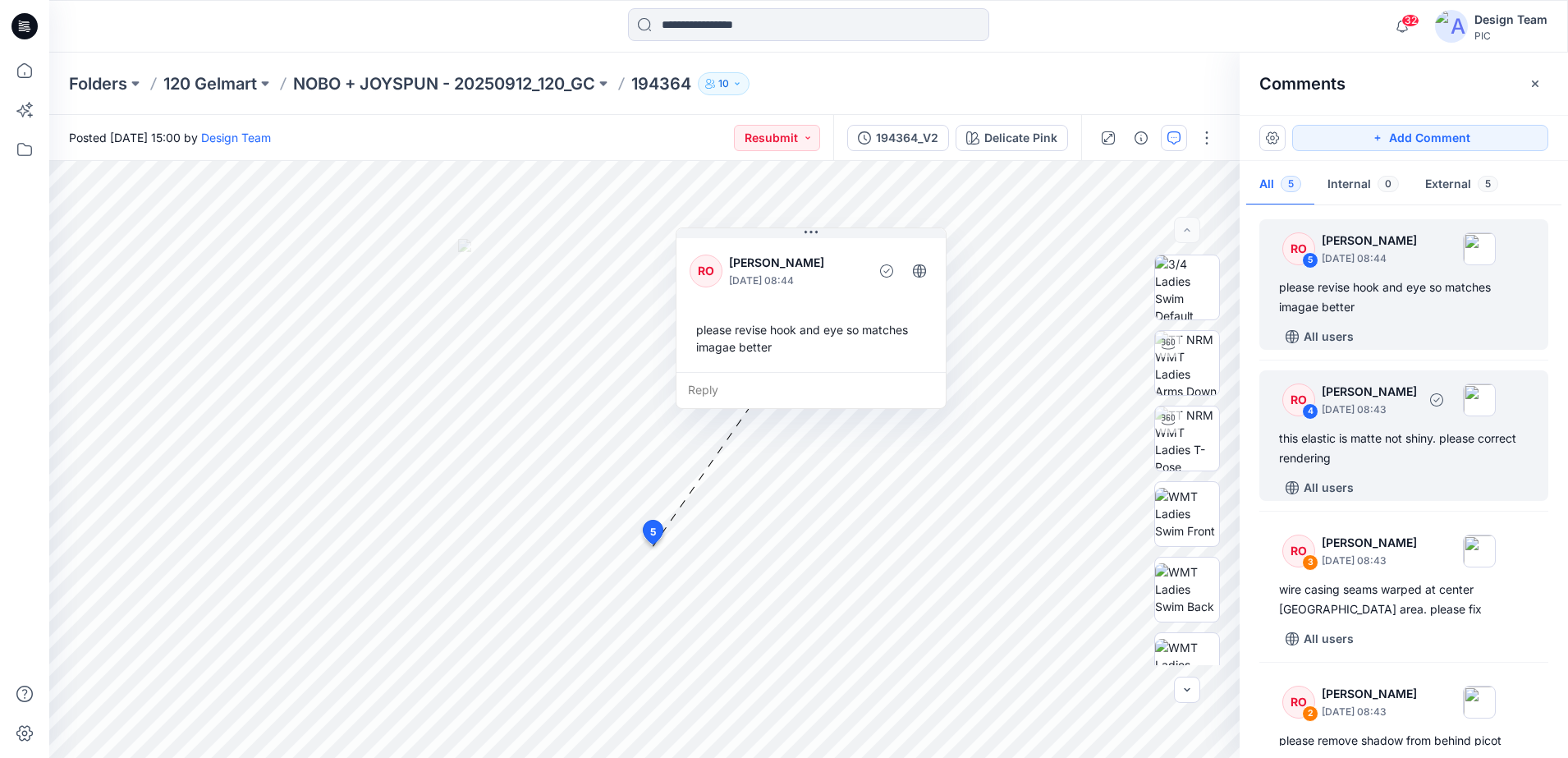
click at [1294, 432] on div "this elastic is matte not shiny. please correct rendering" at bounding box center [1404, 448] width 250 height 39
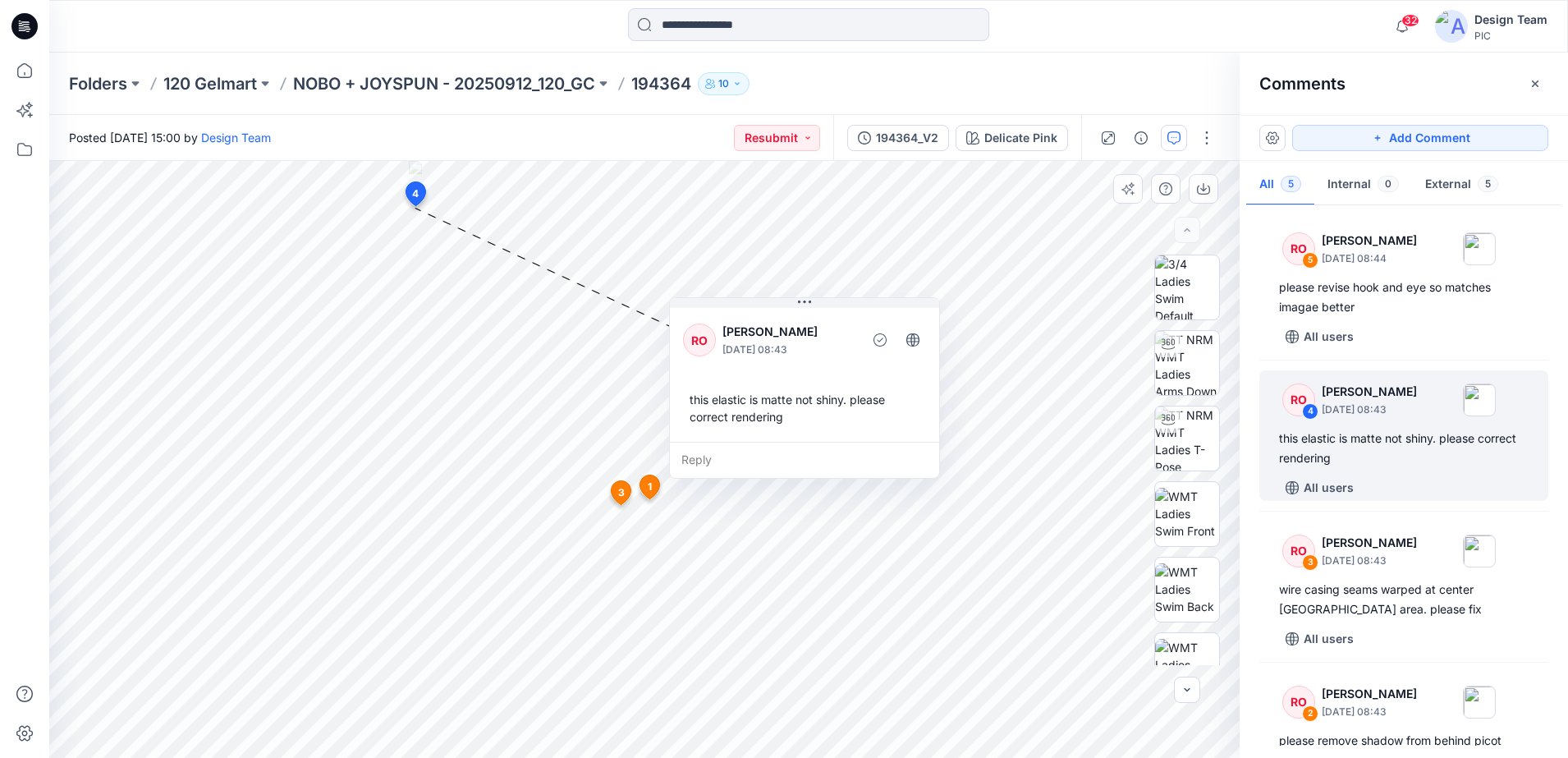
drag, startPoint x: 615, startPoint y: 362, endPoint x: 894, endPoint y: 445, distance: 291.1
click at [894, 445] on div "Reply" at bounding box center [805, 459] width 270 height 36
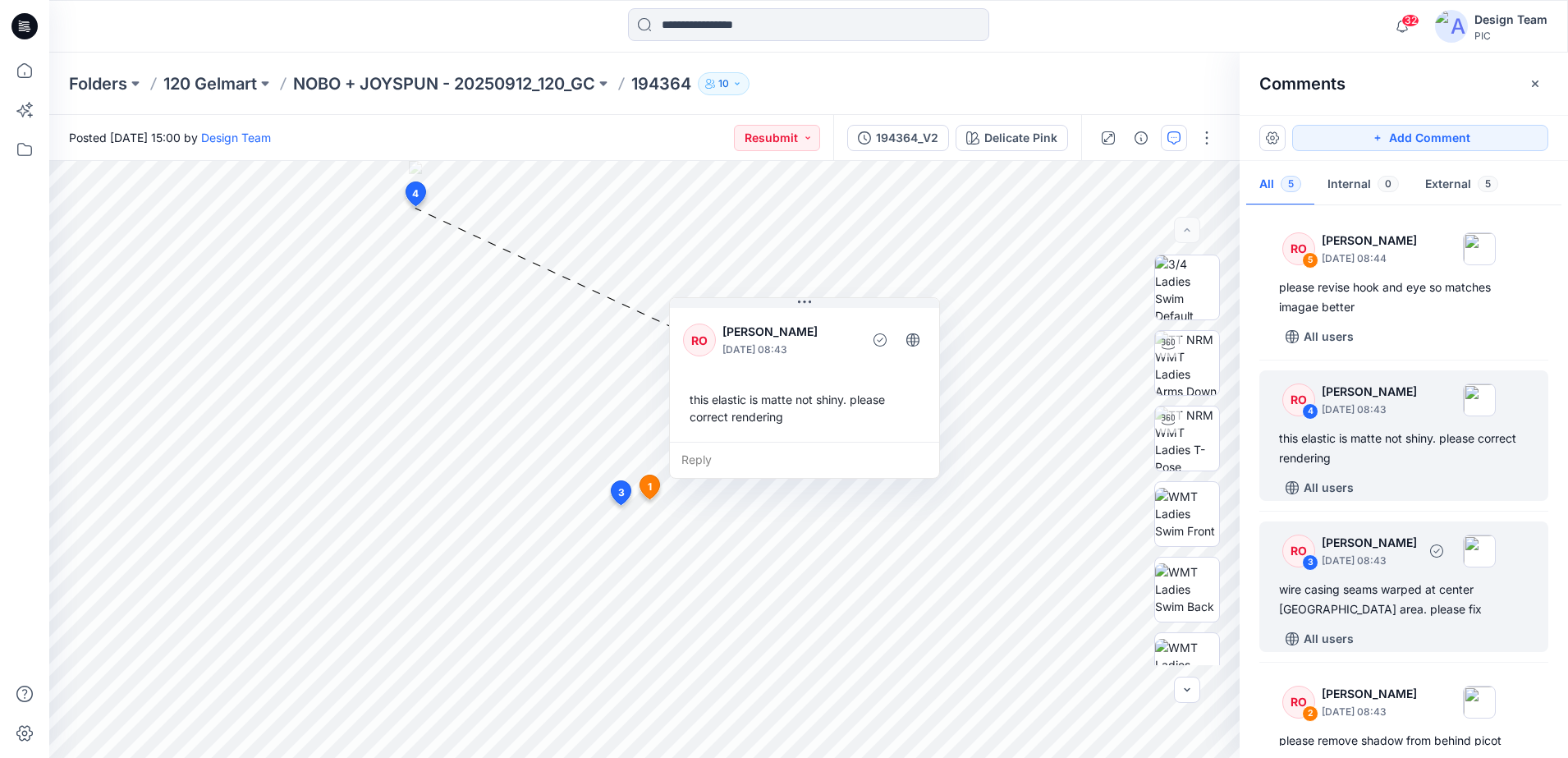
click at [1286, 541] on div "RO" at bounding box center [1298, 550] width 33 height 33
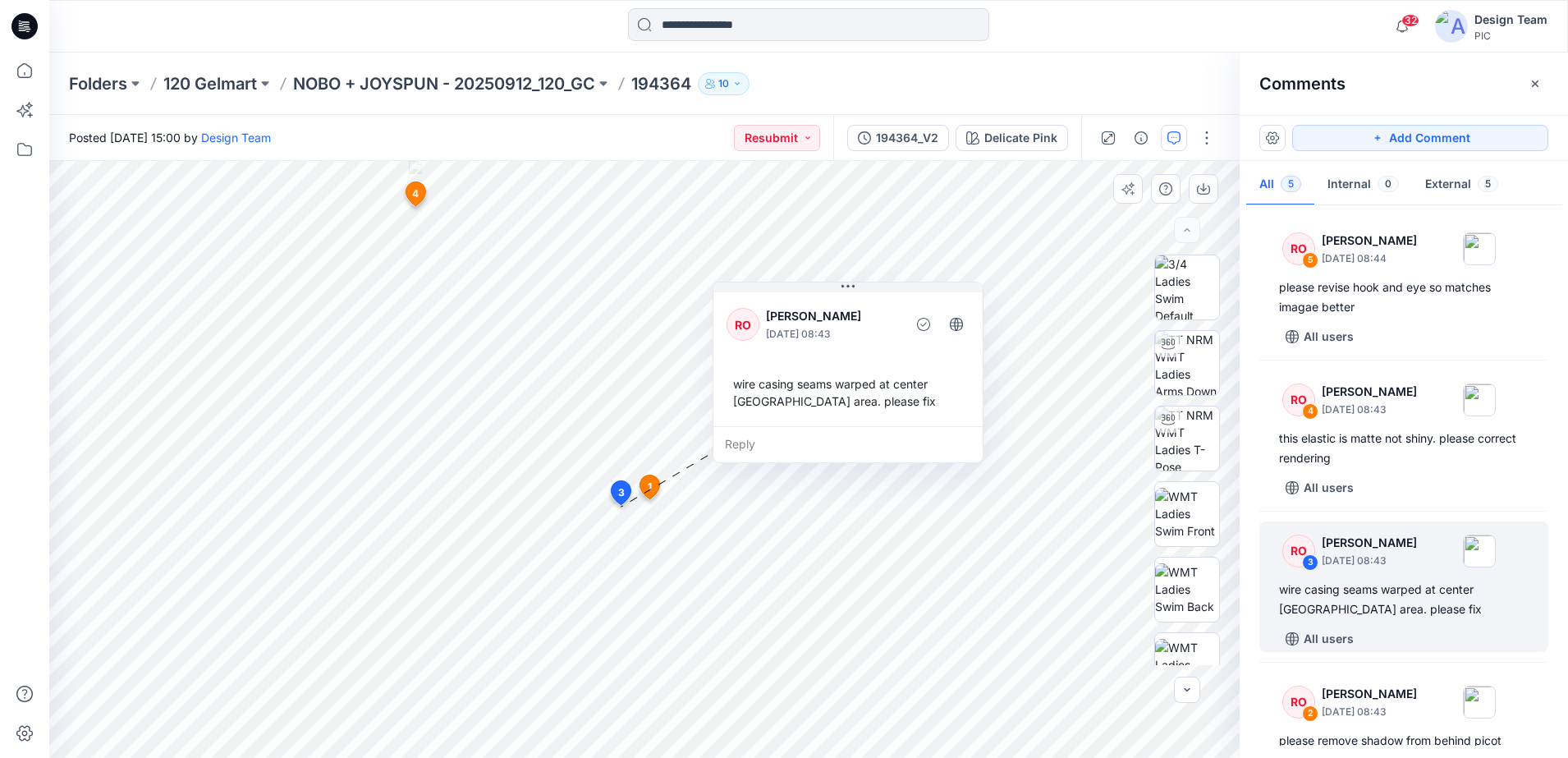
drag, startPoint x: 650, startPoint y: 494, endPoint x: 941, endPoint y: 435, distance: 296.9
click at [941, 435] on div "Reply" at bounding box center [848, 444] width 270 height 36
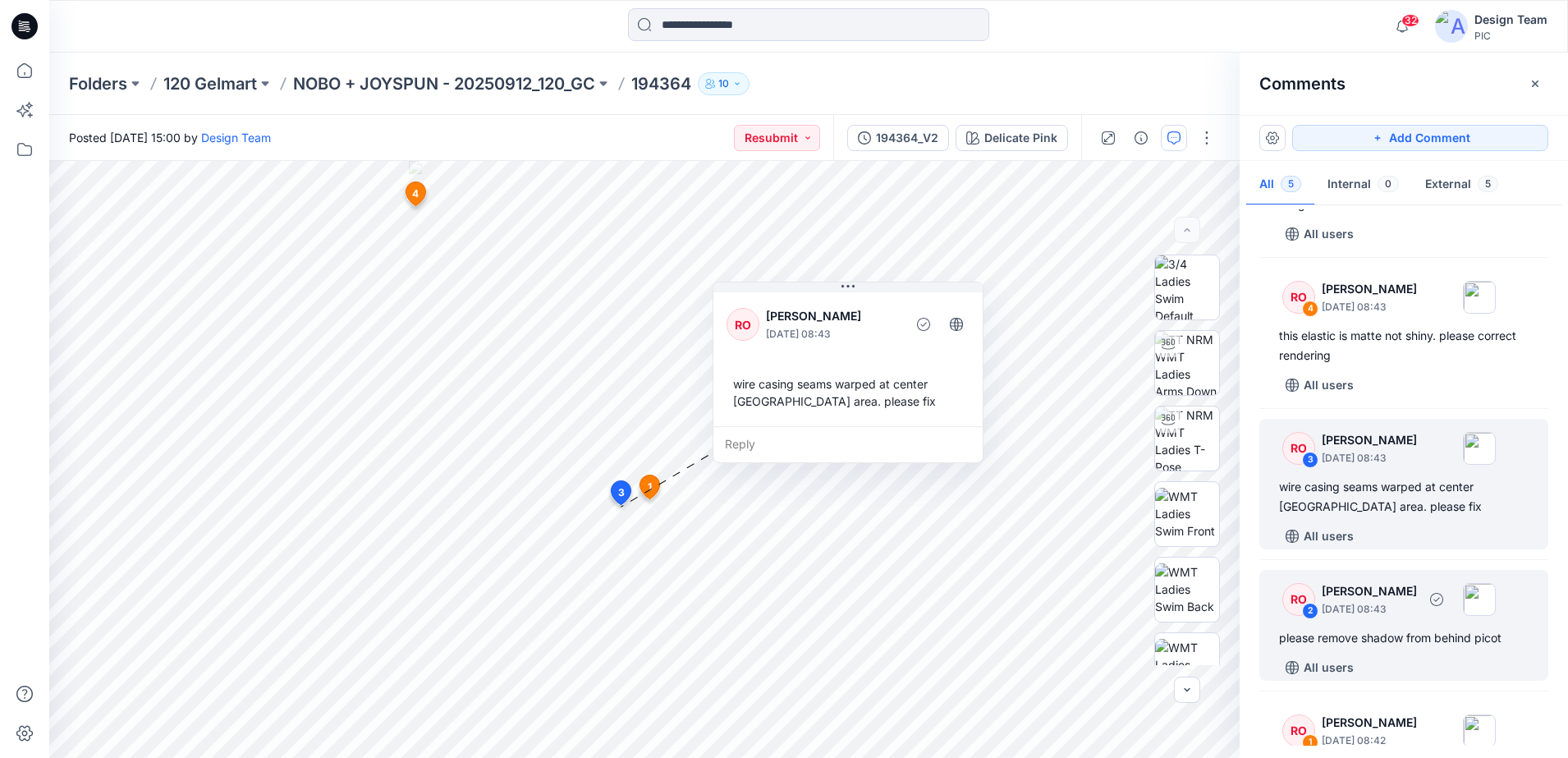
scroll to position [179, 0]
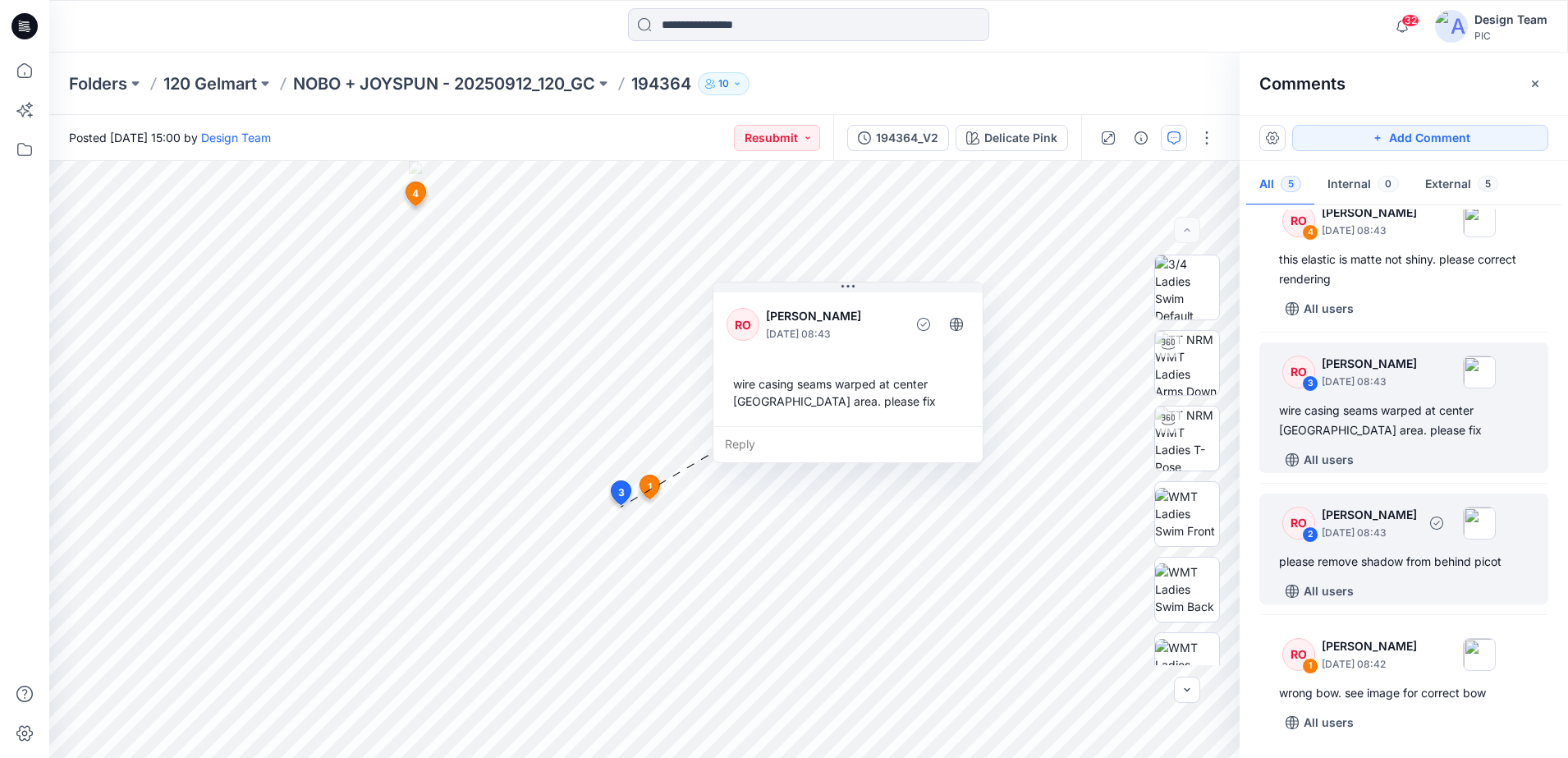
click at [1297, 545] on div "RO 2 [PERSON_NAME] [DATE] 08:43 please remove shadow from behind picot All users" at bounding box center [1404, 549] width 289 height 111
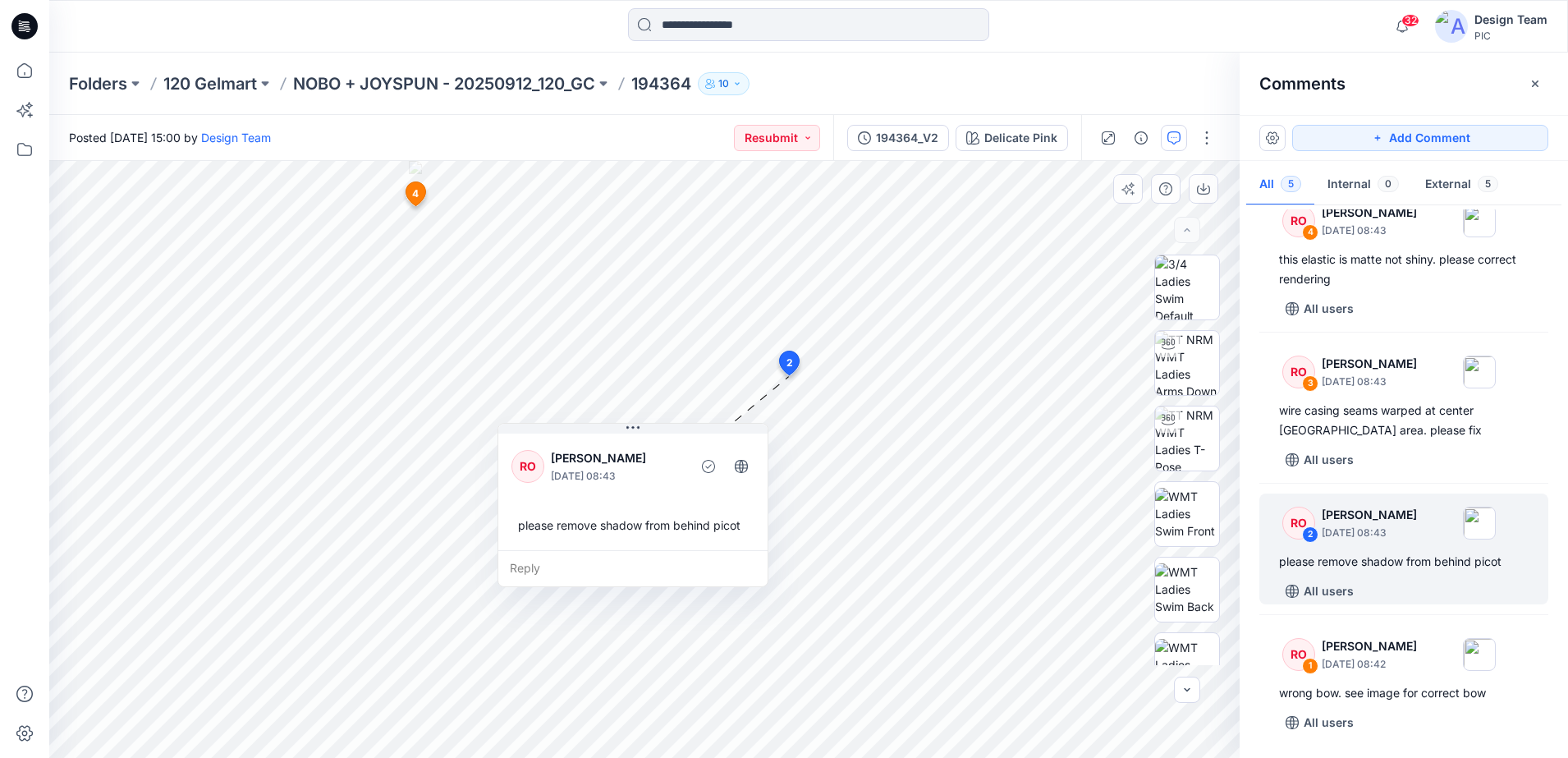
drag, startPoint x: 768, startPoint y: 482, endPoint x: 709, endPoint y: 571, distance: 106.8
click at [709, 571] on div "Reply" at bounding box center [633, 568] width 270 height 36
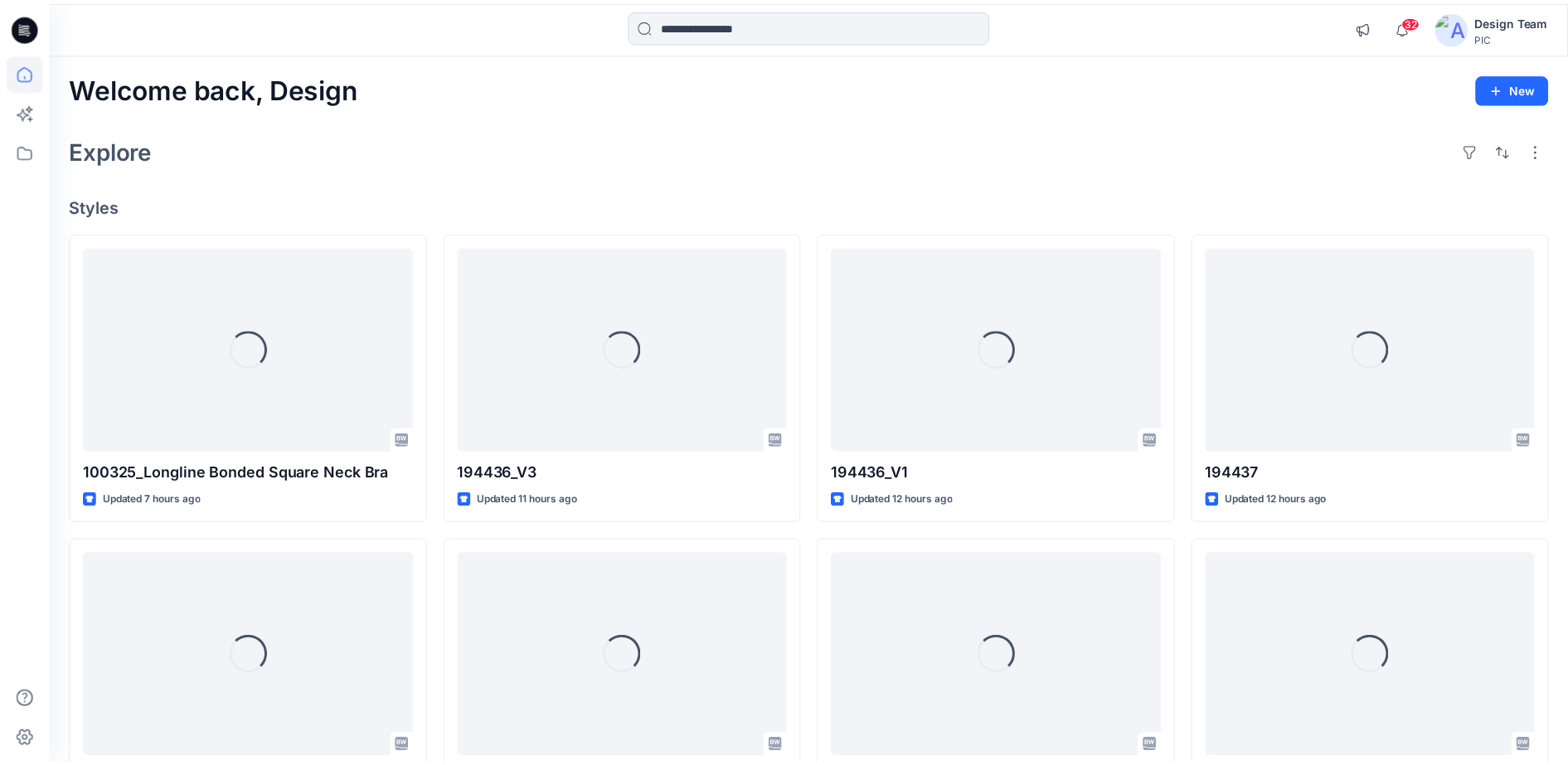
scroll to position [1243, 0]
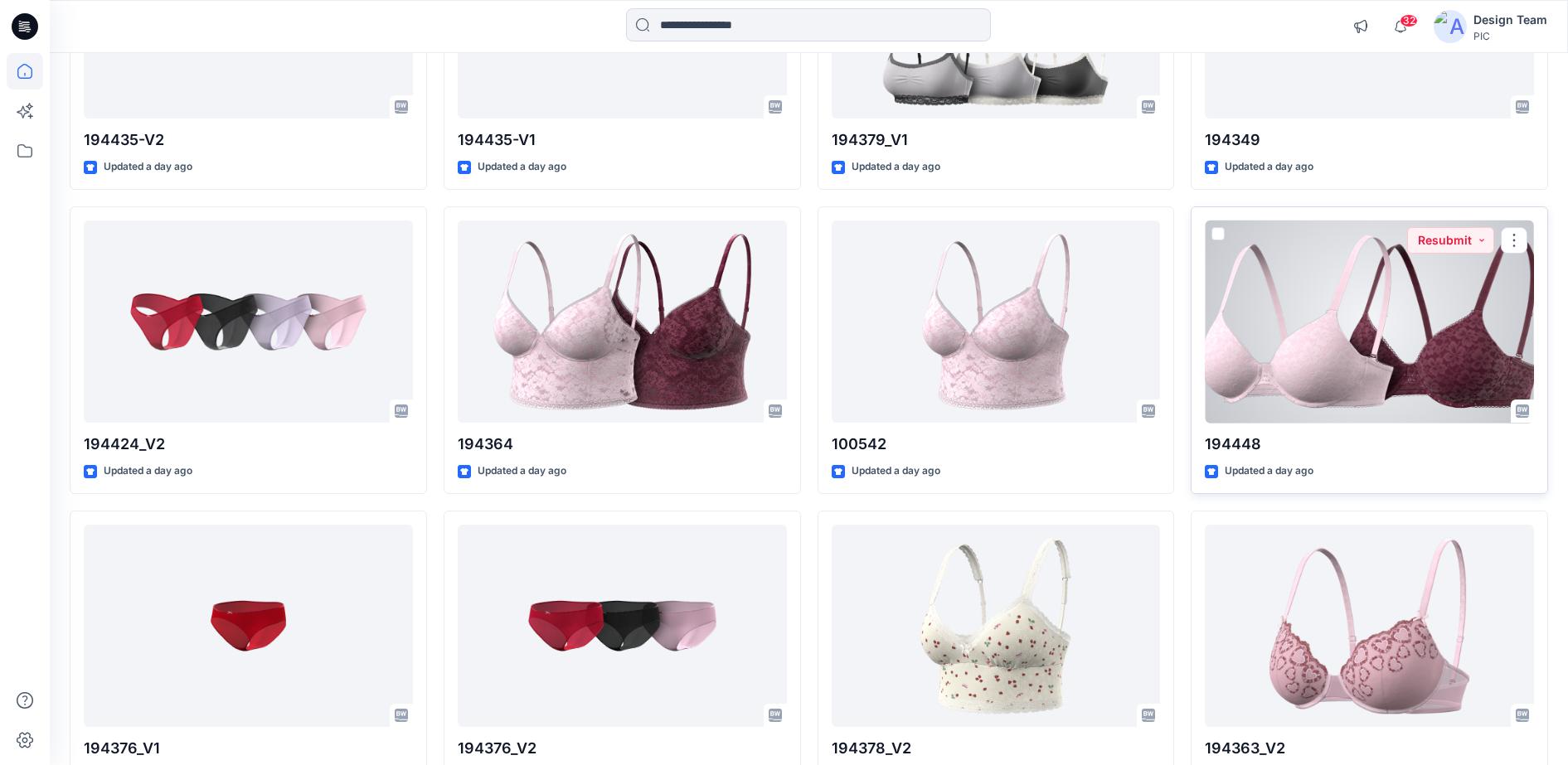
click at [1404, 363] on div at bounding box center [1368, 322] width 329 height 203
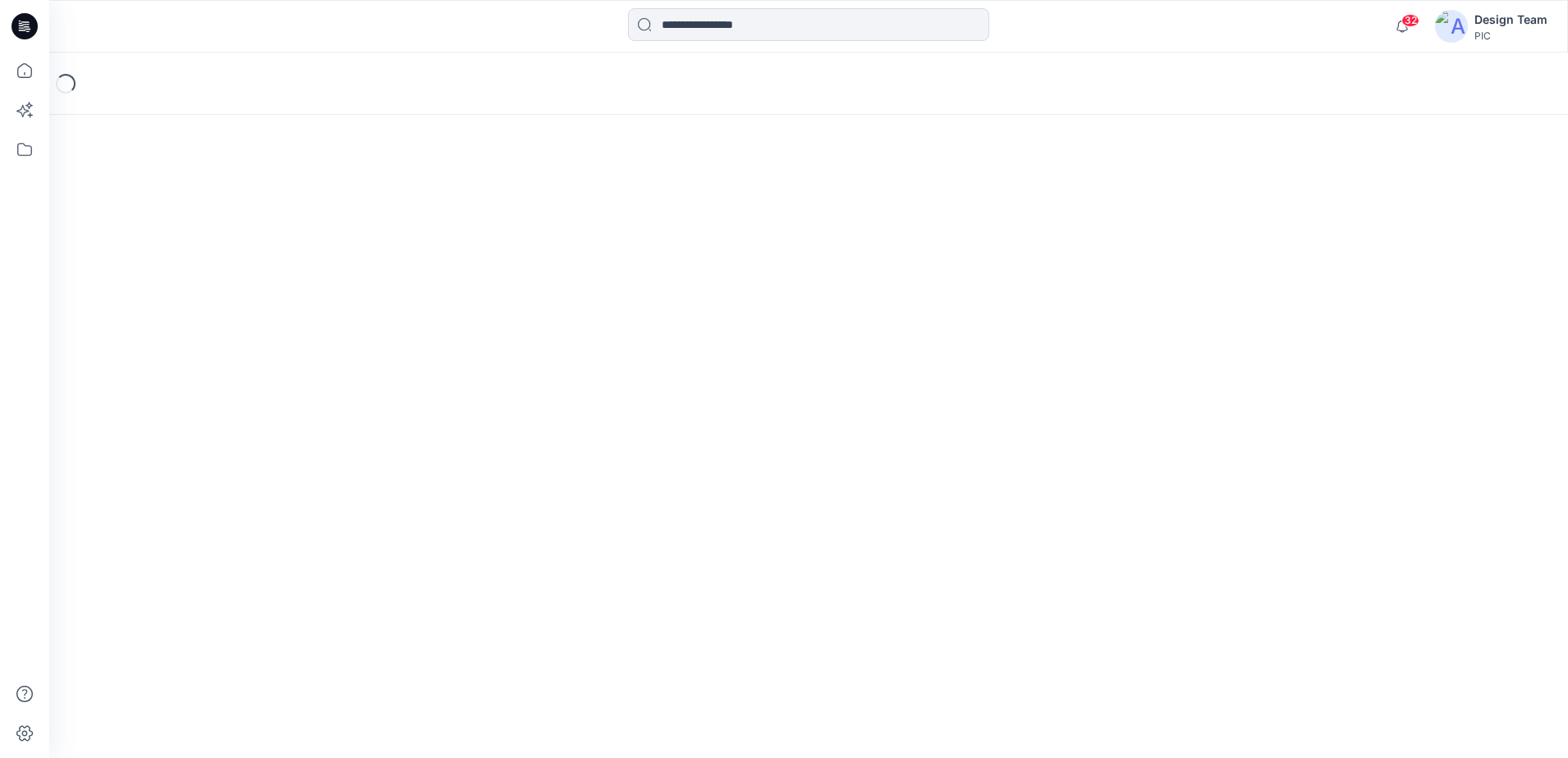
click at [1390, 359] on div "Loading..." at bounding box center [808, 405] width 1519 height 705
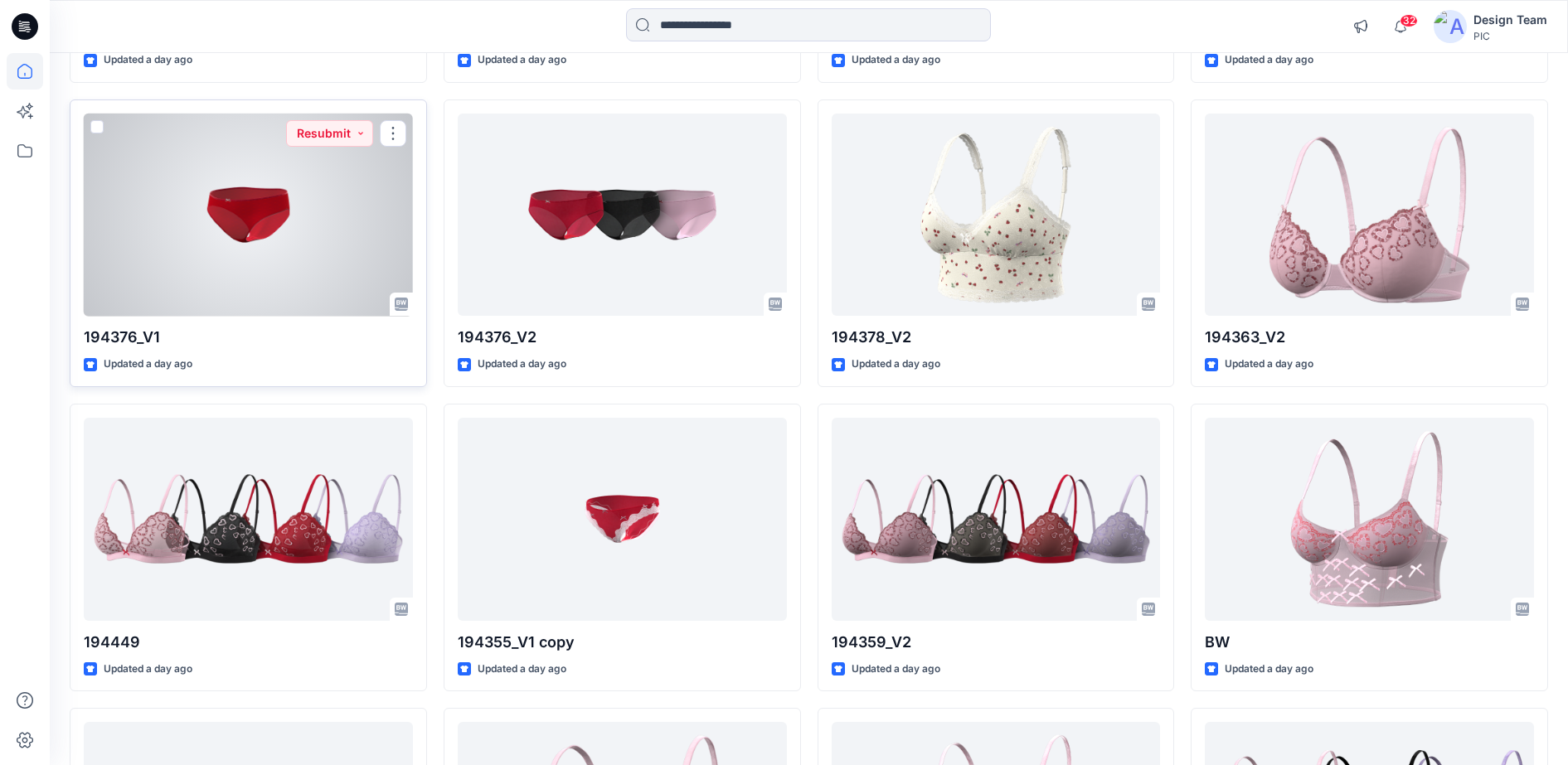
scroll to position [1657, 0]
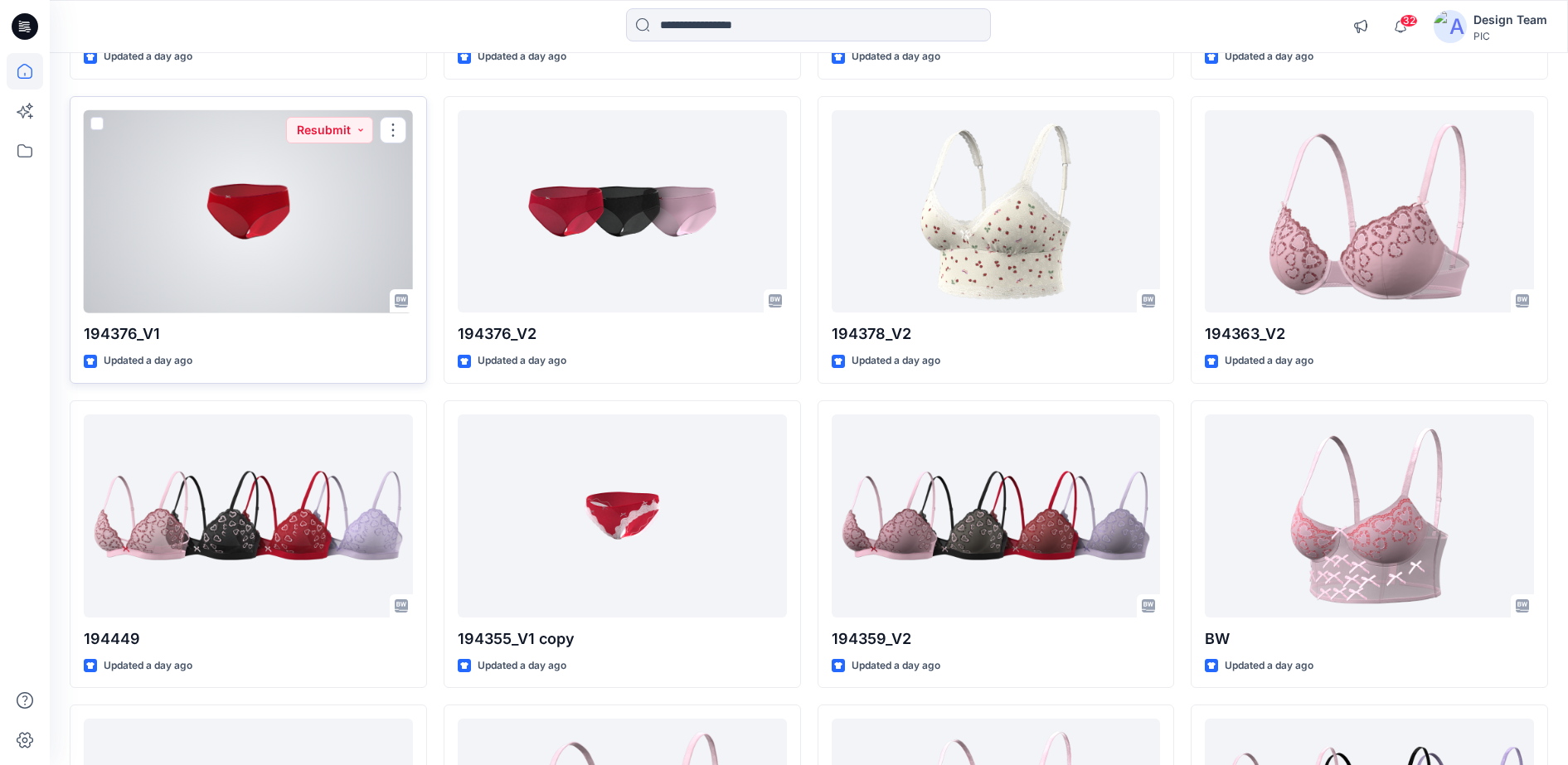
click at [324, 265] on div at bounding box center [248, 211] width 329 height 203
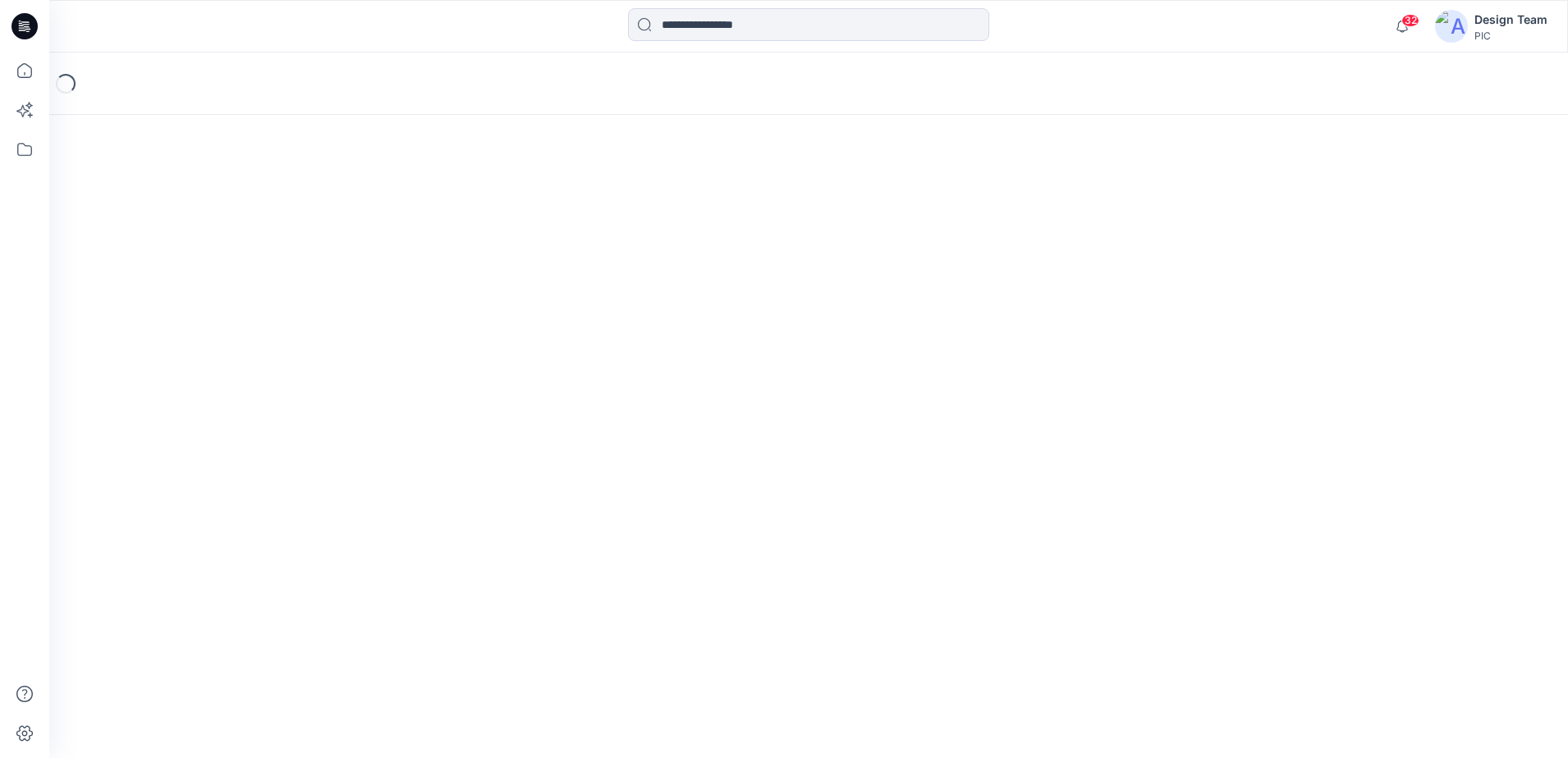
click at [321, 263] on div "Loading..." at bounding box center [808, 405] width 1519 height 705
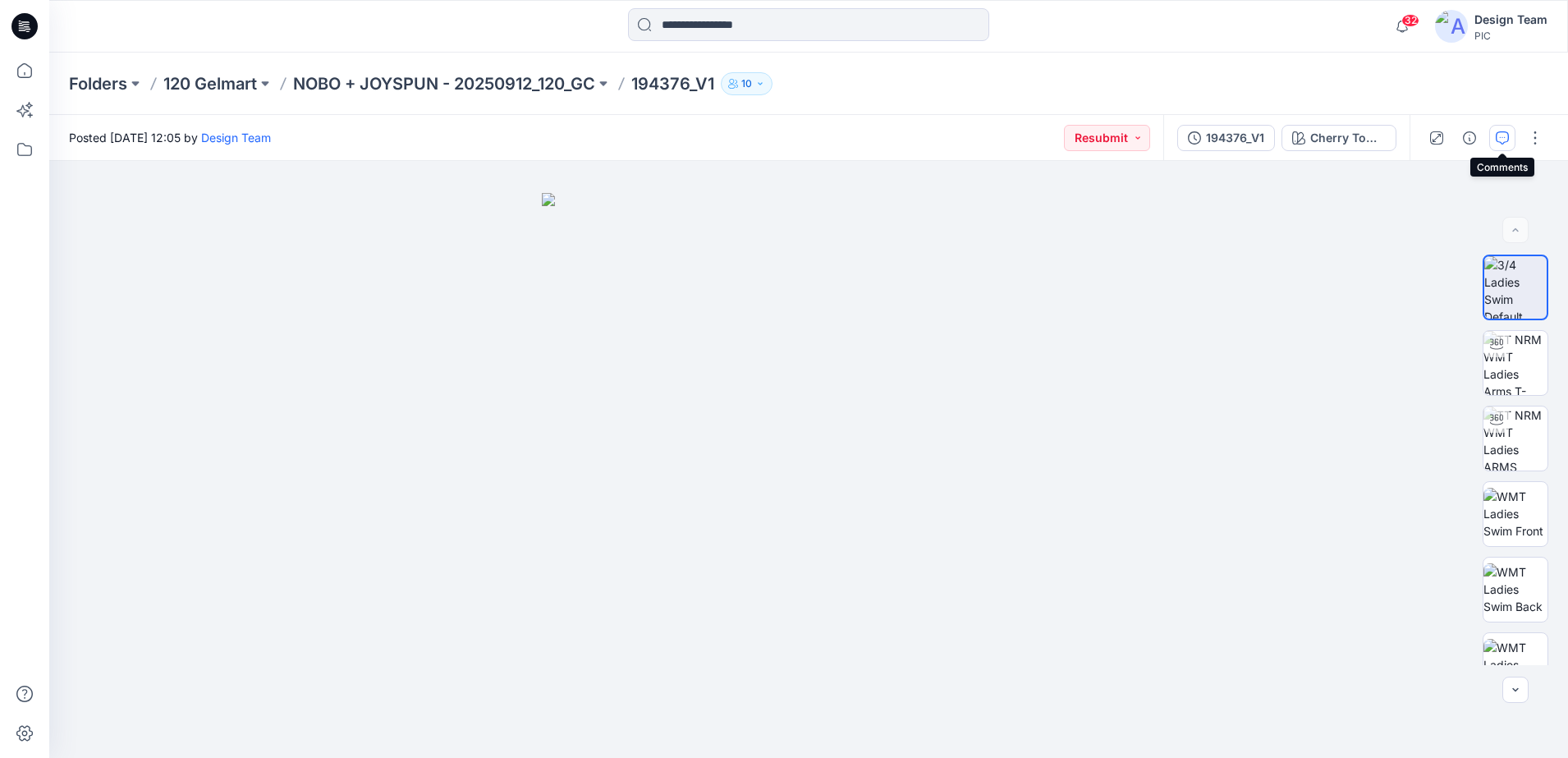
click at [1509, 131] on icon "button" at bounding box center [1503, 138] width 13 height 13
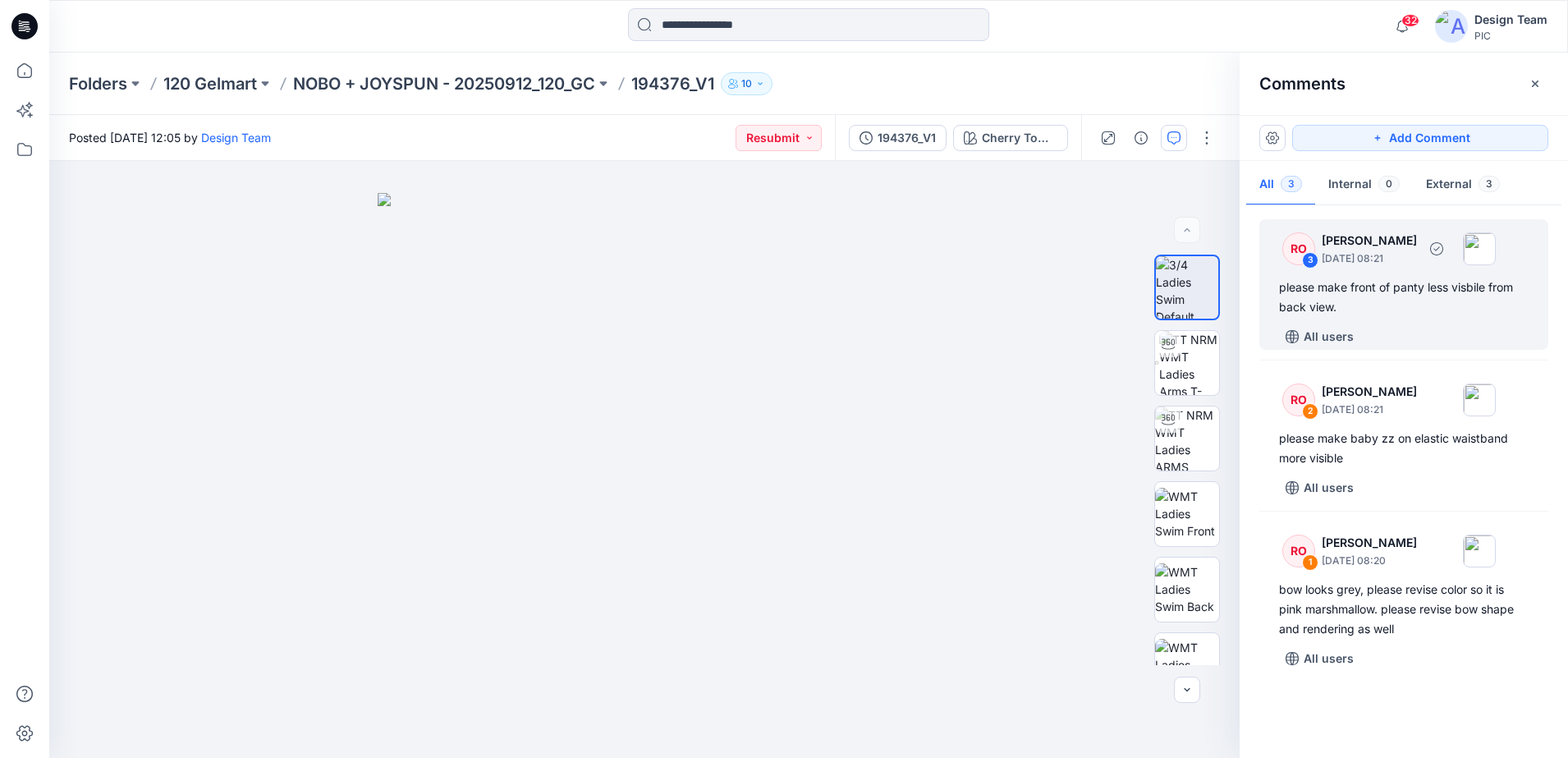
click at [1386, 264] on p "[DATE] 08:21" at bounding box center [1369, 259] width 95 height 17
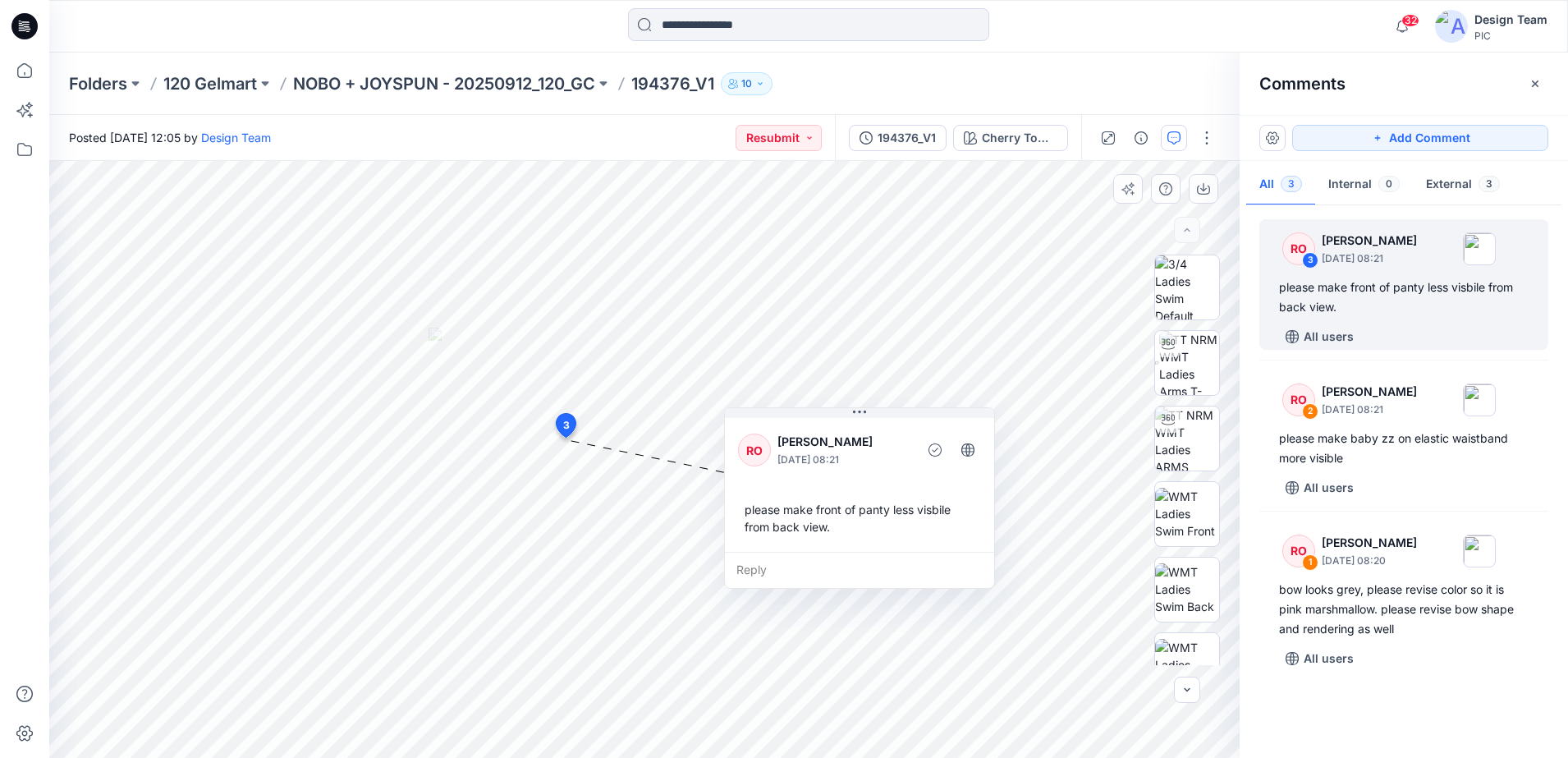
drag, startPoint x: 755, startPoint y: 611, endPoint x: 932, endPoint y: 570, distance: 181.7
click at [932, 570] on div "Reply" at bounding box center [860, 570] width 270 height 36
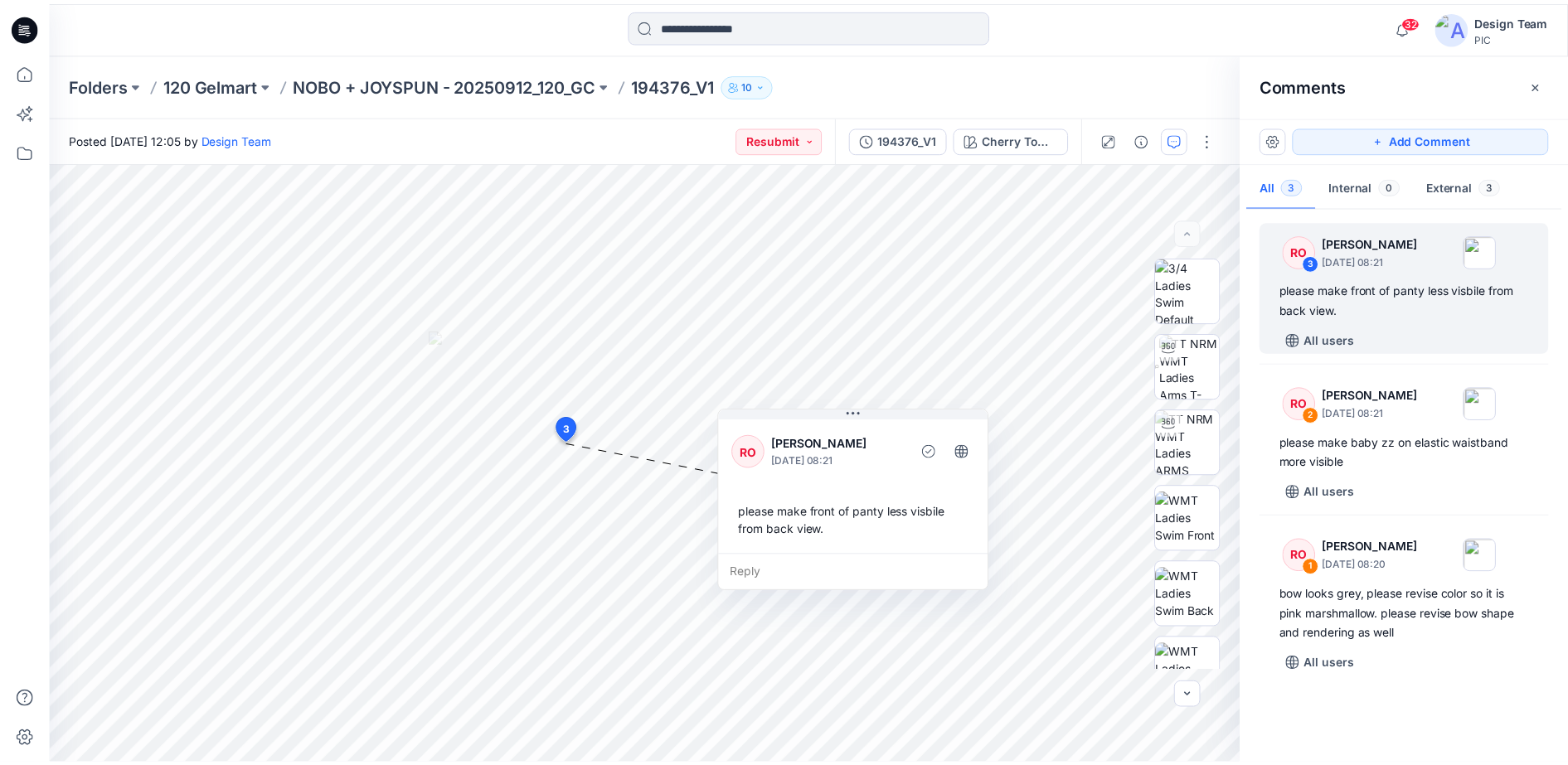
scroll to position [1657, 0]
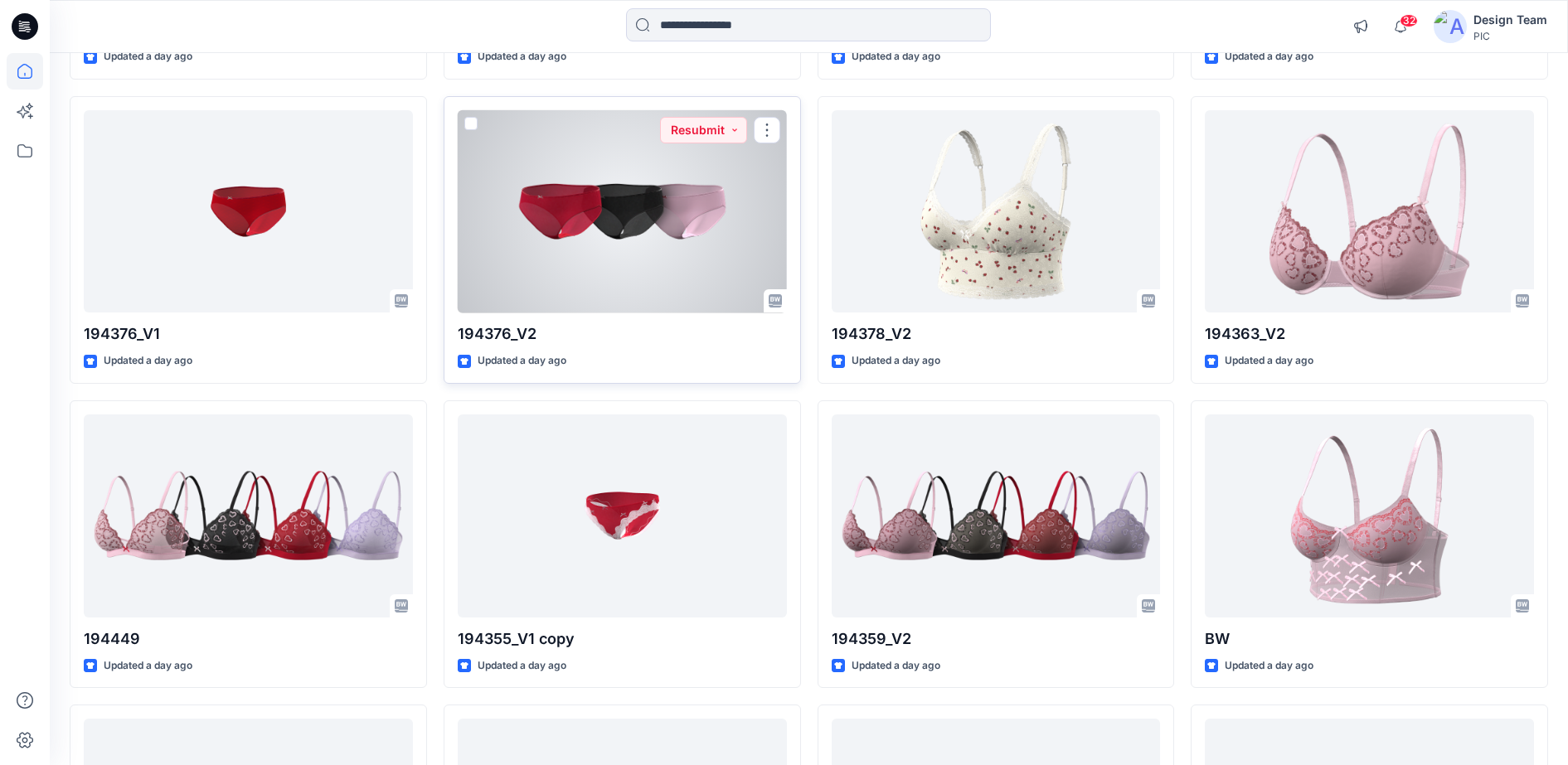
click at [578, 243] on div at bounding box center [622, 211] width 329 height 203
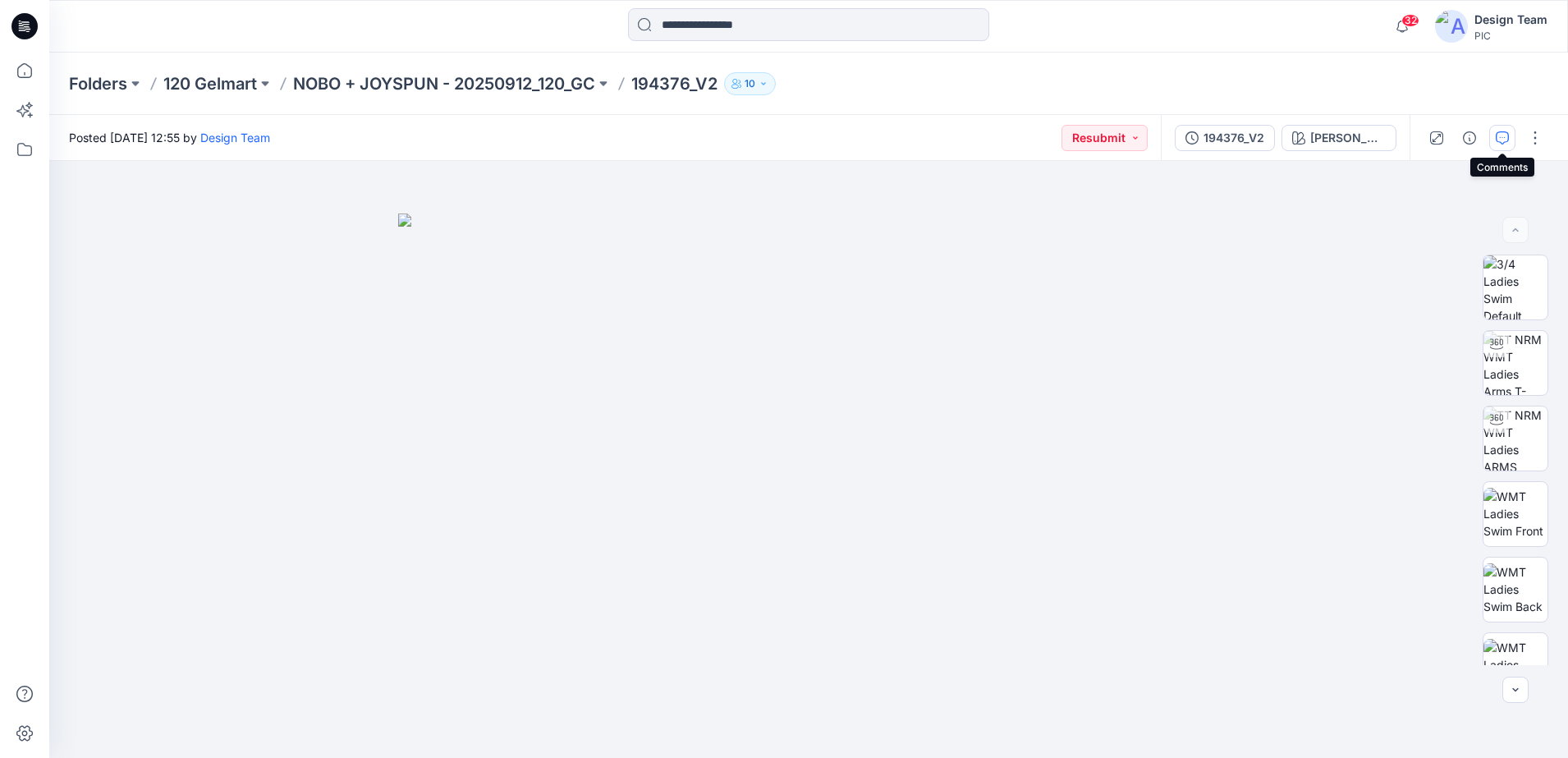
click at [1497, 133] on icon "button" at bounding box center [1503, 138] width 13 height 13
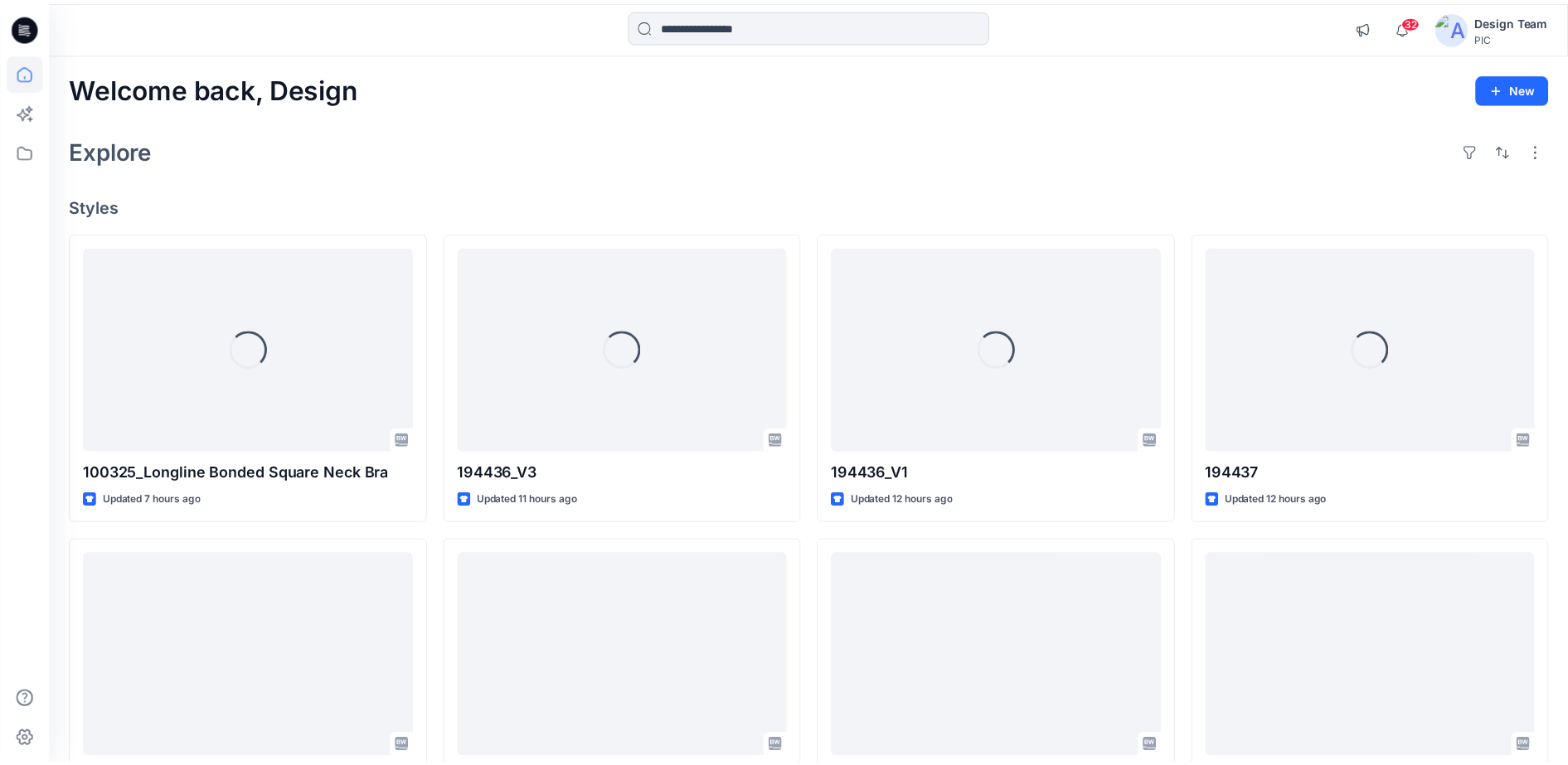
scroll to position [1657, 0]
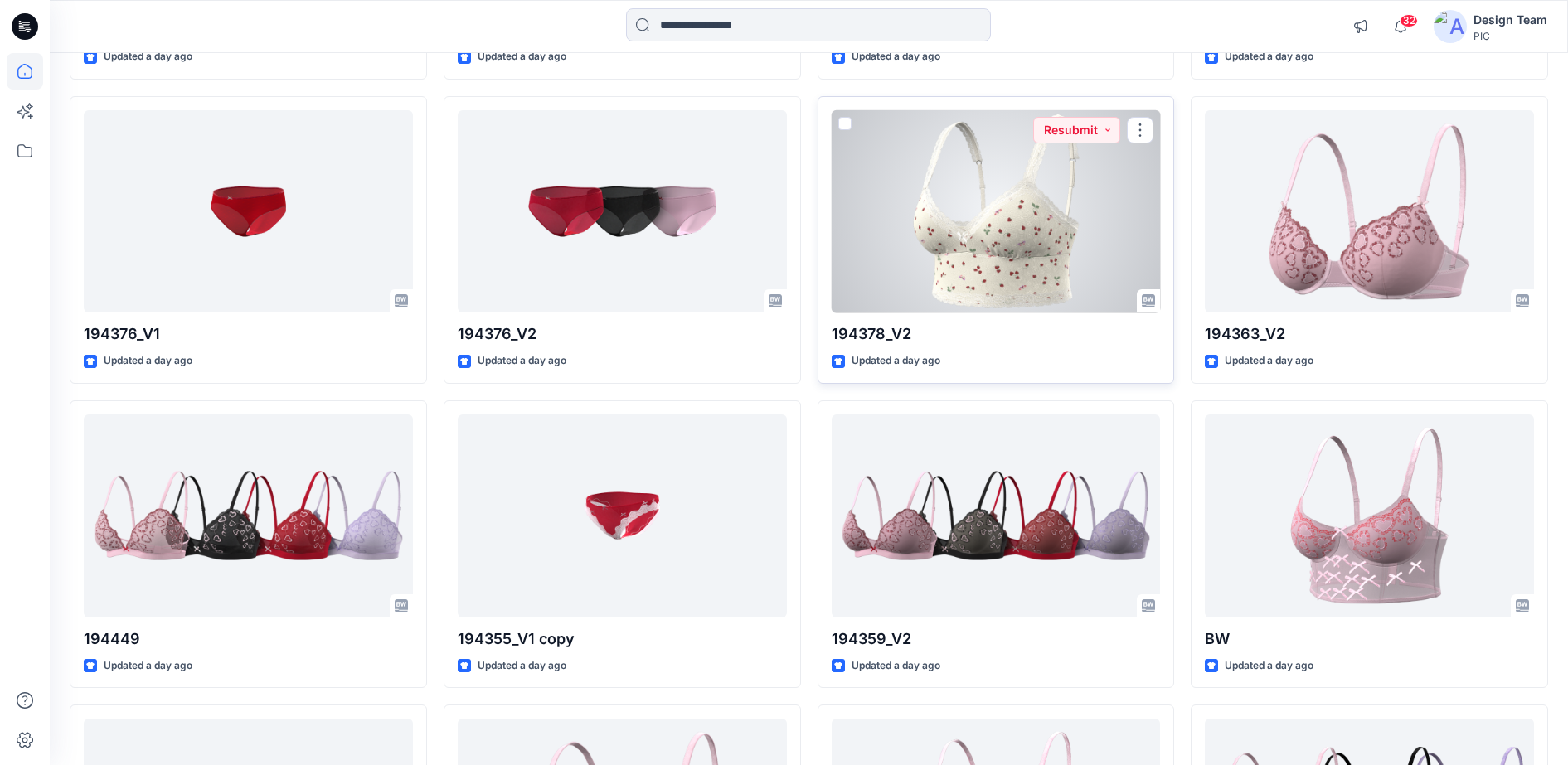
click at [1020, 242] on div at bounding box center [995, 211] width 329 height 203
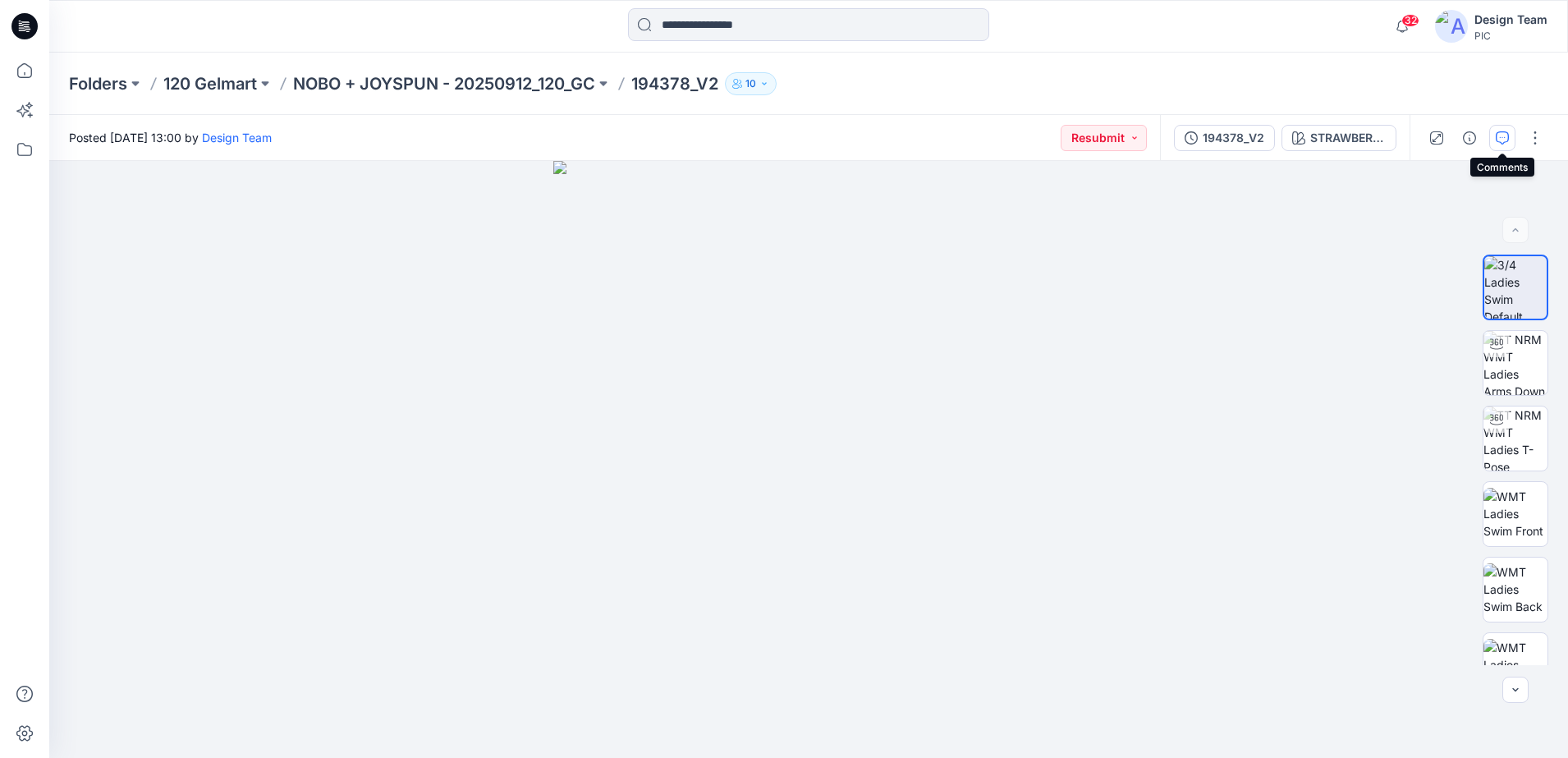
click at [1505, 140] on icon "button" at bounding box center [1503, 138] width 13 height 13
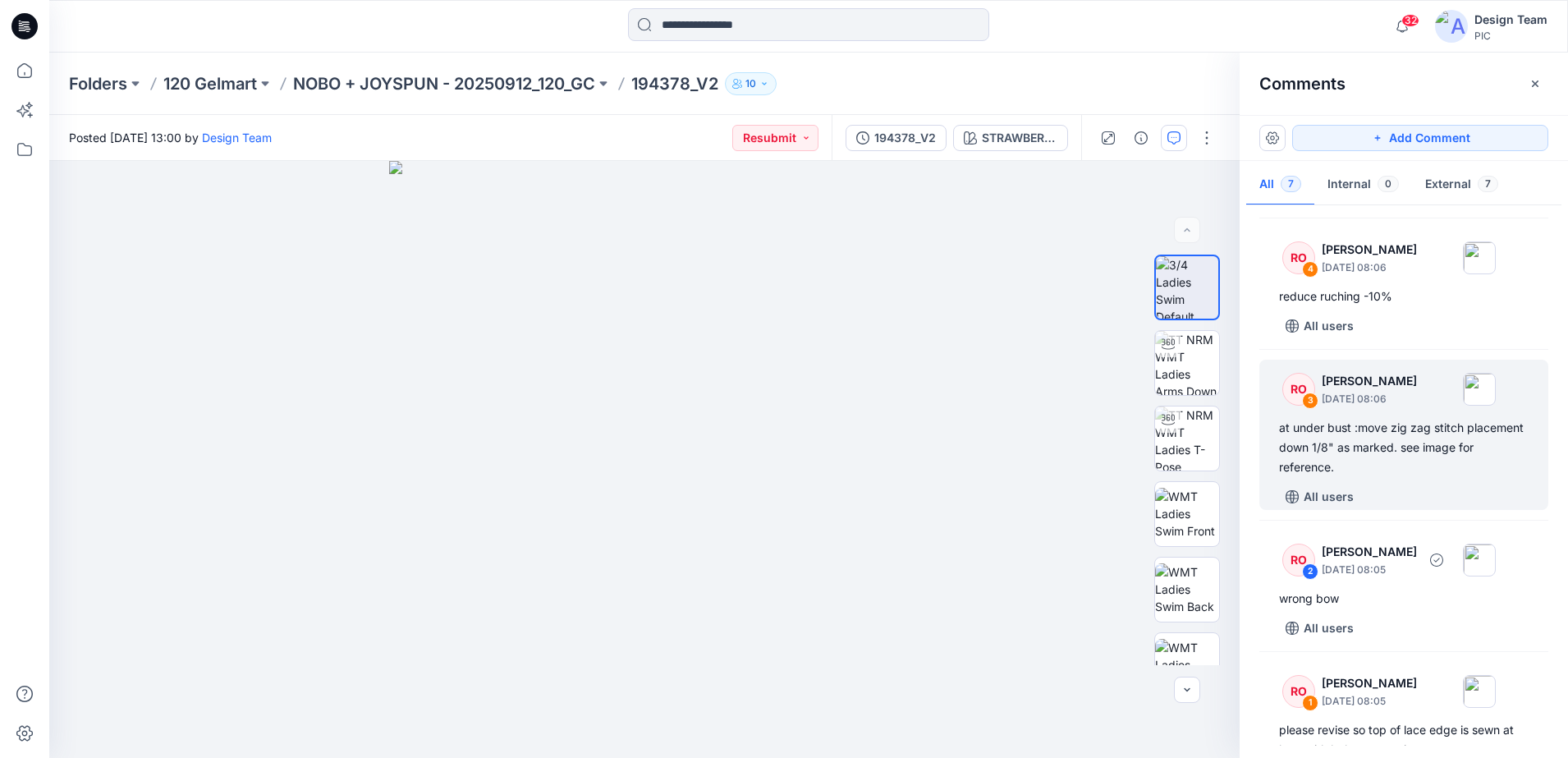
scroll to position [379, 0]
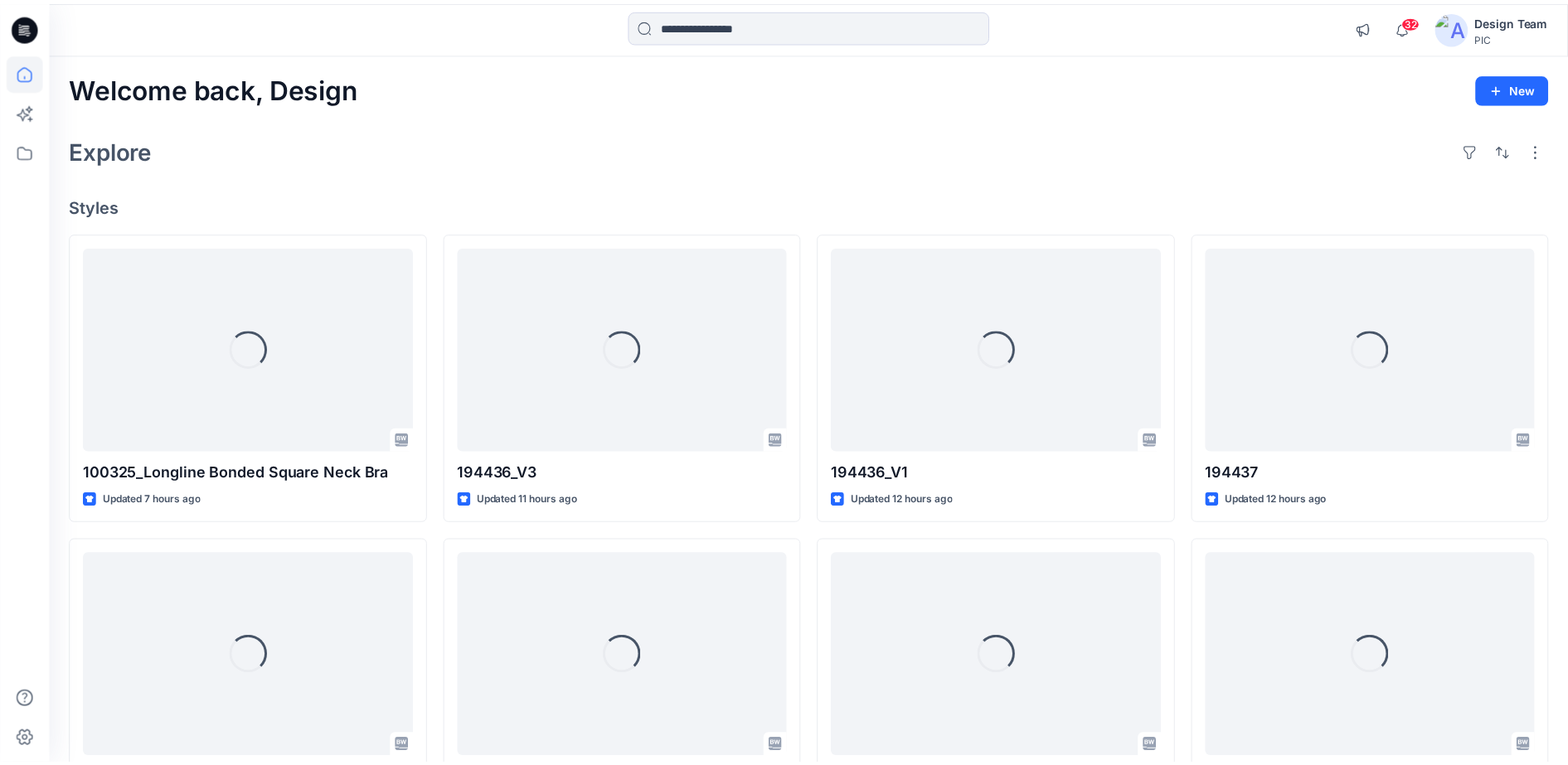
scroll to position [1657, 0]
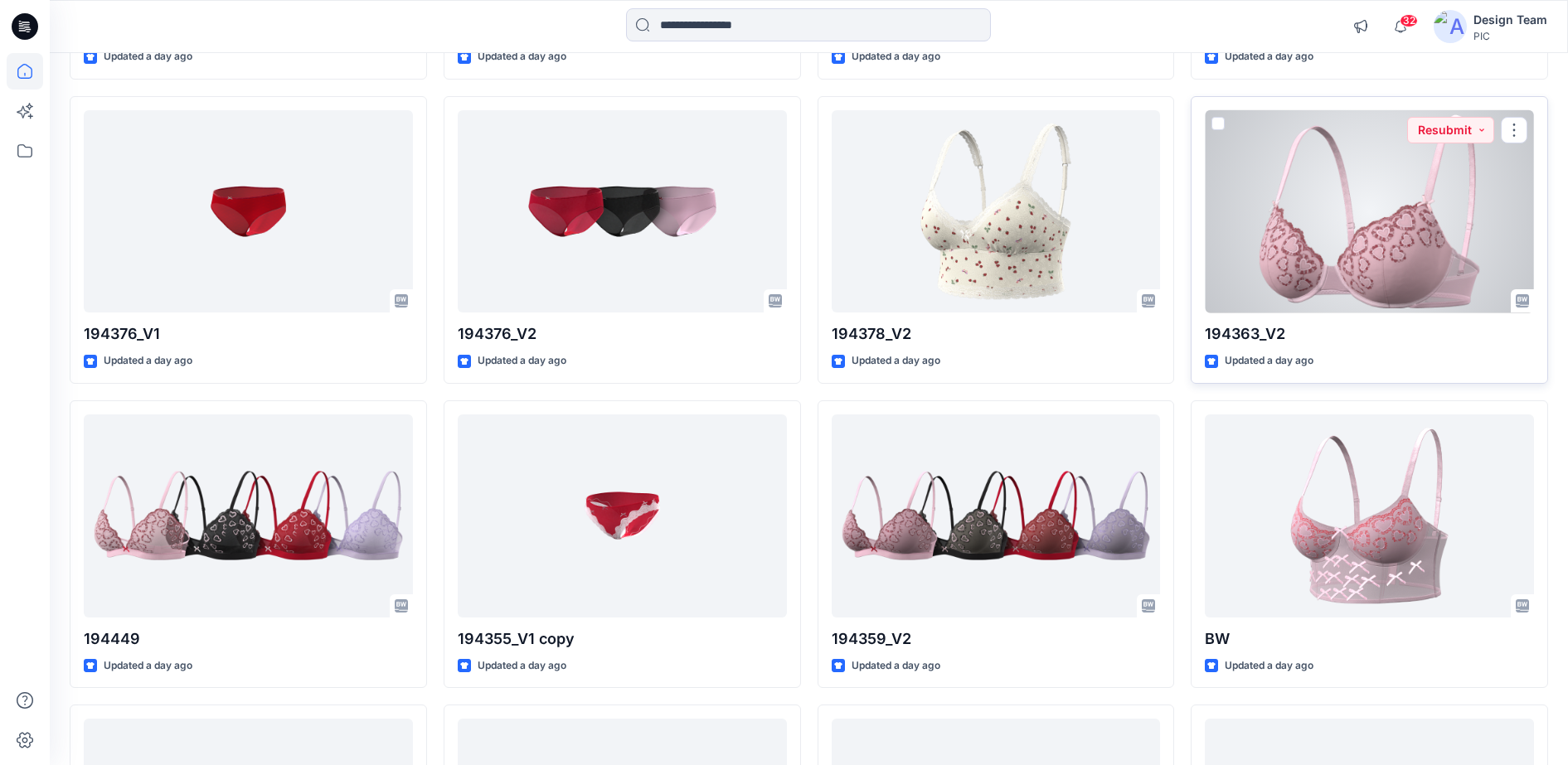
click at [1324, 291] on div at bounding box center [1368, 211] width 329 height 203
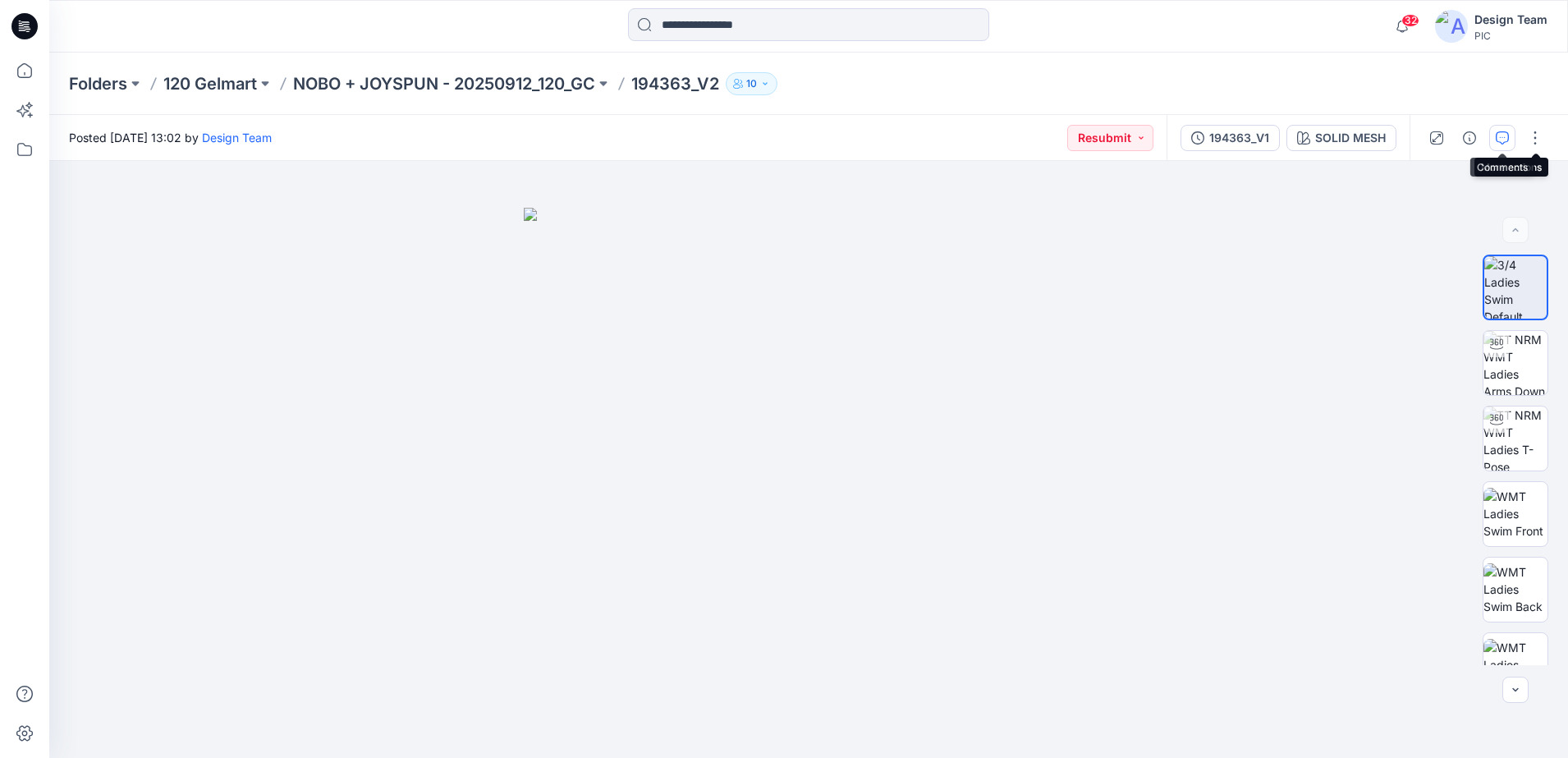
click at [1511, 133] on button "button" at bounding box center [1502, 137] width 26 height 26
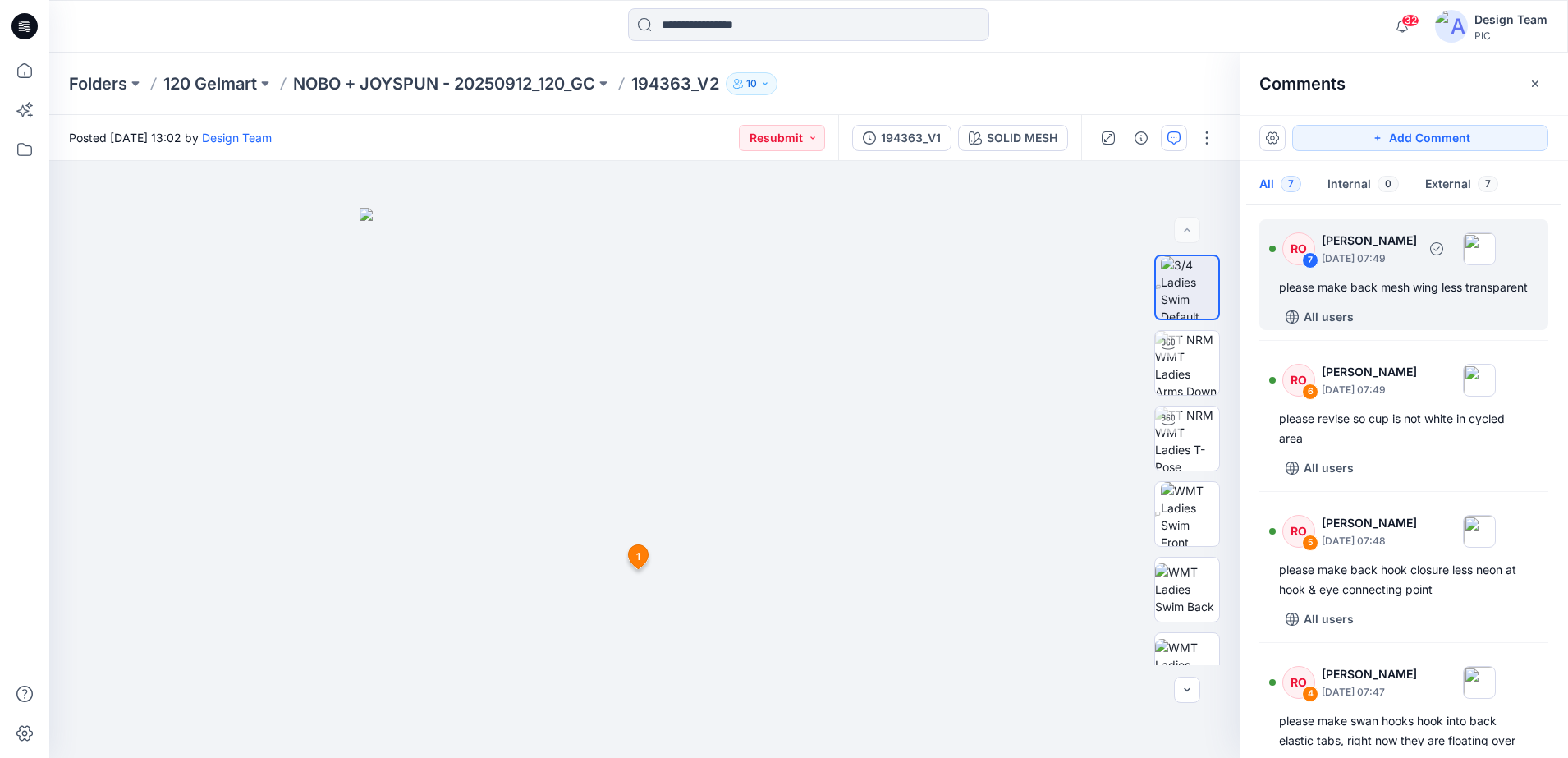
click at [1416, 297] on div "please make back mesh wing less transparent" at bounding box center [1404, 287] width 250 height 20
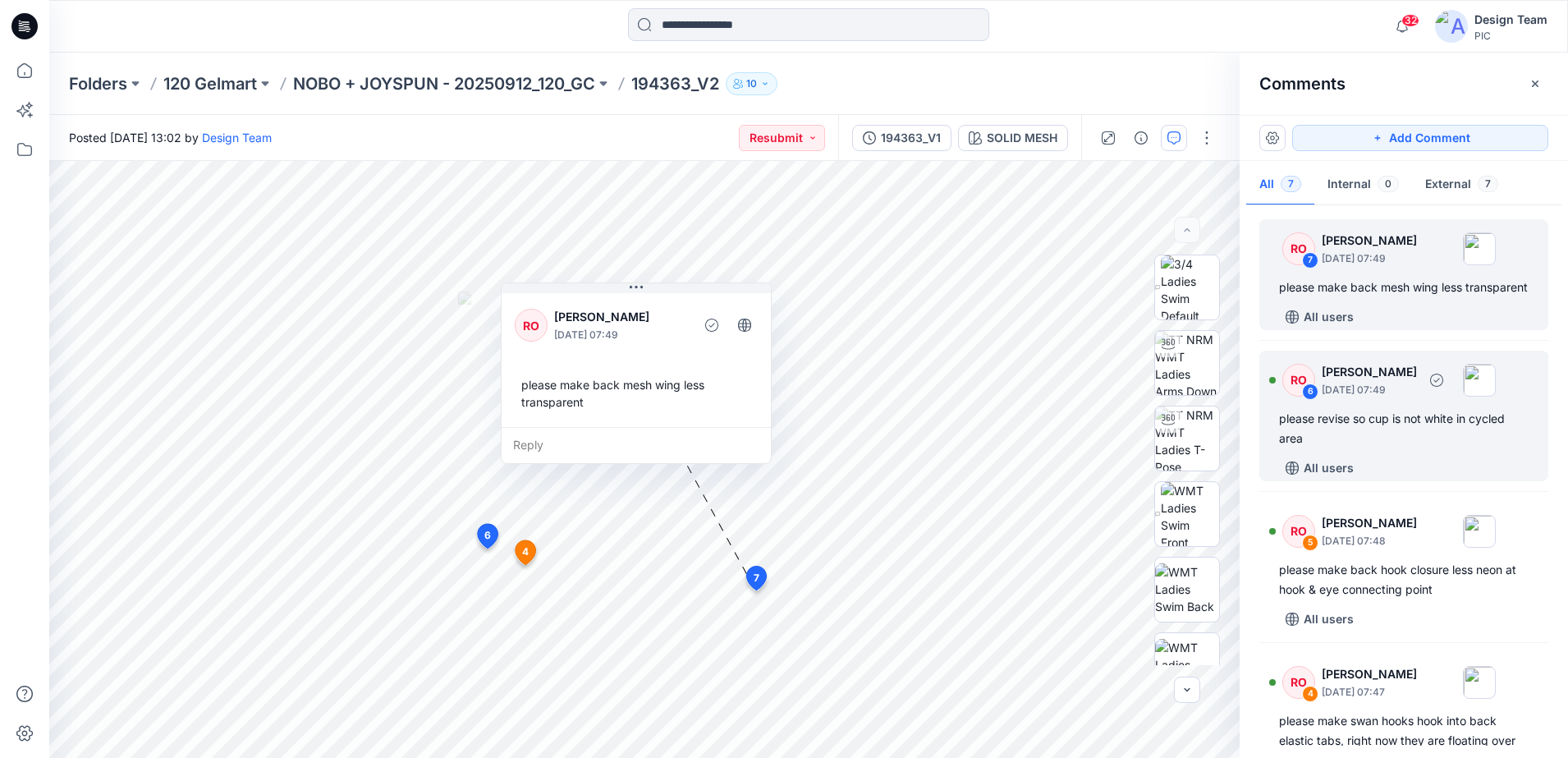
click at [1317, 400] on div "6" at bounding box center [1311, 392] width 17 height 17
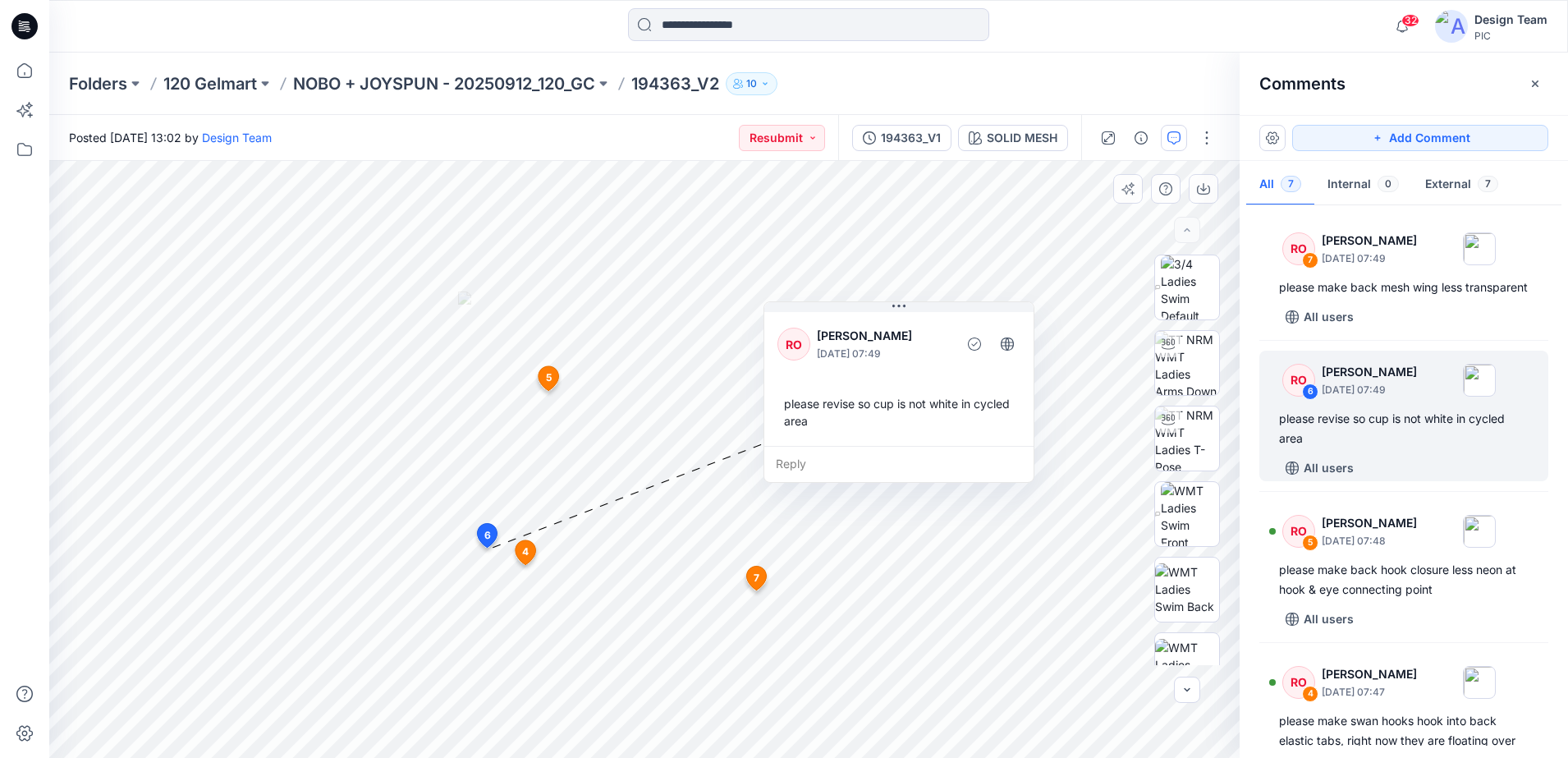
drag, startPoint x: 687, startPoint y: 431, endPoint x: 989, endPoint y: 456, distance: 303.0
click at [989, 456] on div "Reply" at bounding box center [900, 463] width 270 height 36
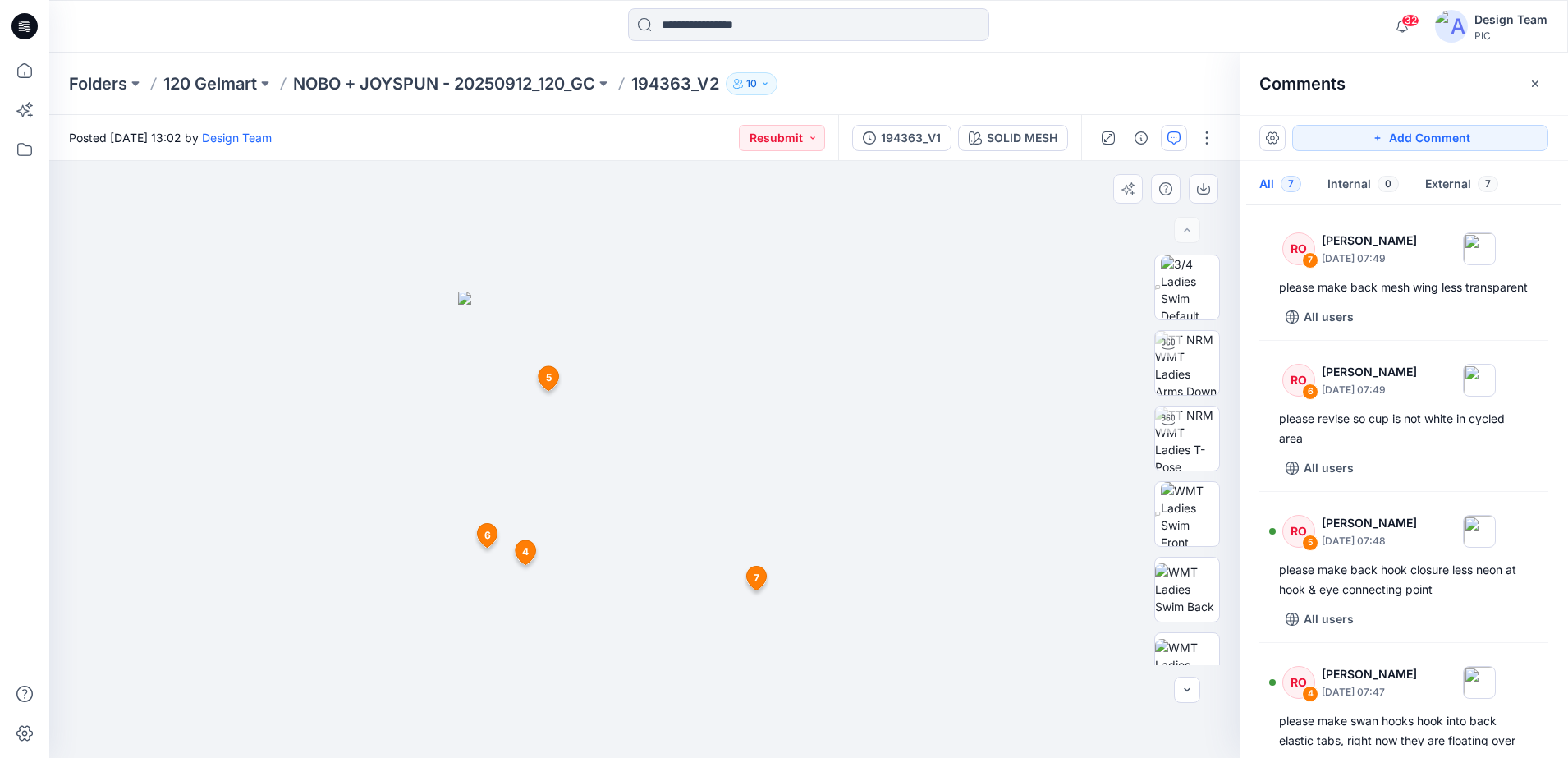
click at [380, 430] on div at bounding box center [644, 459] width 1190 height 597
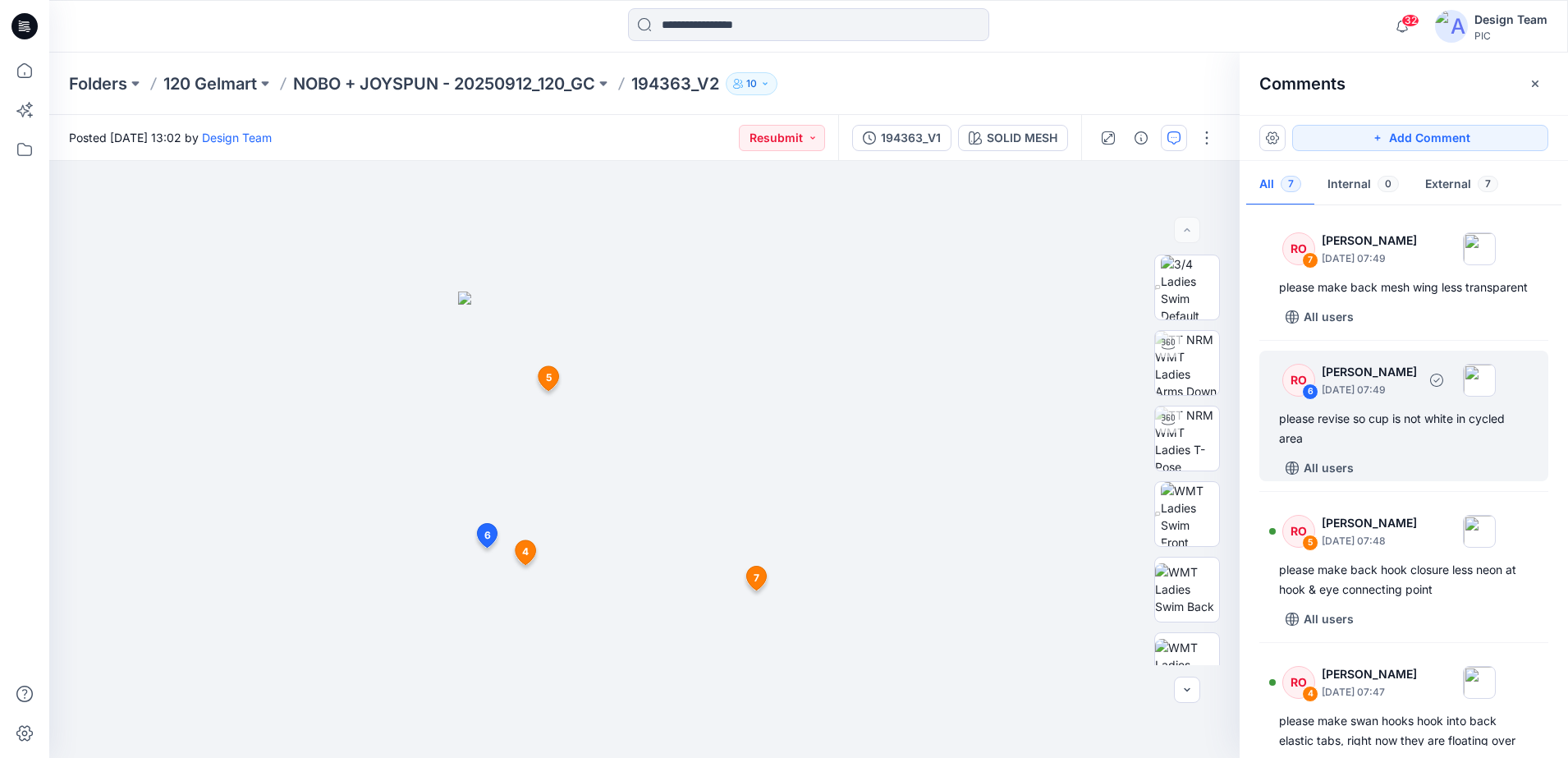
click at [1311, 389] on div "RO" at bounding box center [1298, 379] width 33 height 33
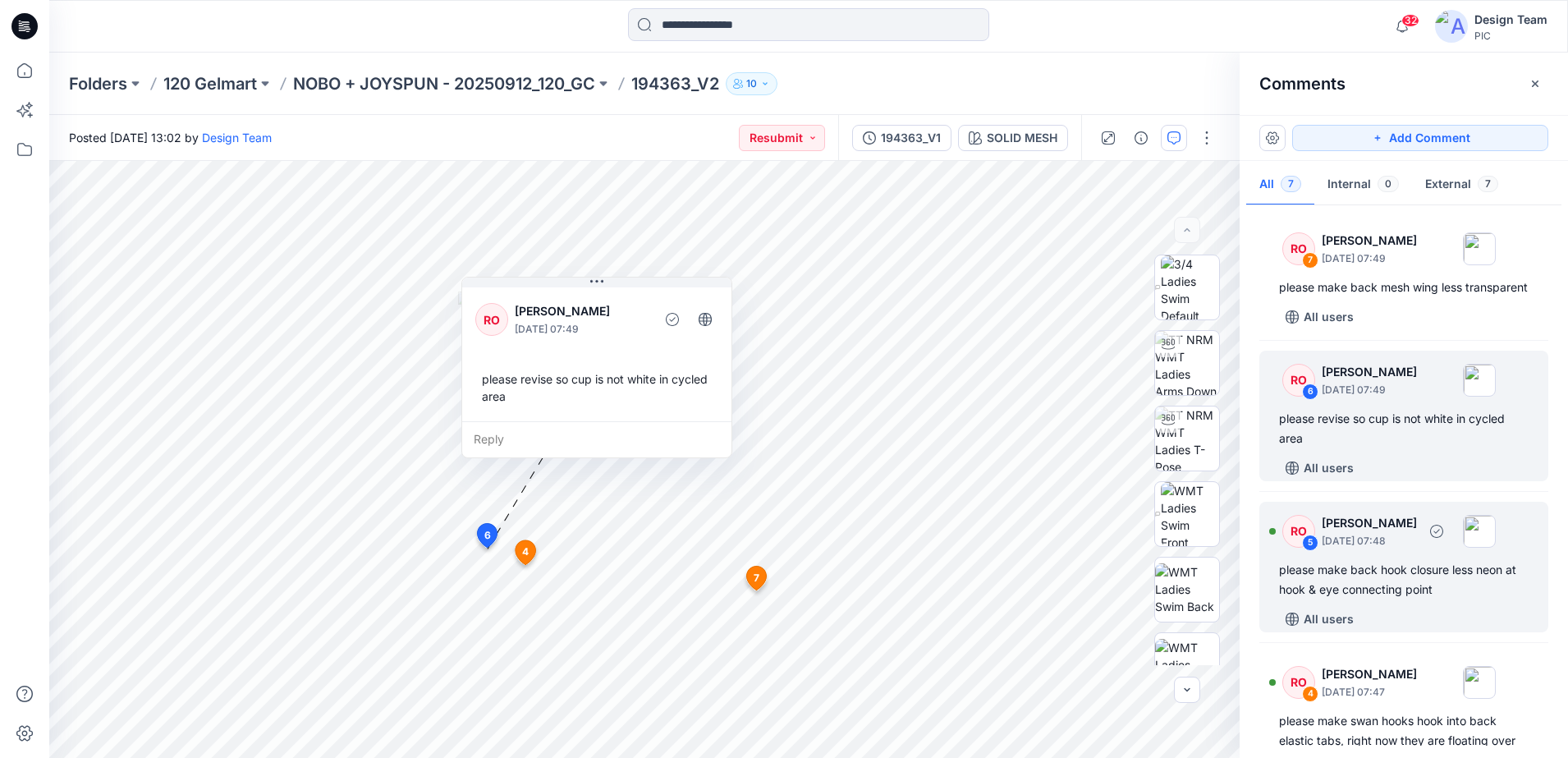
click at [1297, 548] on div "RO" at bounding box center [1298, 531] width 33 height 33
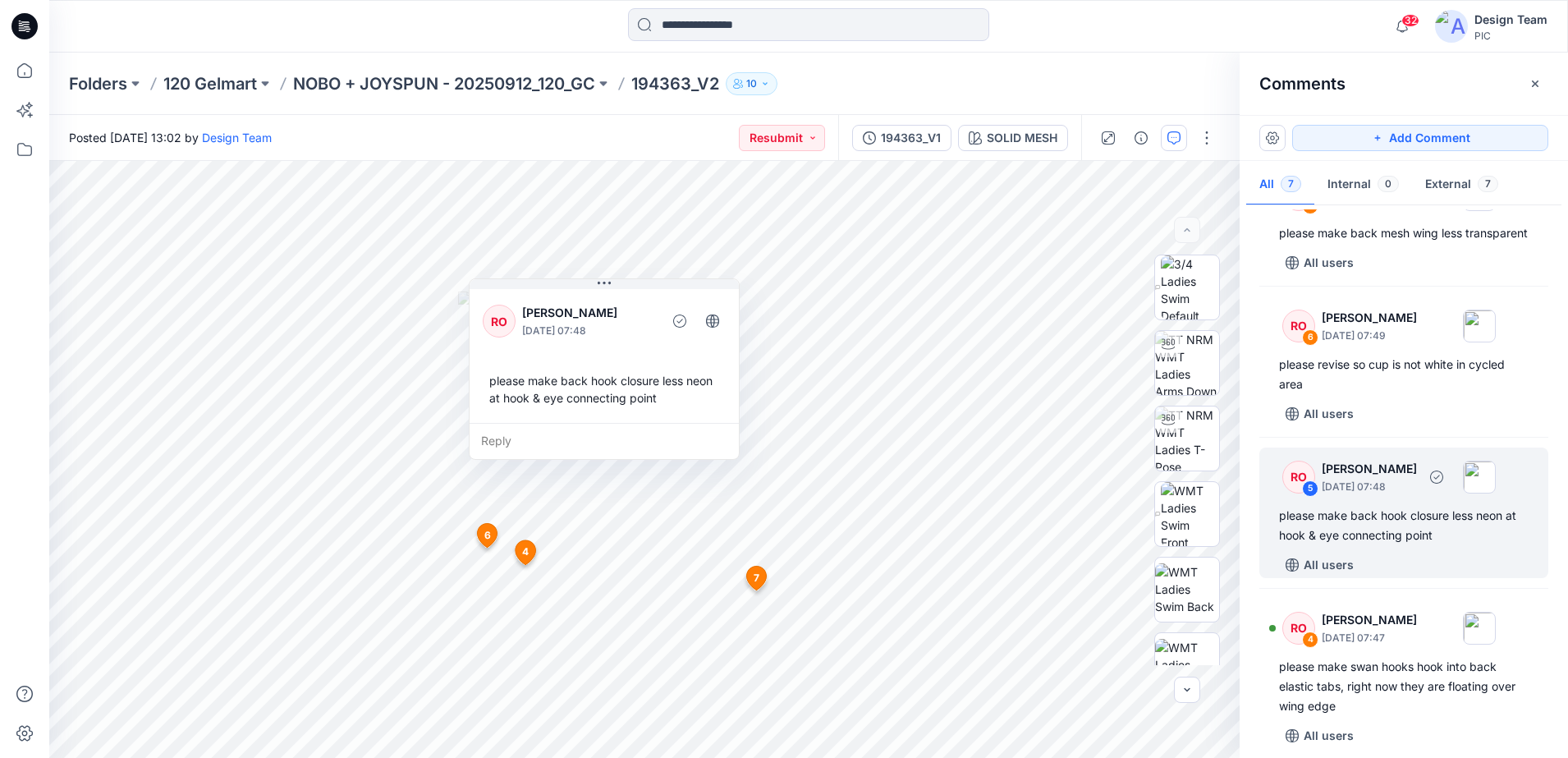
scroll to position [103, 0]
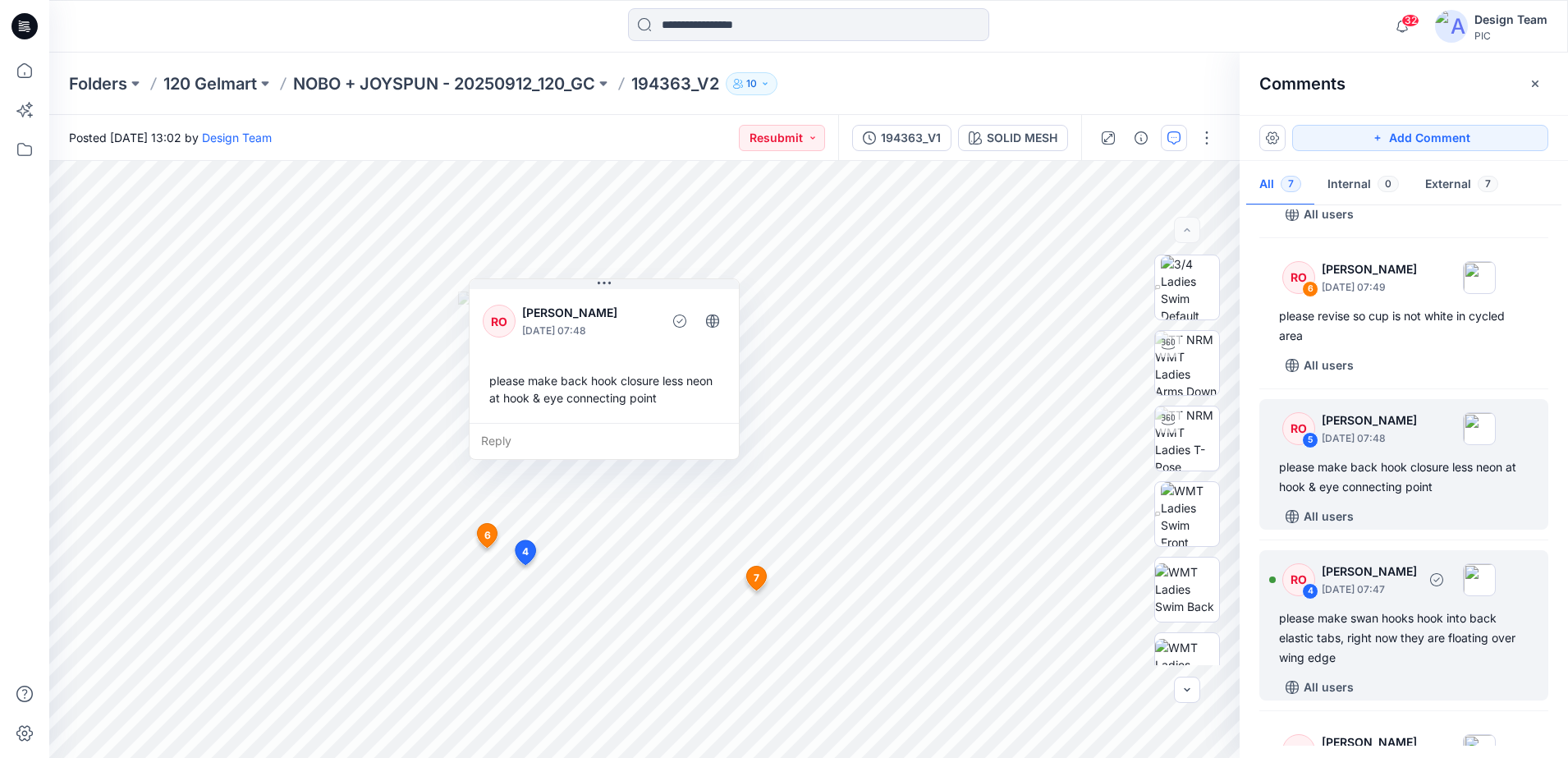
click at [1309, 600] on div "4" at bounding box center [1311, 591] width 17 height 17
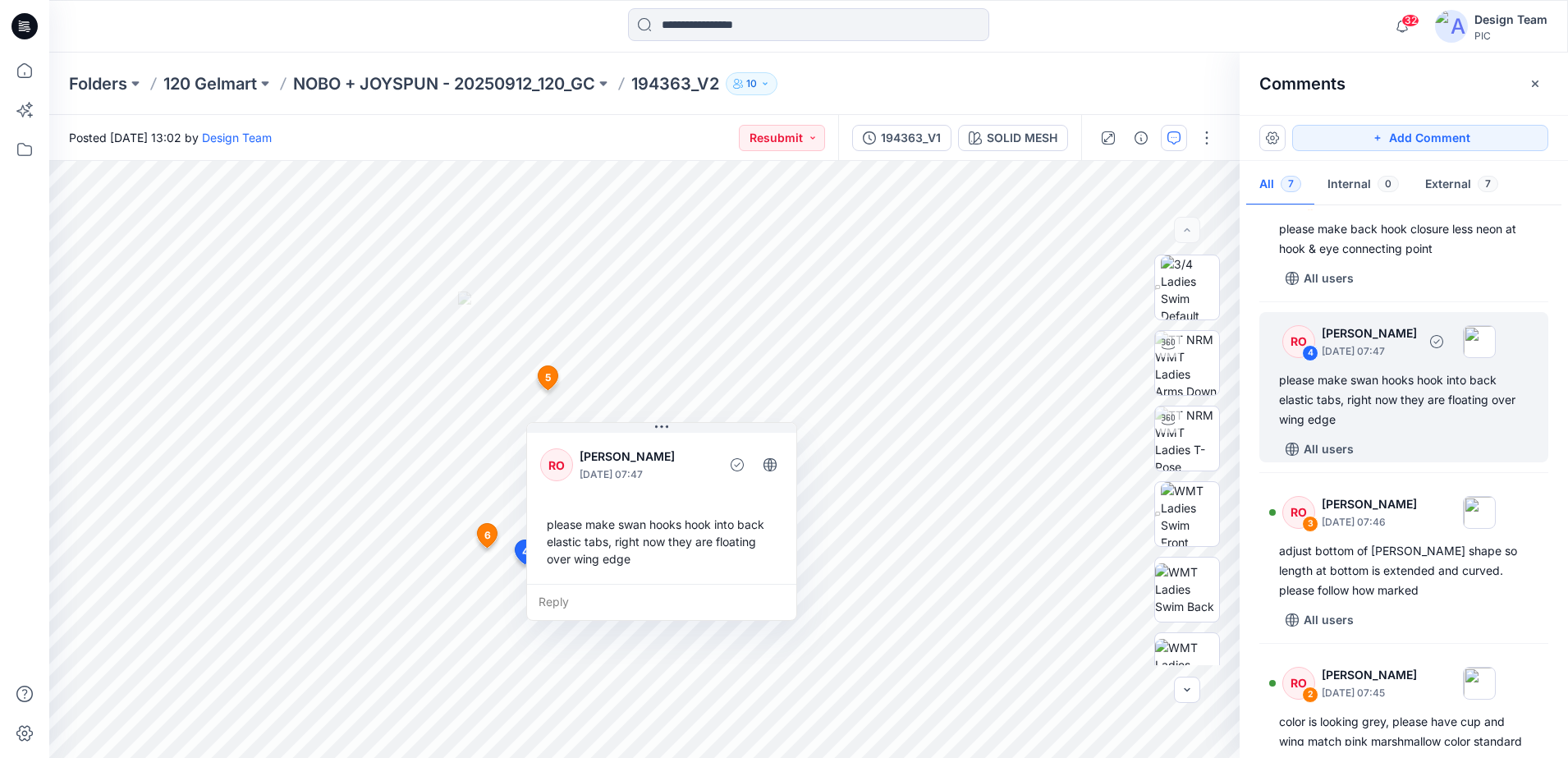
scroll to position [410, 0]
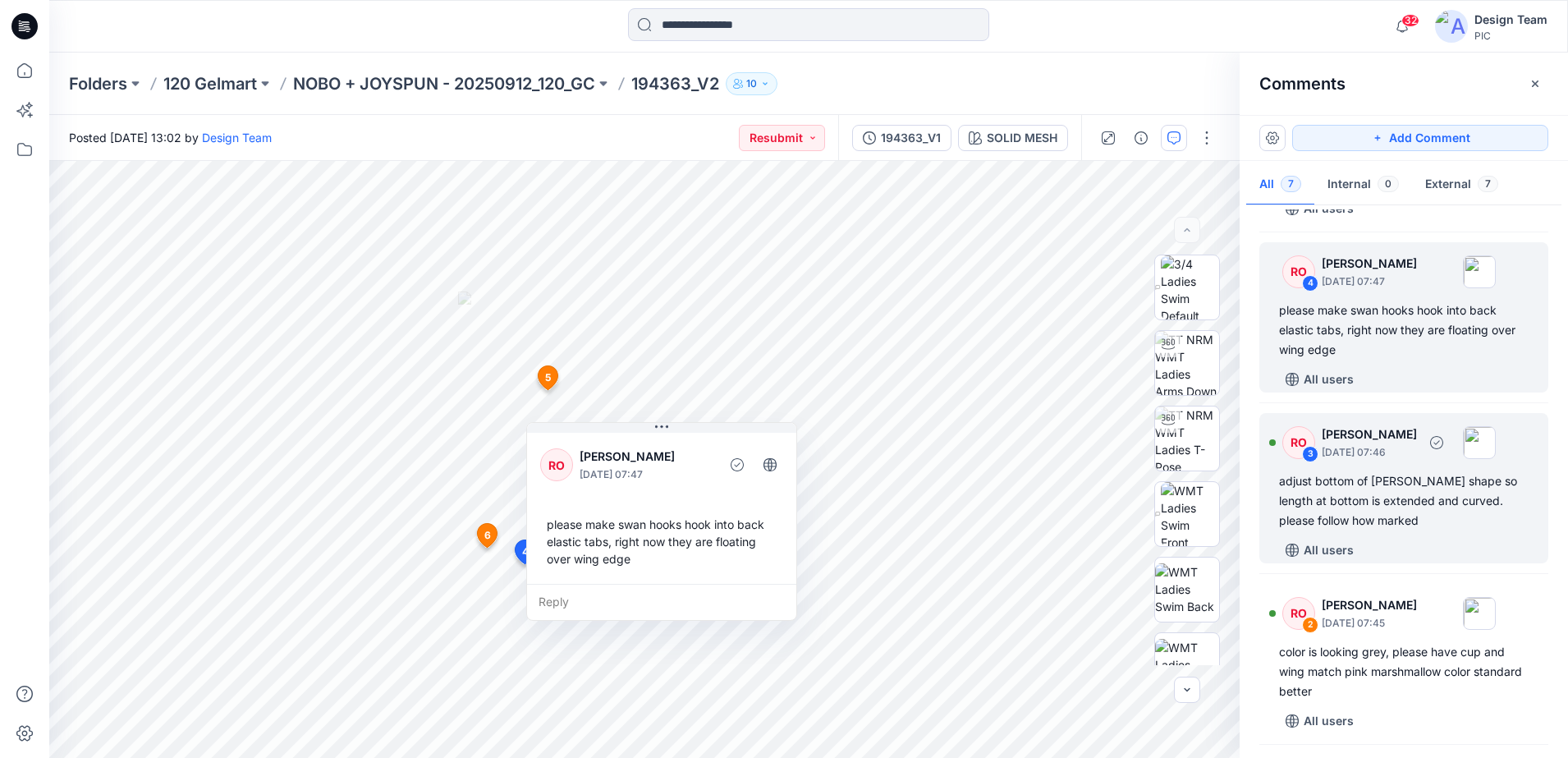
click at [1297, 522] on div "adjust bottom of [PERSON_NAME] shape so length at bottom is extended and curved…" at bounding box center [1404, 501] width 250 height 59
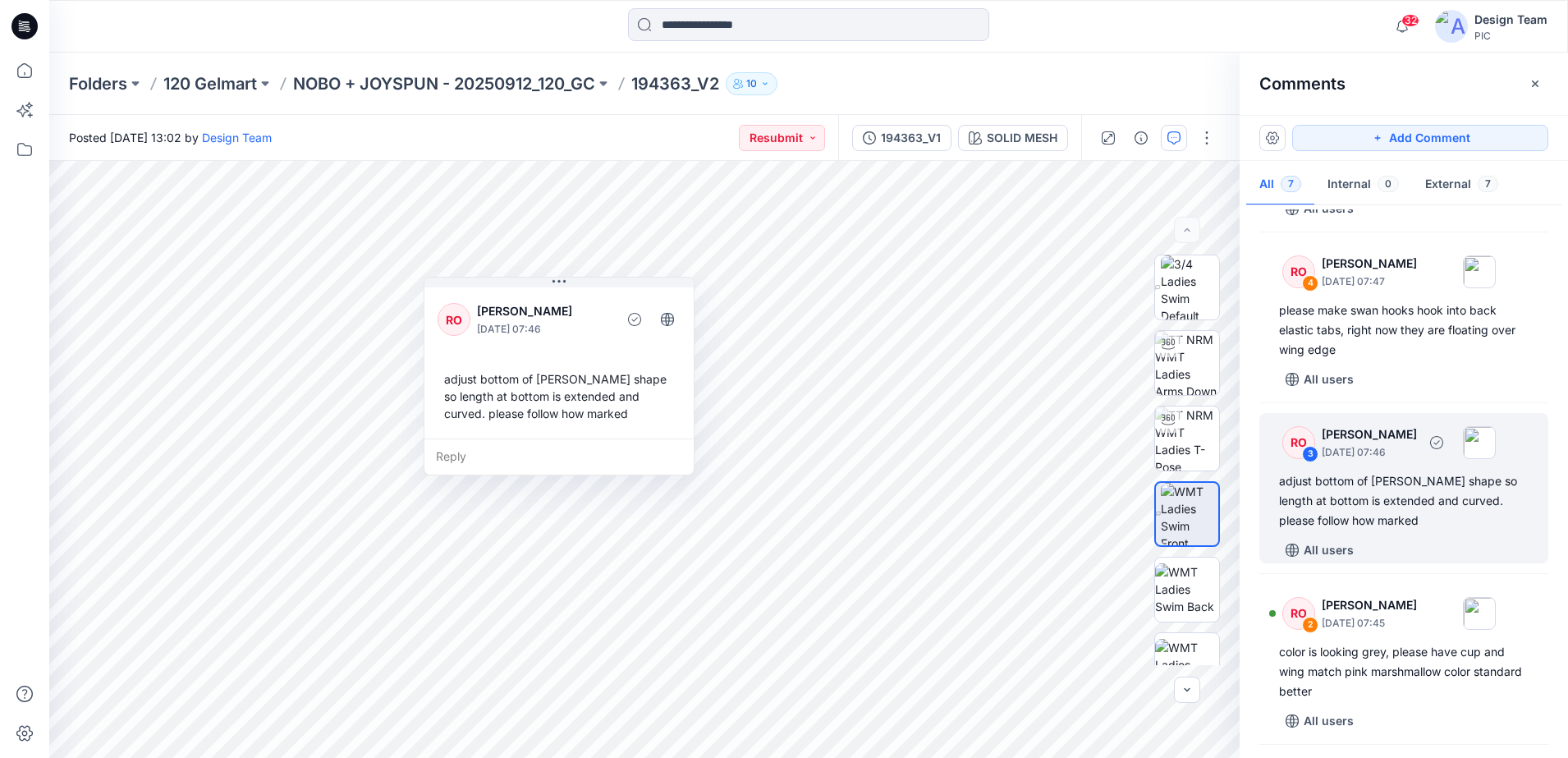
click at [1311, 462] on div "3" at bounding box center [1311, 454] width 17 height 17
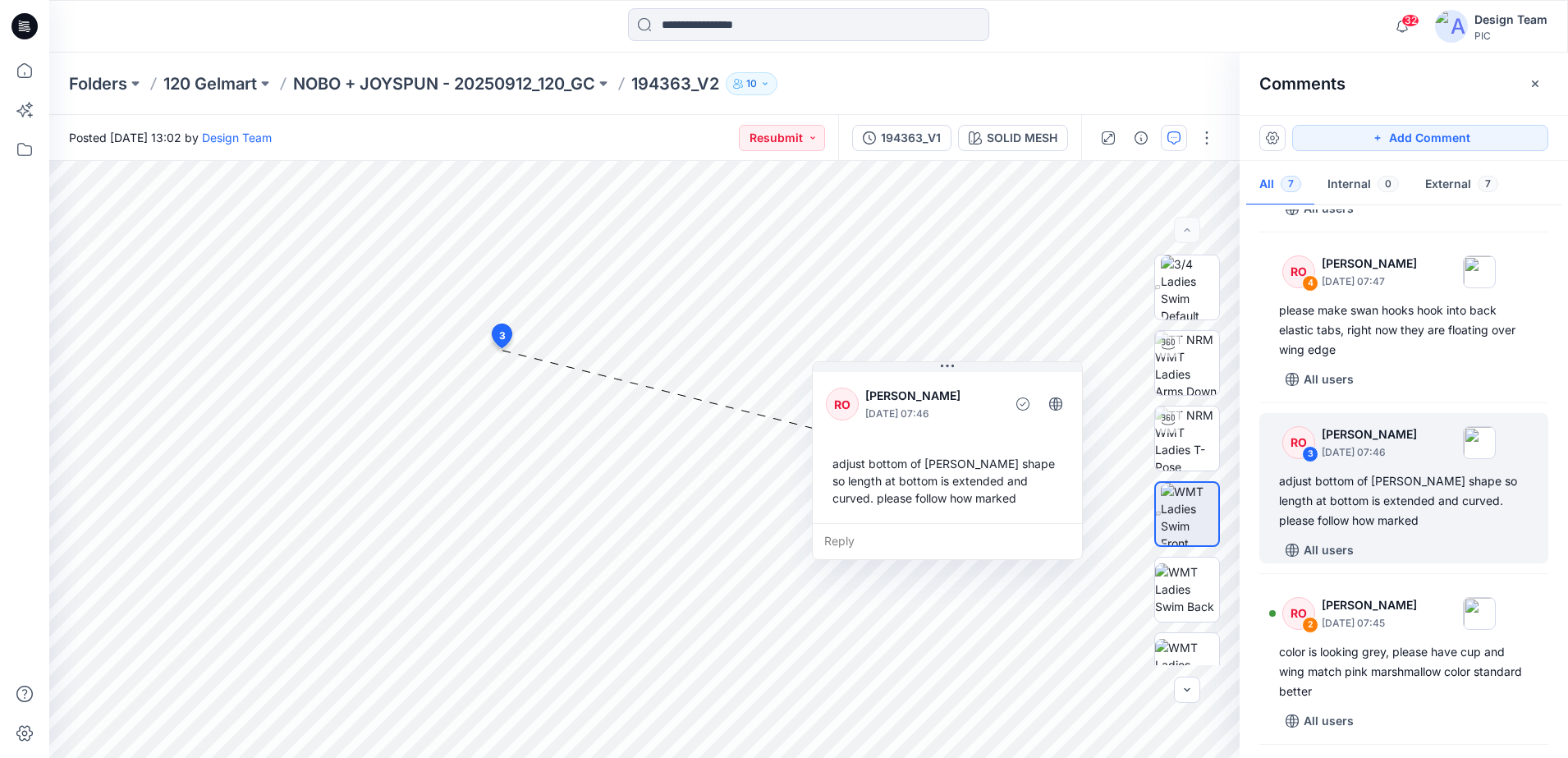
drag, startPoint x: 690, startPoint y: 425, endPoint x: 1077, endPoint y: 510, distance: 396.2
click at [1077, 510] on div "RO [PERSON_NAME] [DATE] 07:46 adjust bottom of [PERSON_NAME] shape so length at…" at bounding box center [947, 446] width 270 height 154
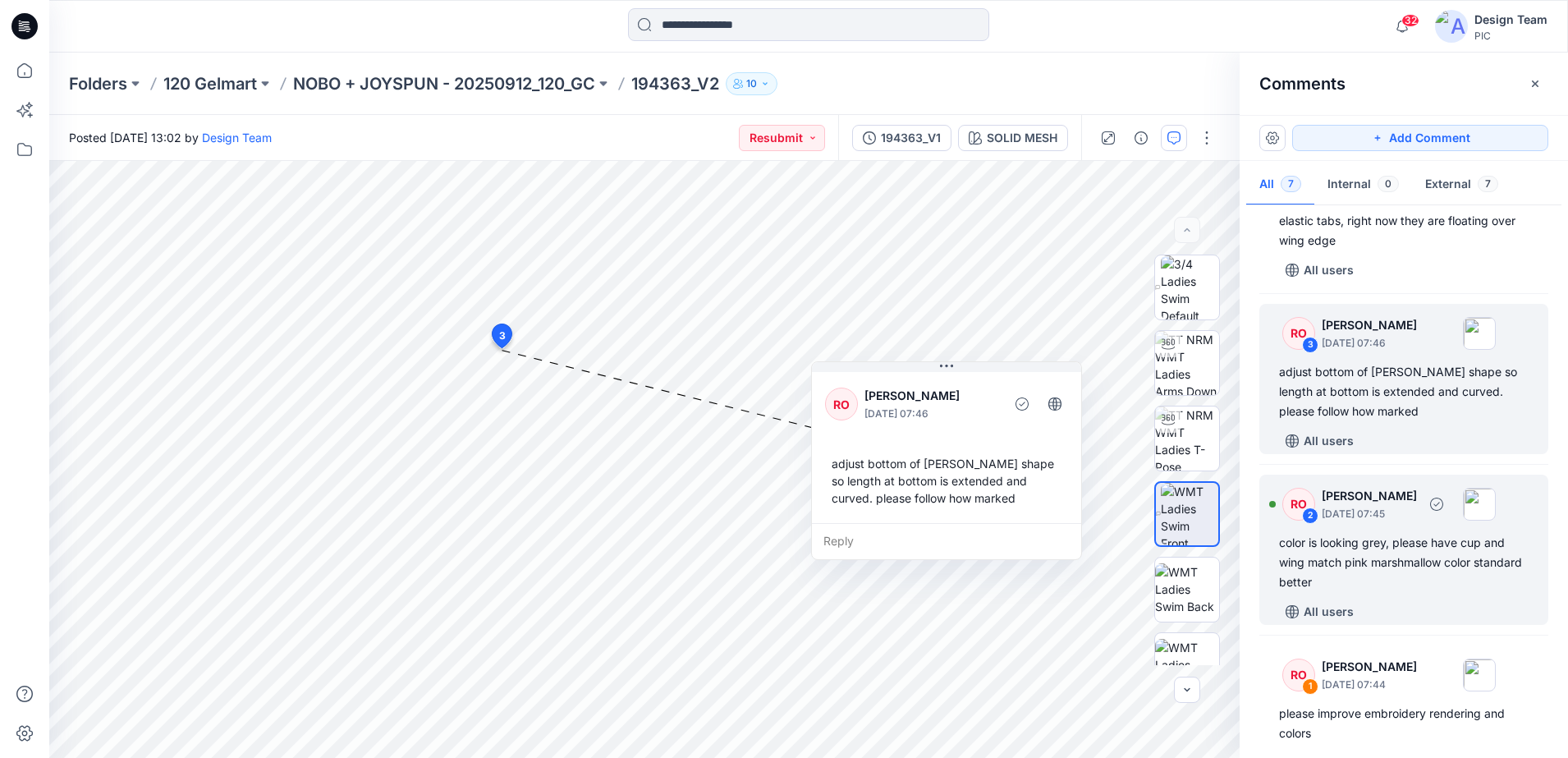
scroll to position [580, 0]
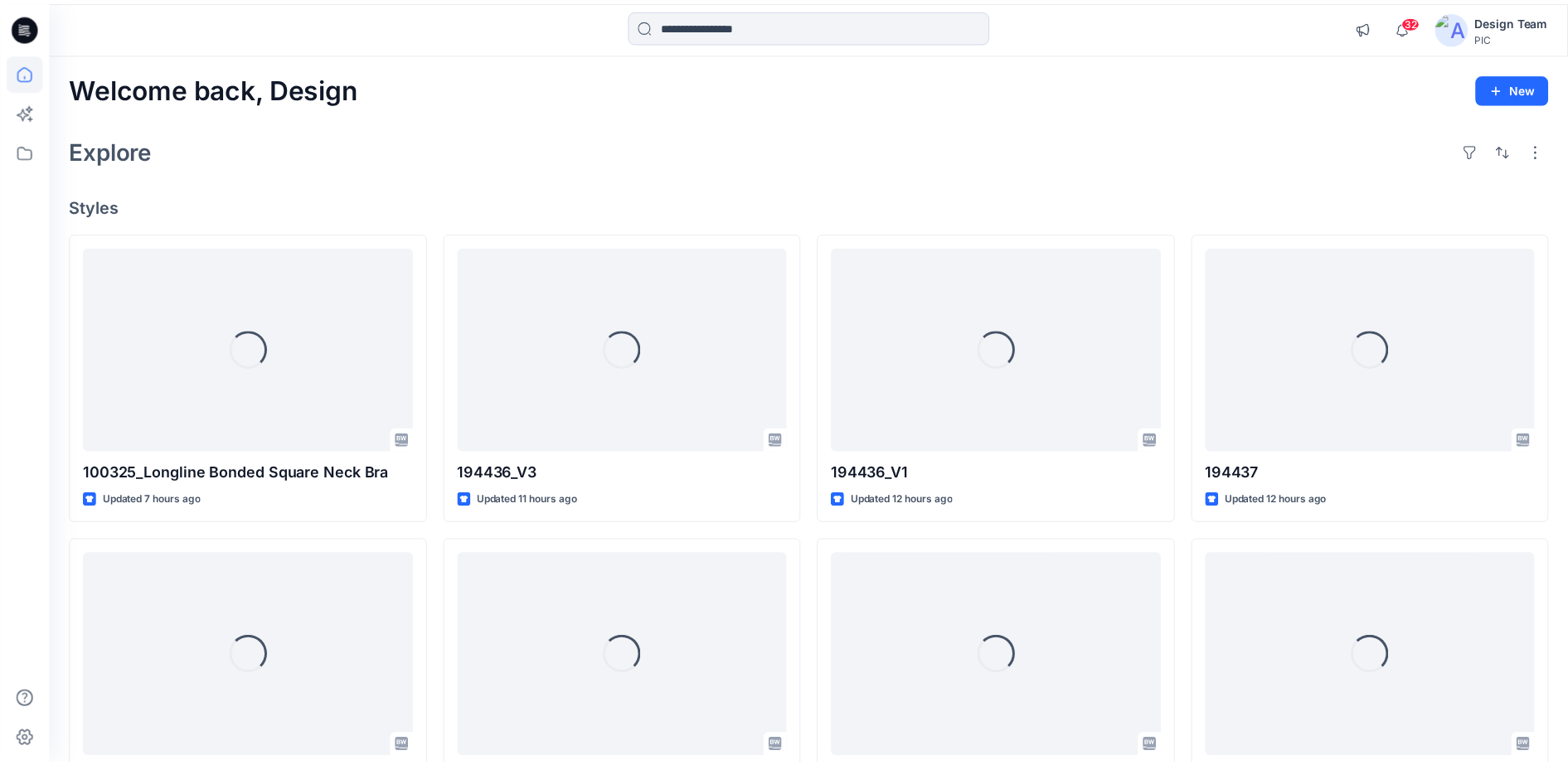
scroll to position [1657, 0]
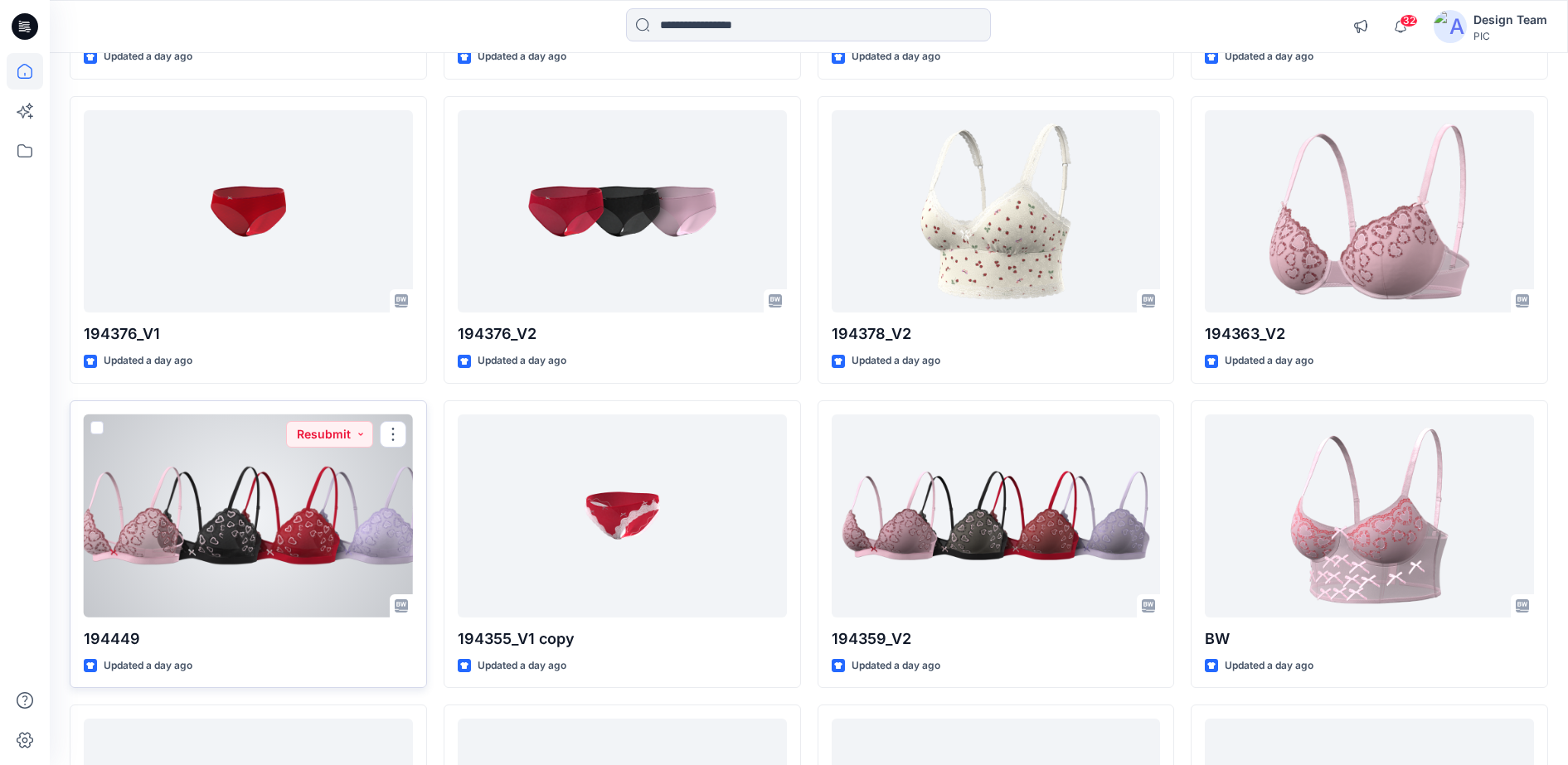
click at [321, 551] on div at bounding box center [248, 516] width 329 height 203
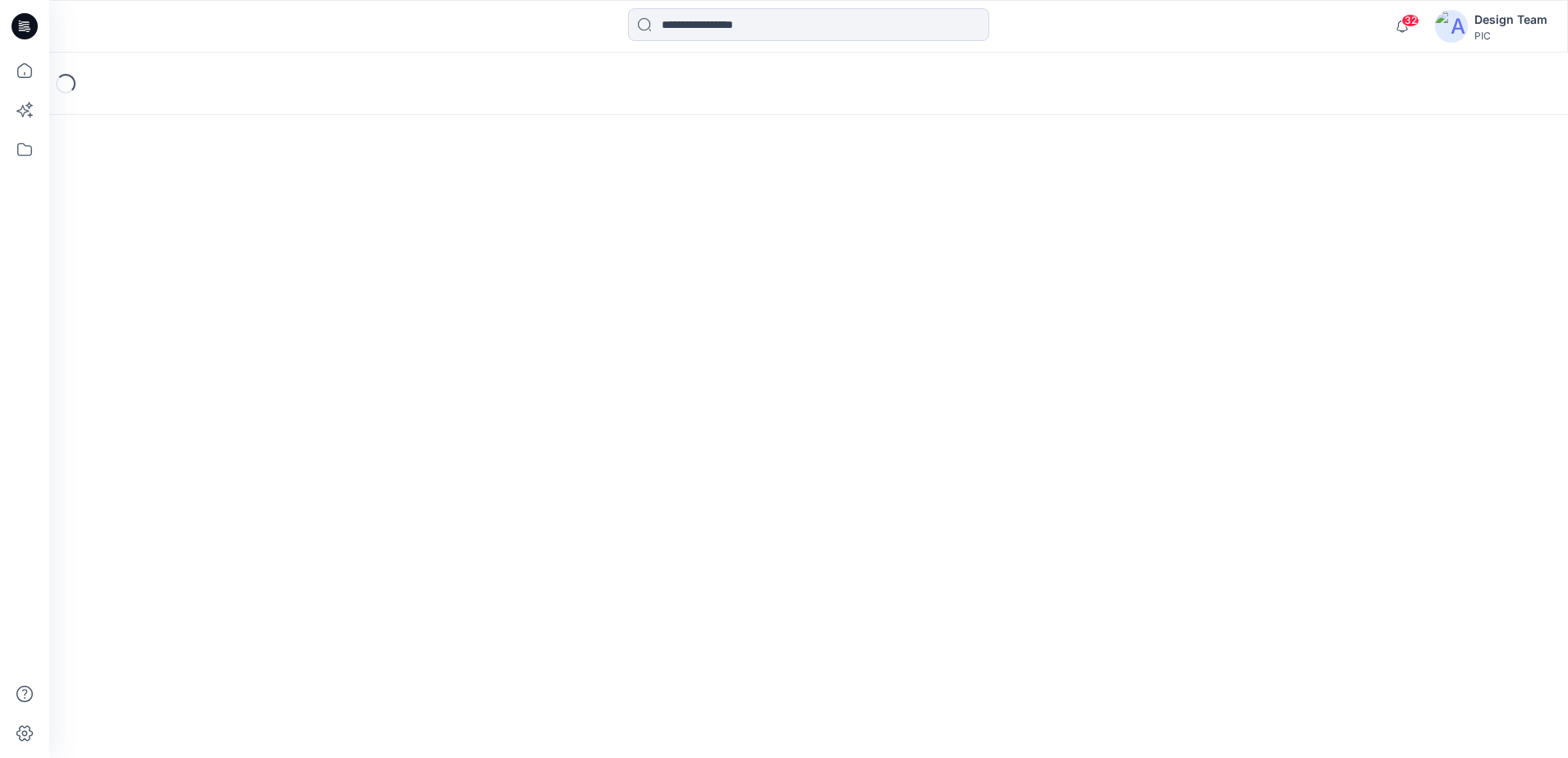
click at [317, 546] on div "Loading..." at bounding box center [808, 405] width 1519 height 705
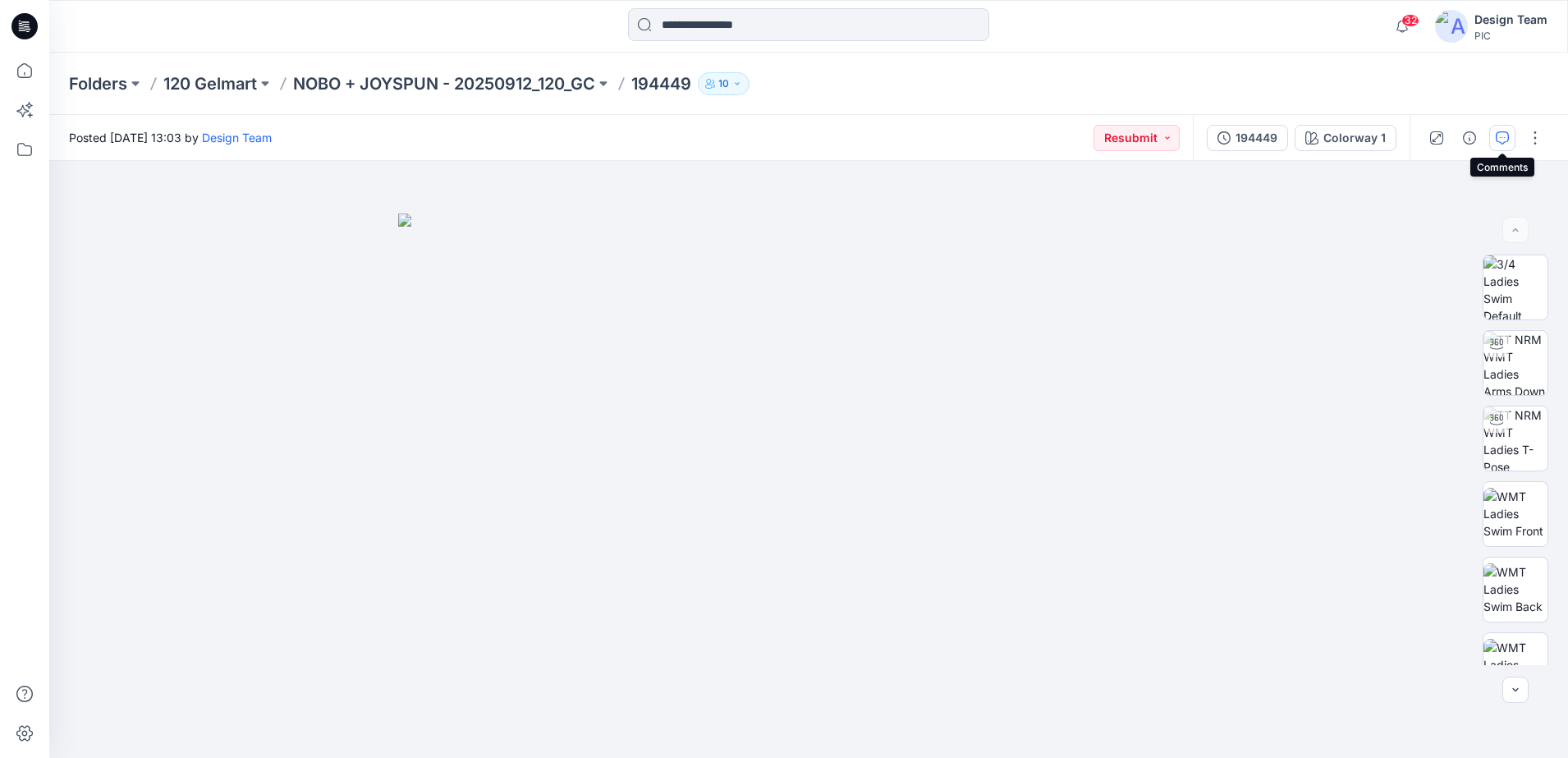
click at [1504, 131] on icon "button" at bounding box center [1503, 138] width 13 height 13
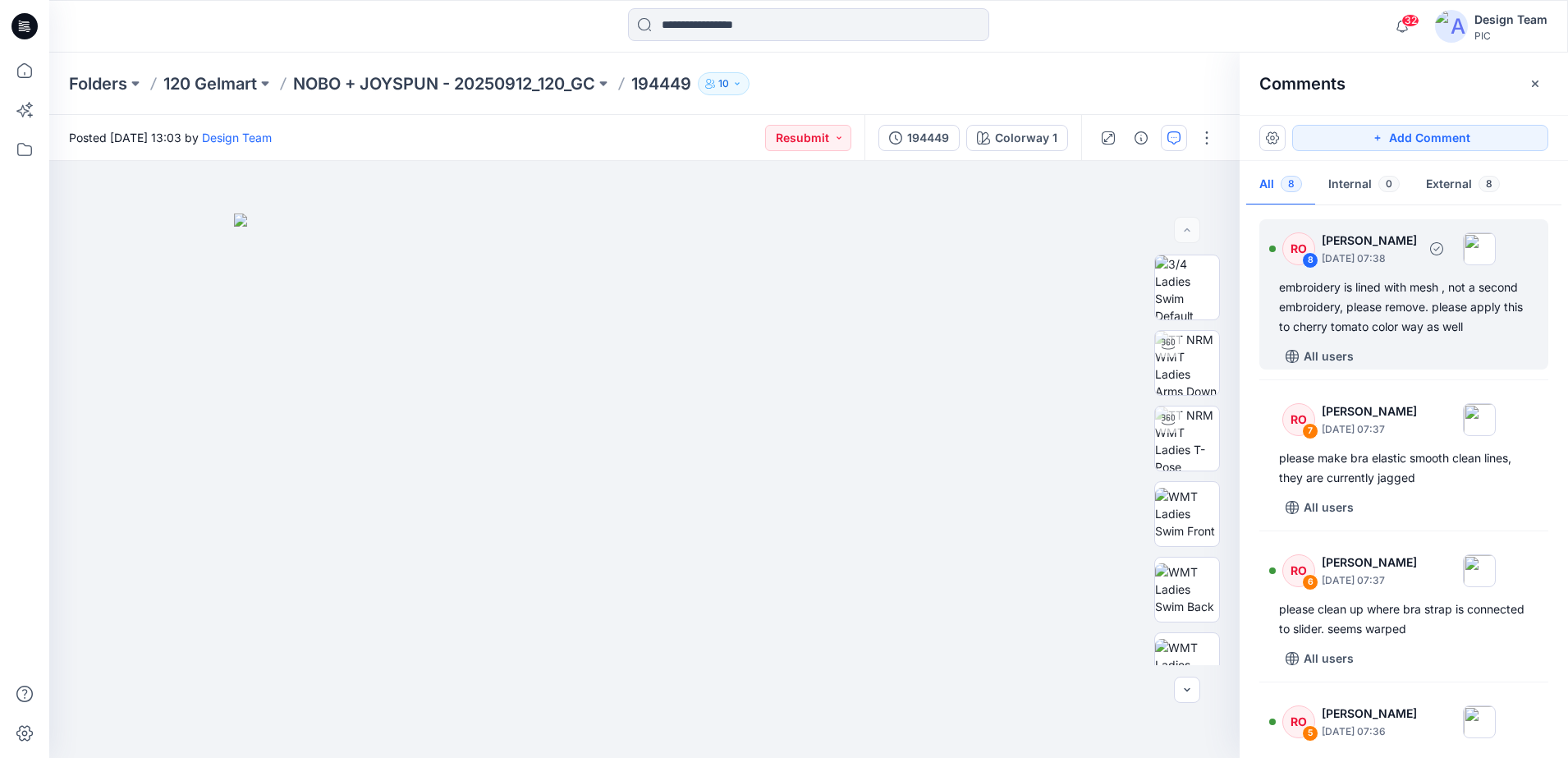
click at [1431, 288] on div "embroidery is lined with mesh , not a second embroidery, please remove. please …" at bounding box center [1404, 307] width 250 height 59
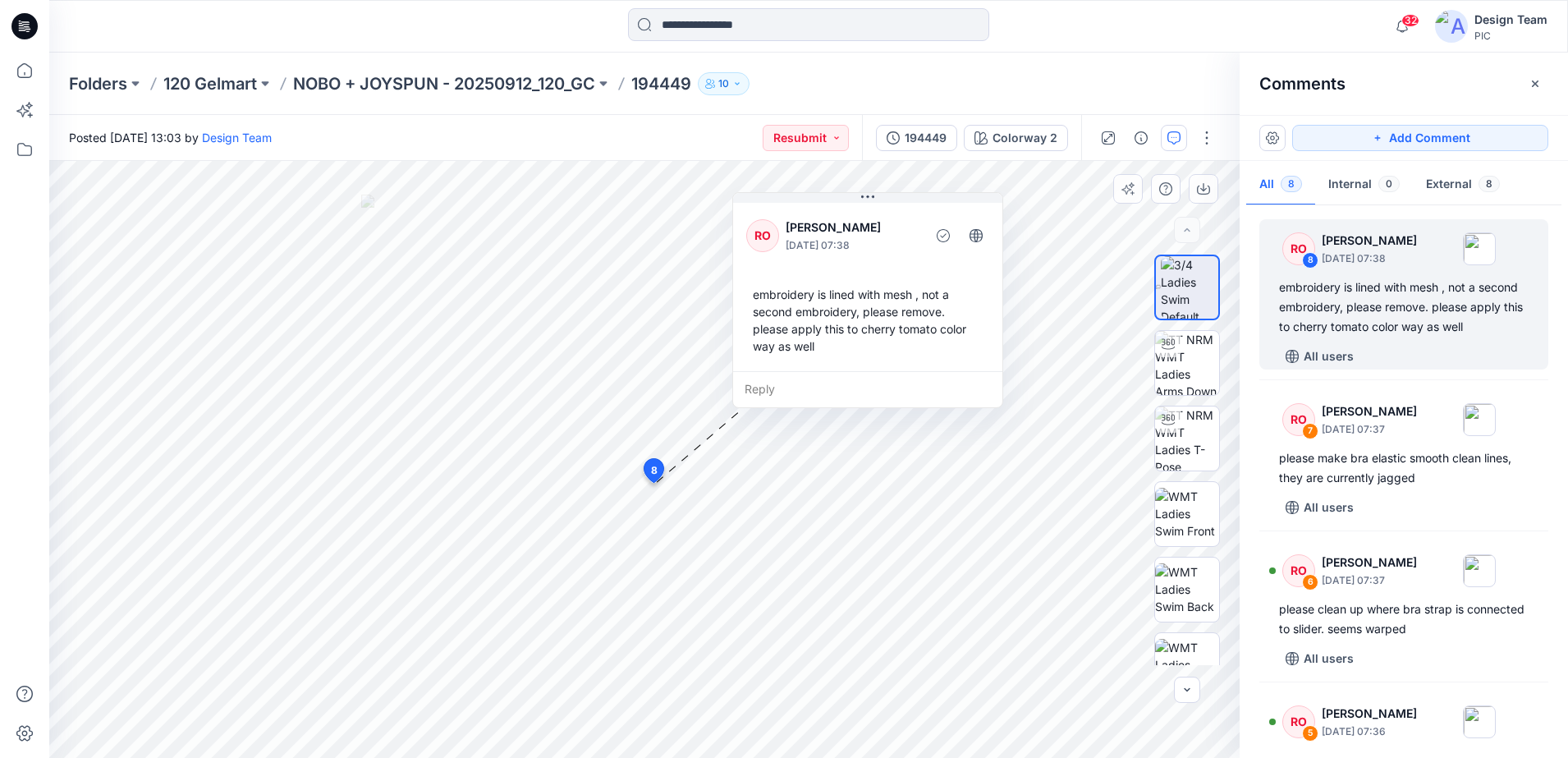
drag, startPoint x: 607, startPoint y: 495, endPoint x: 895, endPoint y: 369, distance: 314.4
click at [895, 369] on div "RO [PERSON_NAME] [DATE] 07:38 embroidery is lined with mesh , not a second embr…" at bounding box center [868, 285] width 270 height 172
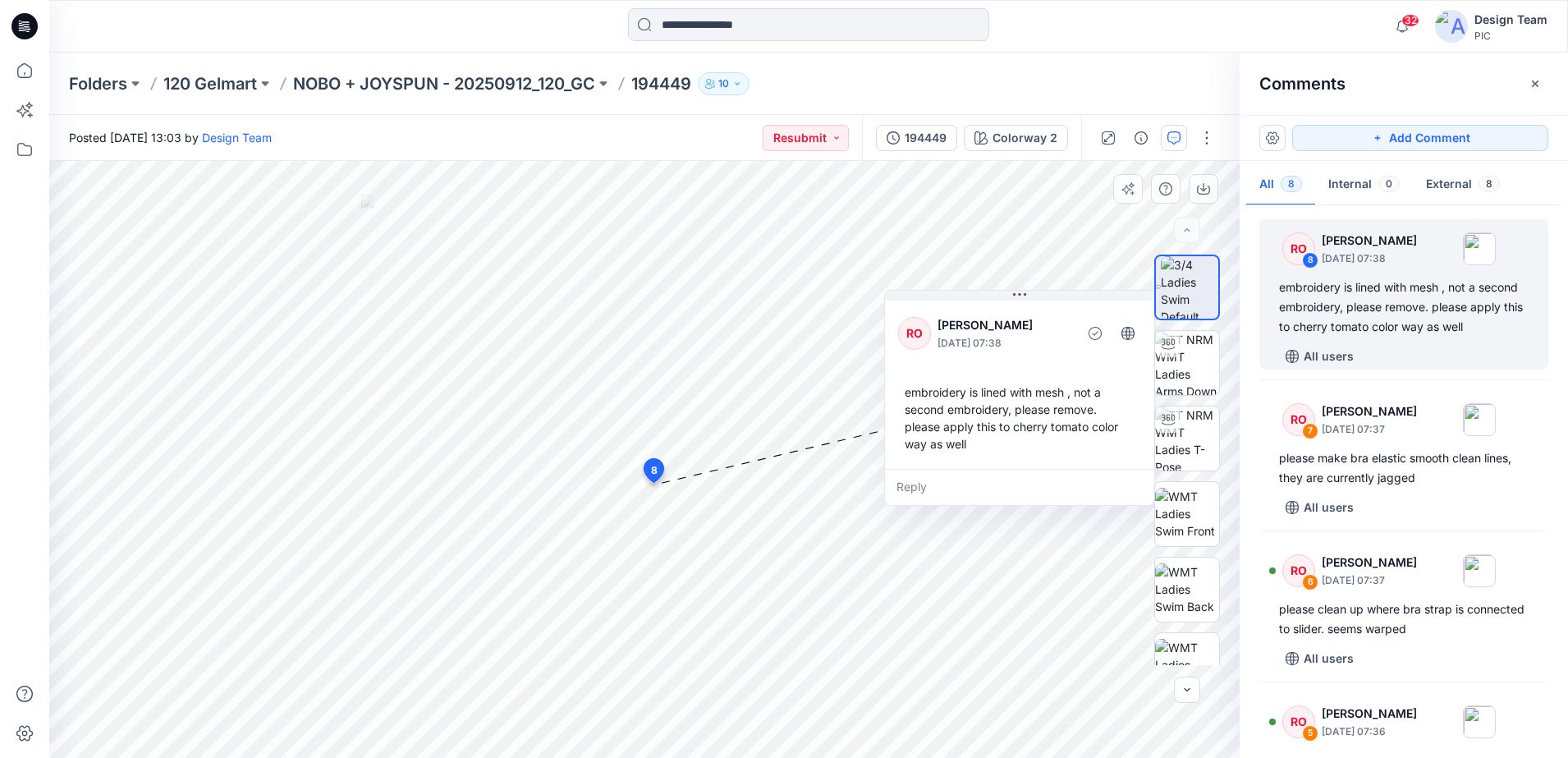
drag, startPoint x: 909, startPoint y: 384, endPoint x: 1057, endPoint y: 463, distance: 167.8
click at [1057, 463] on div "RO [PERSON_NAME] [DATE] 07:38 embroidery is lined with mesh , not a second embr…" at bounding box center [1020, 383] width 270 height 172
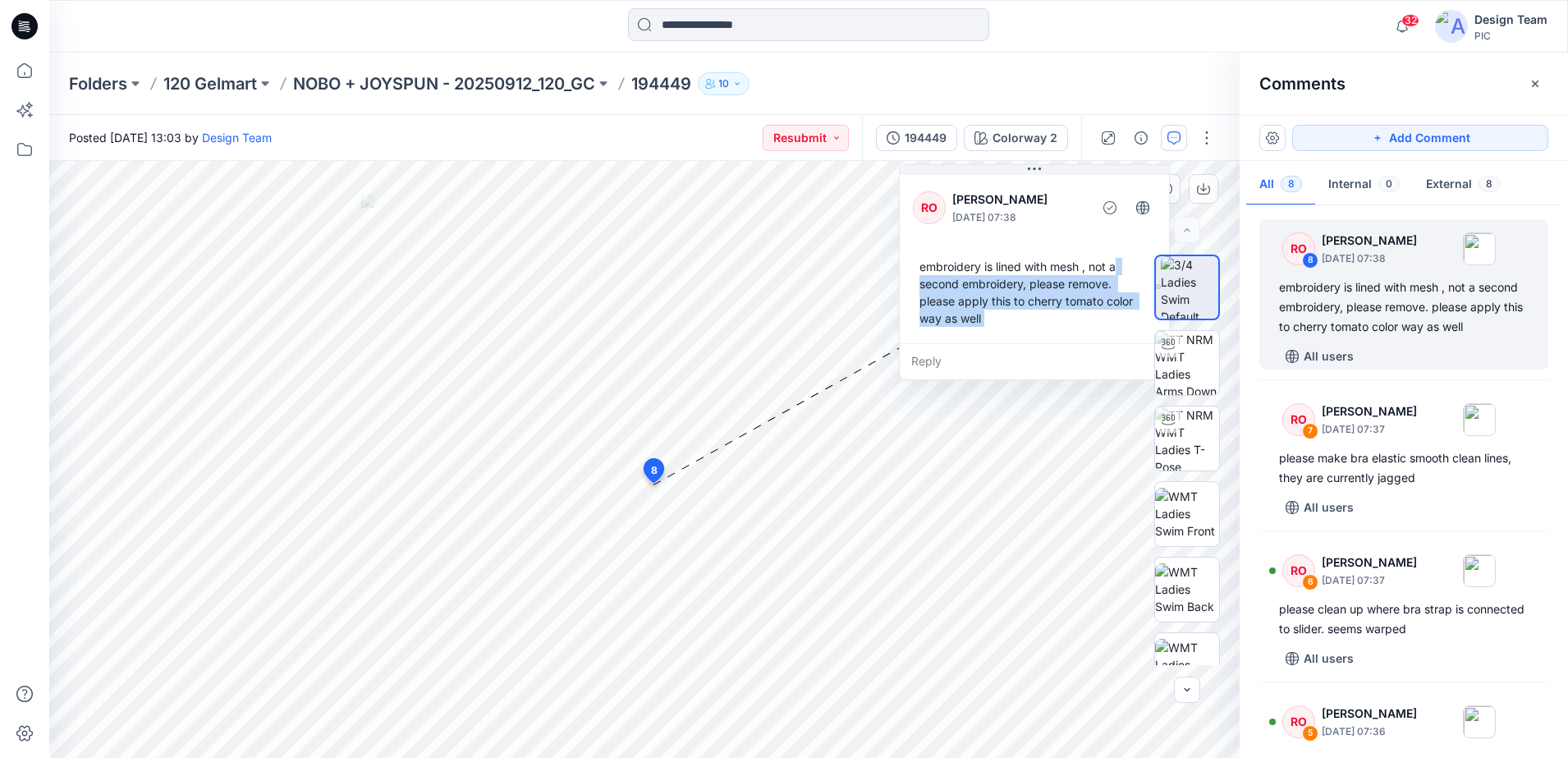
drag, startPoint x: 1103, startPoint y: 458, endPoint x: 1118, endPoint y: 272, distance: 186.6
click at [1118, 272] on div "embroidery is lined with mesh , not a second embroidery, please remove. please …" at bounding box center [1034, 292] width 243 height 82
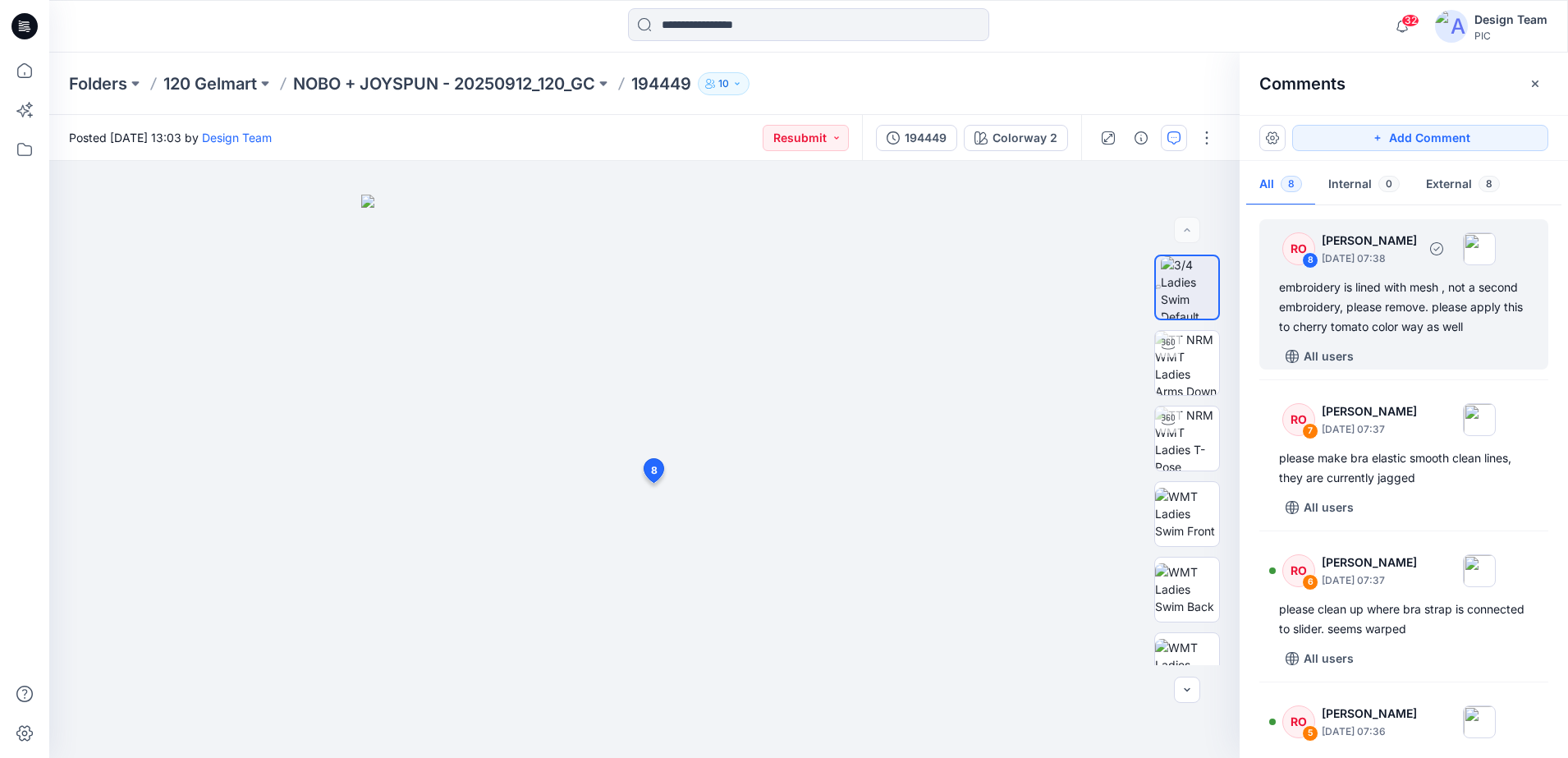
click at [1345, 310] on div "embroidery is lined with mesh , not a second embroidery, please remove. please …" at bounding box center [1404, 307] width 250 height 59
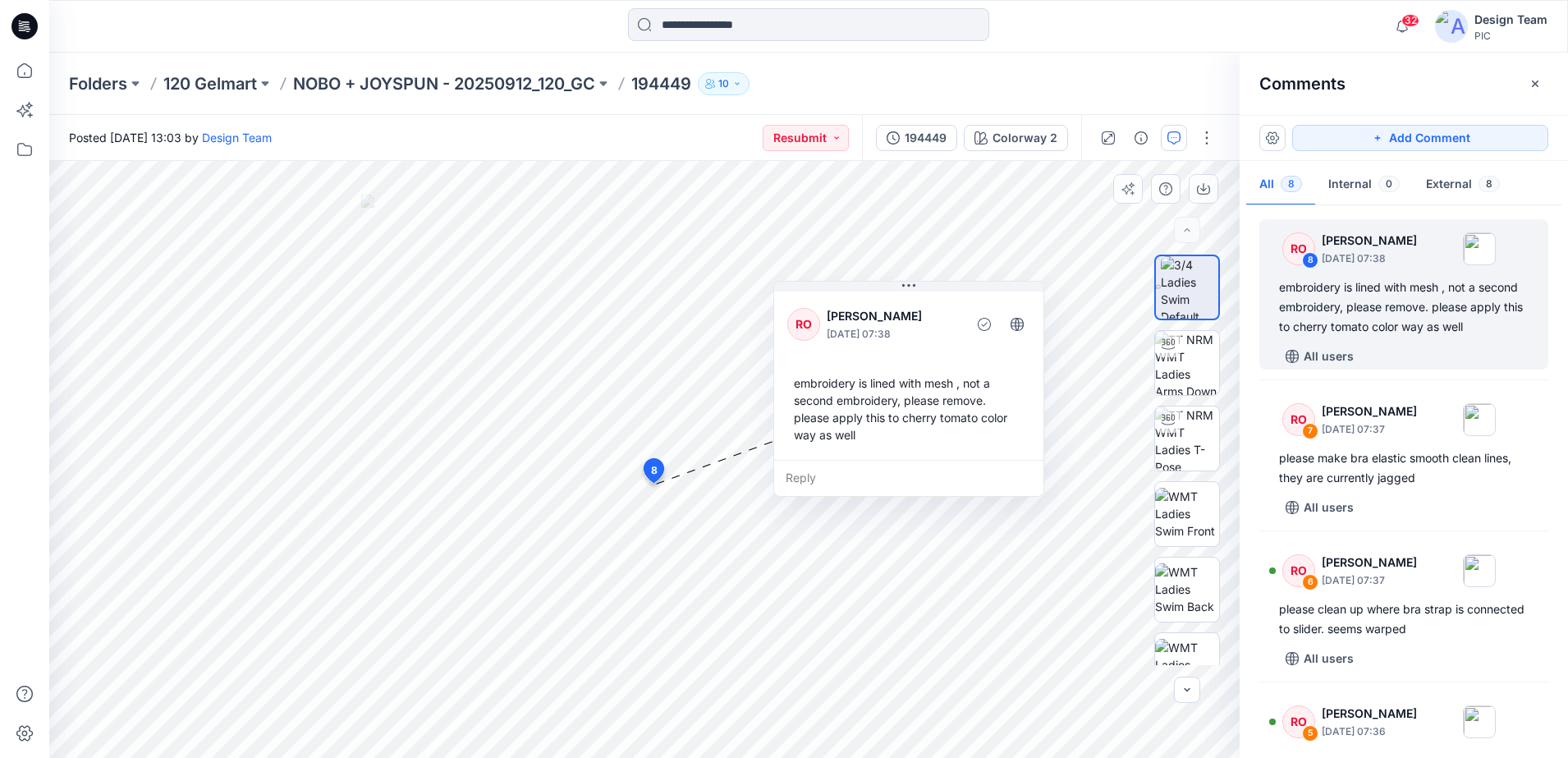
drag, startPoint x: 614, startPoint y: 508, endPoint x: 1001, endPoint y: 482, distance: 387.9
click at [941, 463] on div "Reply" at bounding box center [909, 477] width 270 height 36
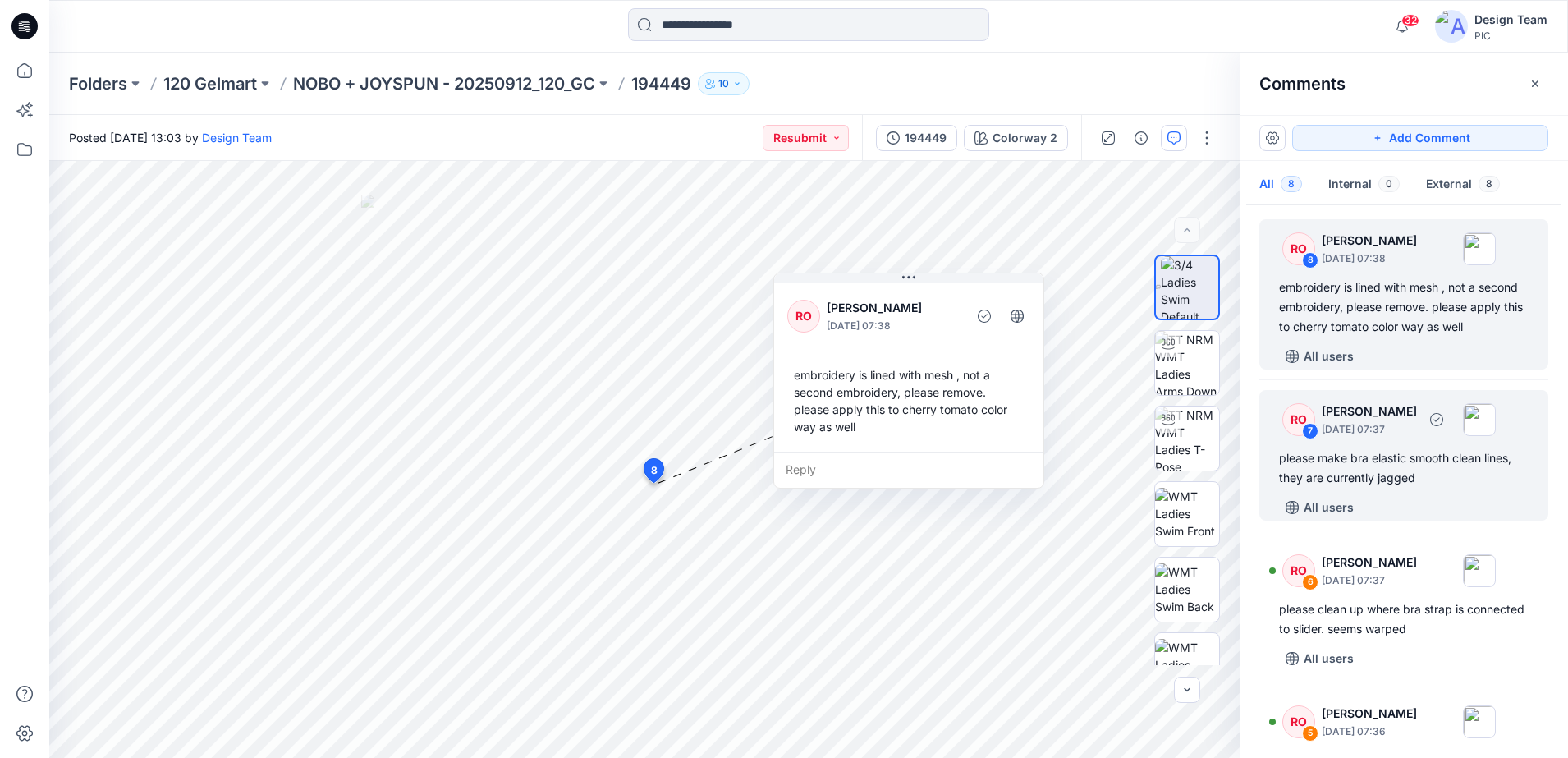
click at [1341, 441] on div "RO 7 [PERSON_NAME] [DATE] 07:37" at bounding box center [1382, 419] width 227 height 45
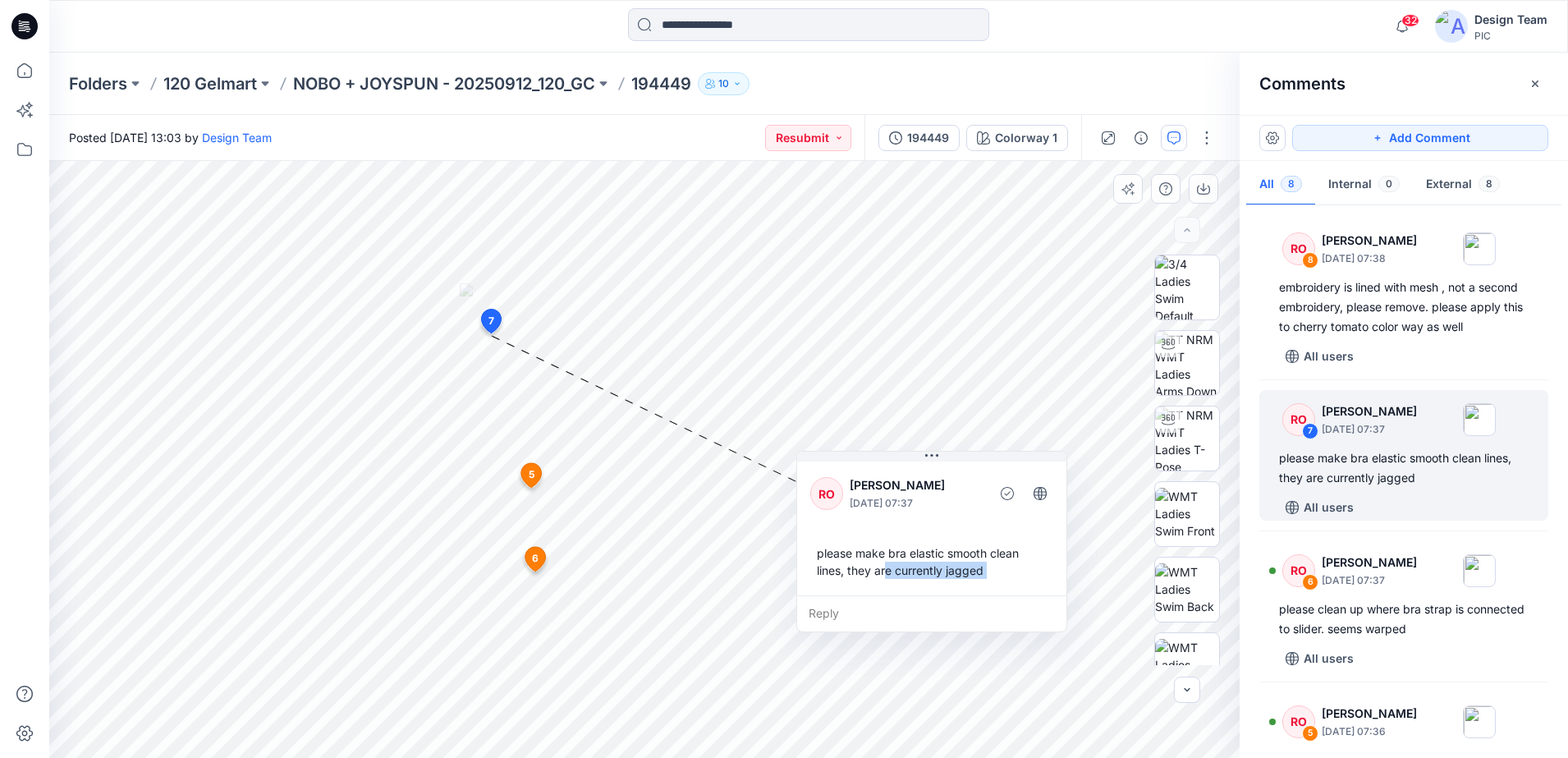
drag, startPoint x: 557, startPoint y: 475, endPoint x: 854, endPoint y: 559, distance: 308.7
click at [854, 559] on div "please make bra elastic smooth clean lines, they are currently jagged" at bounding box center [931, 561] width 243 height 48
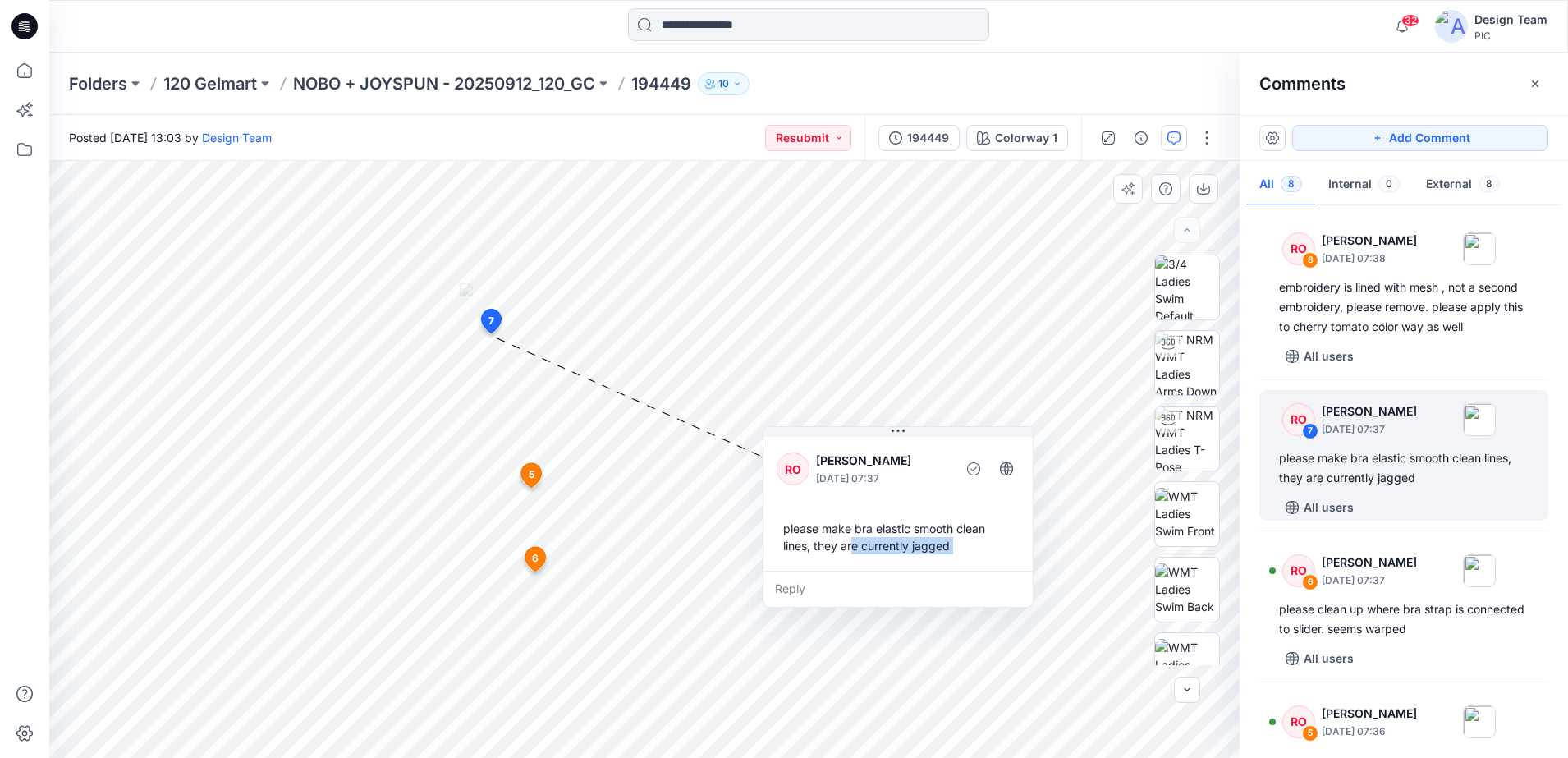
click at [950, 596] on div "Reply" at bounding box center [899, 588] width 270 height 36
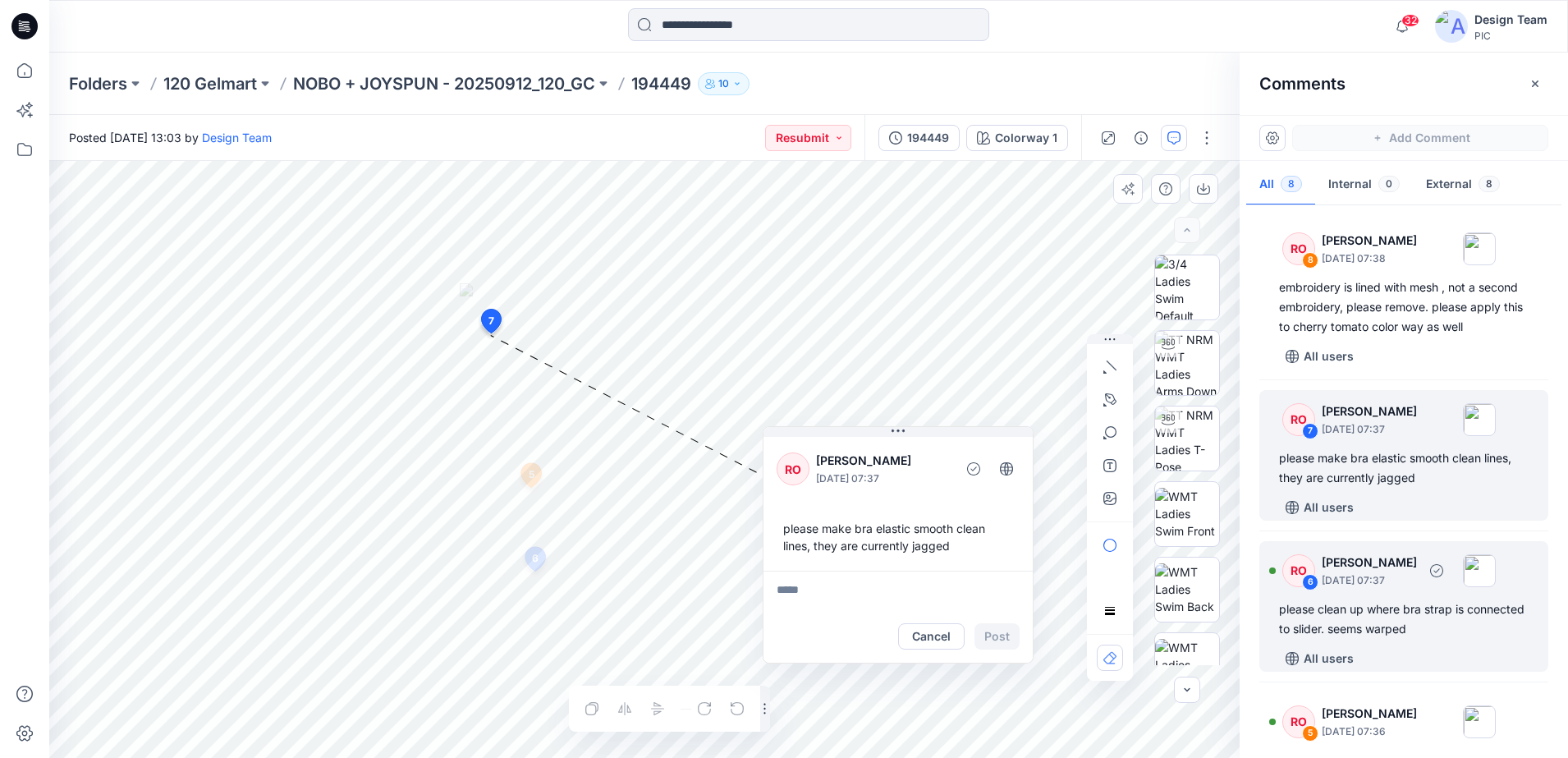
click at [1305, 615] on div "RO 6 [PERSON_NAME] [DATE] 07:37 please clean up where bra strap is connected to…" at bounding box center [1404, 606] width 289 height 131
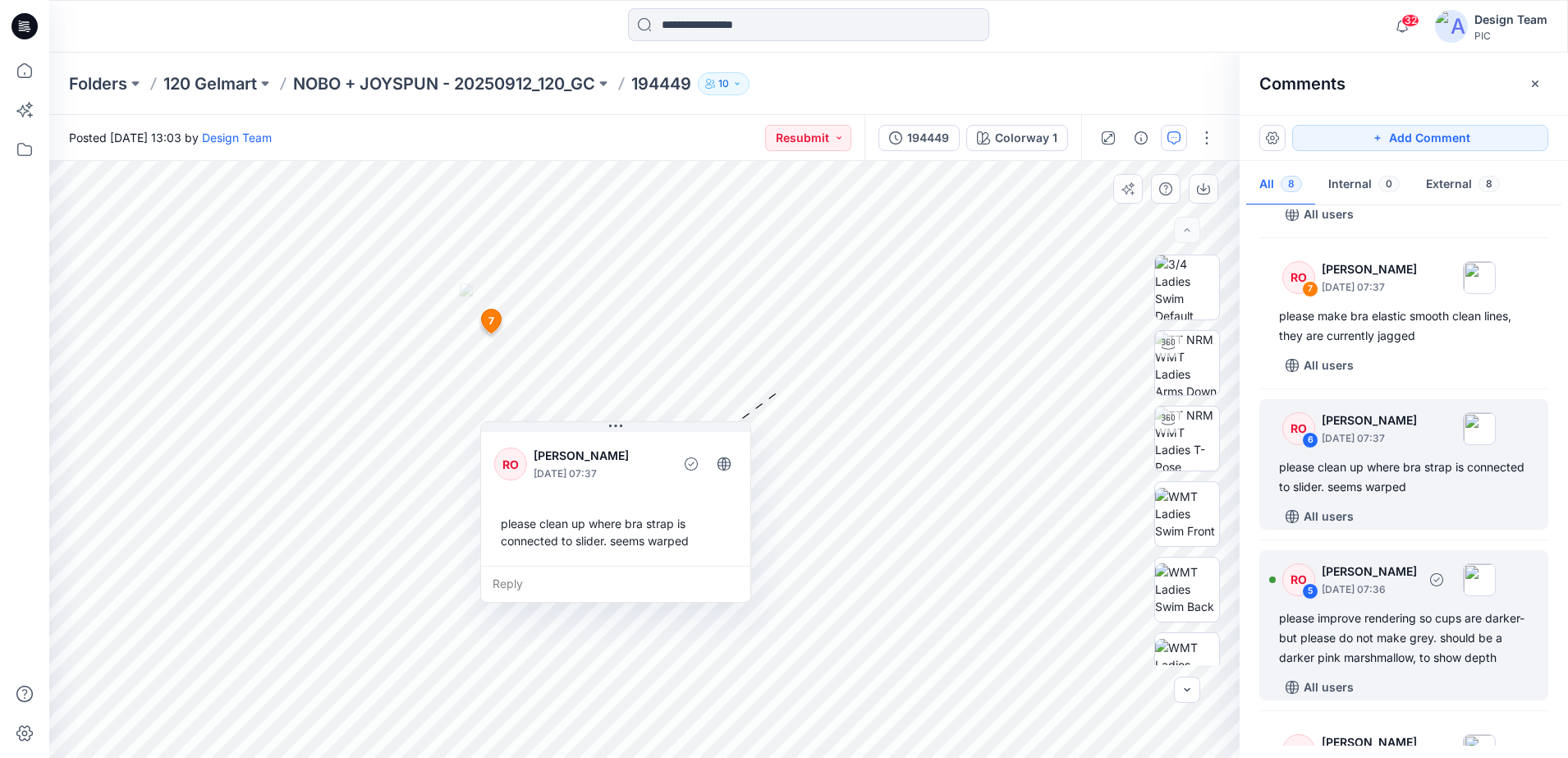
scroll to position [205, 0]
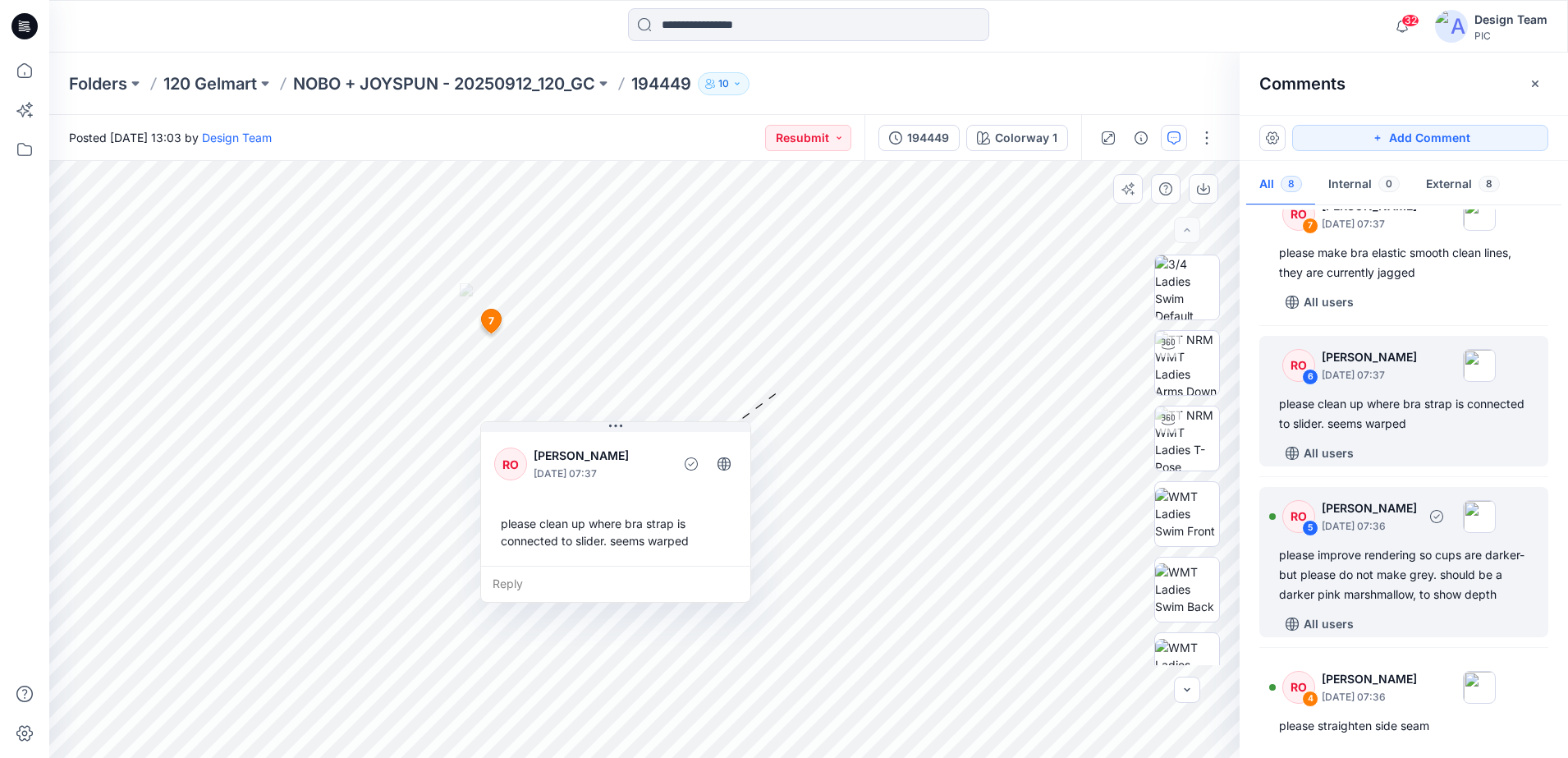
click at [1306, 580] on div "please improve rendering so cups are darker- but please do not make grey. shoul…" at bounding box center [1404, 575] width 250 height 59
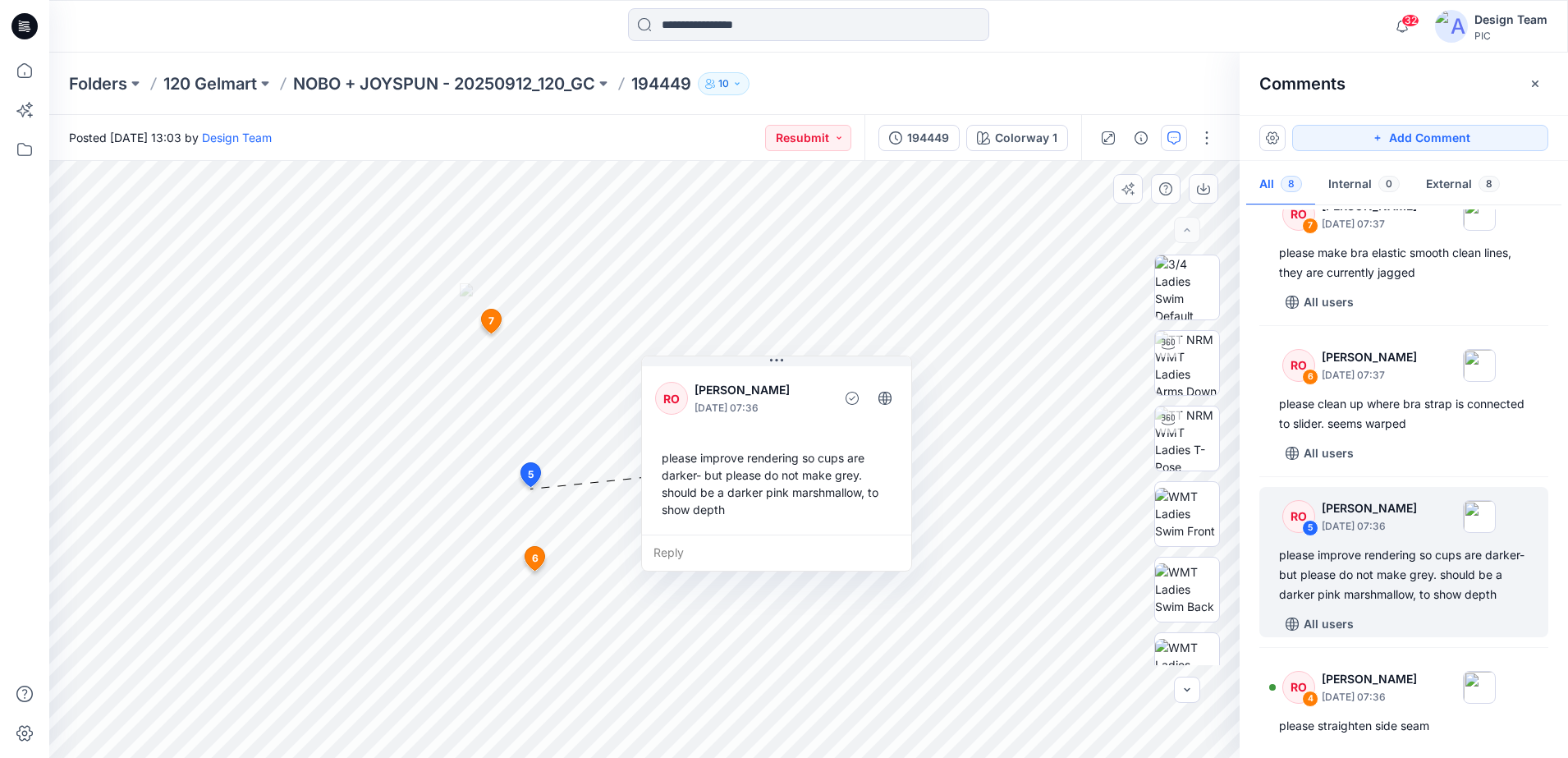
drag, startPoint x: 658, startPoint y: 496, endPoint x: 823, endPoint y: 535, distance: 169.5
click at [823, 535] on div "Reply" at bounding box center [777, 552] width 270 height 36
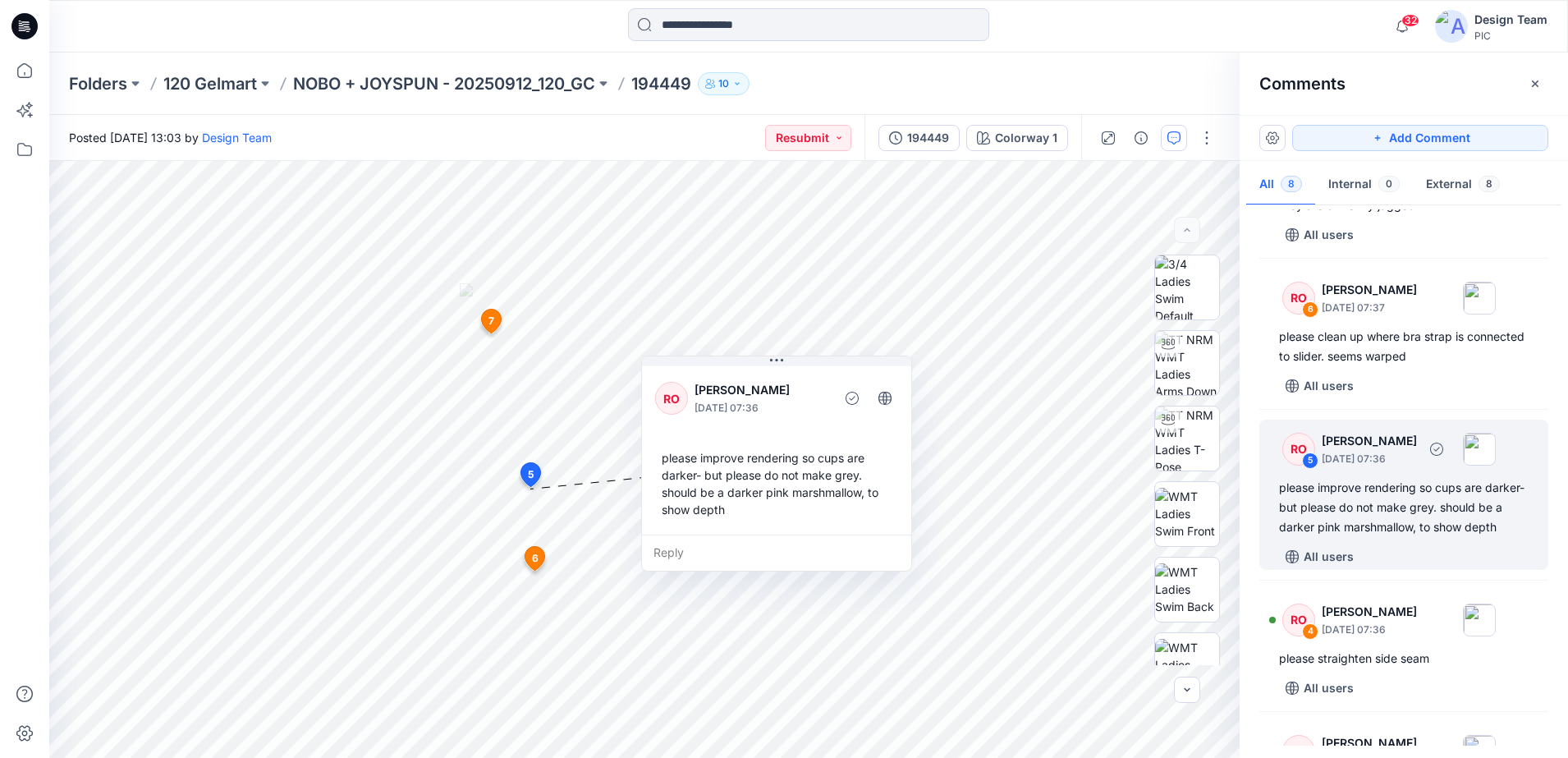
scroll to position [410, 0]
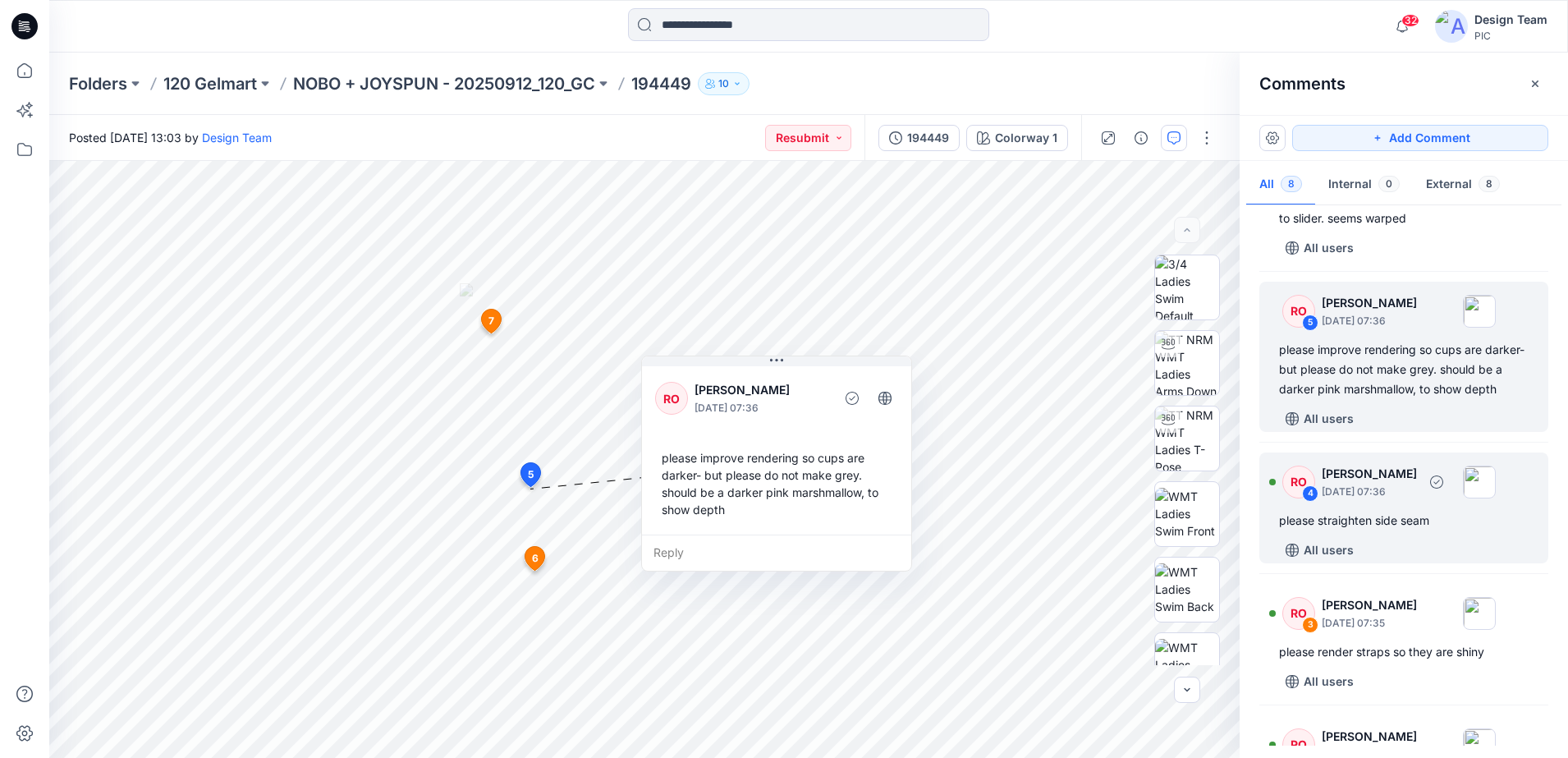
click at [1281, 530] on div "please straighten side seam" at bounding box center [1404, 521] width 250 height 20
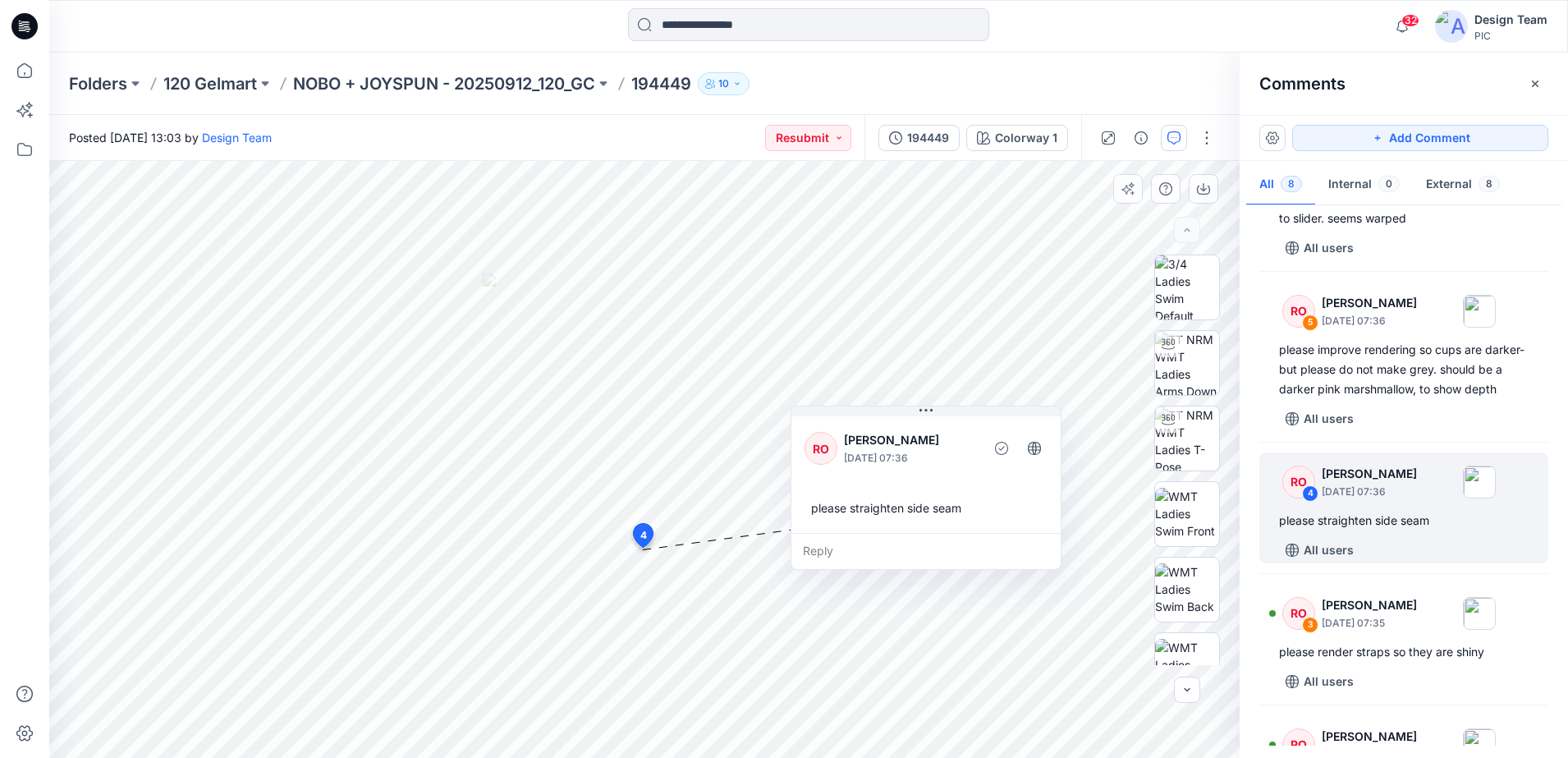
drag, startPoint x: 708, startPoint y: 462, endPoint x: 1008, endPoint y: 498, distance: 302.2
click at [1008, 533] on div "Reply" at bounding box center [926, 550] width 270 height 36
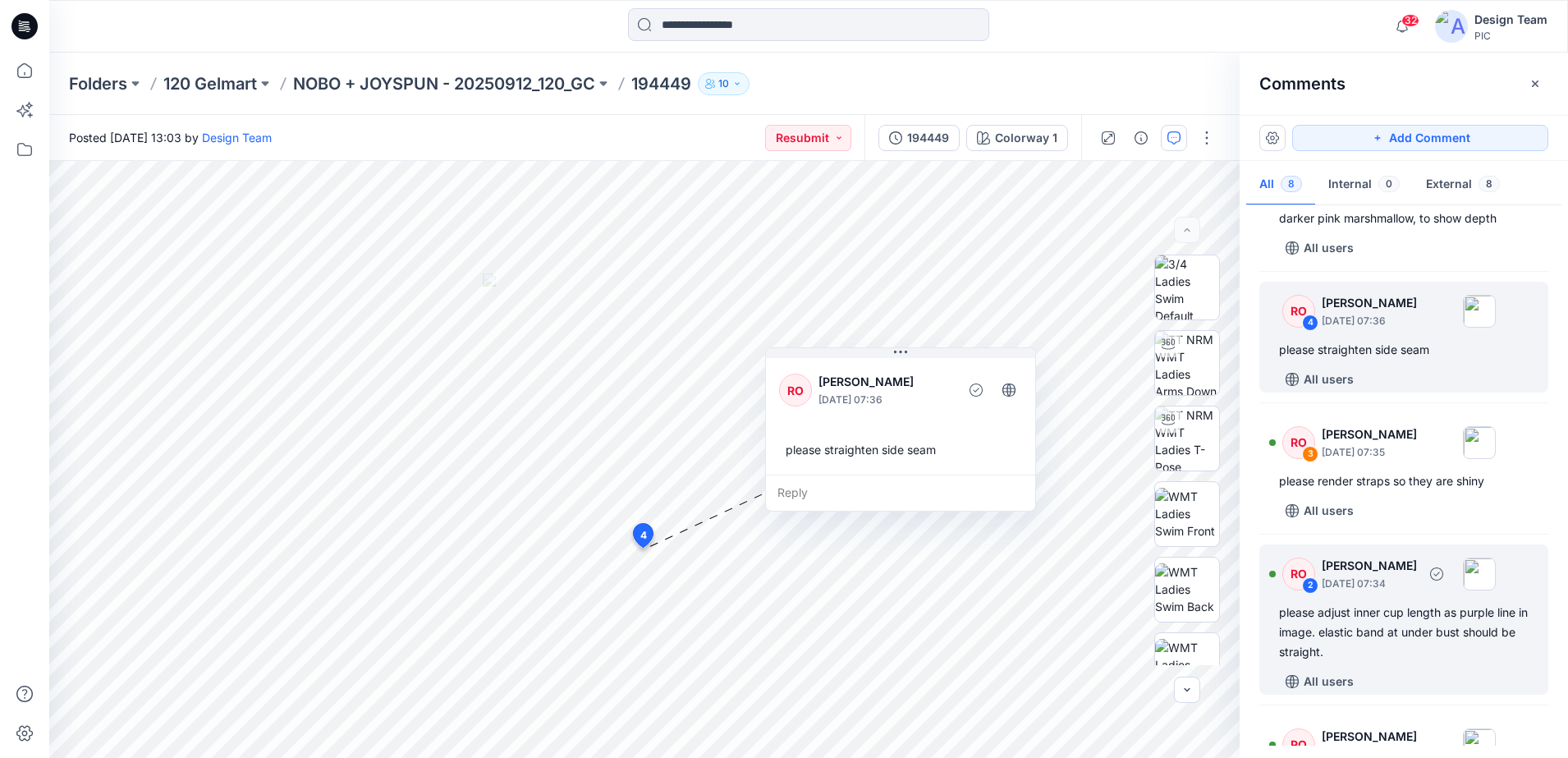
scroll to position [616, 0]
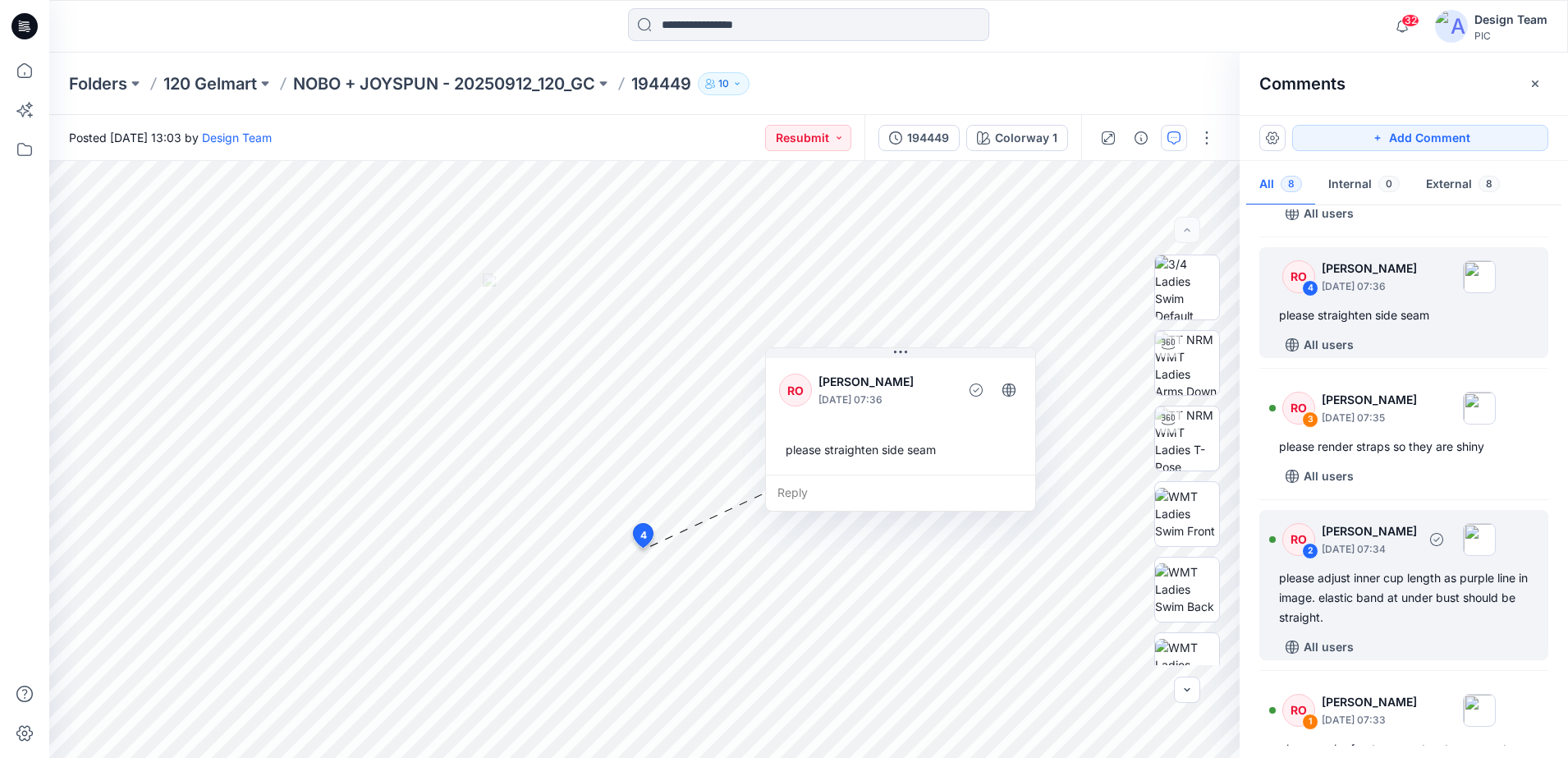
click at [1282, 554] on div "RO 2 [PERSON_NAME] [DATE] 07:34 please adjust inner cup length as purple line i…" at bounding box center [1404, 585] width 289 height 150
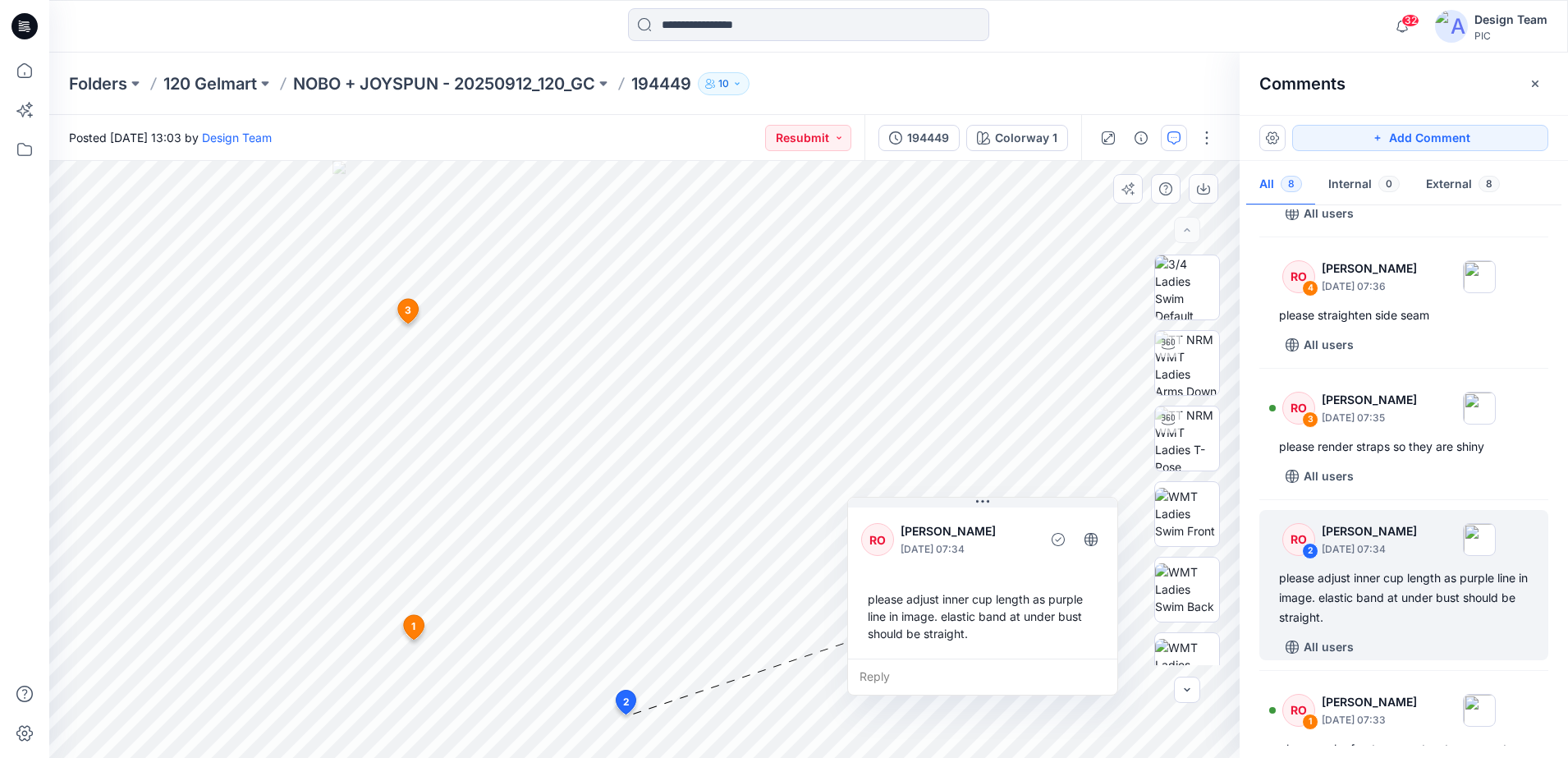
drag, startPoint x: 606, startPoint y: 527, endPoint x: 1030, endPoint y: 584, distance: 427.8
click at [1030, 584] on div "please adjust inner cup length as purple line in image. elastic band at under b…" at bounding box center [983, 616] width 243 height 64
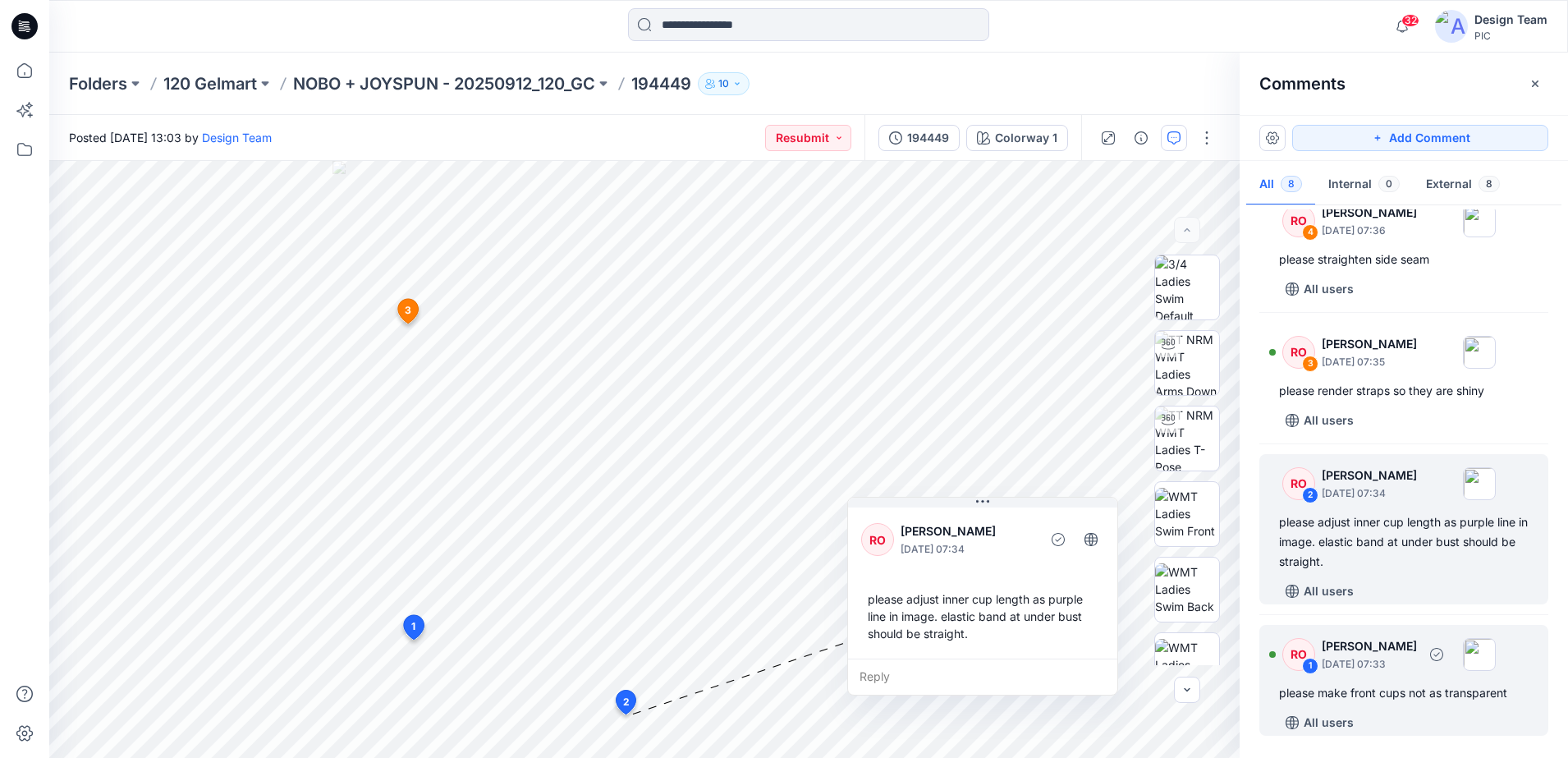
click at [1285, 634] on div "RO 1 [PERSON_NAME] [DATE] 07:33" at bounding box center [1382, 654] width 227 height 45
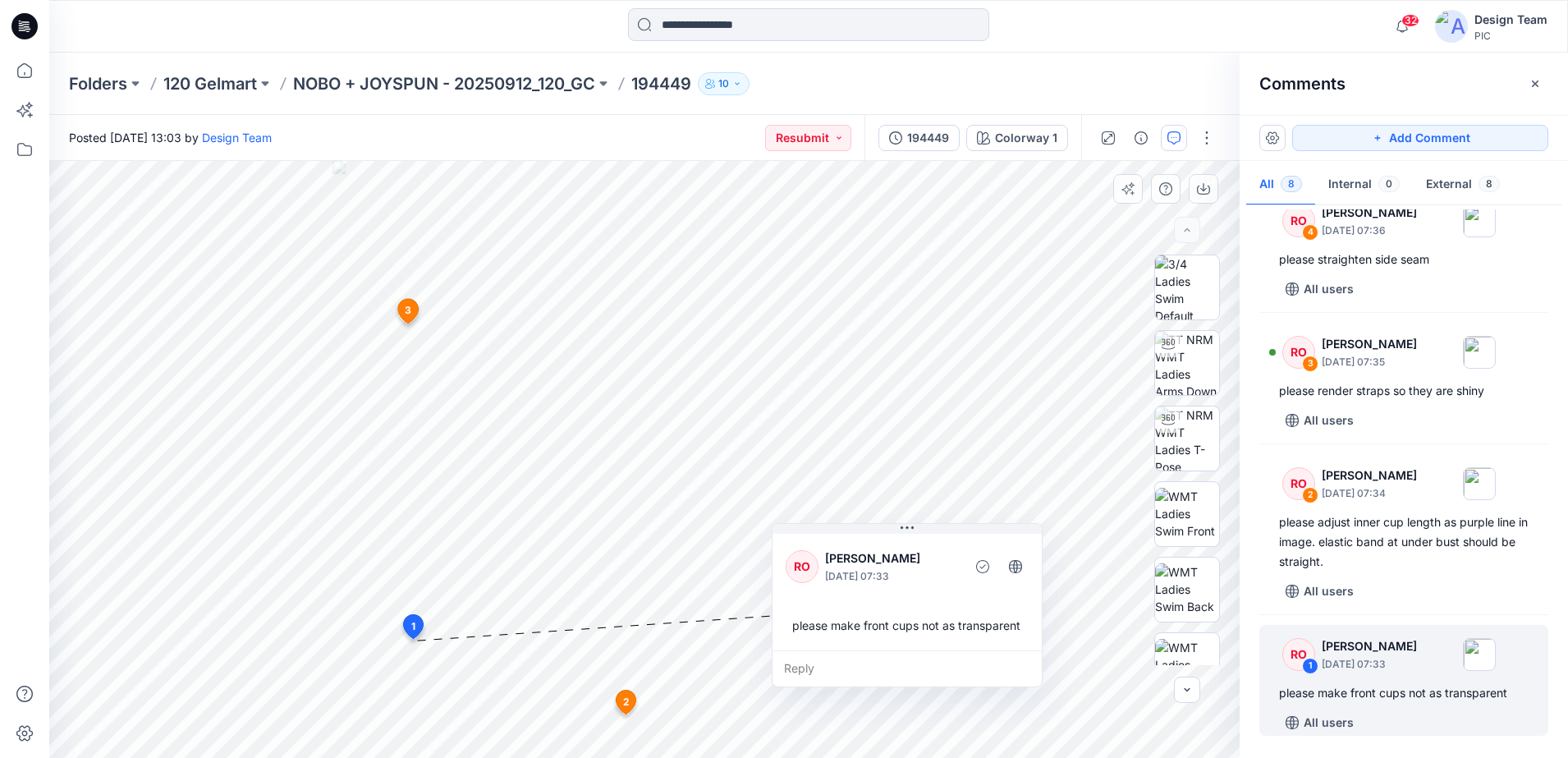
drag, startPoint x: 632, startPoint y: 628, endPoint x: 1016, endPoint y: 662, distance: 385.5
click at [1016, 662] on div "Reply" at bounding box center [907, 668] width 270 height 36
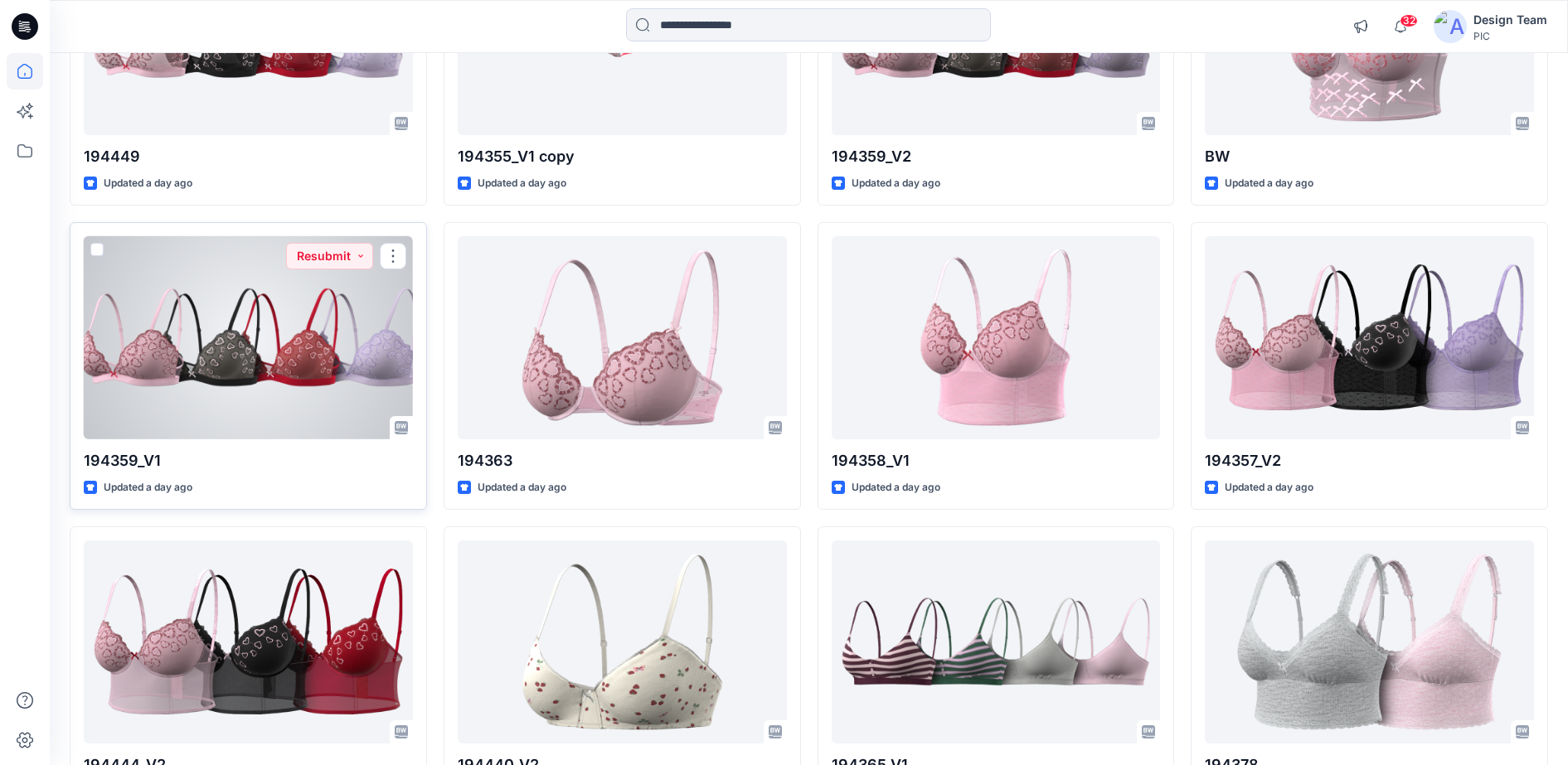
scroll to position [2175, 0]
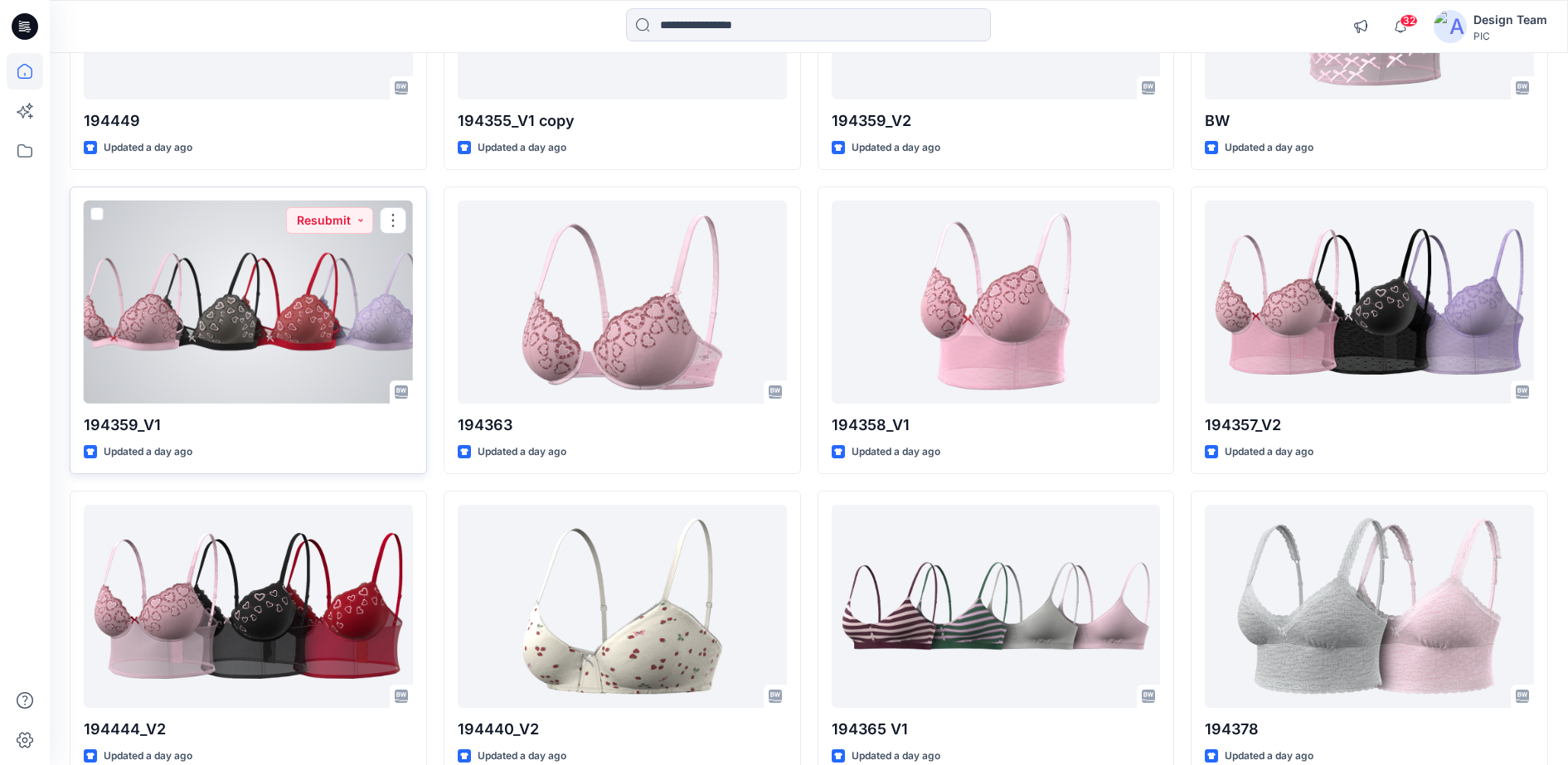
click at [341, 358] on div at bounding box center [248, 302] width 329 height 203
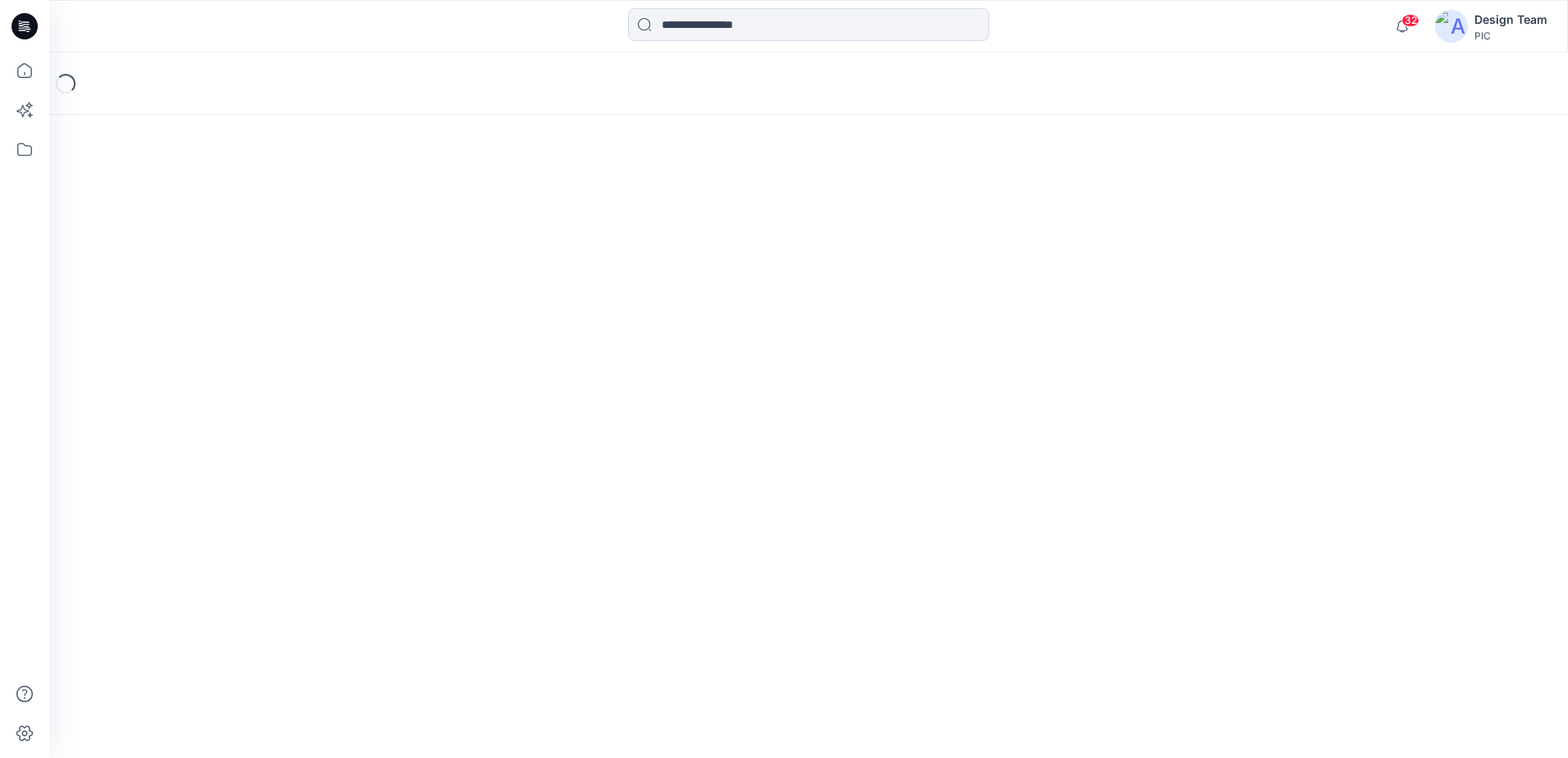
click at [338, 355] on div "Loading..." at bounding box center [808, 405] width 1519 height 705
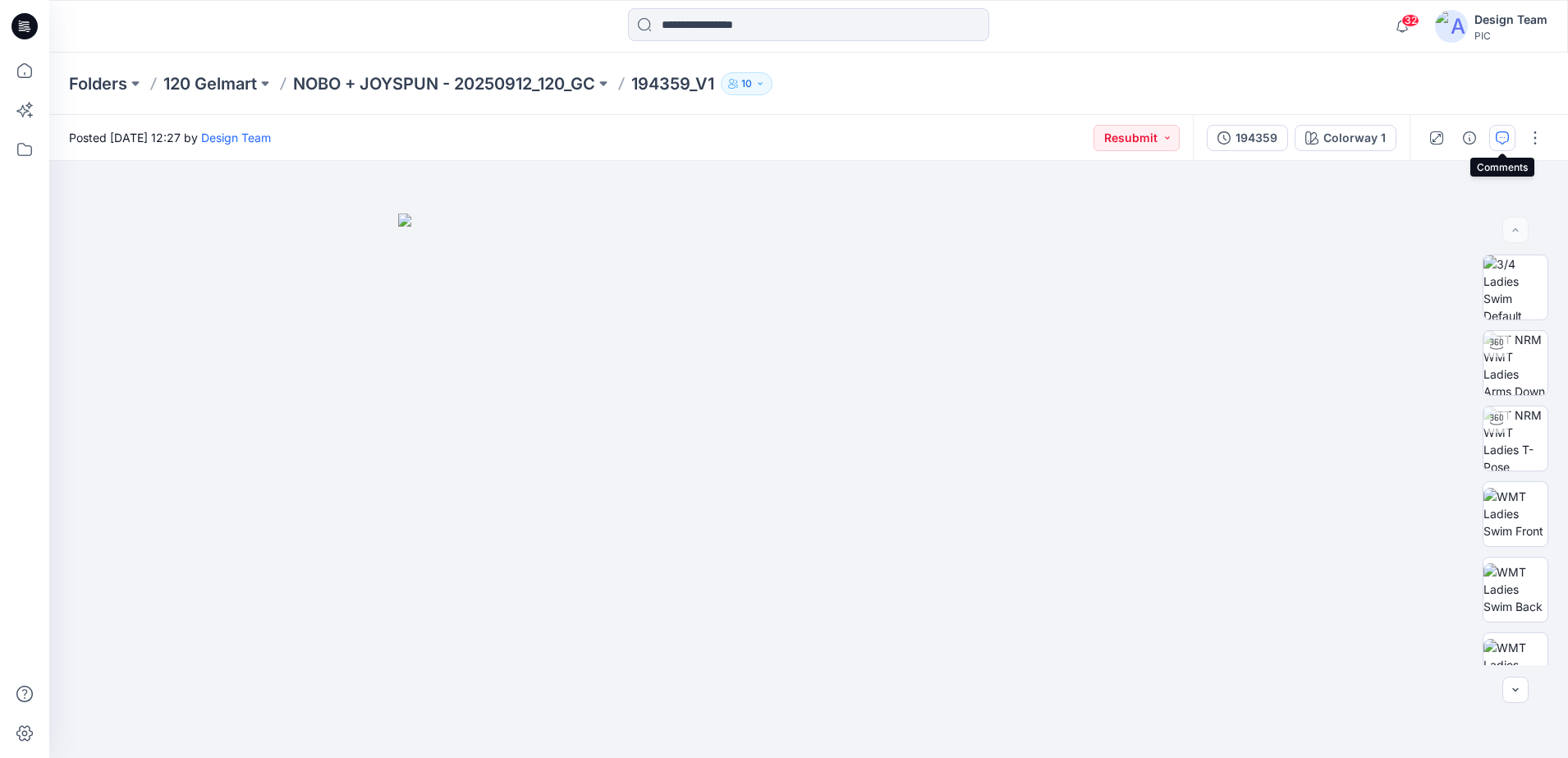
click at [1503, 133] on icon "button" at bounding box center [1503, 138] width 13 height 13
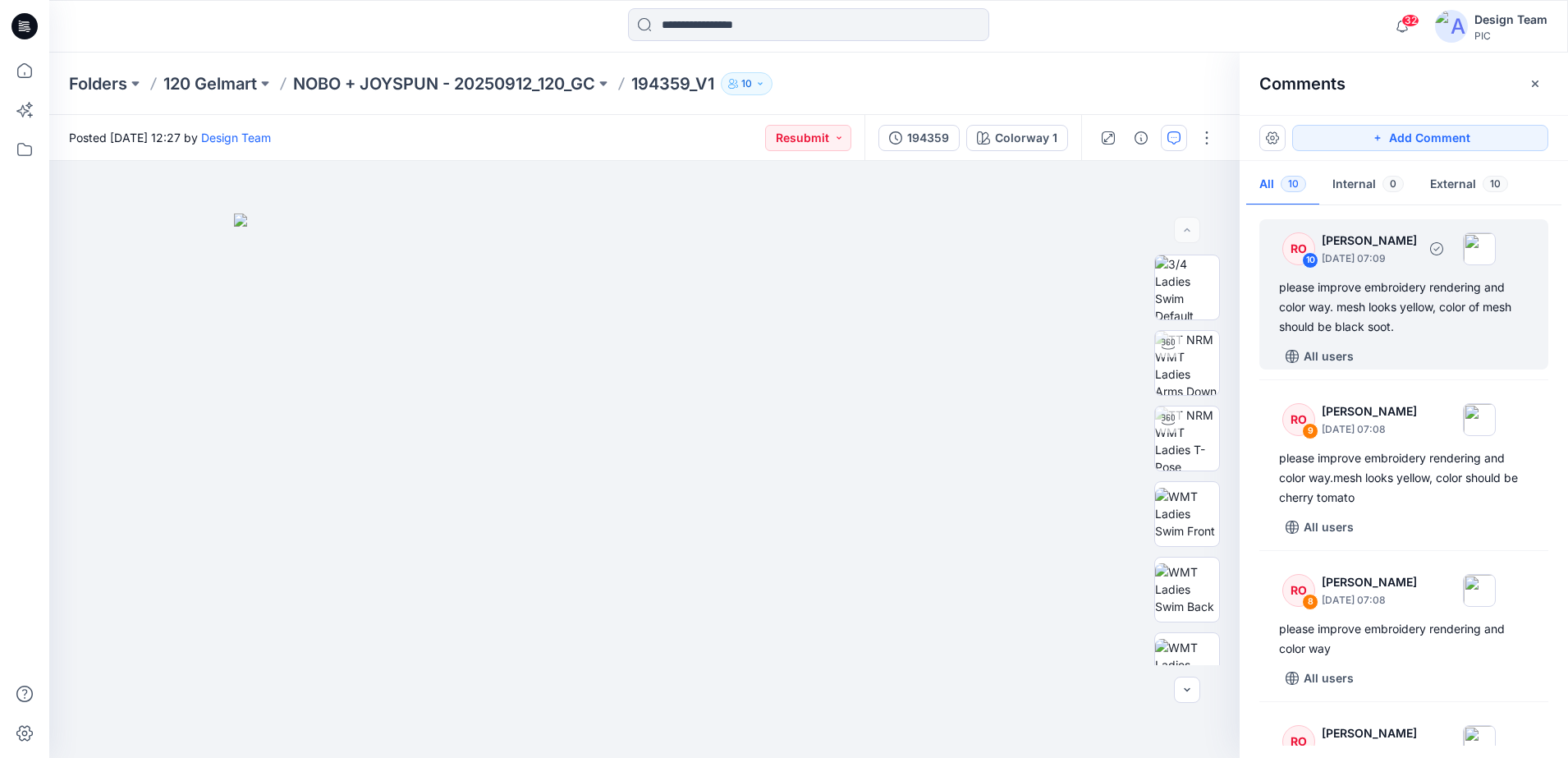
click at [1324, 307] on div "please improve embroidery rendering and color way. mesh looks yellow, color of …" at bounding box center [1404, 307] width 250 height 59
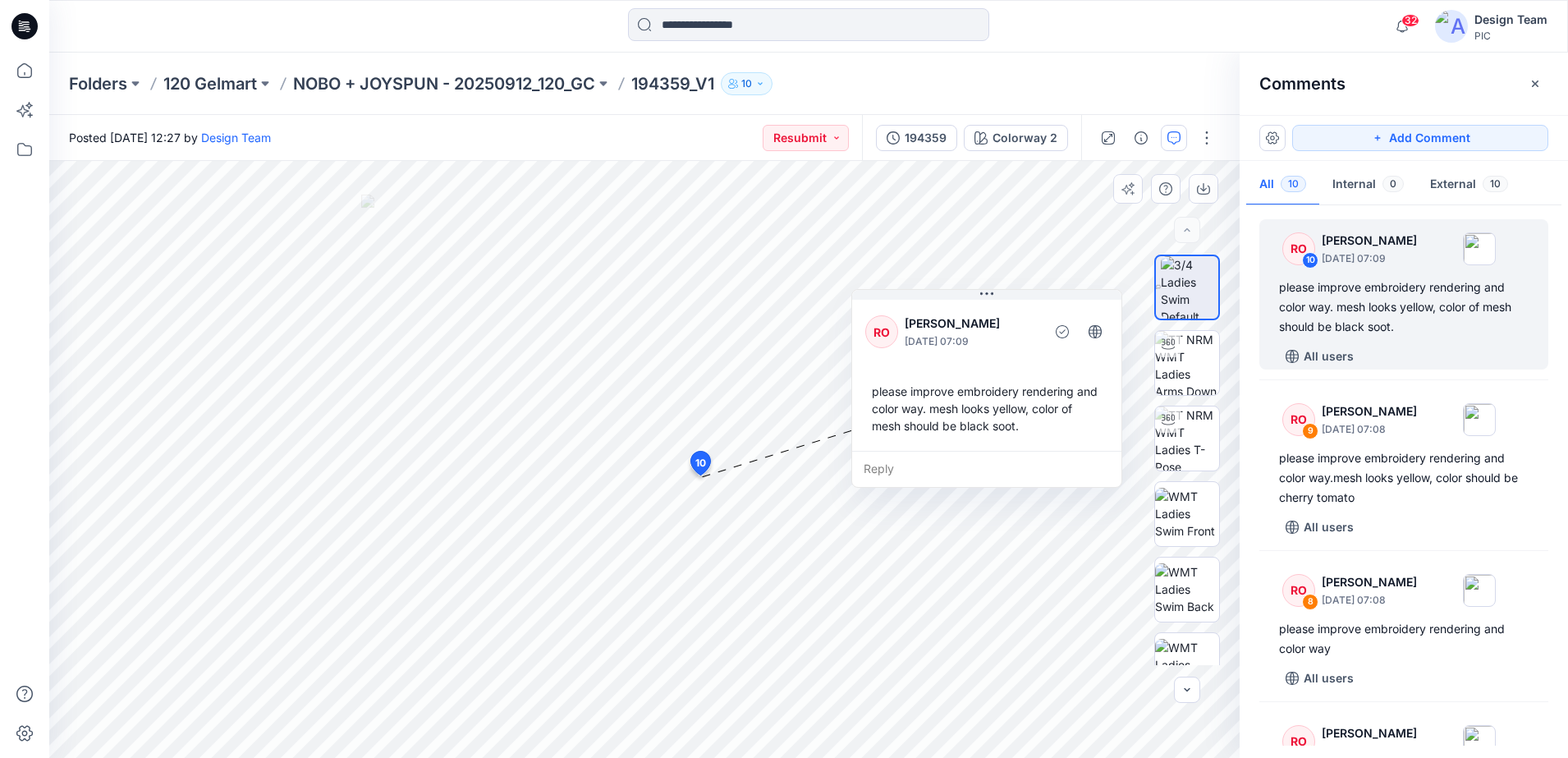
drag, startPoint x: 868, startPoint y: 641, endPoint x: 1044, endPoint y: 446, distance: 262.7
click at [1044, 446] on div "RO [PERSON_NAME] [DATE] 07:09 please improve embroidery rendering and color way…" at bounding box center [987, 374] width 270 height 154
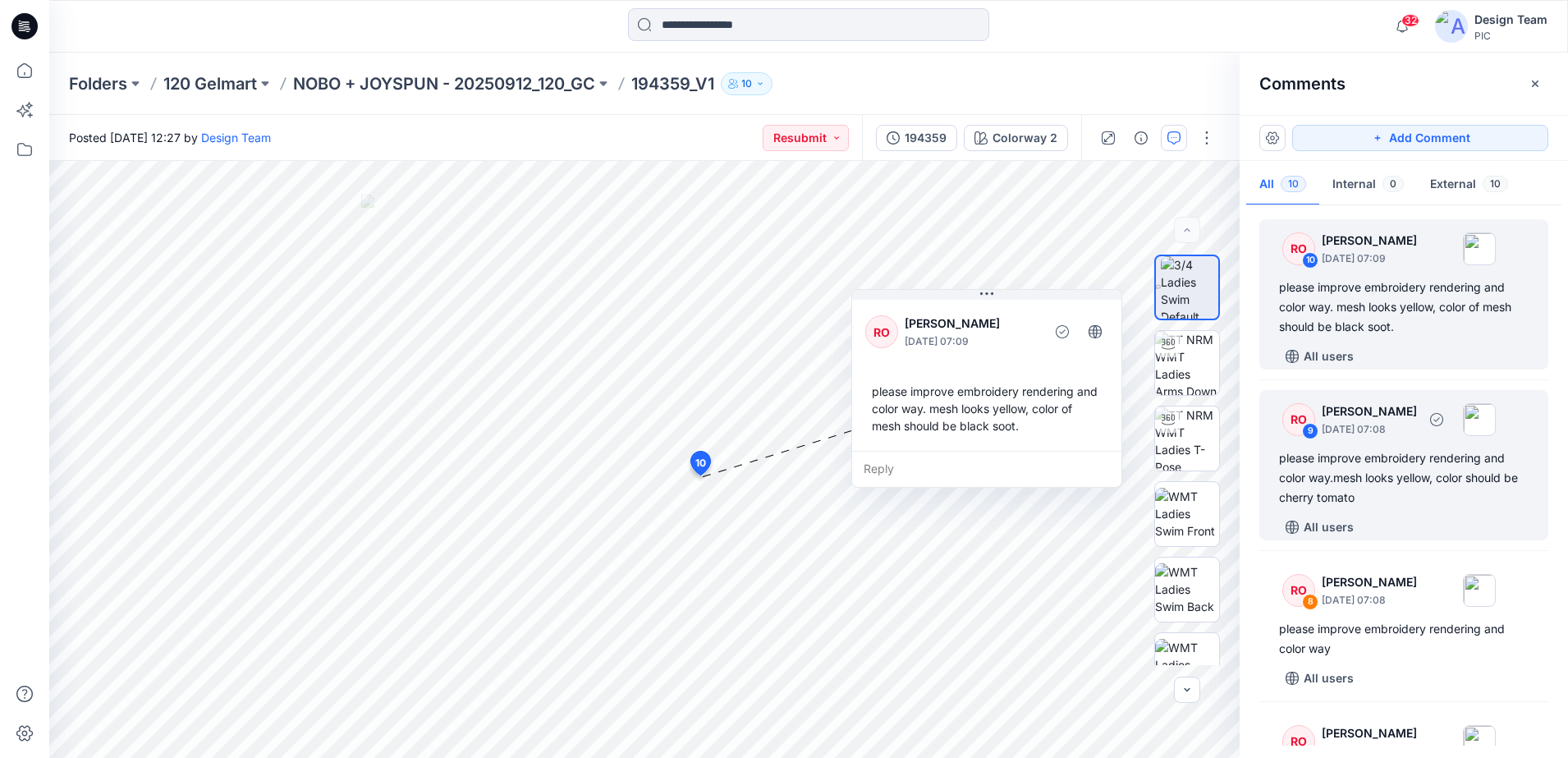
click at [1335, 456] on div "please improve embroidery rendering and color way.mesh looks yellow, color shou…" at bounding box center [1404, 477] width 250 height 59
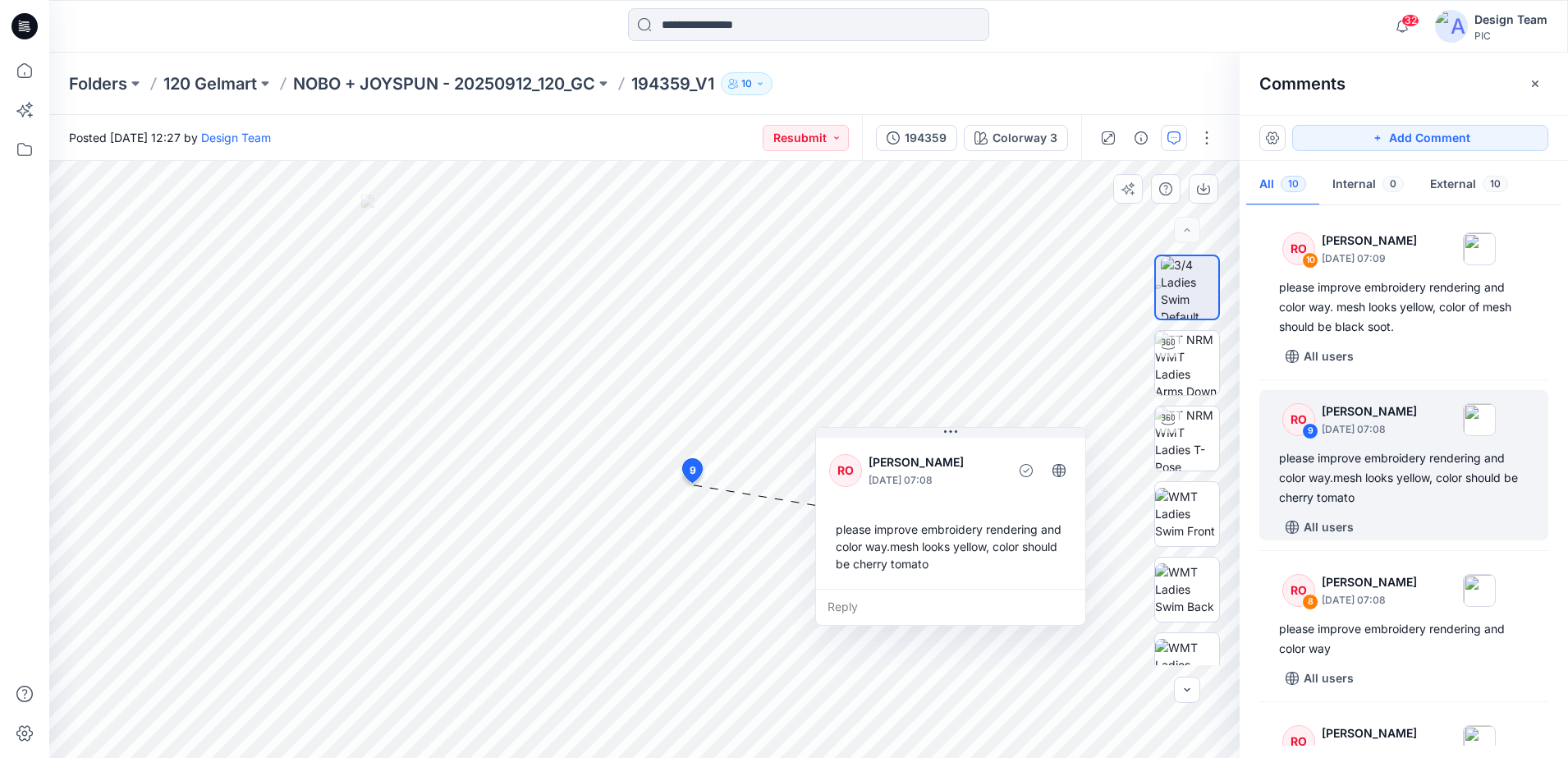
drag, startPoint x: 749, startPoint y: 484, endPoint x: 1059, endPoint y: 574, distance: 322.8
click at [1059, 574] on div "please improve embroidery rendering and color way.mesh looks yellow, color shou…" at bounding box center [951, 546] width 243 height 64
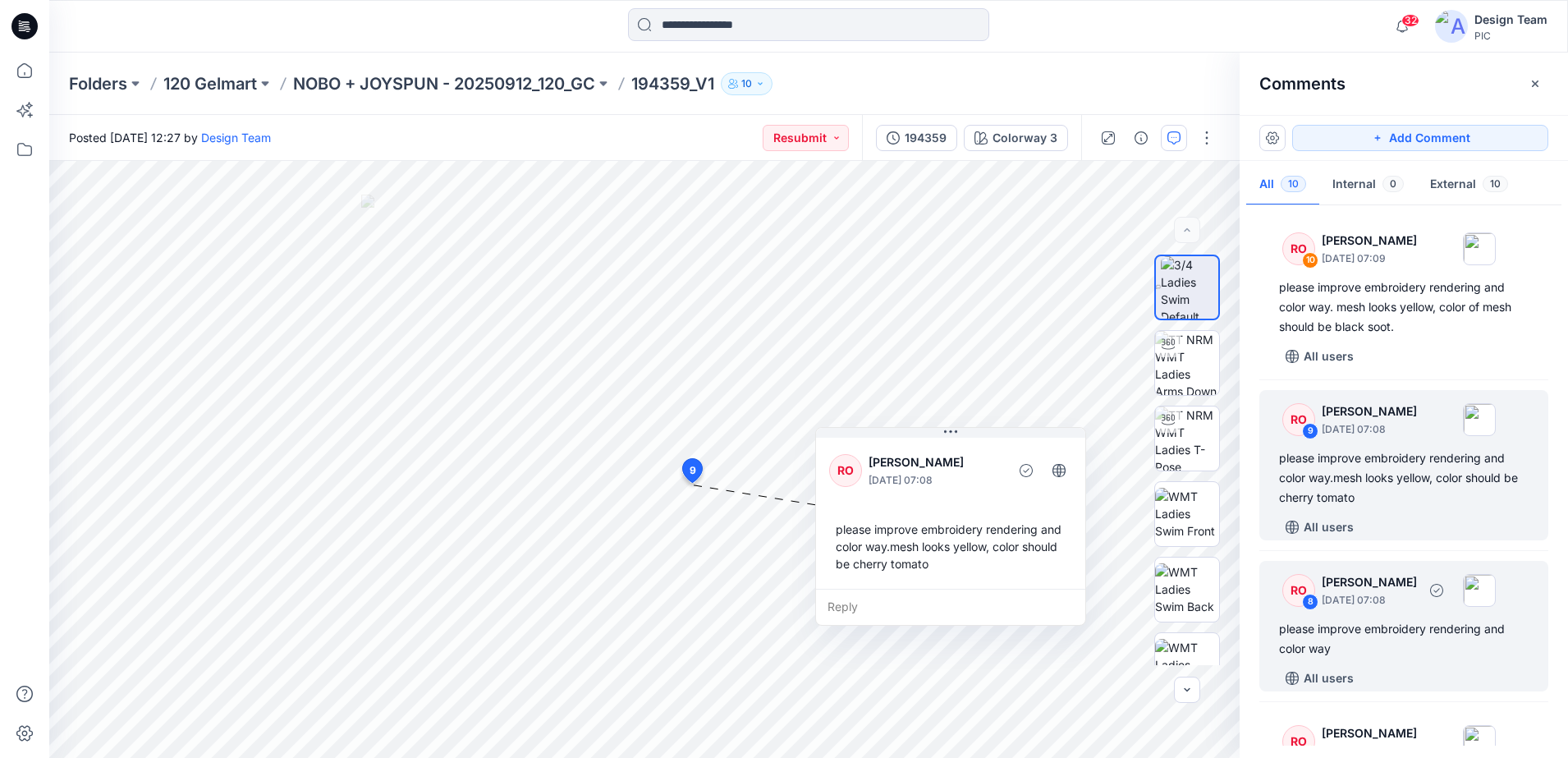
click at [1306, 625] on div "please improve embroidery rendering and color way" at bounding box center [1404, 638] width 250 height 39
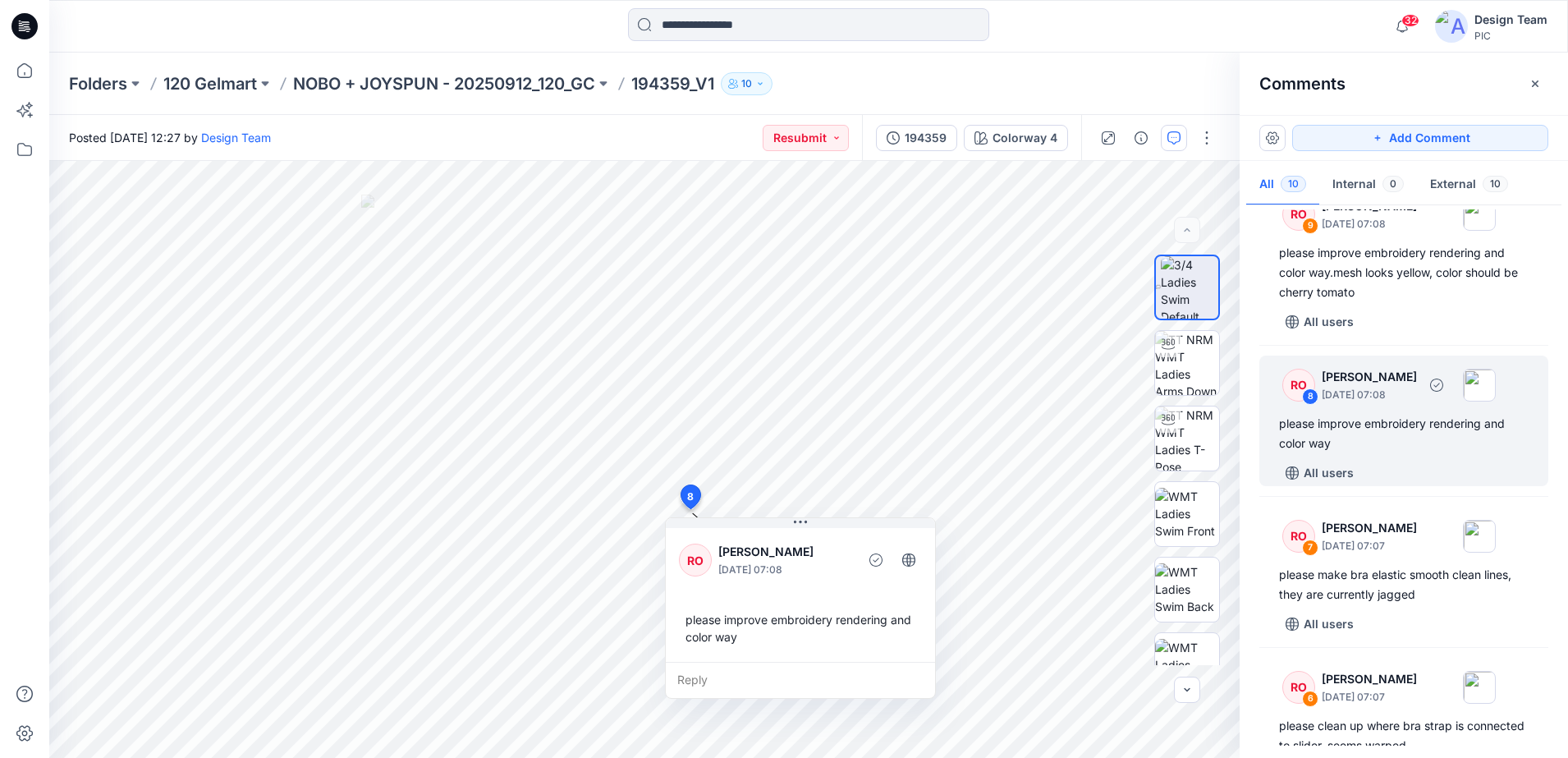
scroll to position [308, 0]
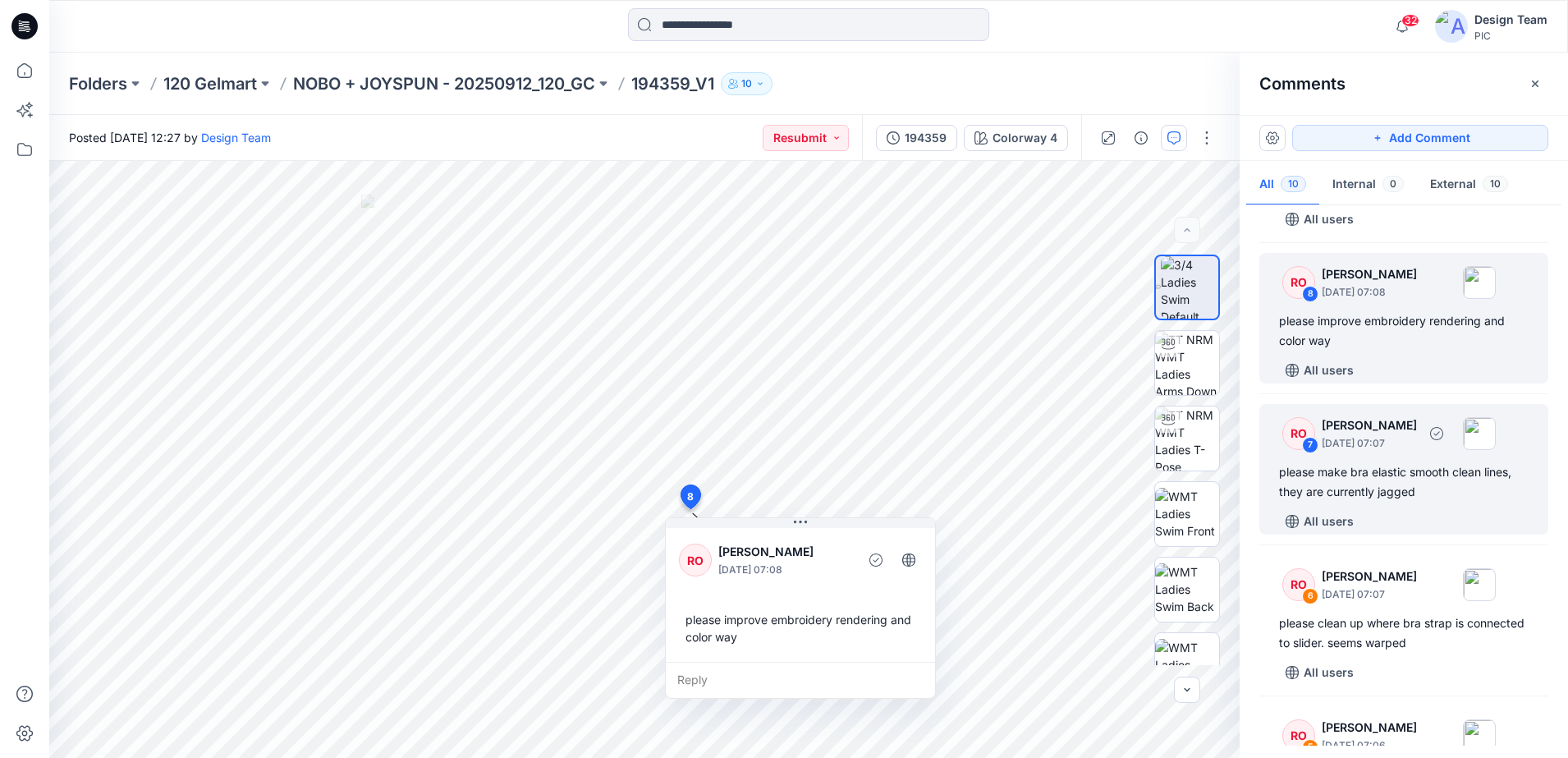
click at [1297, 473] on div "please make bra elastic smooth clean lines, they are currently jagged" at bounding box center [1404, 482] width 250 height 39
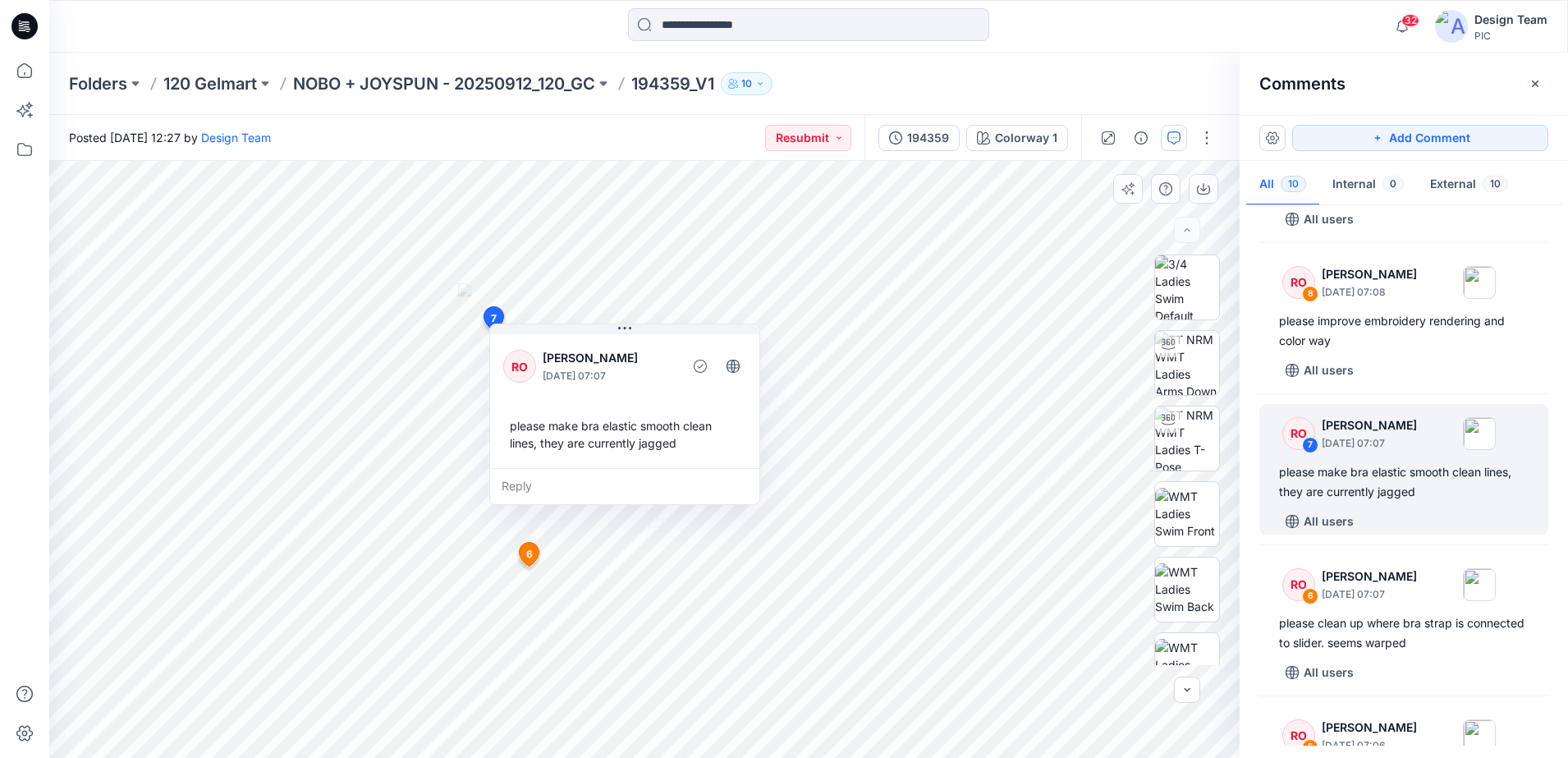
drag, startPoint x: 599, startPoint y: 512, endPoint x: 620, endPoint y: 496, distance: 26.4
click at [620, 496] on div "Reply" at bounding box center [625, 486] width 270 height 36
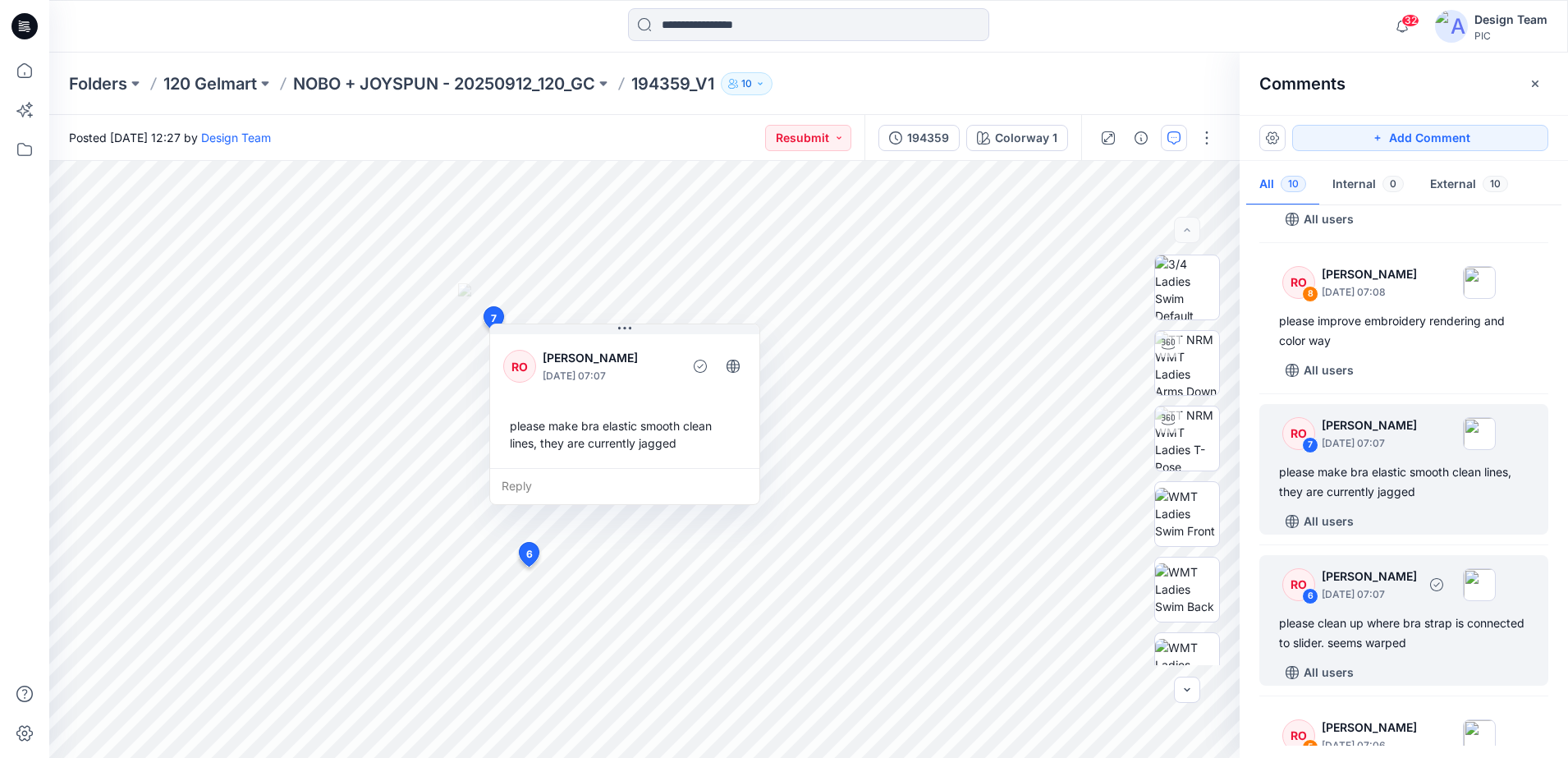
click at [1276, 590] on div "RO 6" at bounding box center [1292, 584] width 46 height 33
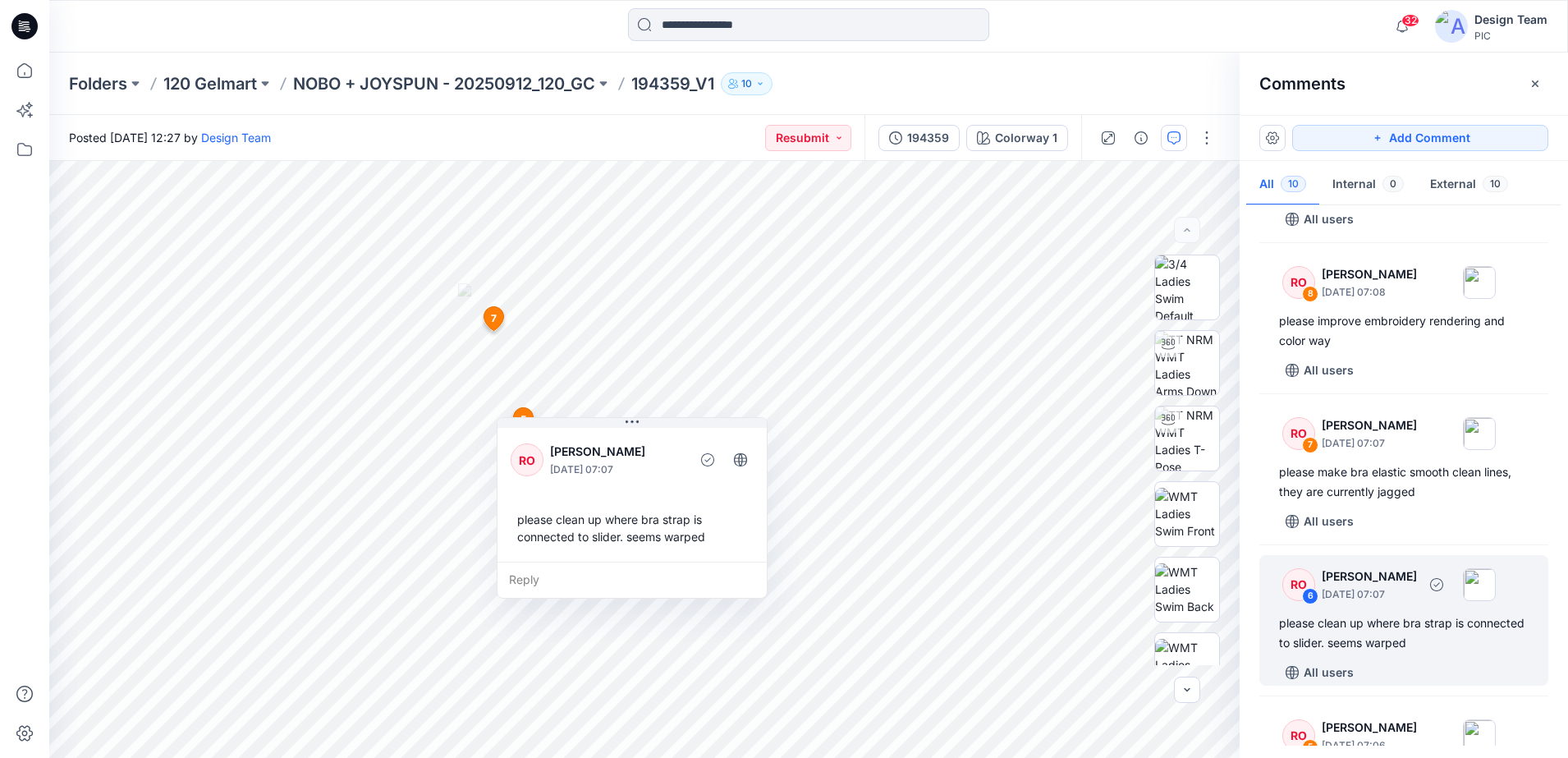
click at [1276, 590] on div "RO 6" at bounding box center [1292, 584] width 46 height 33
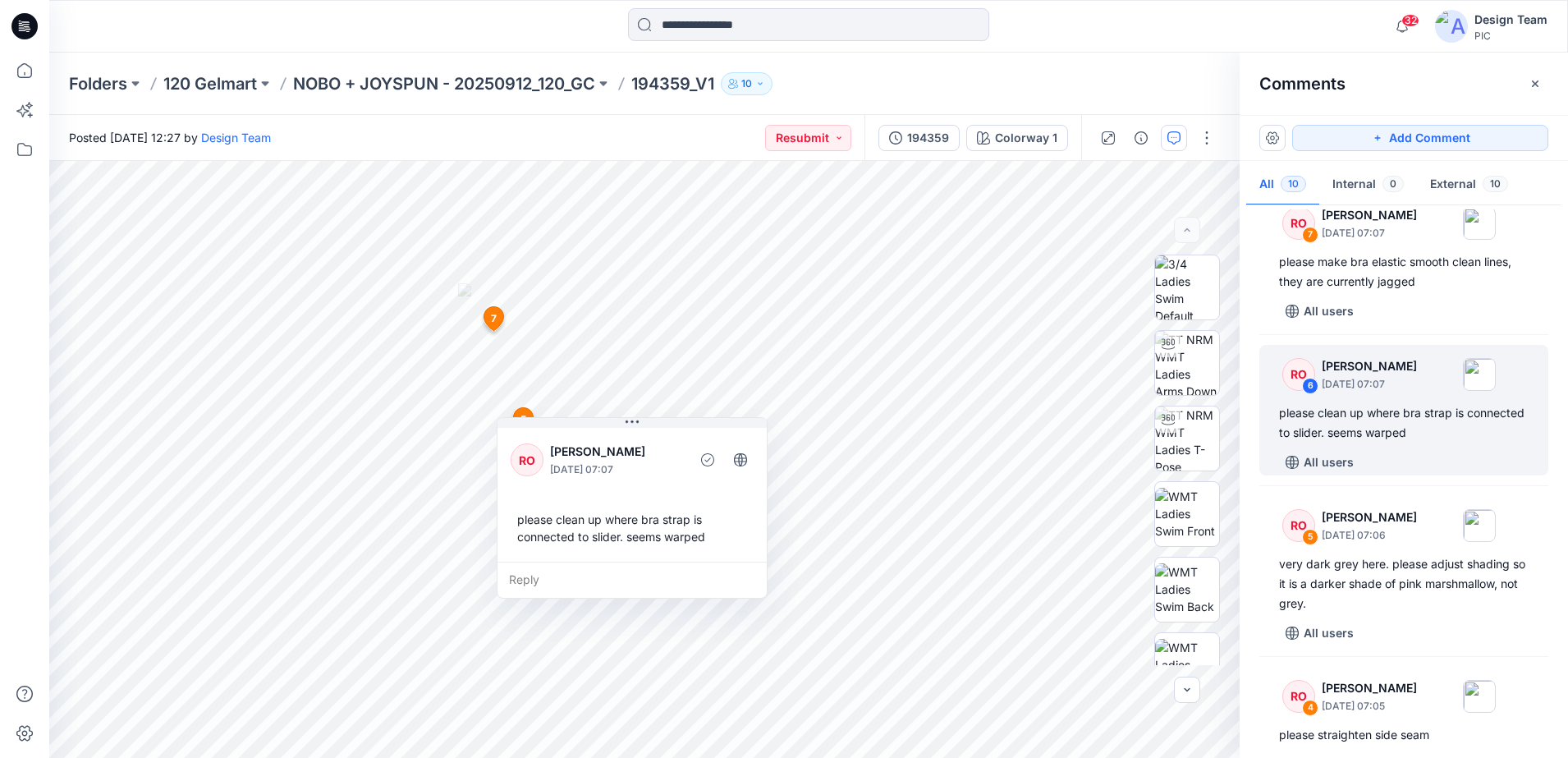
scroll to position [616, 0]
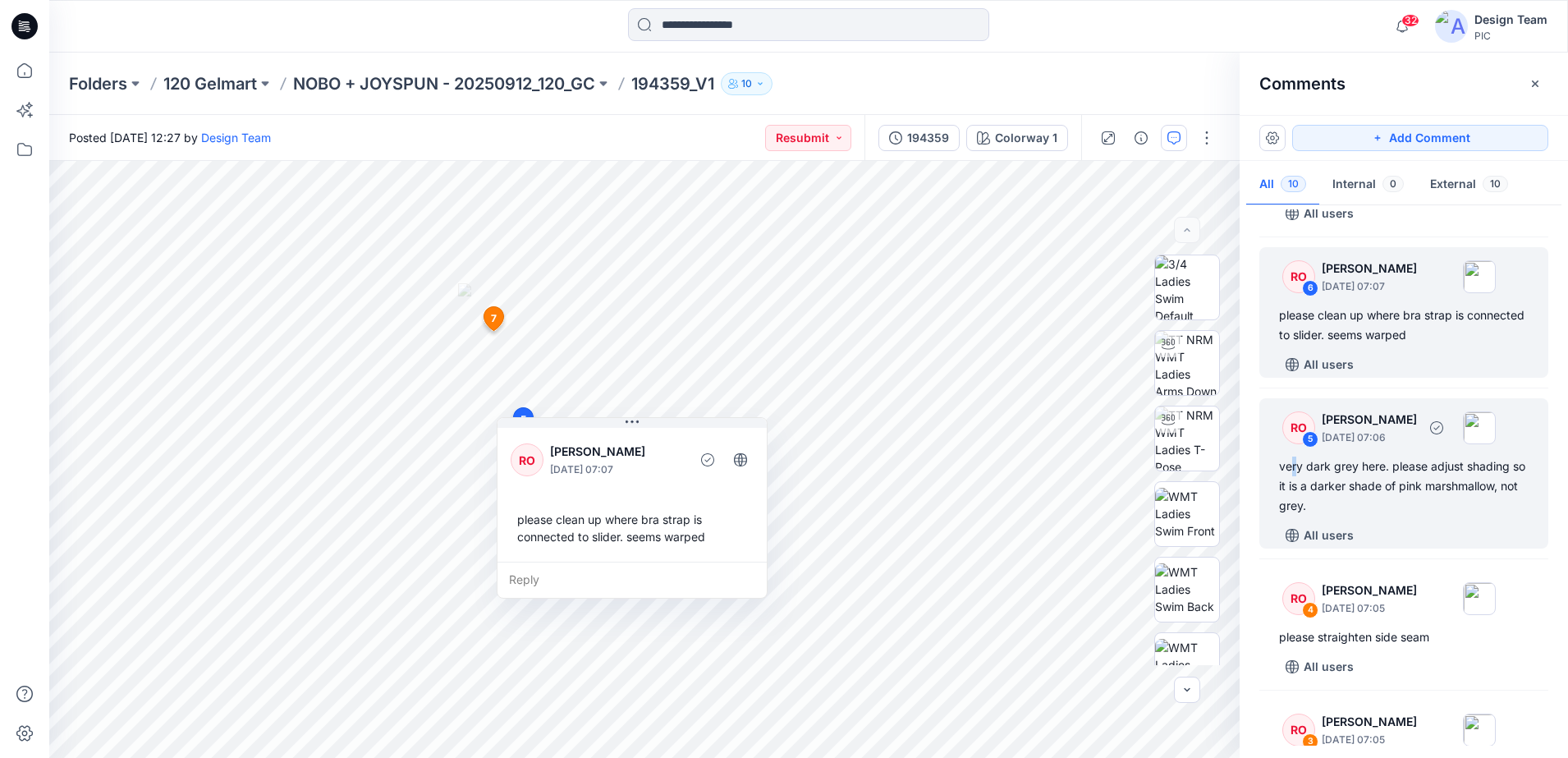
drag, startPoint x: 1292, startPoint y: 467, endPoint x: 1297, endPoint y: 458, distance: 10.3
click at [1297, 462] on div "very dark grey here. please adjust shading so it is a darker shade of pink mars…" at bounding box center [1404, 486] width 250 height 59
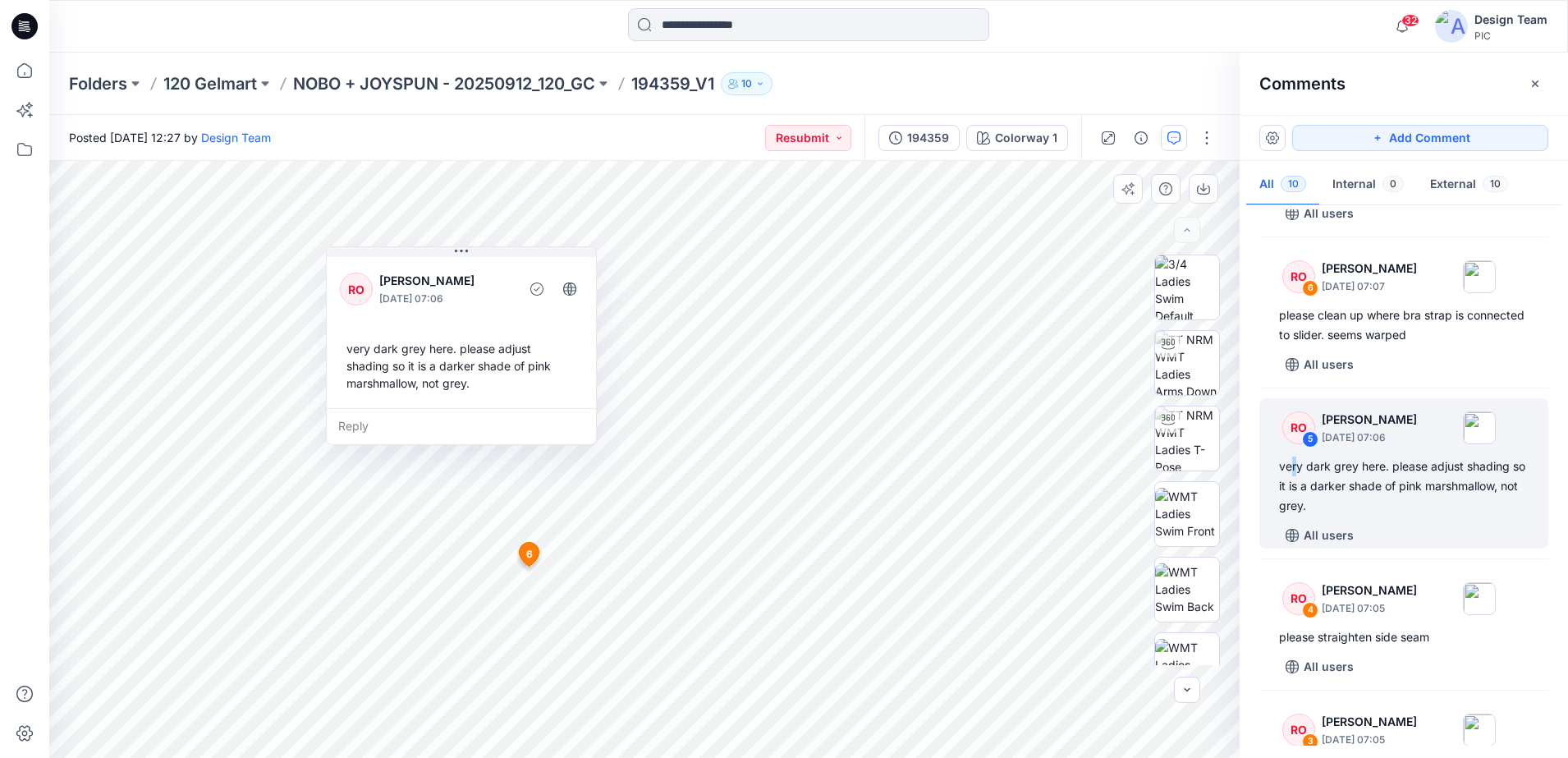
drag, startPoint x: 594, startPoint y: 440, endPoint x: 452, endPoint y: 436, distance: 142.1
click at [429, 410] on div "Reply" at bounding box center [462, 425] width 270 height 36
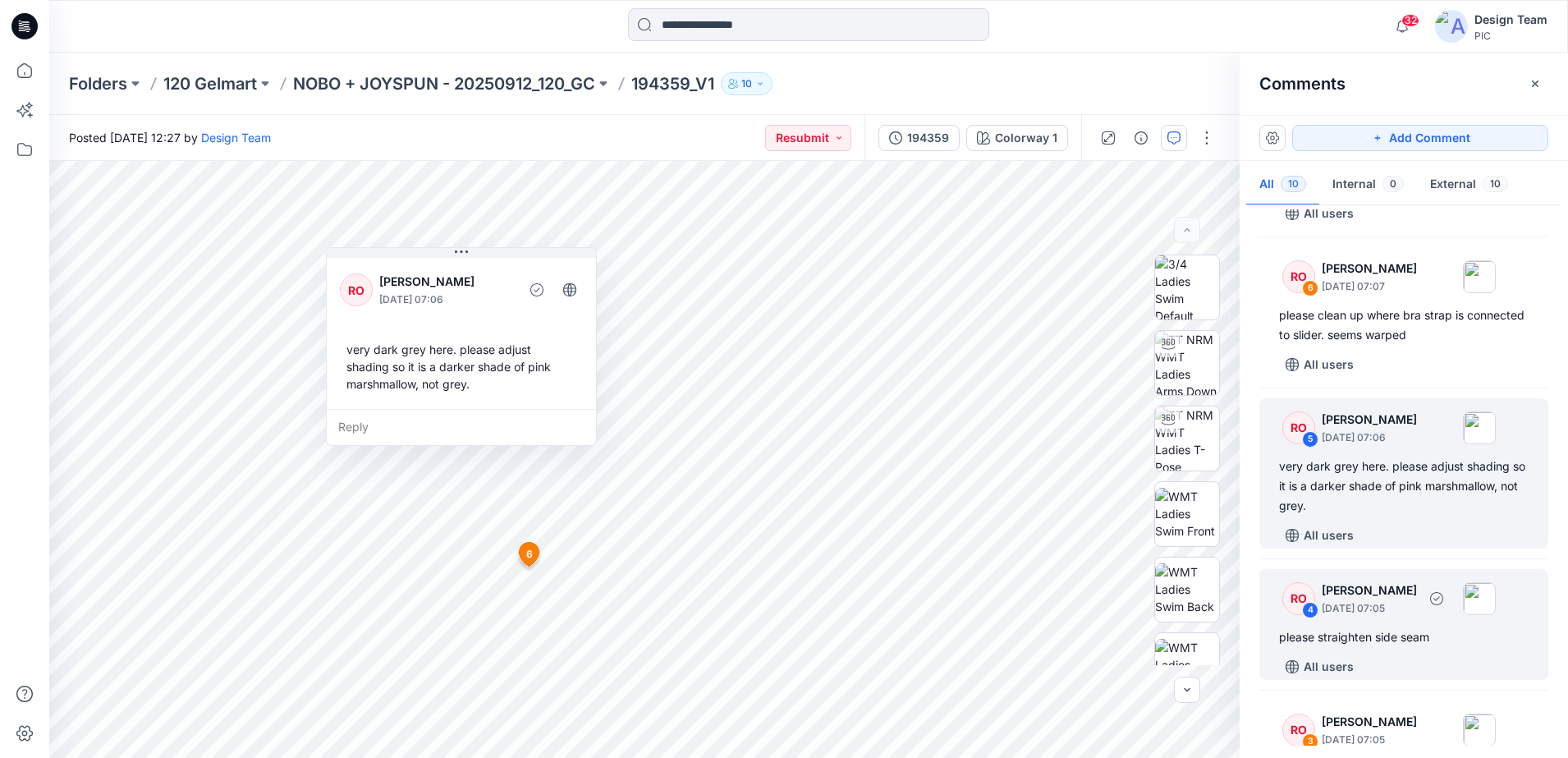
click at [1315, 589] on div "RO 4 [PERSON_NAME] [DATE] 07:05" at bounding box center [1382, 598] width 227 height 45
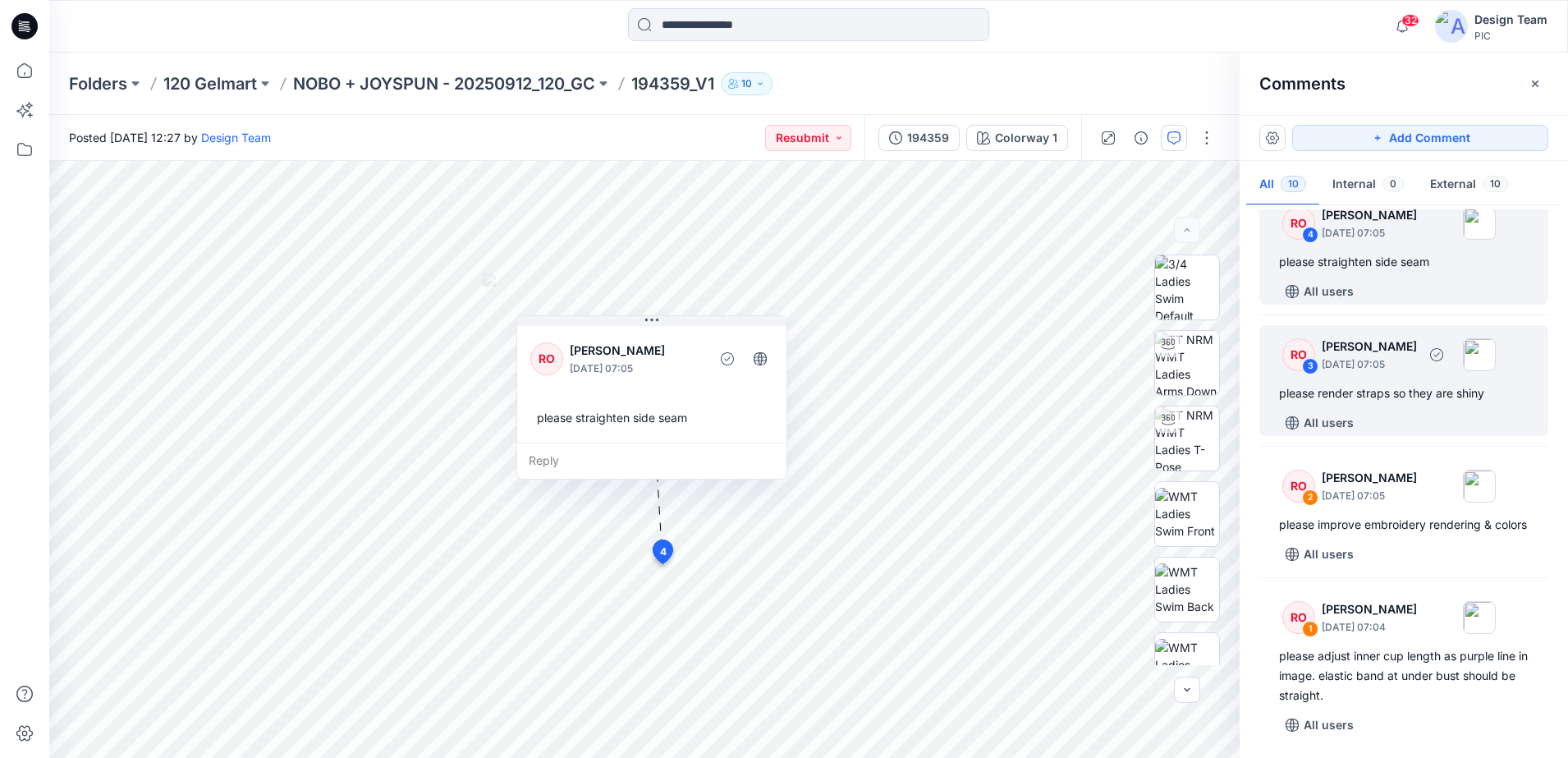
scroll to position [1013, 0]
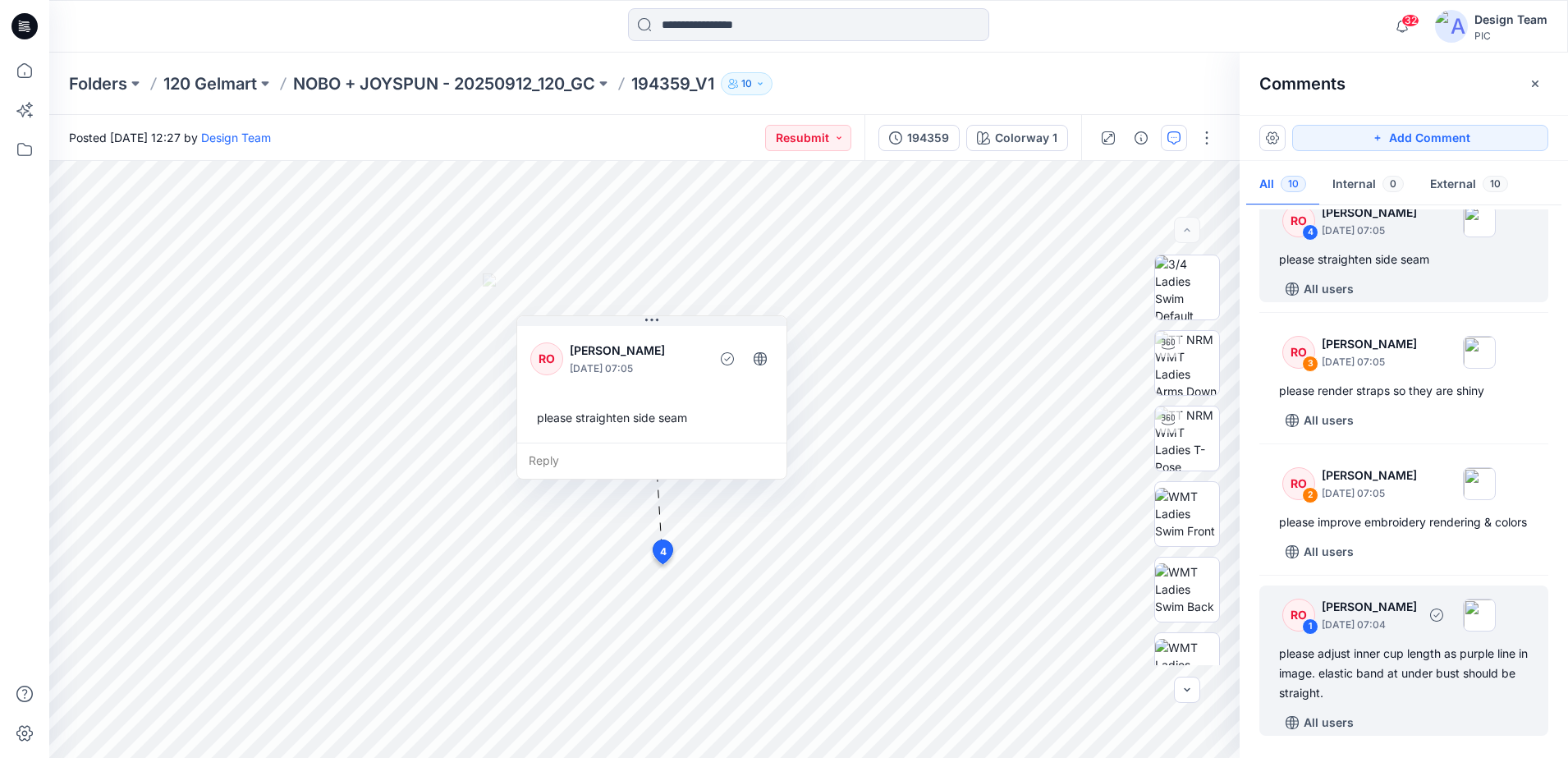
click at [1308, 616] on div "RO" at bounding box center [1298, 615] width 33 height 33
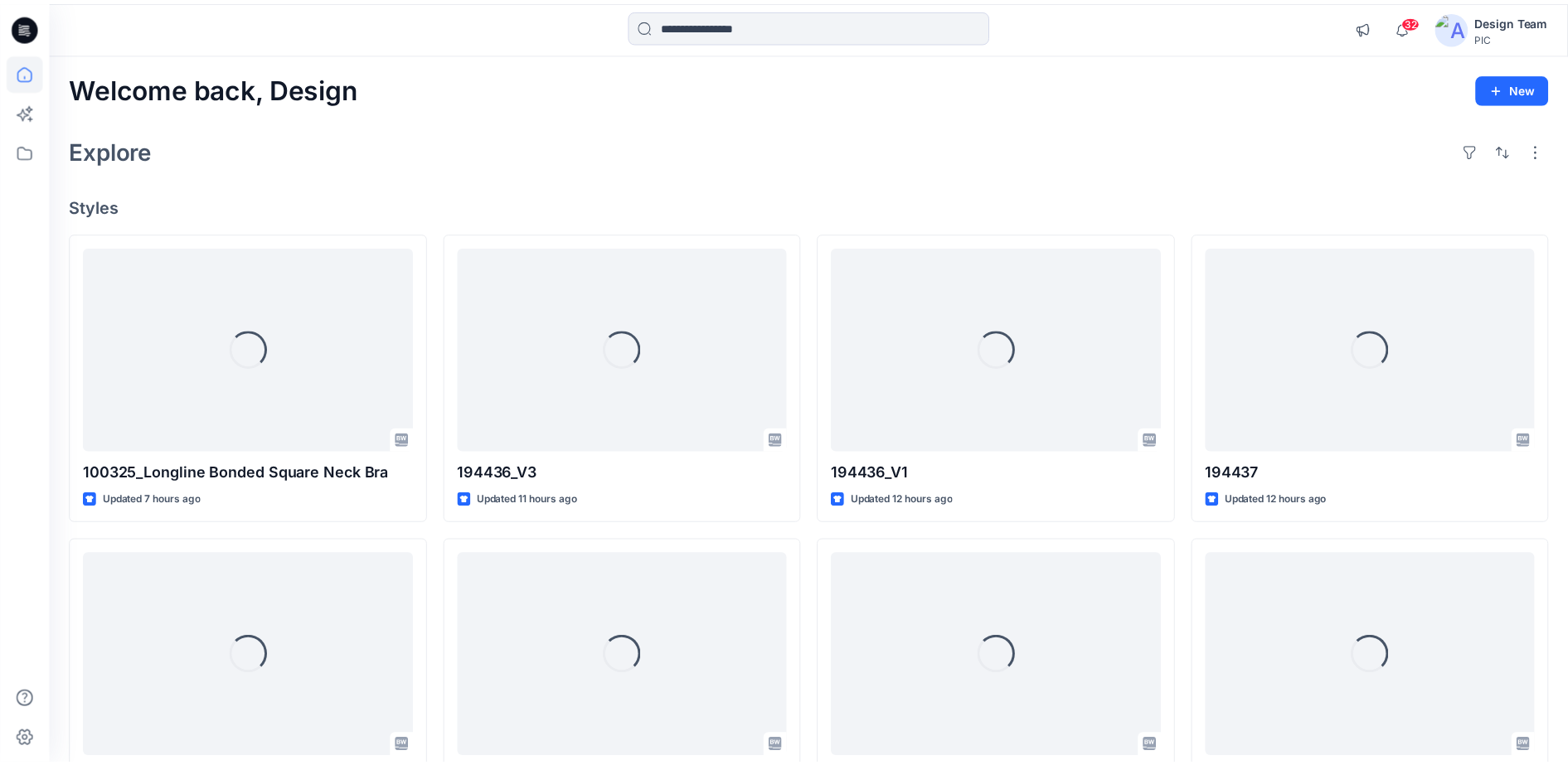
scroll to position [2175, 0]
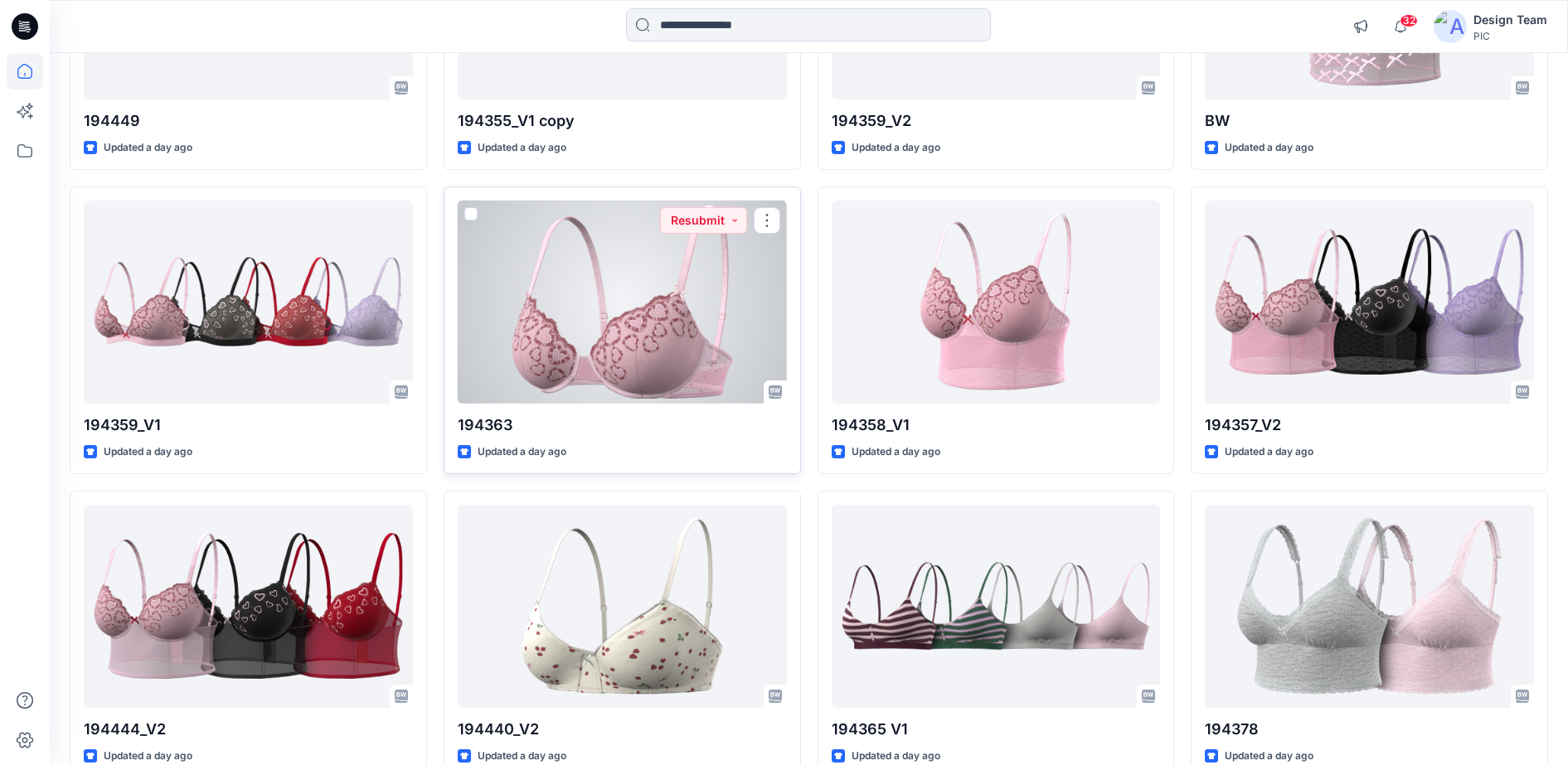
click at [708, 313] on div at bounding box center [622, 302] width 329 height 203
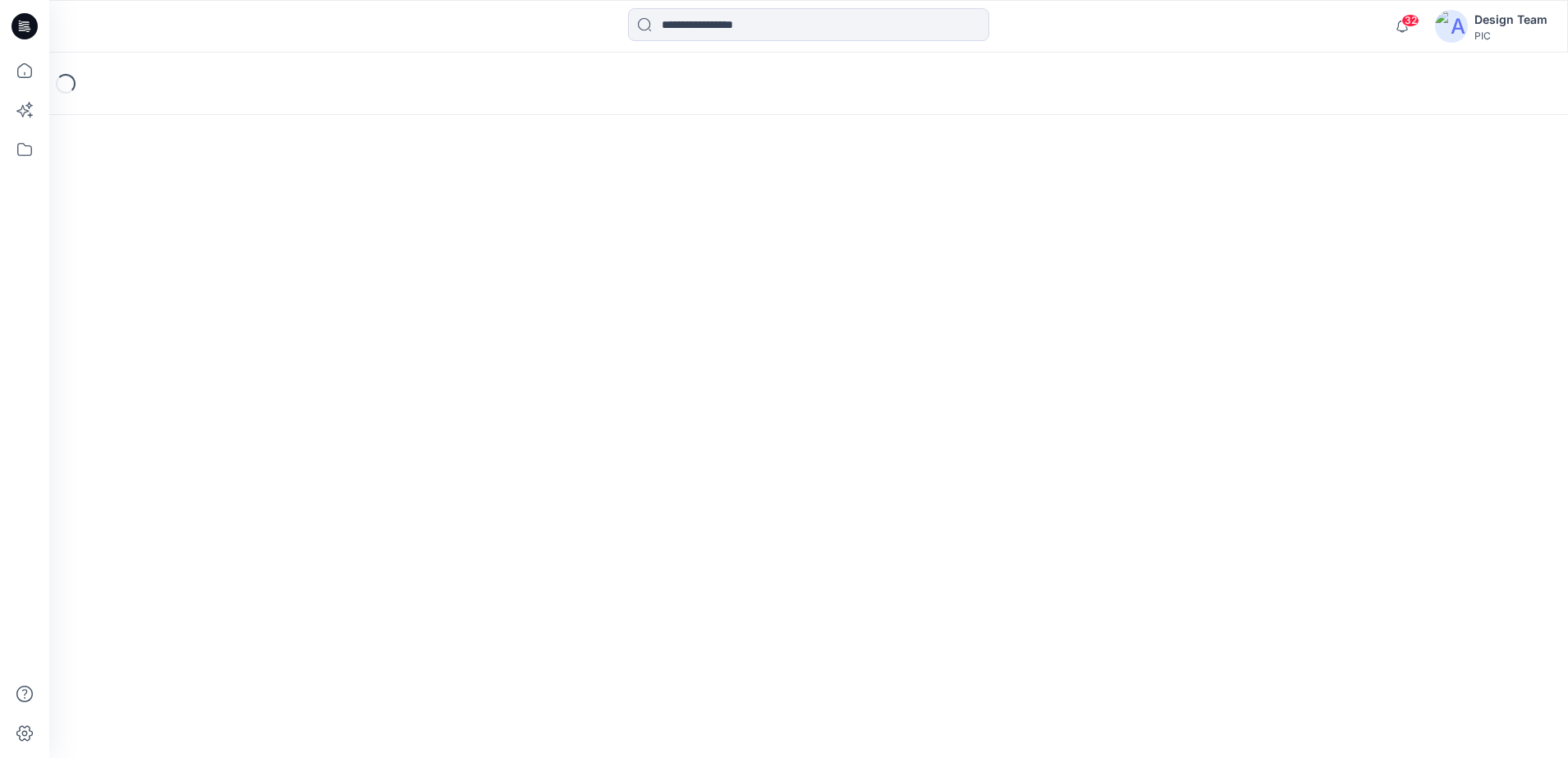
click at [701, 310] on div "Loading..." at bounding box center [808, 405] width 1519 height 705
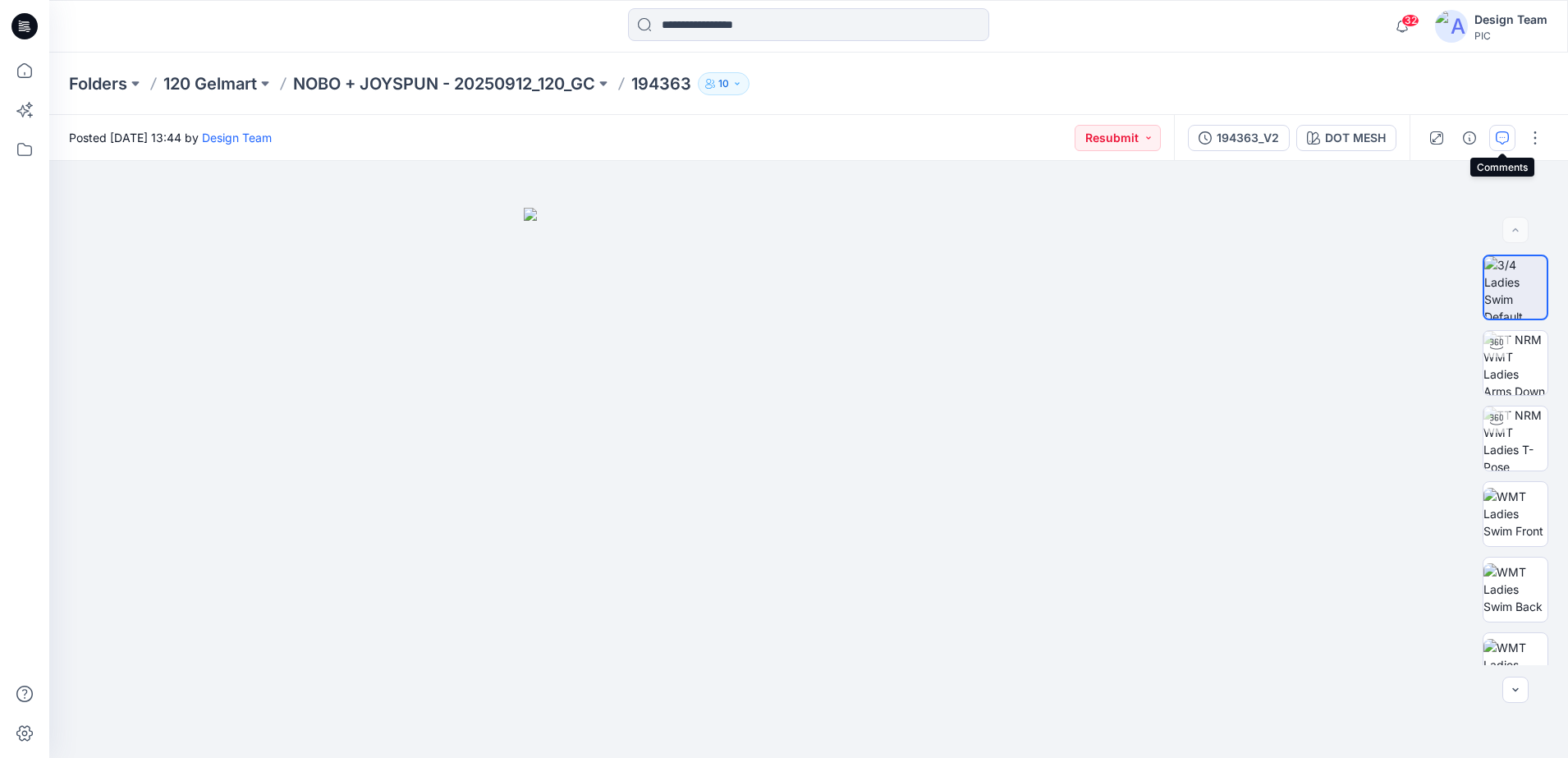
click at [1502, 143] on icon "button" at bounding box center [1503, 138] width 13 height 13
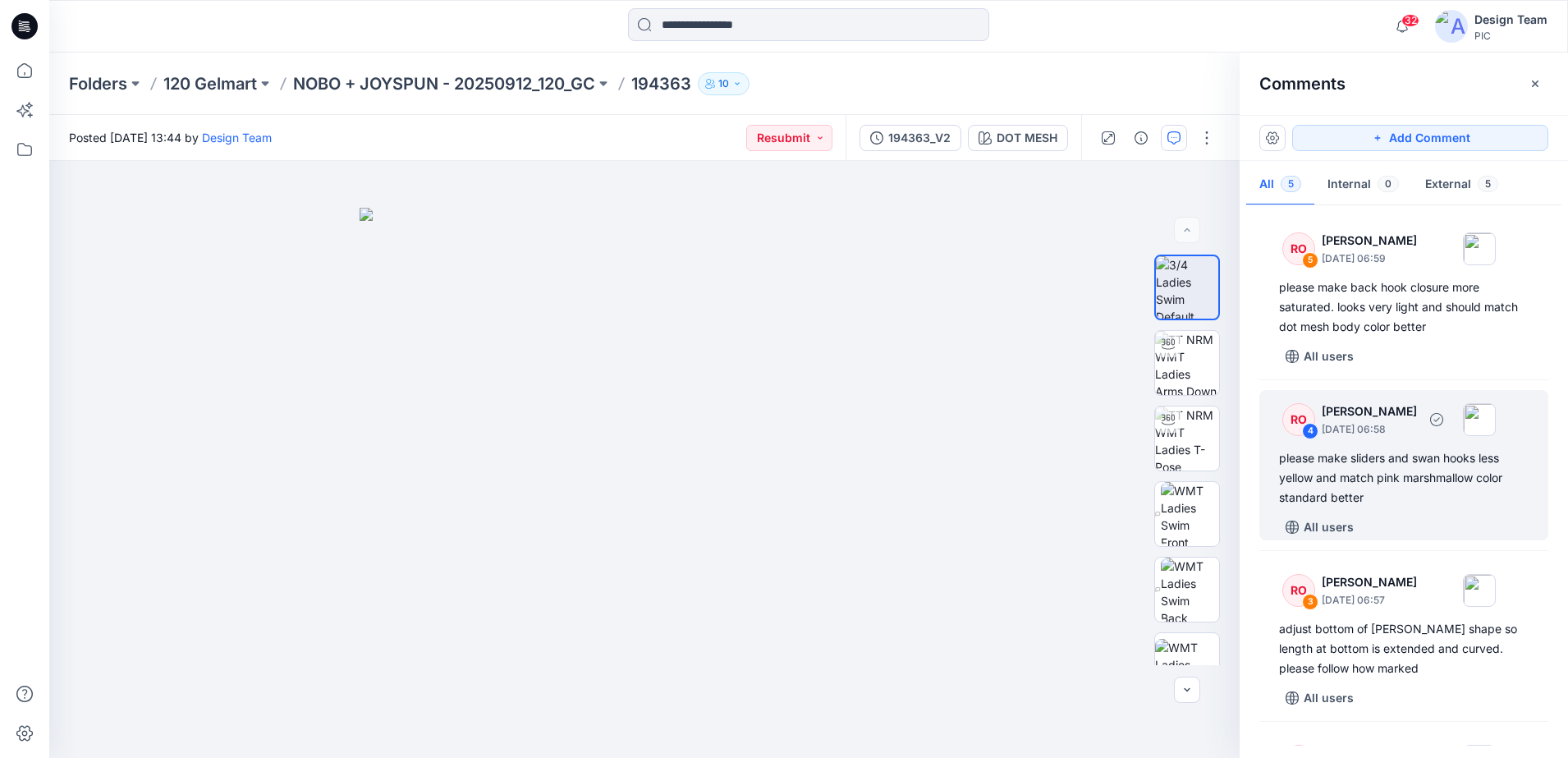
click at [1364, 431] on p "[DATE] 06:58" at bounding box center [1369, 430] width 95 height 17
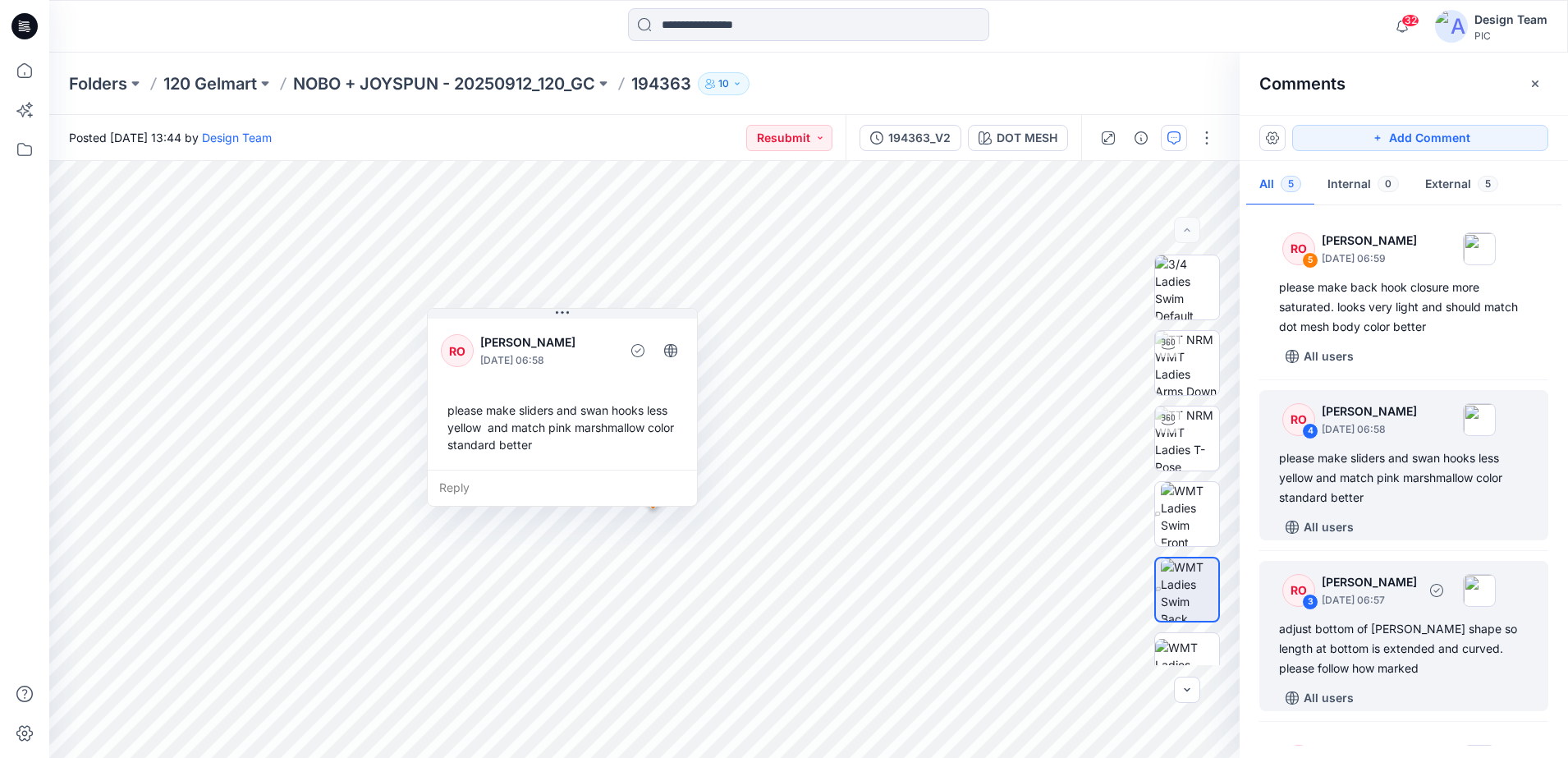
click at [1370, 611] on div "RO 3 [PERSON_NAME] [DATE] 06:57" at bounding box center [1382, 590] width 227 height 45
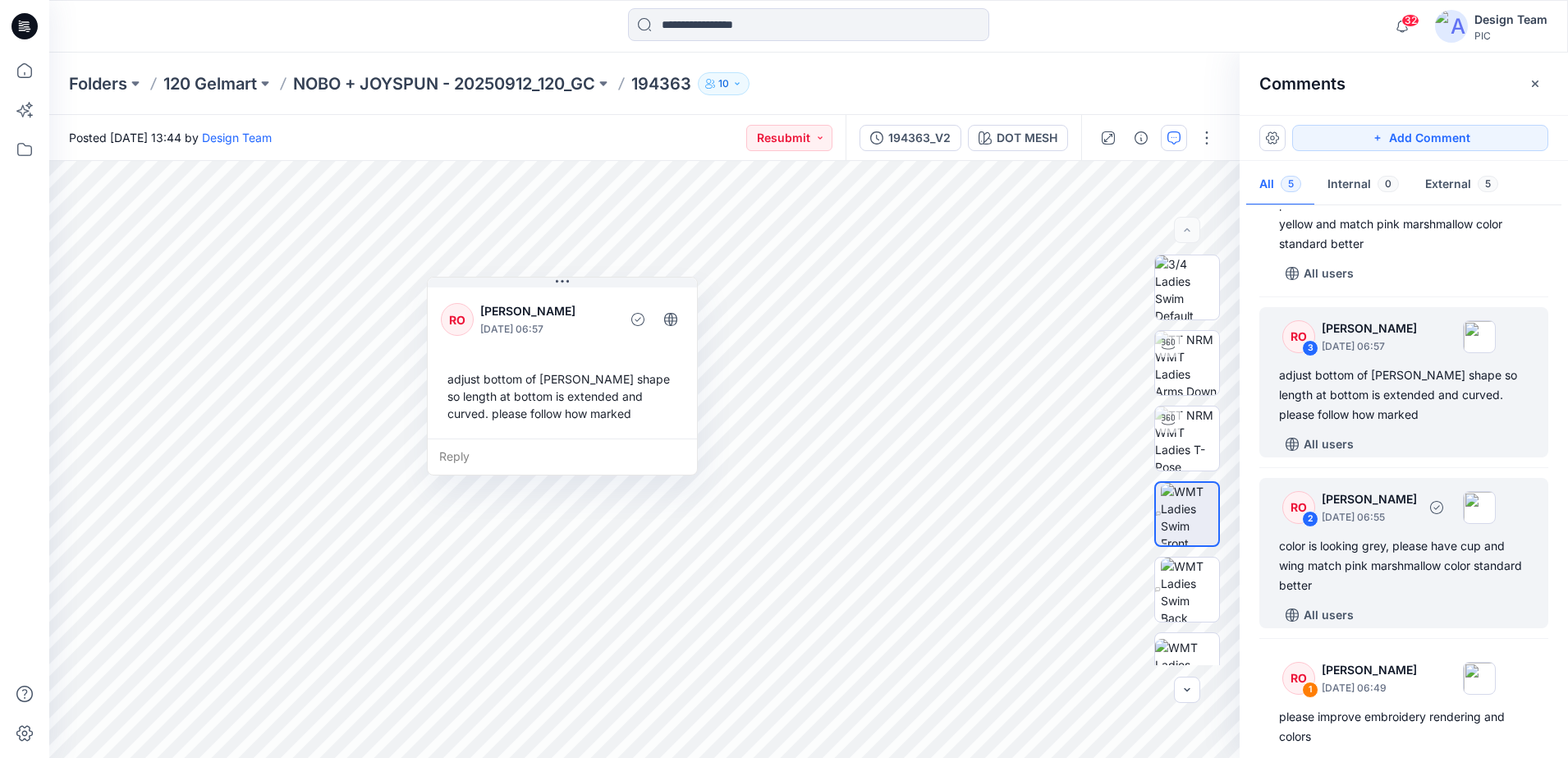
scroll to position [297, 0]
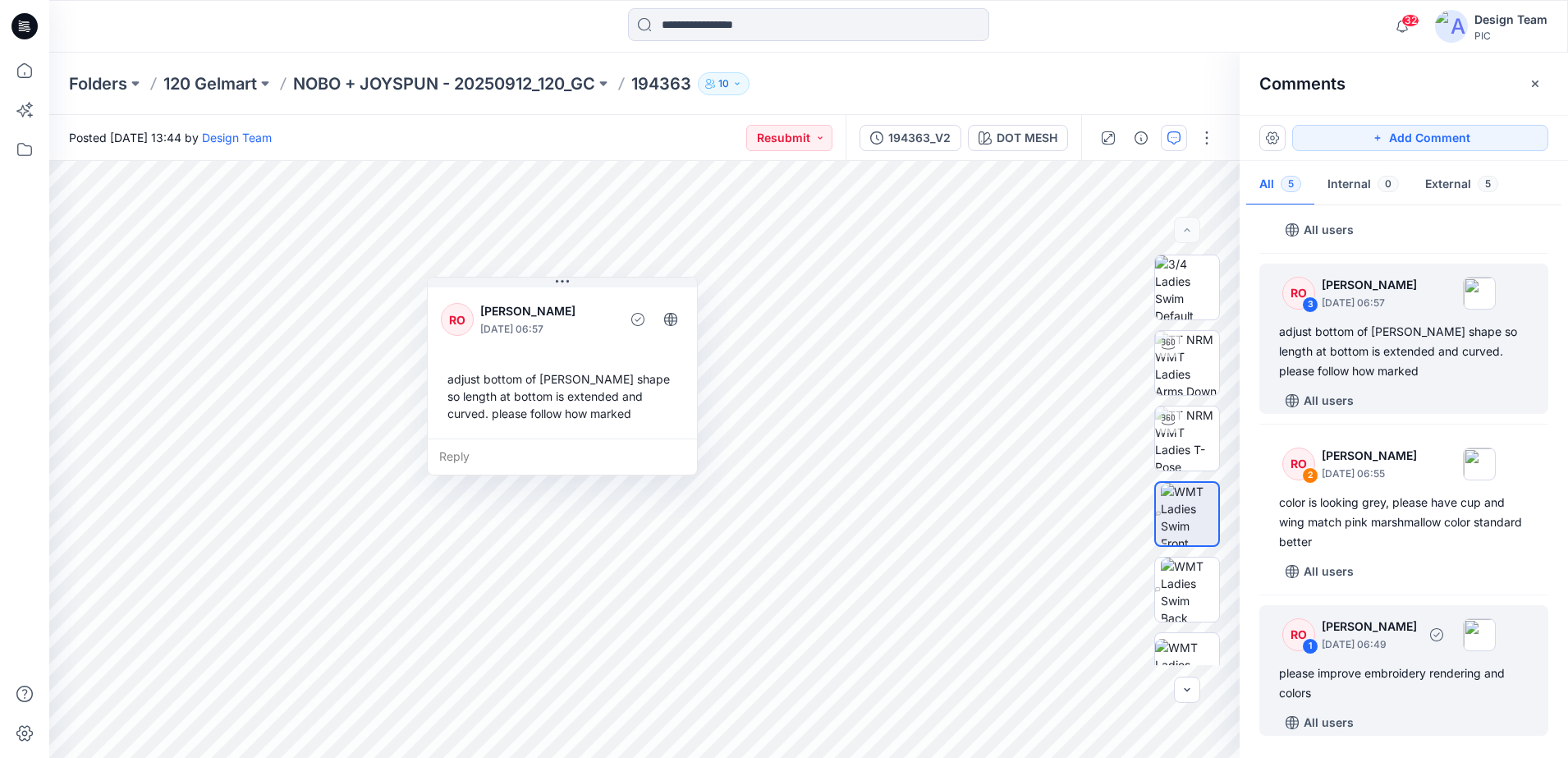
click at [1328, 652] on div "RO 1 [PERSON_NAME] [DATE] 06:49" at bounding box center [1382, 634] width 227 height 45
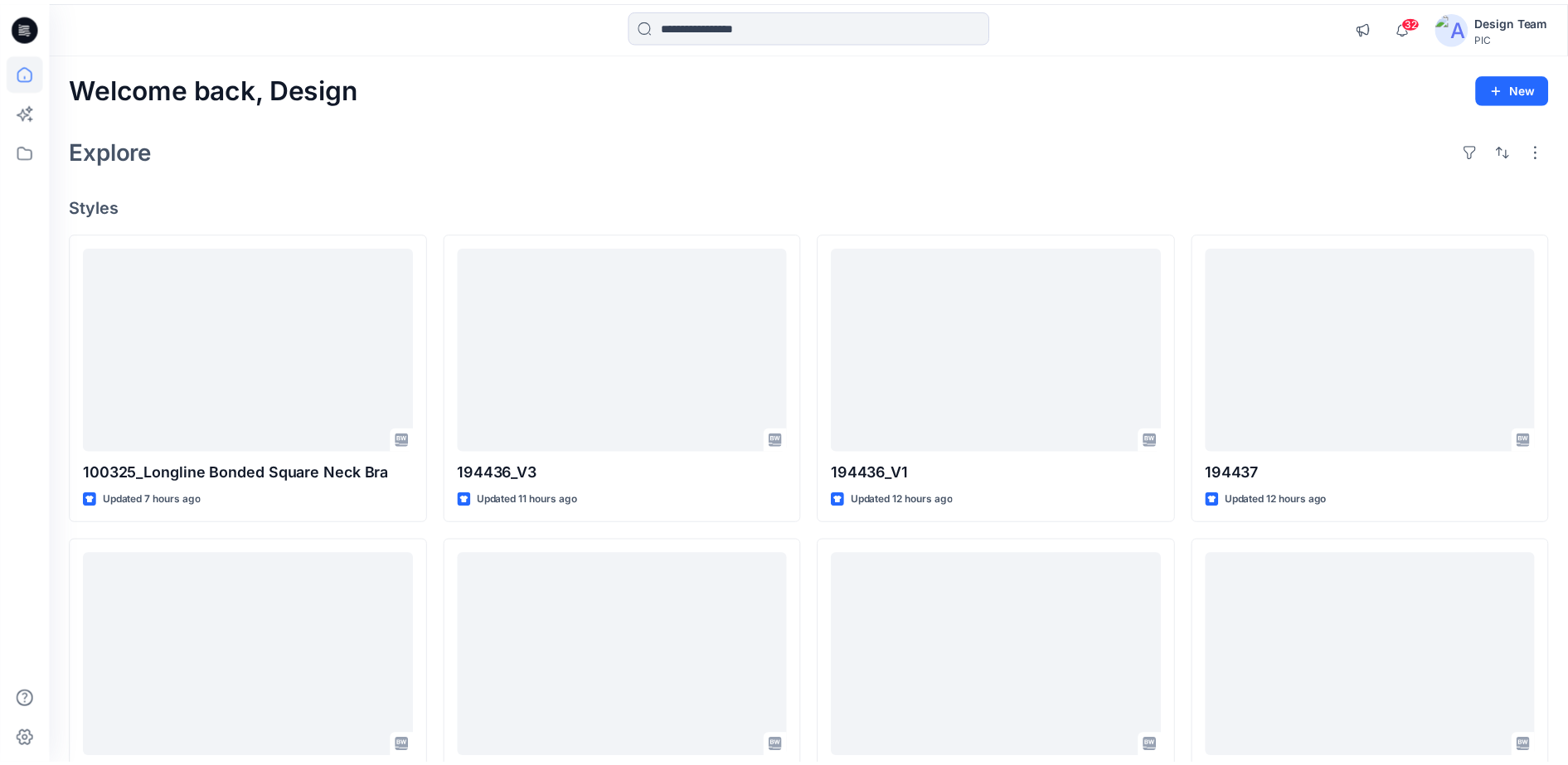
scroll to position [2175, 0]
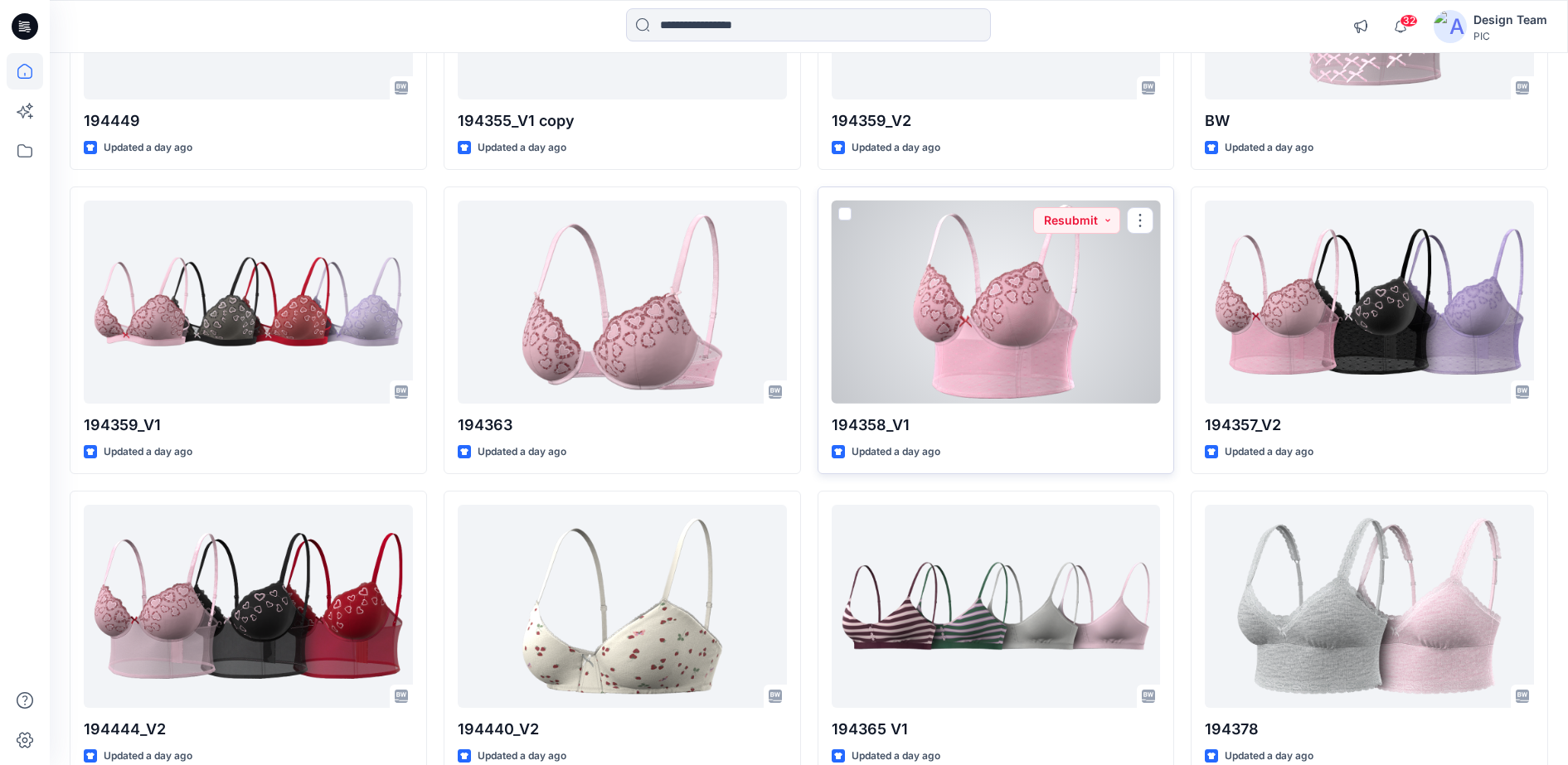
click at [1075, 325] on div at bounding box center [995, 302] width 329 height 203
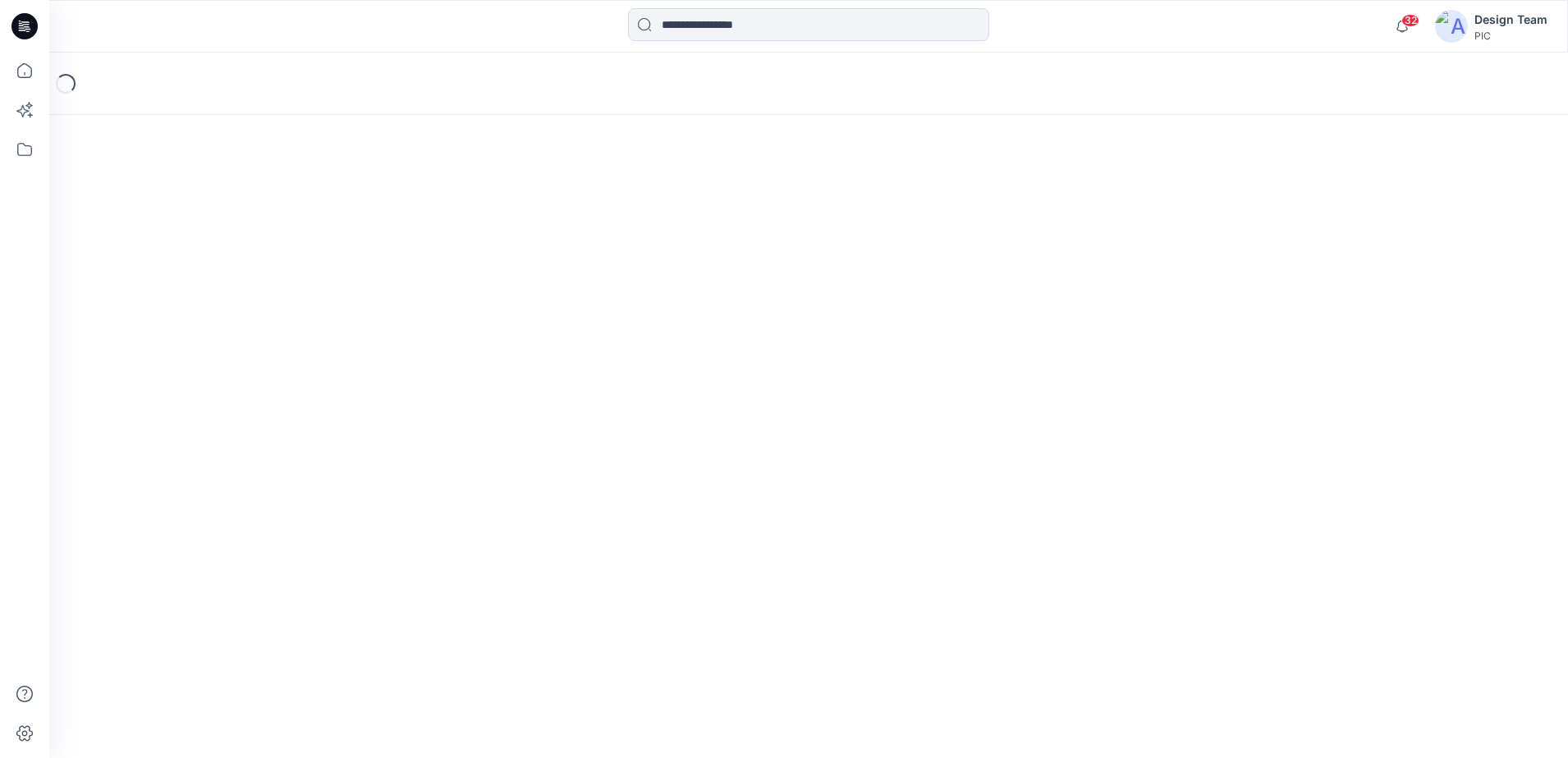
click at [1065, 322] on div "Loading..." at bounding box center [808, 405] width 1519 height 705
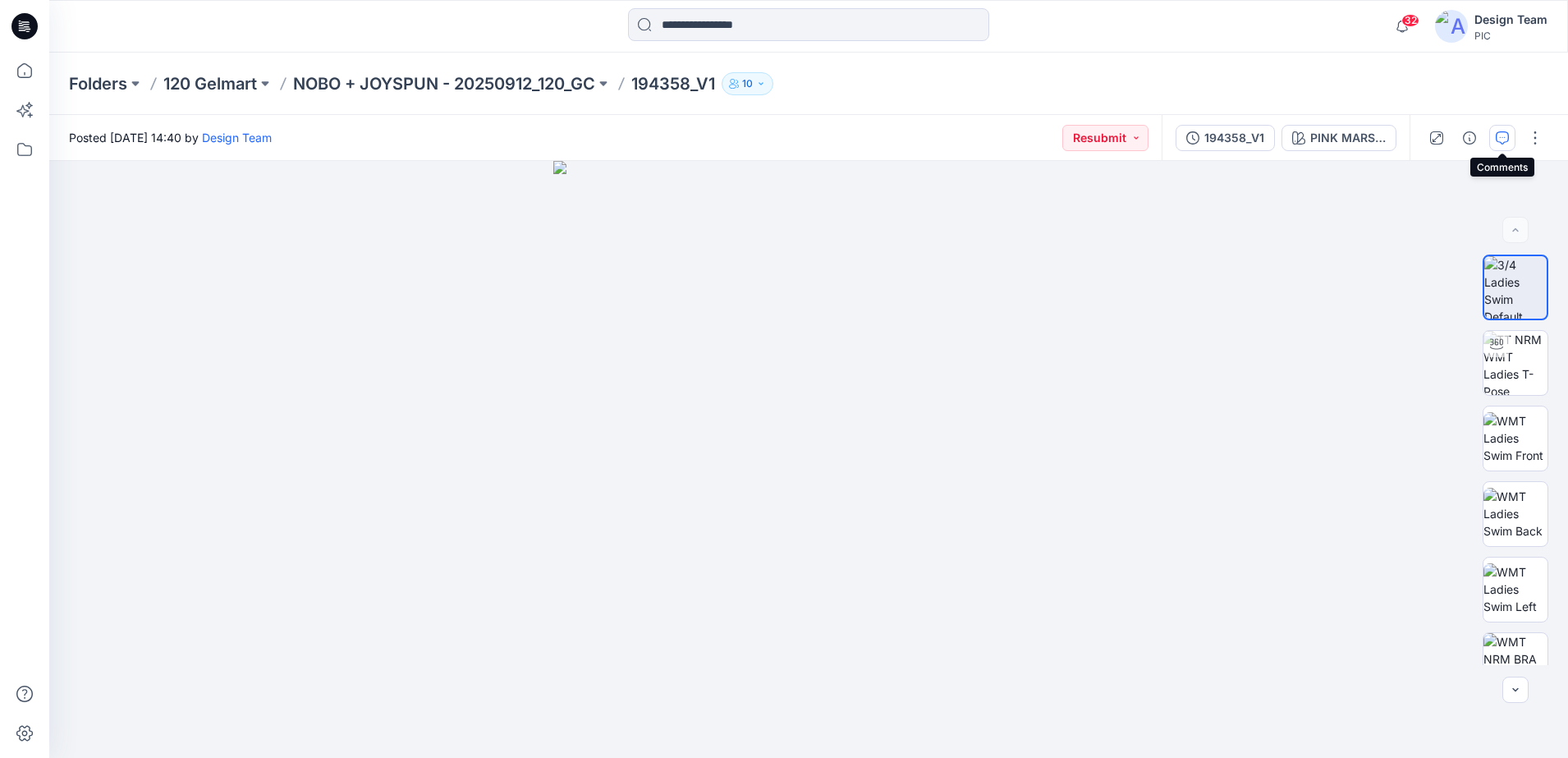
click at [1504, 142] on icon "button" at bounding box center [1503, 138] width 13 height 13
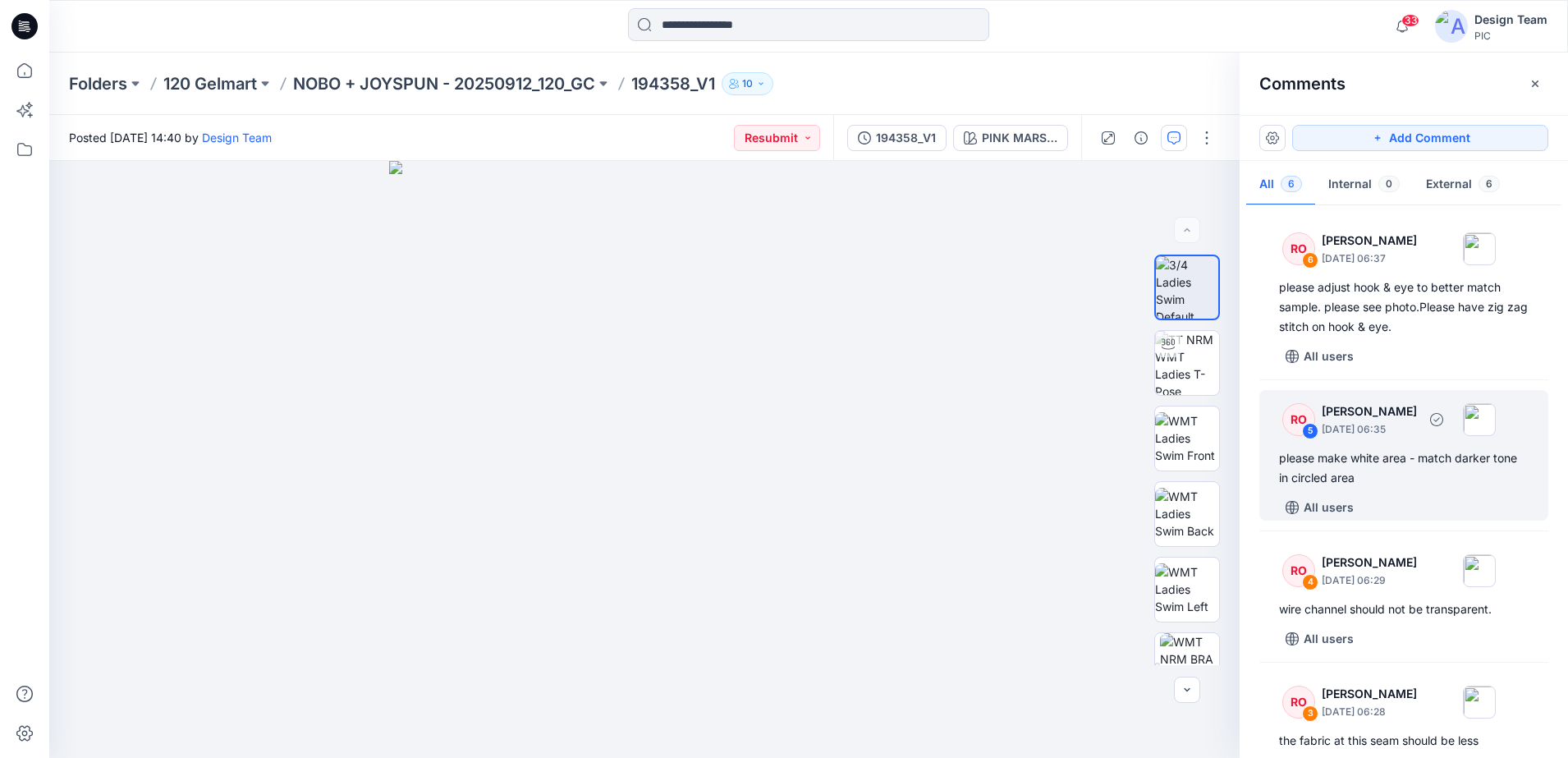
click at [1345, 451] on div "please make white area - match darker tone in circled area" at bounding box center [1404, 467] width 250 height 39
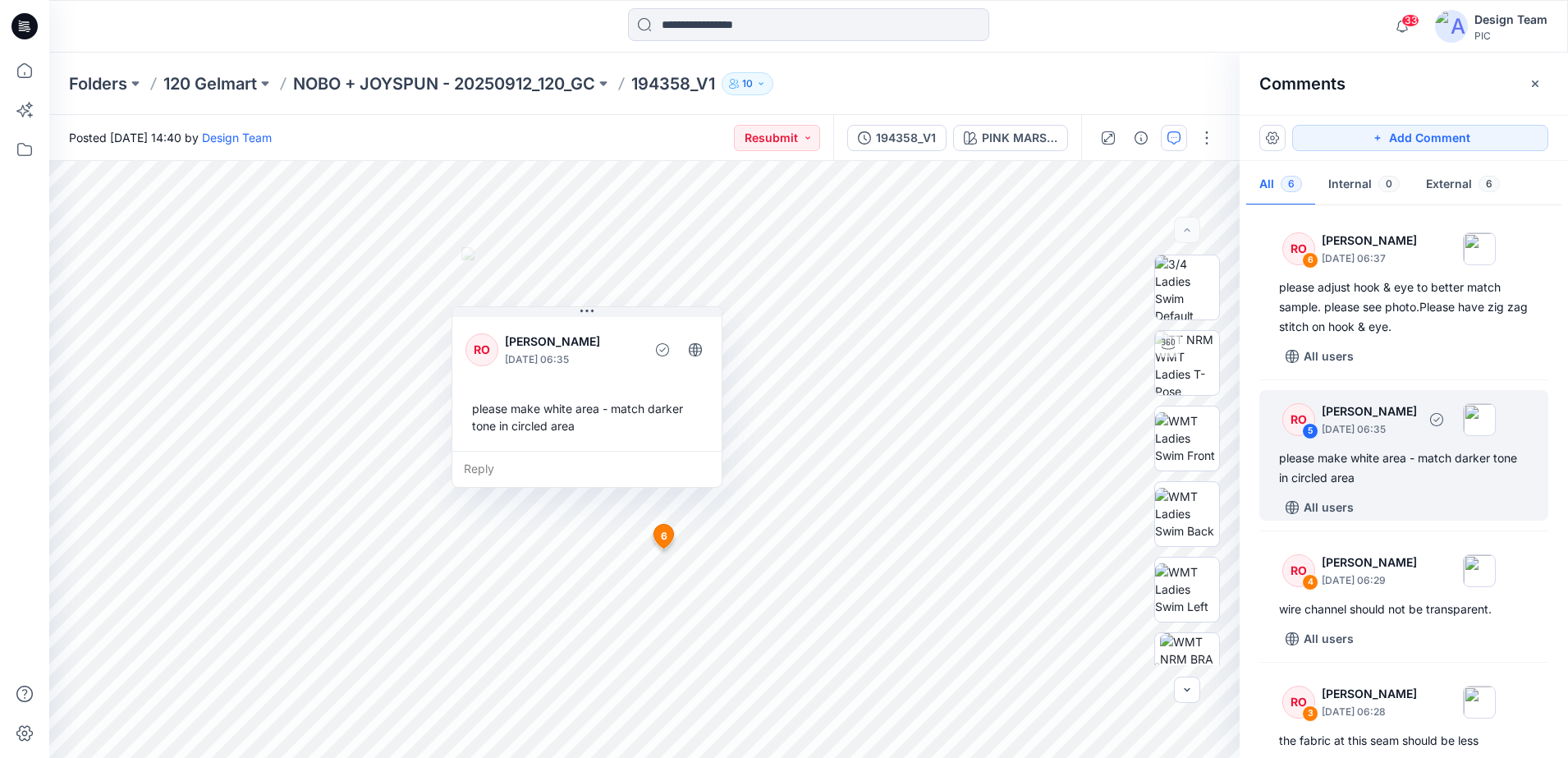
click at [1399, 469] on div "please make white area - match darker tone in circled area" at bounding box center [1404, 467] width 250 height 39
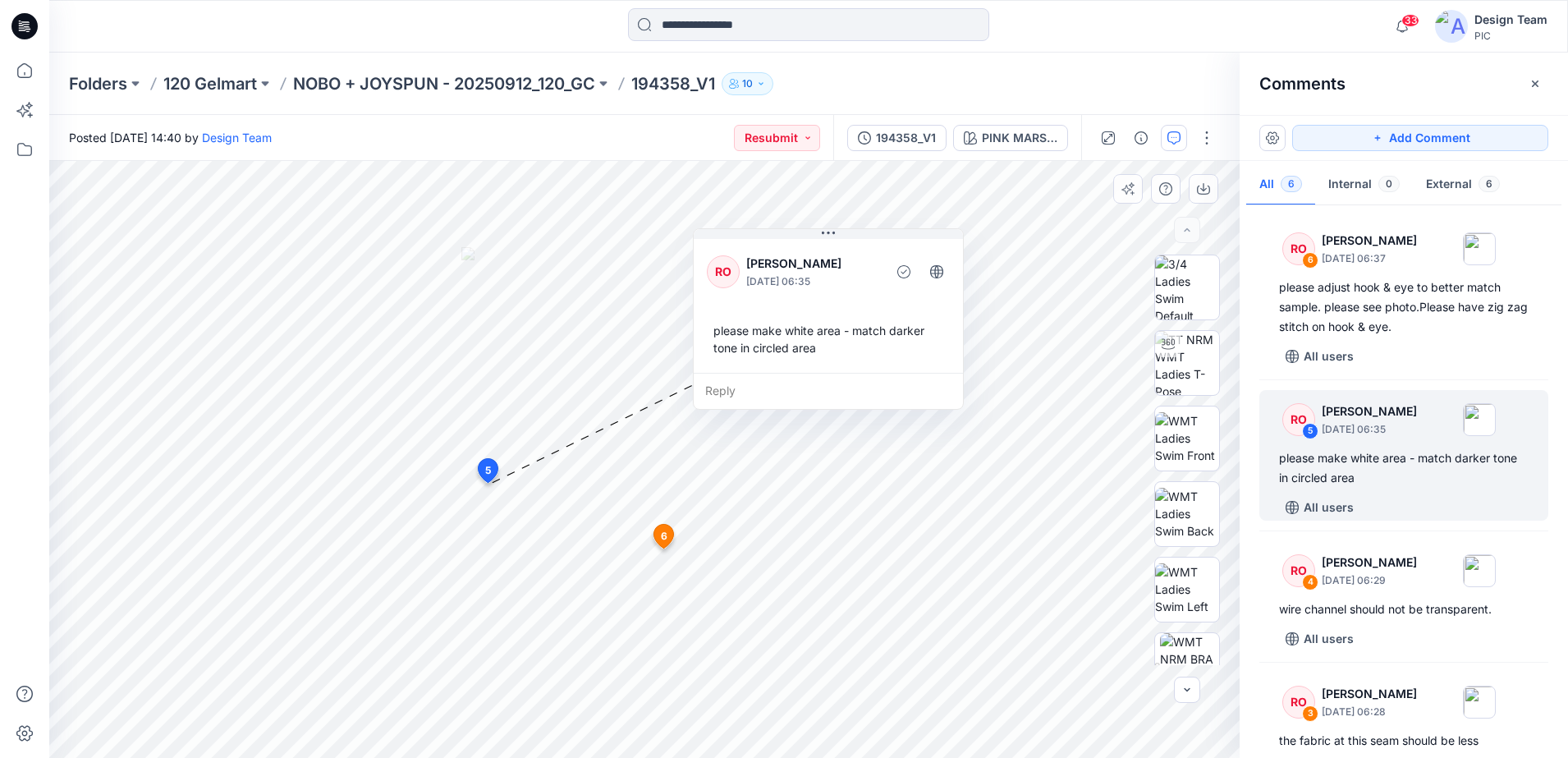
drag, startPoint x: 637, startPoint y: 459, endPoint x: 881, endPoint y: 378, distance: 257.1
click at [881, 378] on div "Reply" at bounding box center [828, 390] width 270 height 36
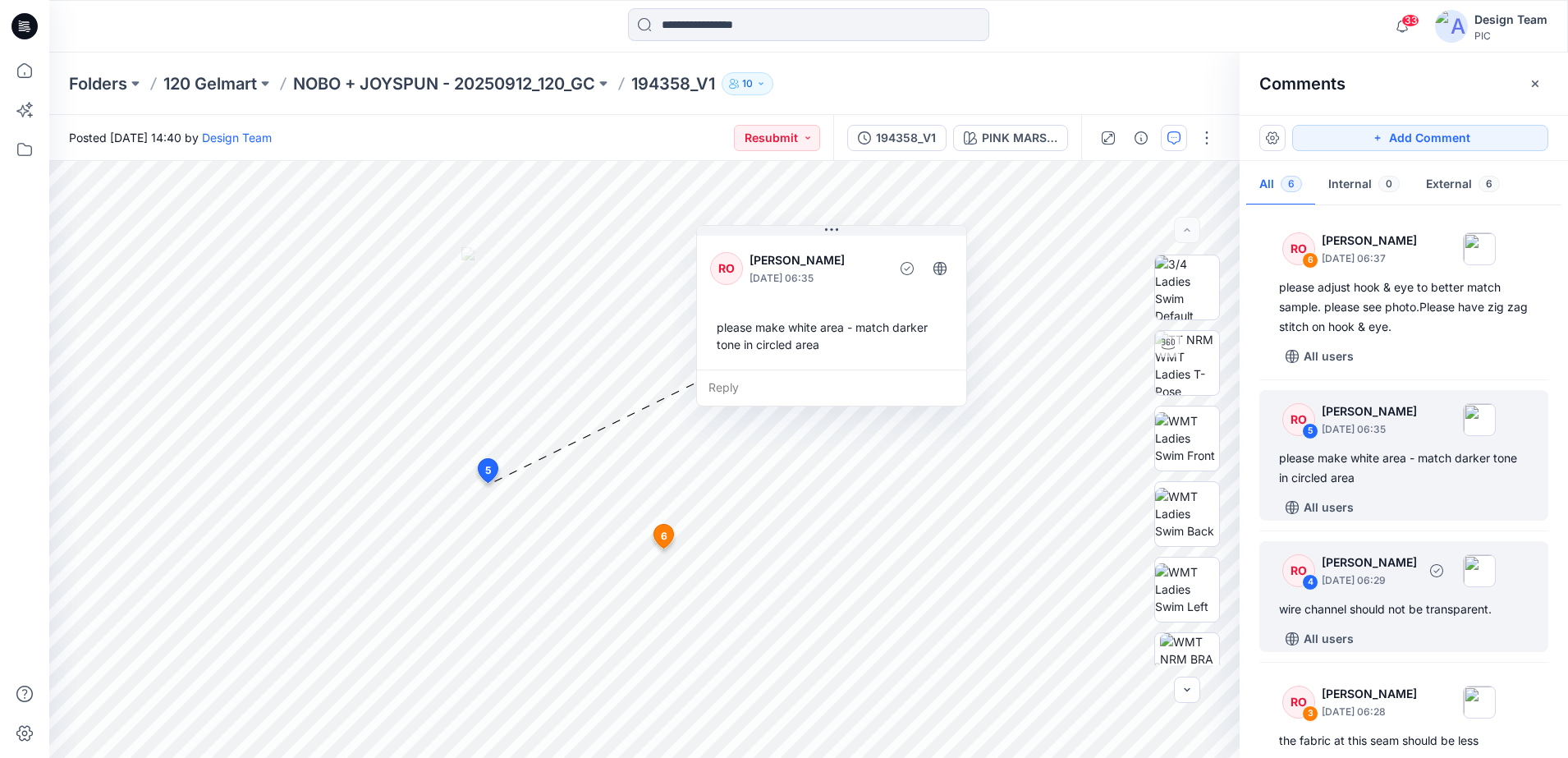
click at [1298, 558] on div "RO" at bounding box center [1298, 570] width 33 height 33
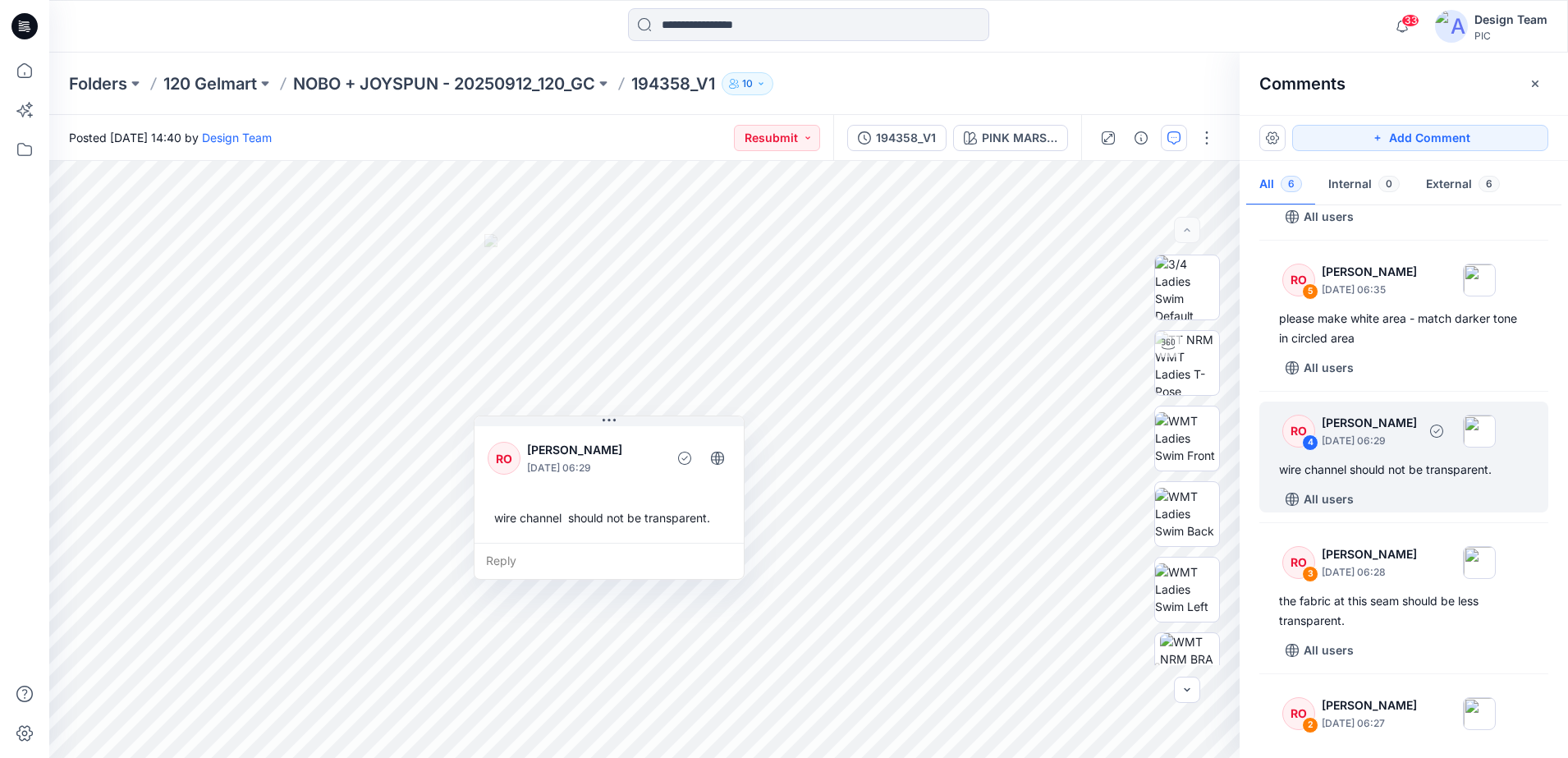
scroll to position [205, 0]
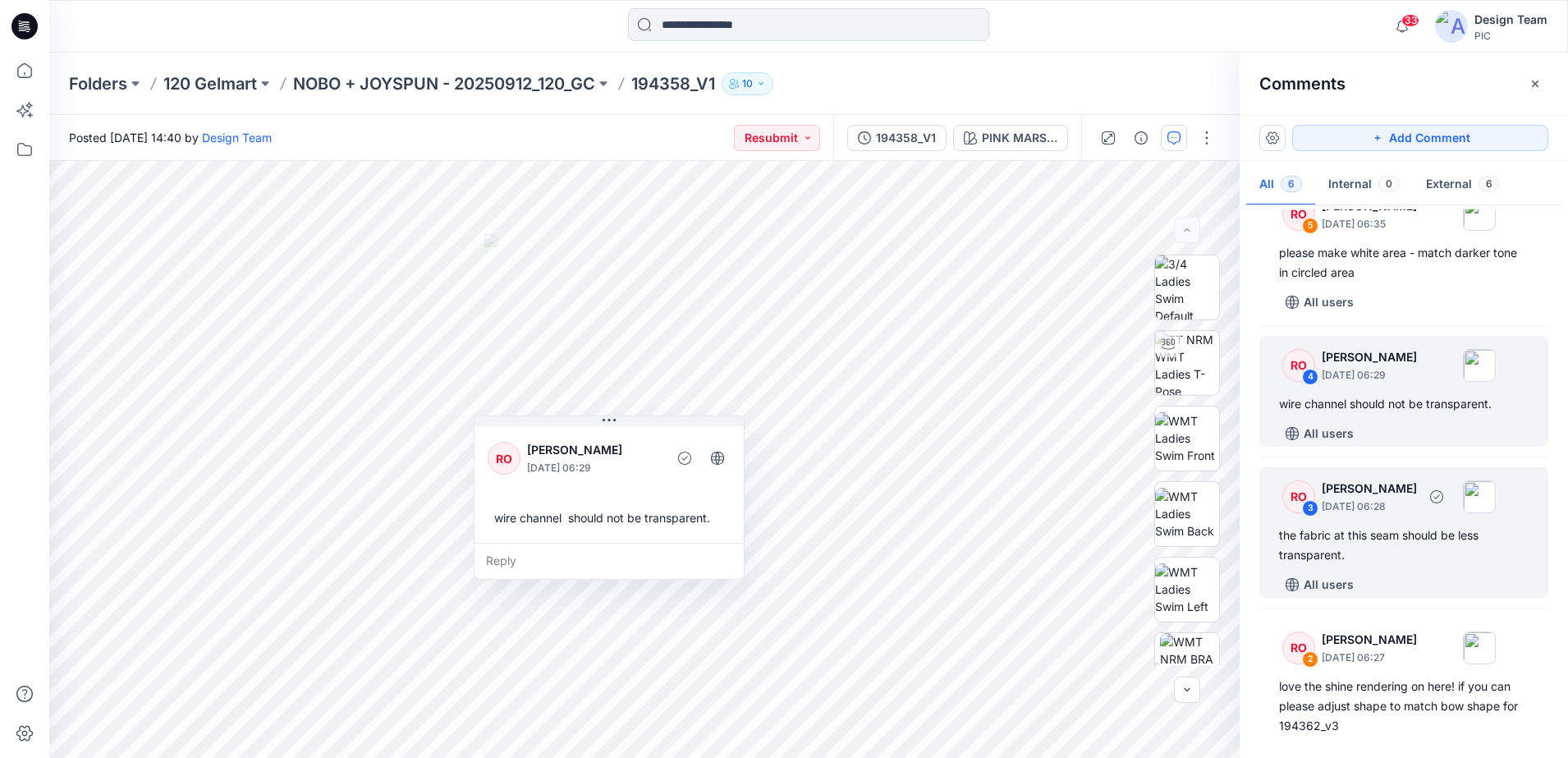
click at [1341, 538] on div "the fabric at this seam should be less transparent." at bounding box center [1404, 544] width 250 height 39
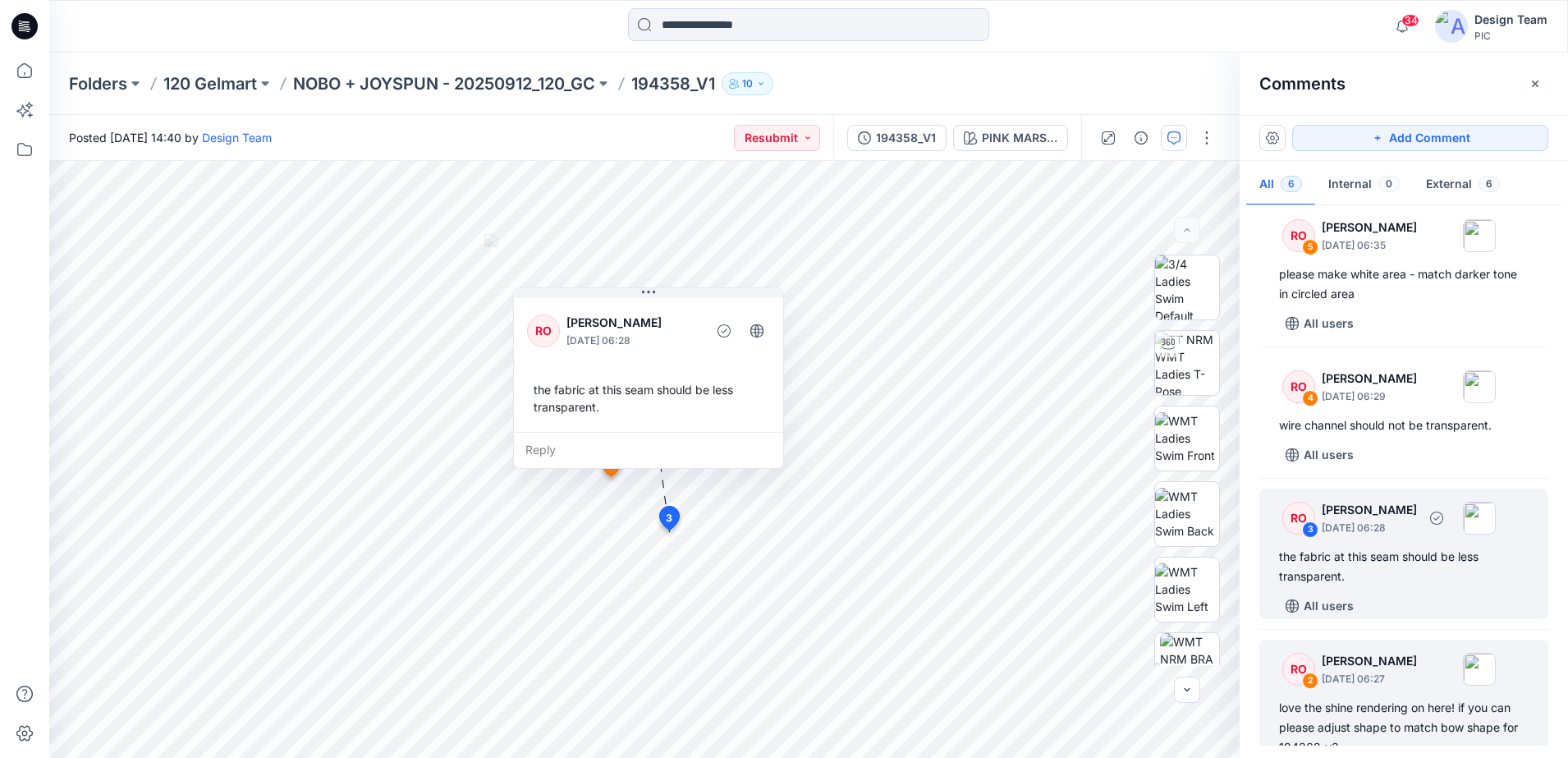
scroll to position [389, 0]
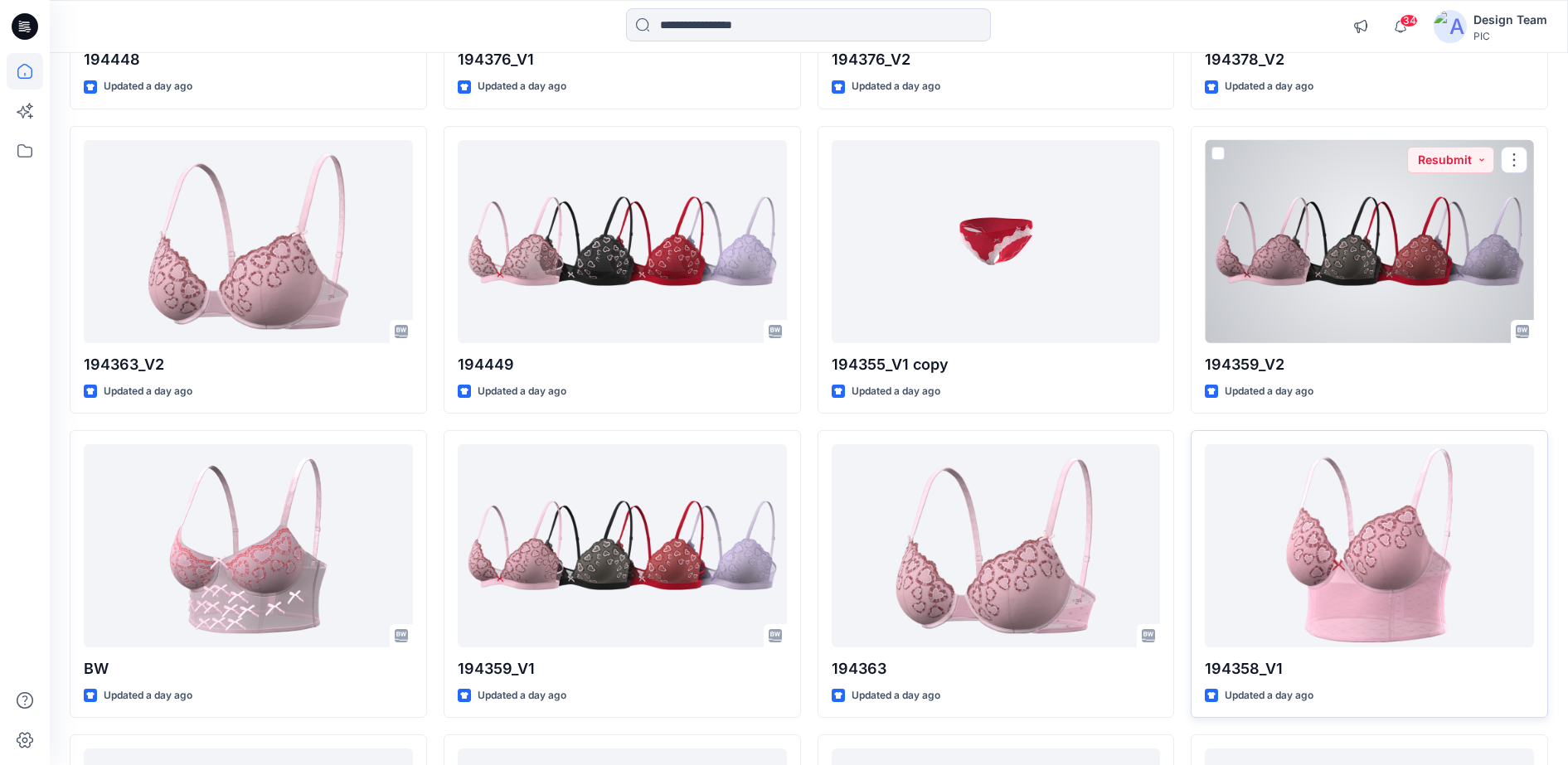
scroll to position [1968, 0]
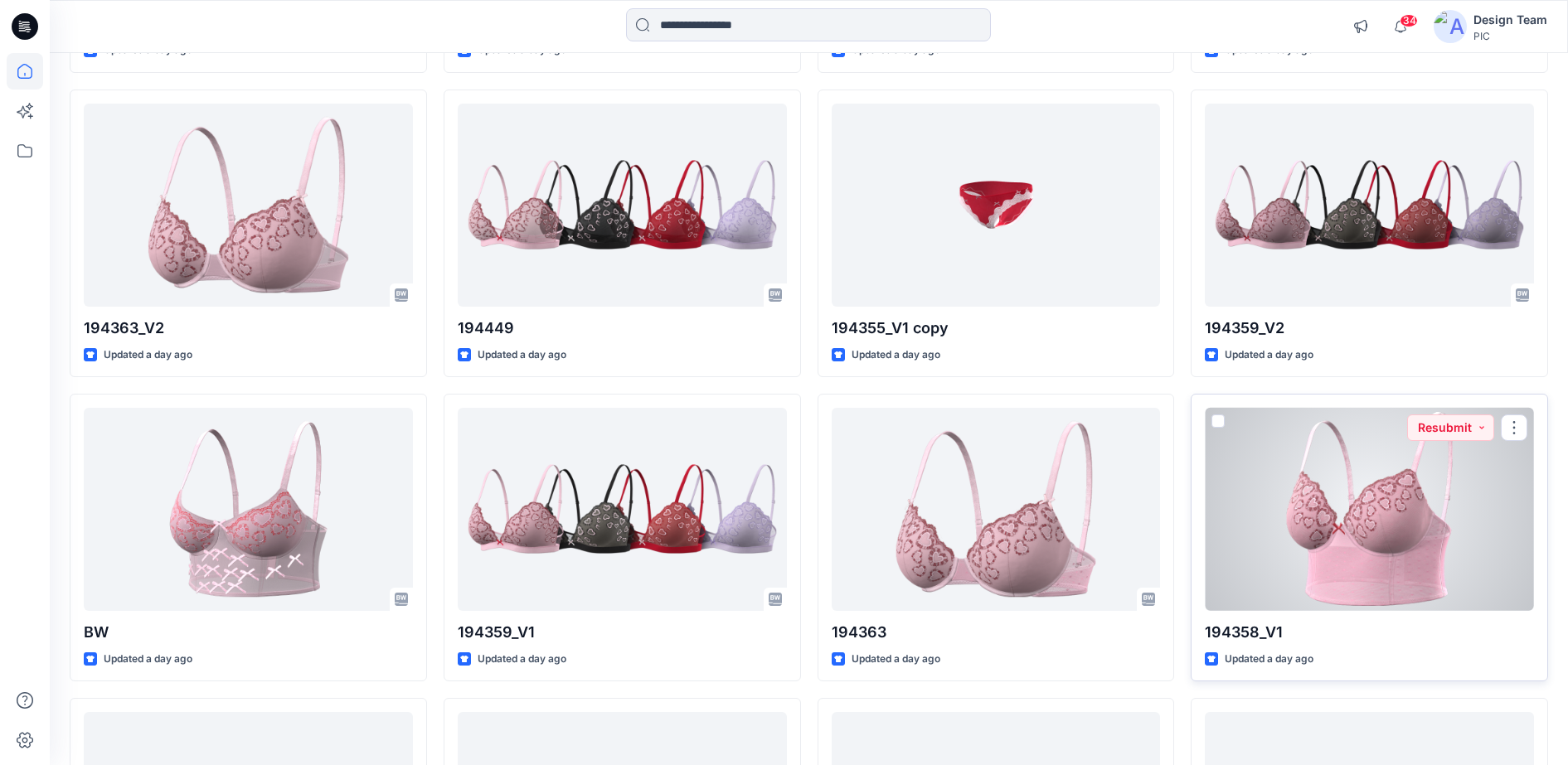
click at [1346, 517] on div at bounding box center [1368, 509] width 329 height 203
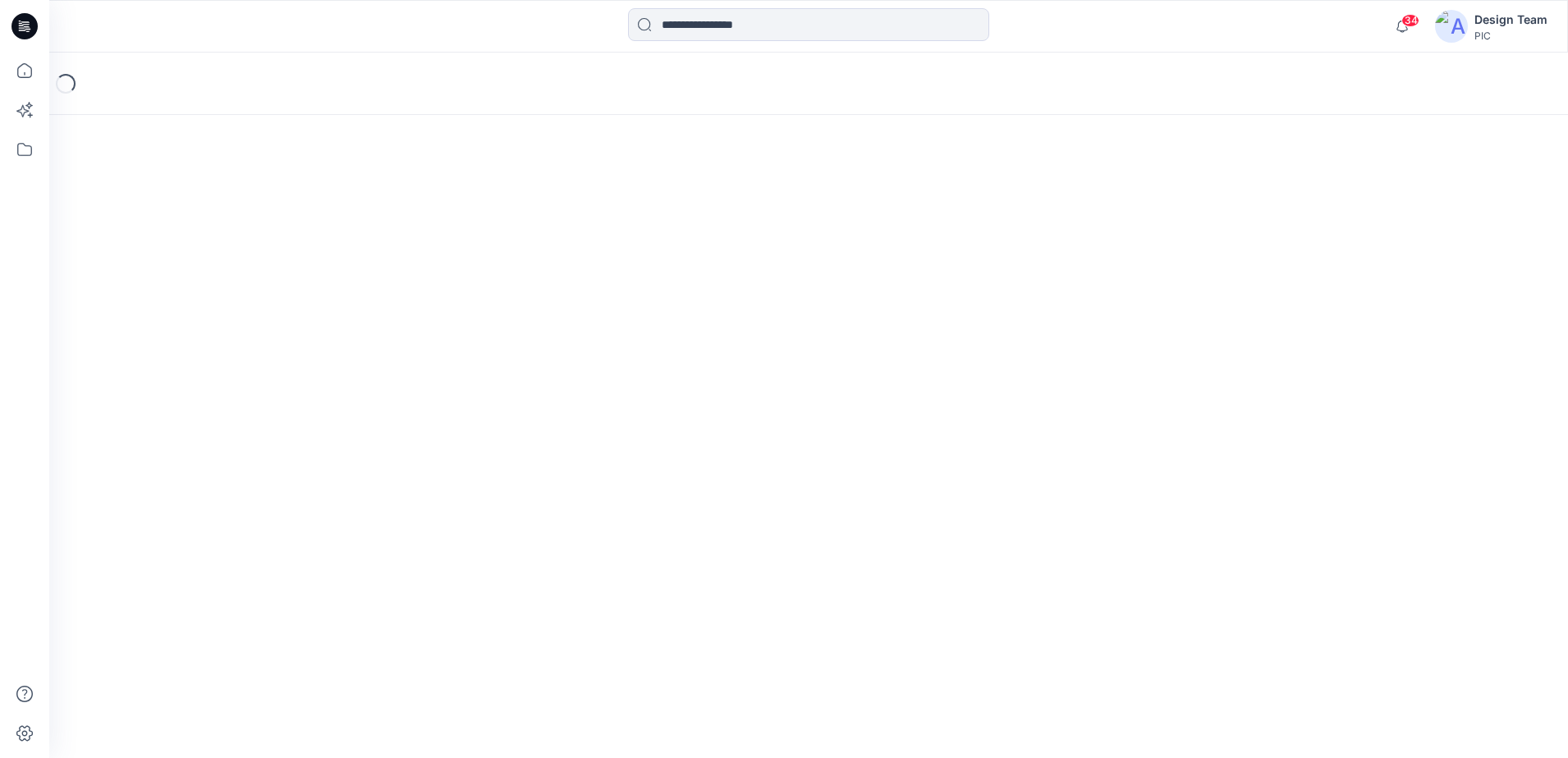
click at [1333, 513] on div "Loading..." at bounding box center [808, 405] width 1519 height 705
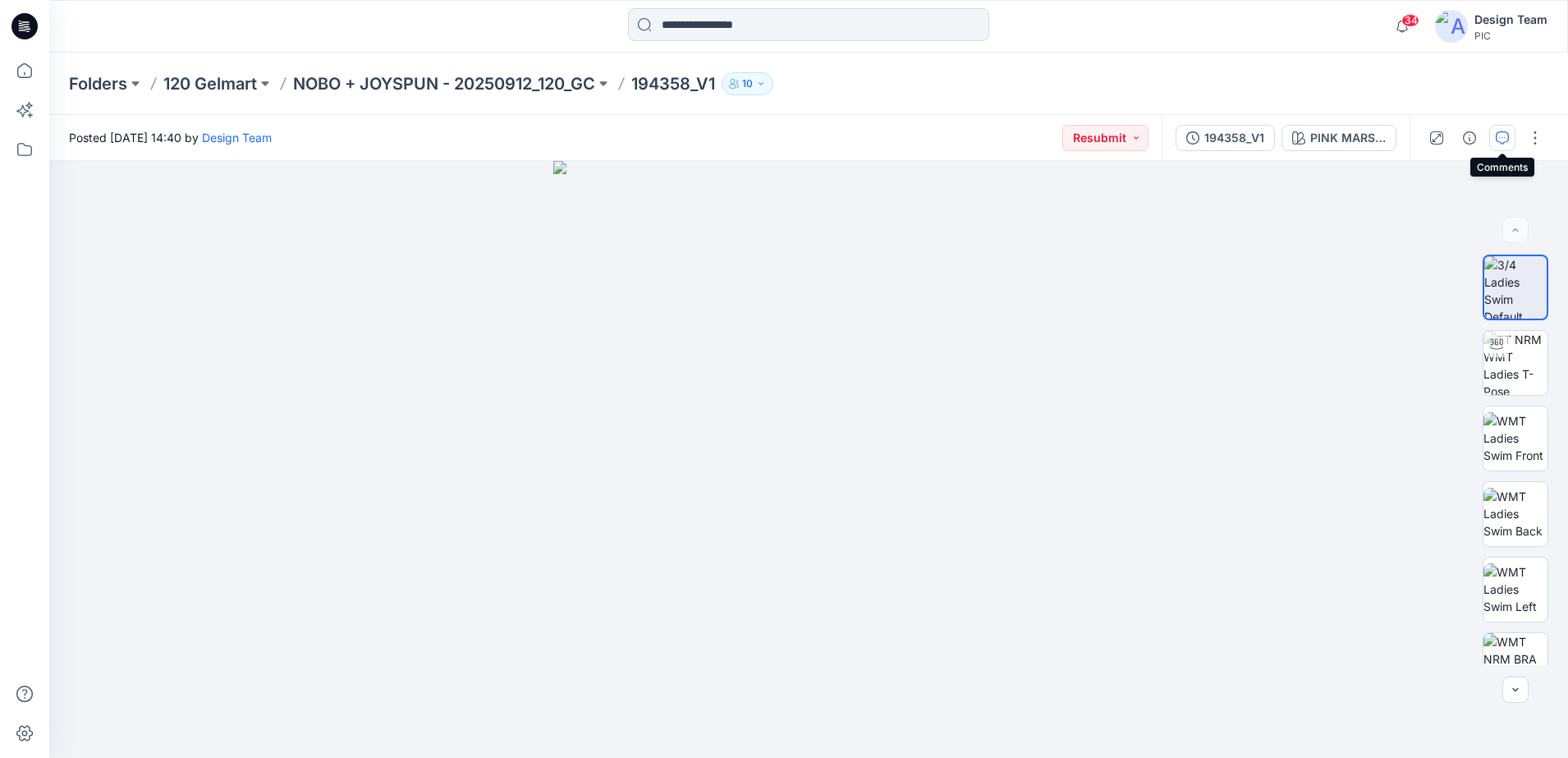
click at [1497, 130] on button "button" at bounding box center [1502, 137] width 26 height 26
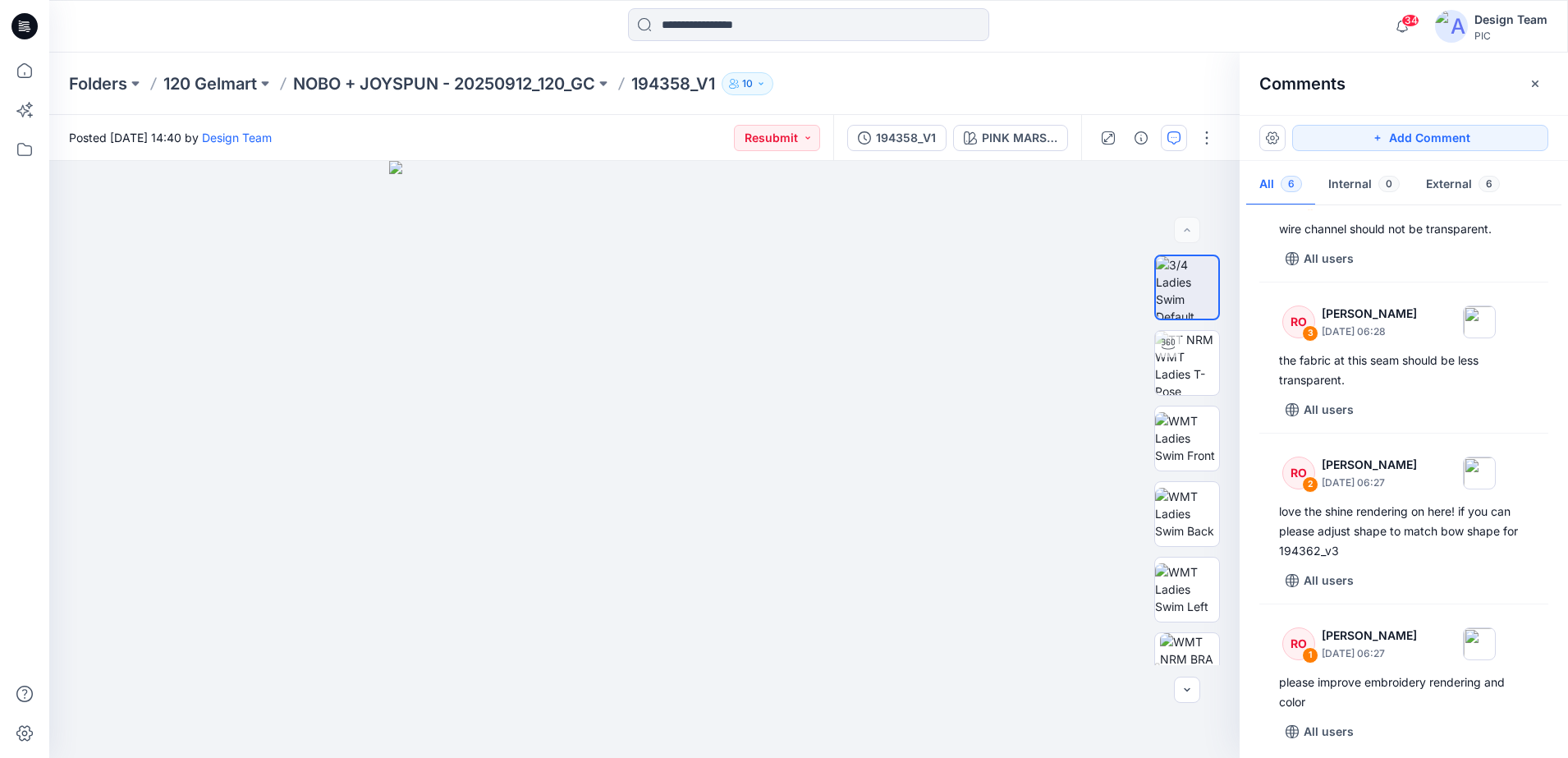
scroll to position [389, 0]
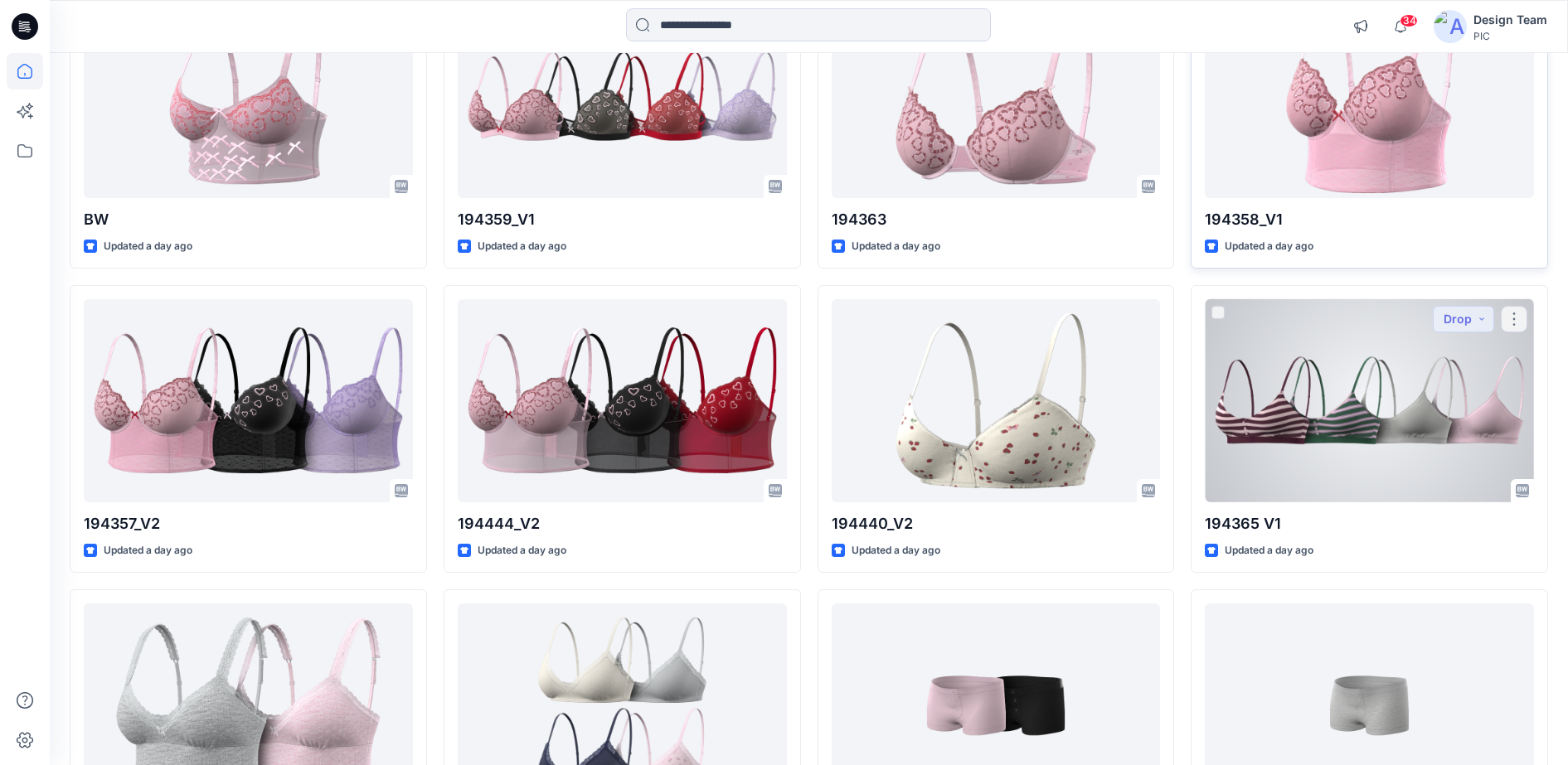
scroll to position [2382, 0]
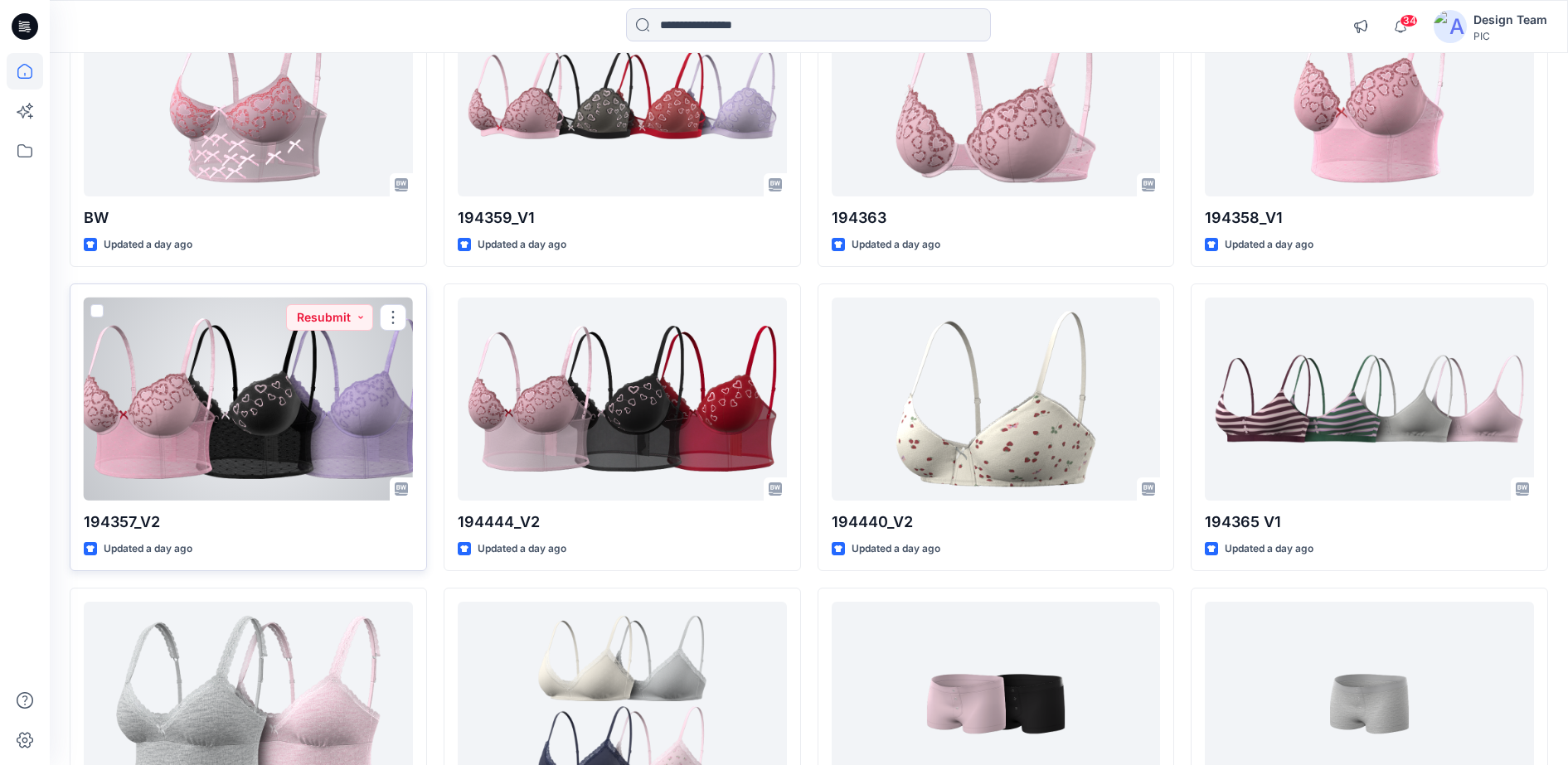
click at [272, 434] on div at bounding box center [248, 399] width 329 height 203
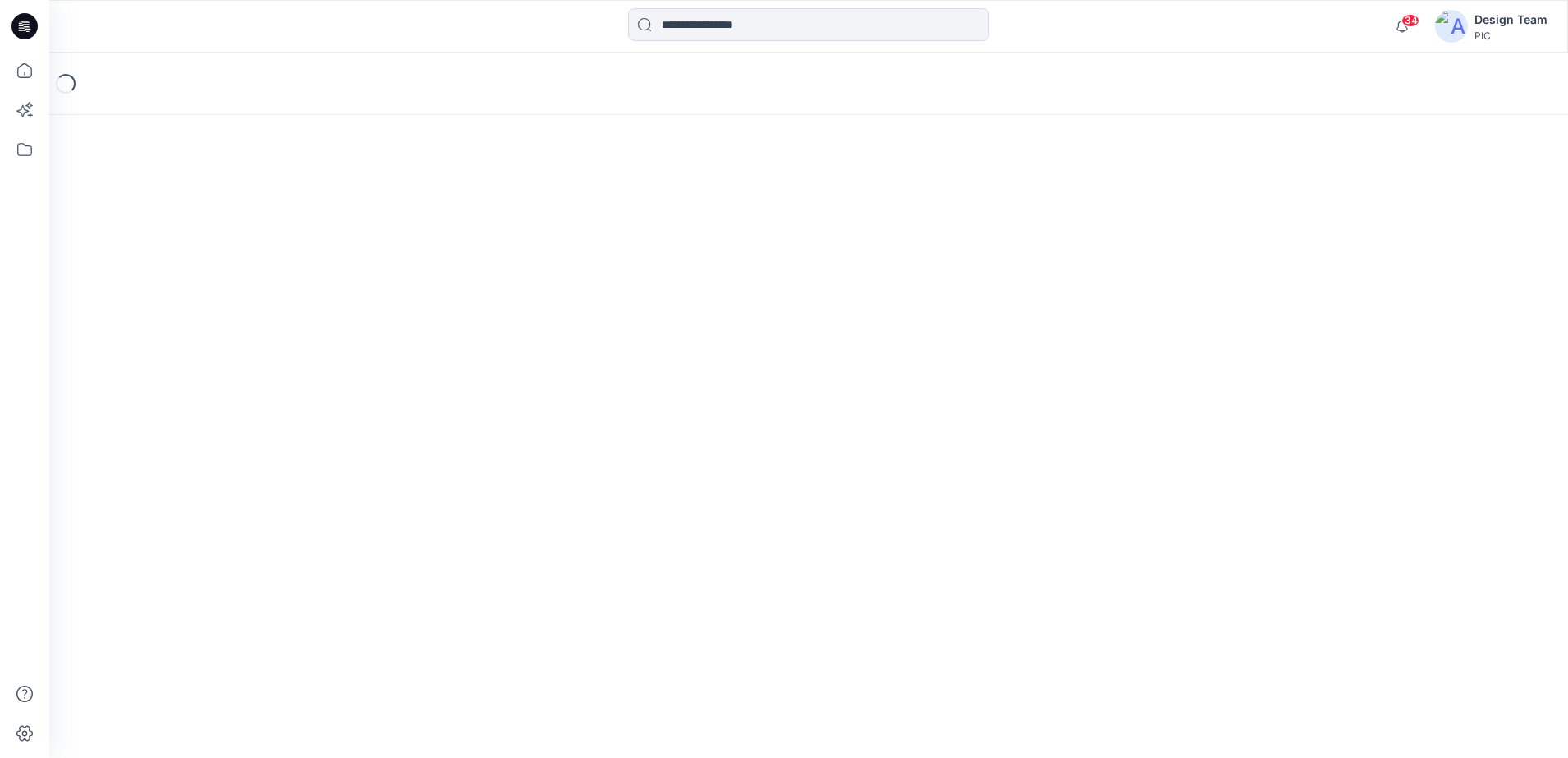
click at [270, 430] on div "Loading..." at bounding box center [808, 405] width 1519 height 705
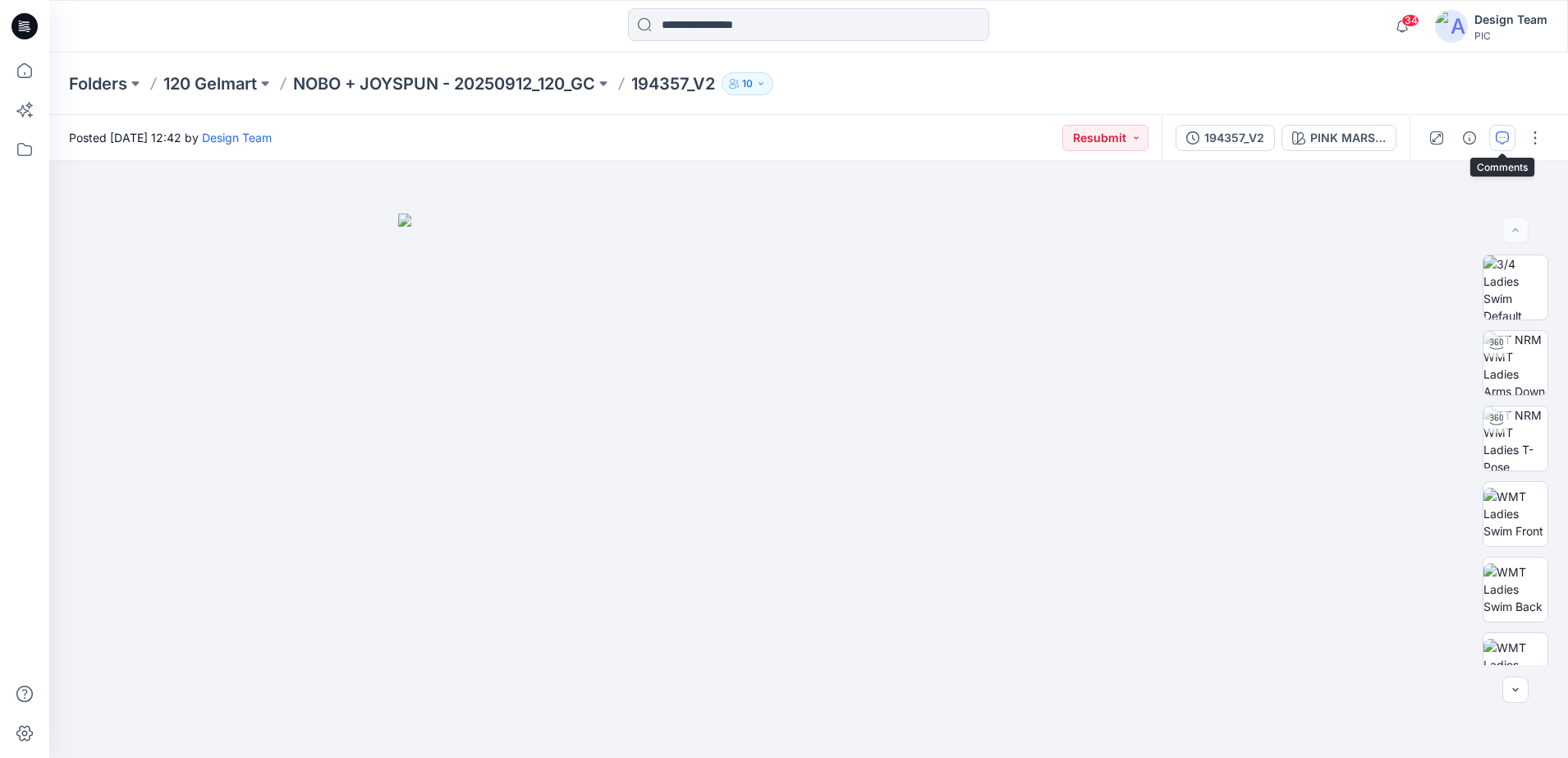
click at [1499, 141] on icon "button" at bounding box center [1503, 138] width 13 height 13
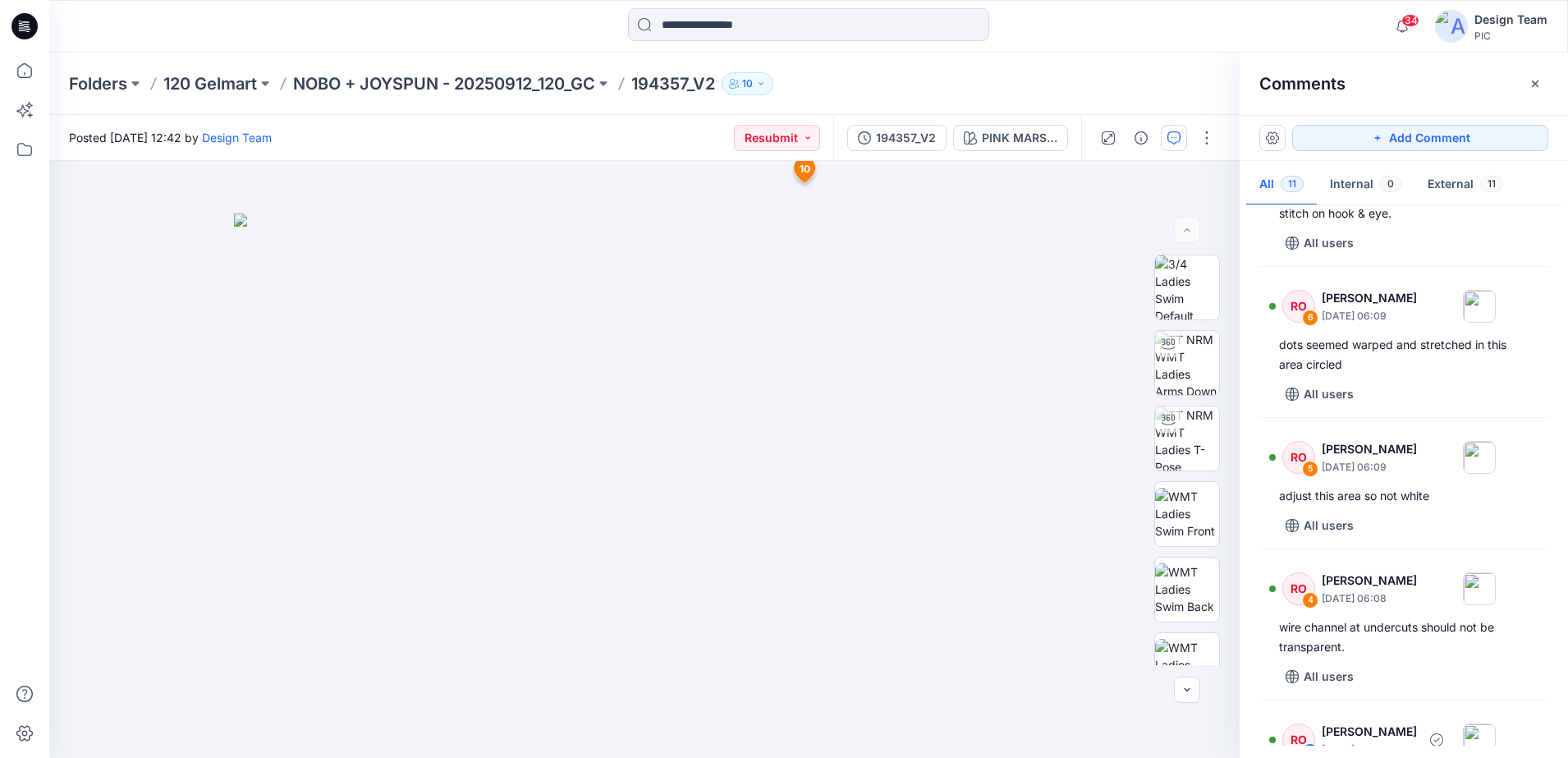
scroll to position [675, 0]
